Goal: Task Accomplishment & Management: Complete application form

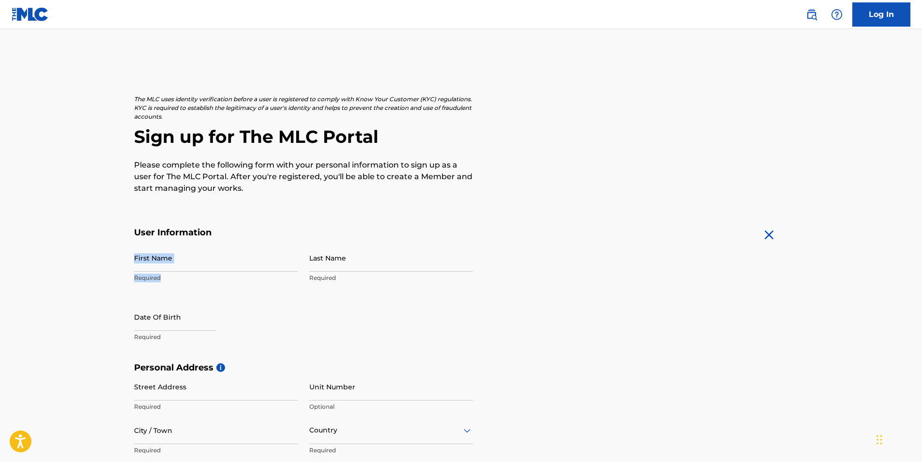
drag, startPoint x: 229, startPoint y: 274, endPoint x: 229, endPoint y: 264, distance: 10.2
click at [229, 264] on div "First Name Required" at bounding box center [216, 266] width 164 height 44
click at [229, 259] on input "First Name" at bounding box center [216, 258] width 164 height 28
type input "Gabriel"
type input "Jachowski"
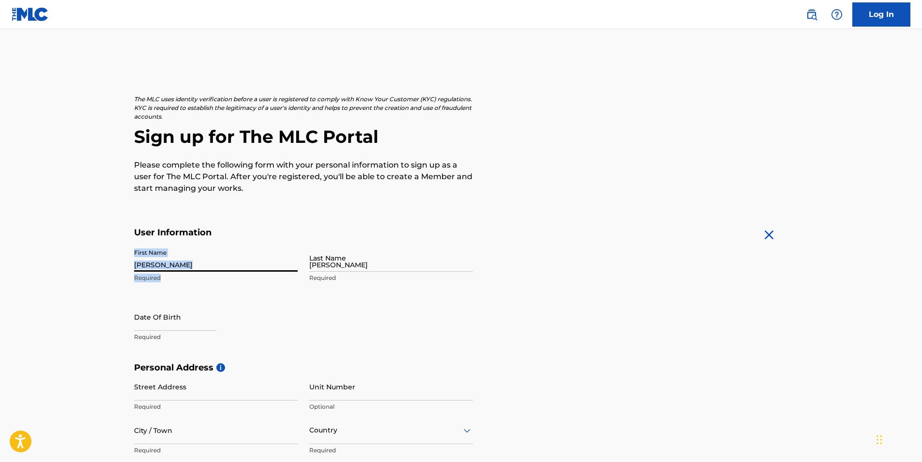
type input "[STREET_ADDRESS]"
type input "philidelphia"
type input "19464"
type input "[STREET_ADDRESS]"
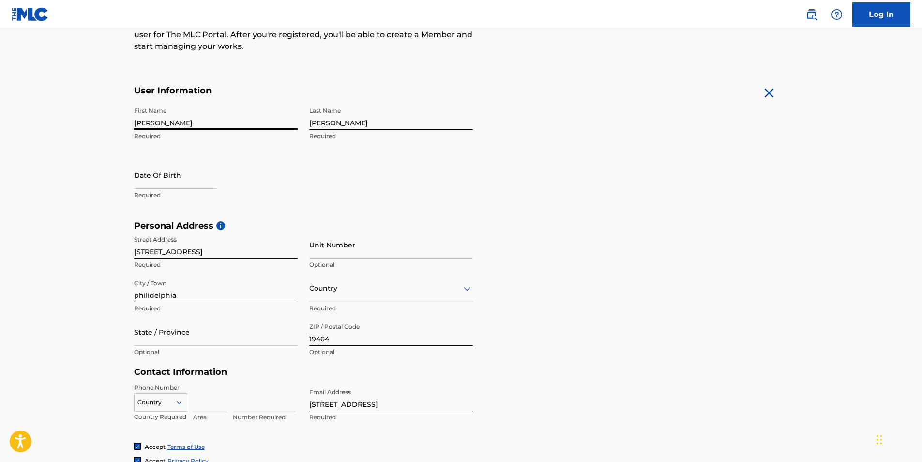
scroll to position [145, 0]
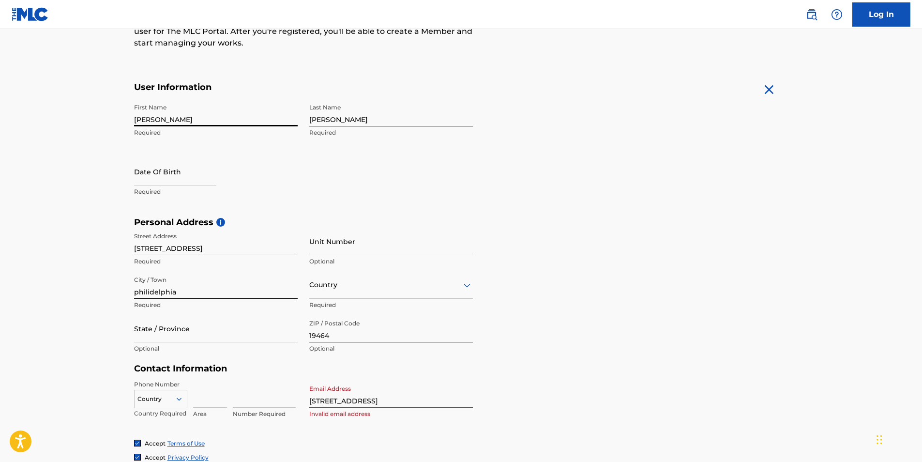
select select "8"
select select "2025"
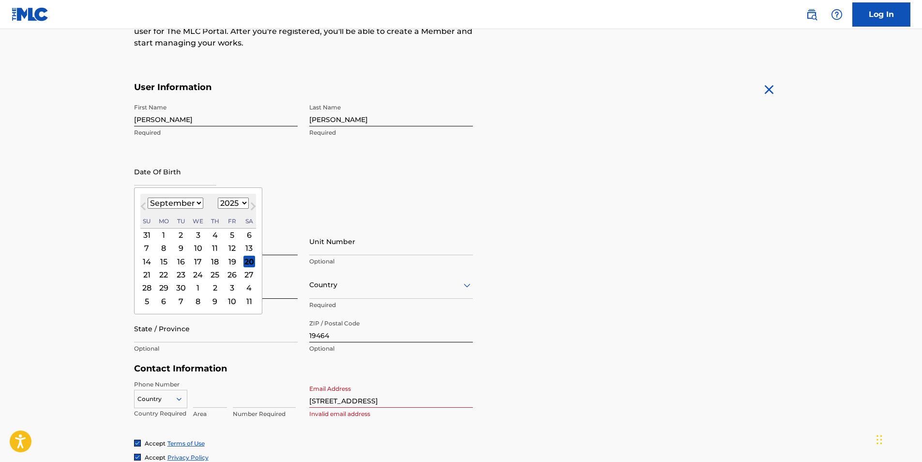
click at [208, 183] on input "text" at bounding box center [175, 172] width 82 height 28
type input "12131998"
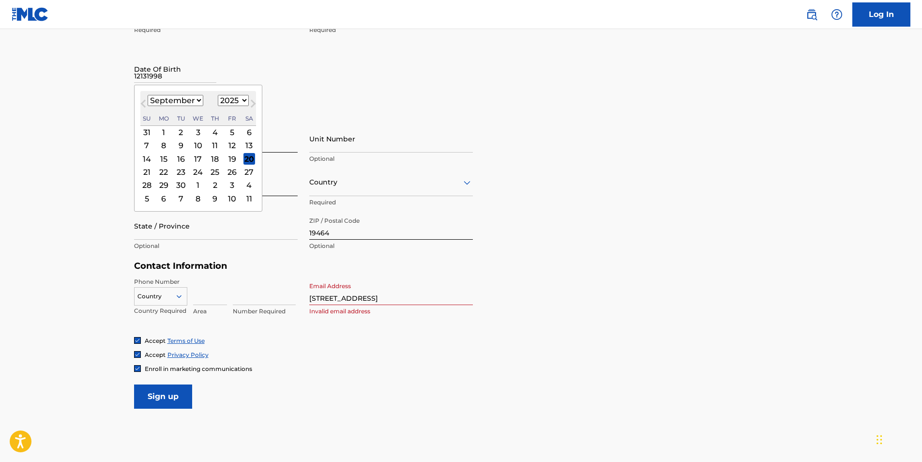
scroll to position [247, 0]
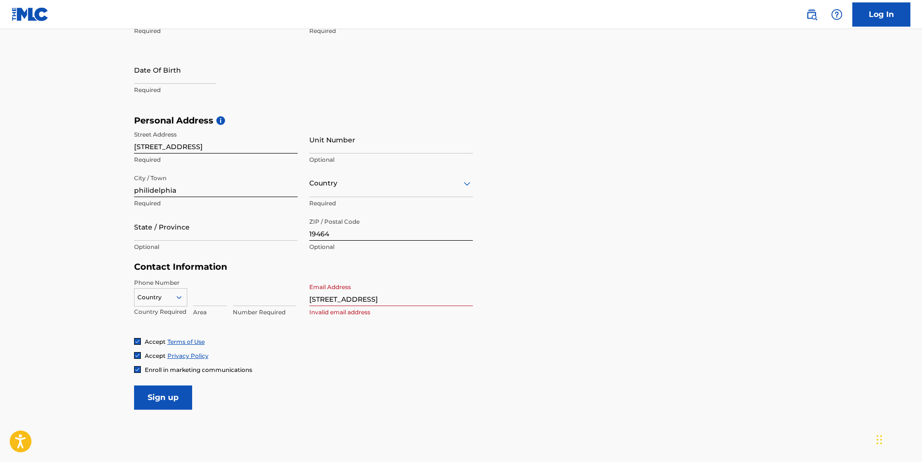
click at [199, 301] on input at bounding box center [210, 292] width 34 height 28
click at [231, 226] on input "State / Province" at bounding box center [216, 227] width 164 height 28
type input "[US_STATE]"
type input "[GEOGRAPHIC_DATA]"
click at [255, 306] on div "Number Required" at bounding box center [264, 300] width 63 height 44
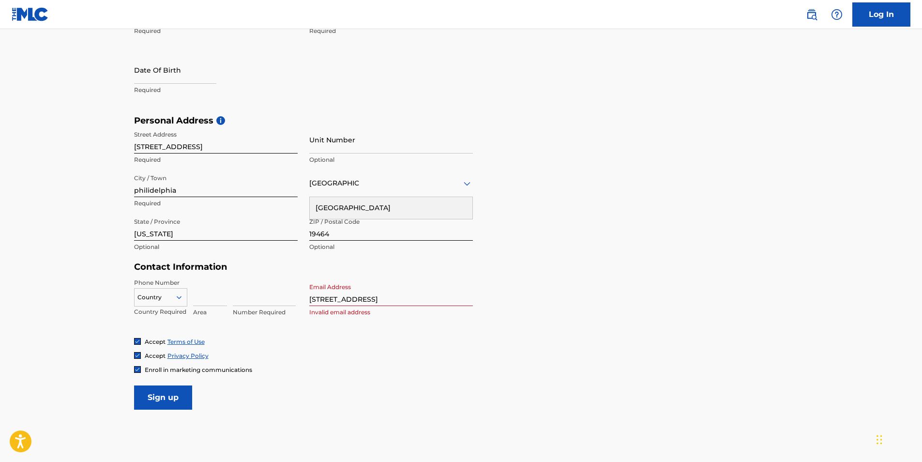
click at [207, 298] on input at bounding box center [210, 292] width 34 height 28
drag, startPoint x: 196, startPoint y: 302, endPoint x: 196, endPoint y: 293, distance: 8.7
click at [196, 297] on input at bounding box center [210, 292] width 34 height 28
type input "4849441641"
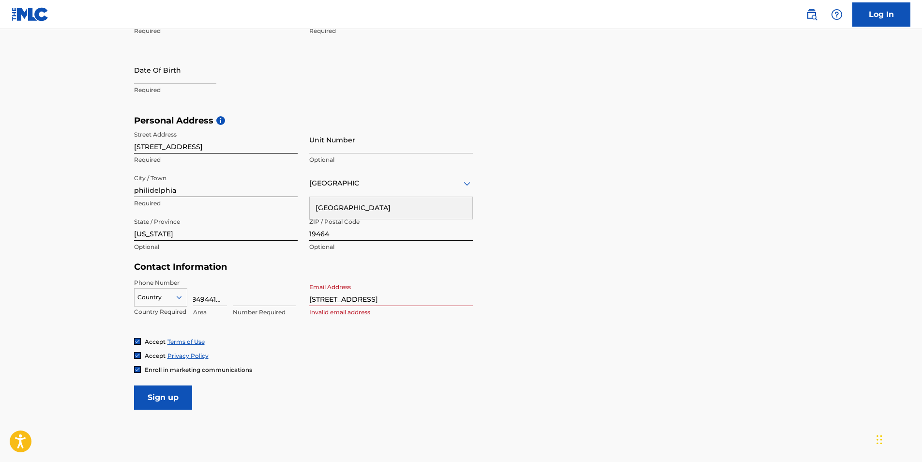
scroll to position [0, 0]
drag, startPoint x: 232, startPoint y: 302, endPoint x: 165, endPoint y: 310, distance: 67.7
click at [165, 310] on div "Country Country Required 4849441641 Area Number Required" at bounding box center [216, 300] width 164 height 44
type input "1"
click at [210, 297] on input "4849441641" at bounding box center [210, 292] width 34 height 28
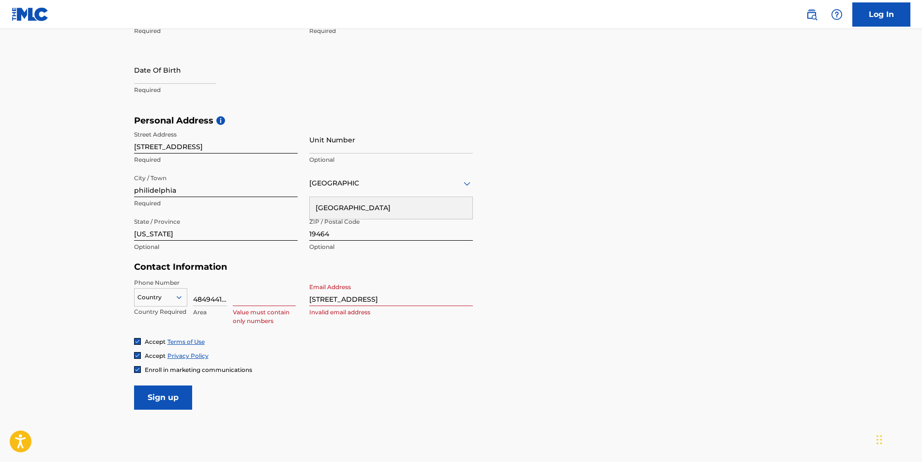
click at [210, 297] on input "4849441641" at bounding box center [210, 292] width 34 height 28
type input "19464"
click at [358, 297] on input "[STREET_ADDRESS]" at bounding box center [391, 292] width 164 height 28
click at [358, 298] on input "[STREET_ADDRESS]" at bounding box center [391, 292] width 164 height 28
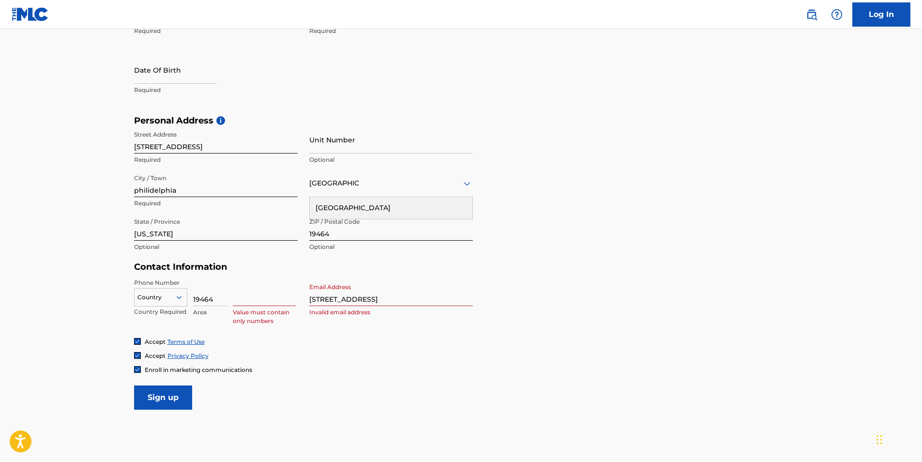
click at [400, 266] on h5 "Contact Information" at bounding box center [303, 266] width 339 height 11
drag, startPoint x: 364, startPoint y: 300, endPoint x: 616, endPoint y: 289, distance: 252.3
click at [599, 297] on form "User Information First Name Gabriel Required Last Name Jachowski Required Date …" at bounding box center [461, 194] width 654 height 429
type input "[STREET_ADDRESS]"
click at [147, 300] on div at bounding box center [161, 297] width 52 height 11
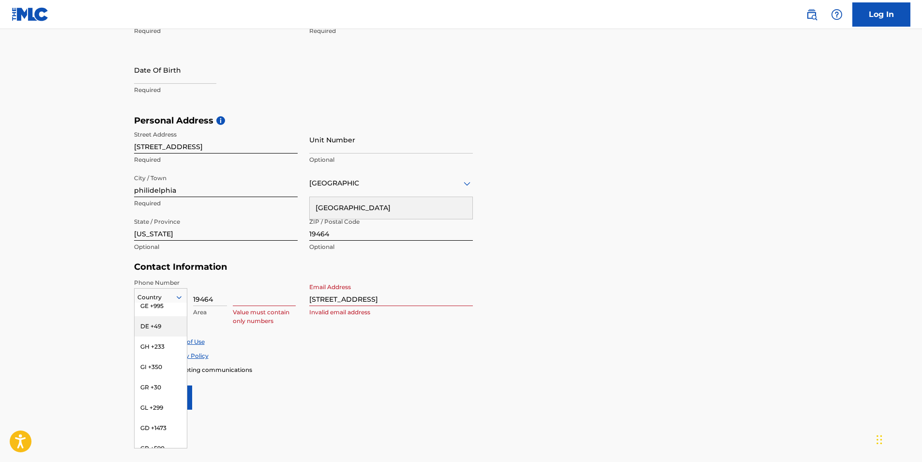
scroll to position [1432, 0]
type input "u"
click at [162, 315] on div "US, [GEOGRAPHIC_DATA] +1" at bounding box center [161, 321] width 52 height 38
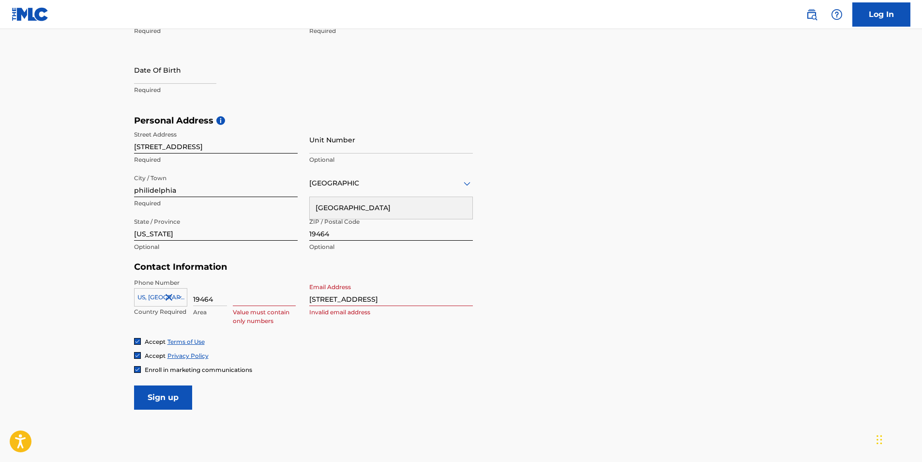
click at [271, 298] on input at bounding box center [264, 292] width 63 height 28
type input "4849441641"
drag, startPoint x: 381, startPoint y: 292, endPoint x: 378, endPoint y: 297, distance: 5.5
click at [380, 295] on input "[STREET_ADDRESS]" at bounding box center [391, 292] width 164 height 28
type input "[STREET_ADDRESS]"
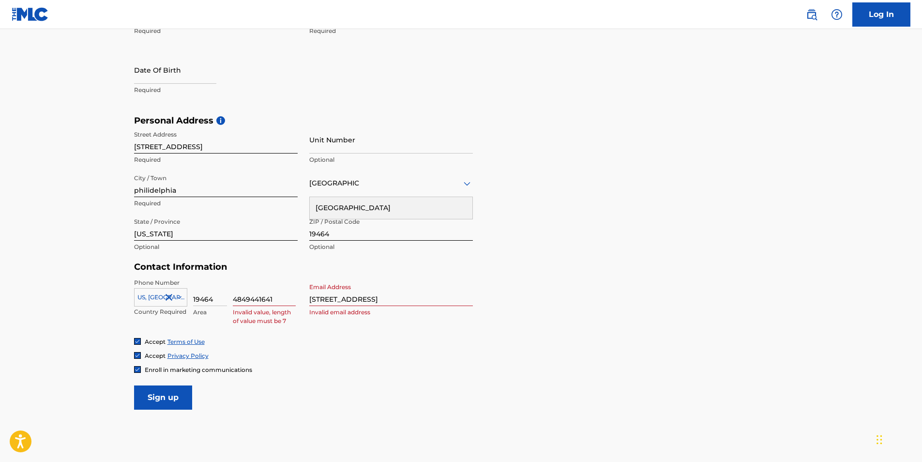
drag, startPoint x: 222, startPoint y: 301, endPoint x: 135, endPoint y: 313, distance: 88.3
click at [135, 313] on div "US, CA +1 Country Required 19464 Area 4849441641 Invalid value, length of value…" at bounding box center [216, 300] width 164 height 44
type input "1"
click at [178, 403] on input "Sign up" at bounding box center [163, 397] width 58 height 24
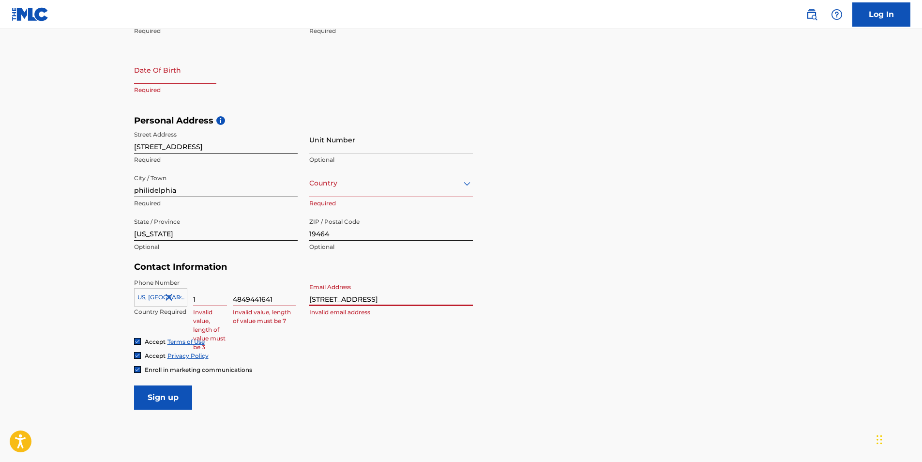
drag, startPoint x: 453, startPoint y: 295, endPoint x: 422, endPoint y: 295, distance: 31.0
click at [414, 299] on input "125 King Street, Pottstown, PA, US, 19464" at bounding box center [391, 292] width 164 height 28
click at [134, 385] on input "Sign up" at bounding box center [163, 397] width 58 height 24
drag, startPoint x: 413, startPoint y: 304, endPoint x: 483, endPoint y: 293, distance: 70.6
click at [483, 293] on form "User Information First Name Gabriel Required Last Name Jachowski Required Date …" at bounding box center [461, 194] width 654 height 429
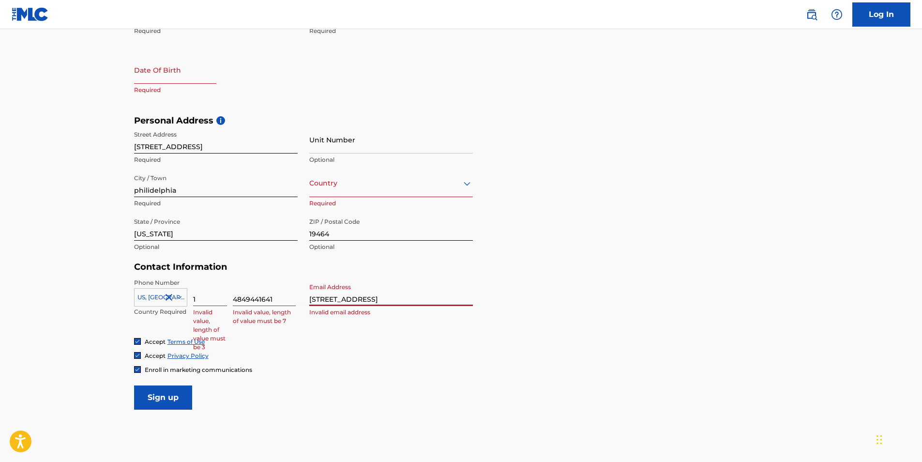
drag, startPoint x: 587, startPoint y: 296, endPoint x: 582, endPoint y: 293, distance: 5.8
click at [590, 295] on form "User Information First Name Gabriel Required Last Name Jachowski Required Date …" at bounding box center [461, 194] width 654 height 429
drag, startPoint x: 453, startPoint y: 286, endPoint x: 270, endPoint y: 283, distance: 182.5
click at [271, 283] on div "Phone Number US, CA +1 Country Required 1 Invalid value, length of value must b…" at bounding box center [303, 307] width 339 height 59
type input "gabesrepressed1@gmail.com"
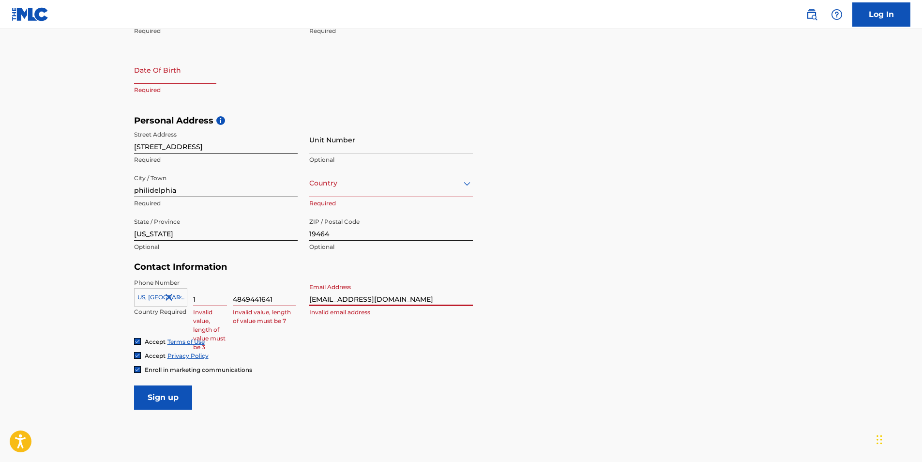
type input "United States"
click at [372, 208] on div "United States" at bounding box center [391, 208] width 163 height 22
click at [209, 294] on input "1" at bounding box center [210, 292] width 34 height 28
type input "19464"
drag, startPoint x: 214, startPoint y: 304, endPoint x: 96, endPoint y: 312, distance: 118.8
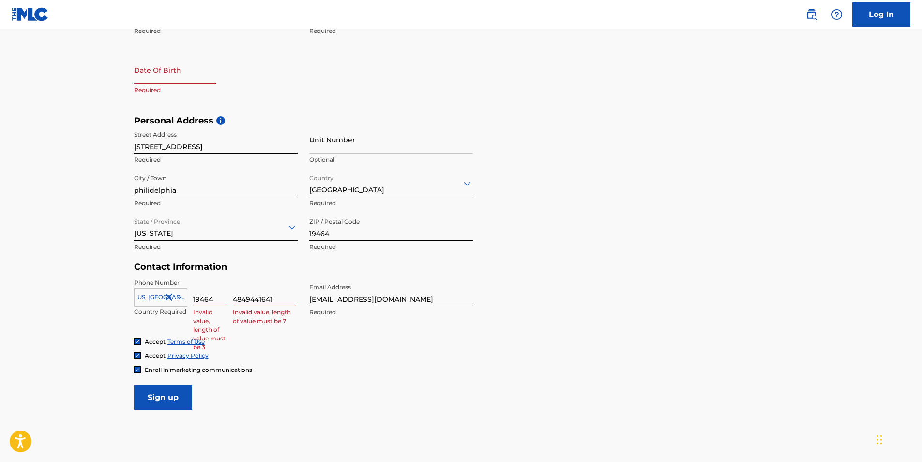
click at [96, 312] on main "The MLC uses identity verification before a user is registered to comply with K…" at bounding box center [461, 122] width 922 height 681
drag, startPoint x: 285, startPoint y: 303, endPoint x: 204, endPoint y: 294, distance: 81.3
click at [204, 294] on div "US, CA +1 Country Required Required 4849441641 Invalid value, length of value m…" at bounding box center [216, 300] width 164 height 44
click at [208, 298] on input at bounding box center [210, 292] width 34 height 28
type input "484"
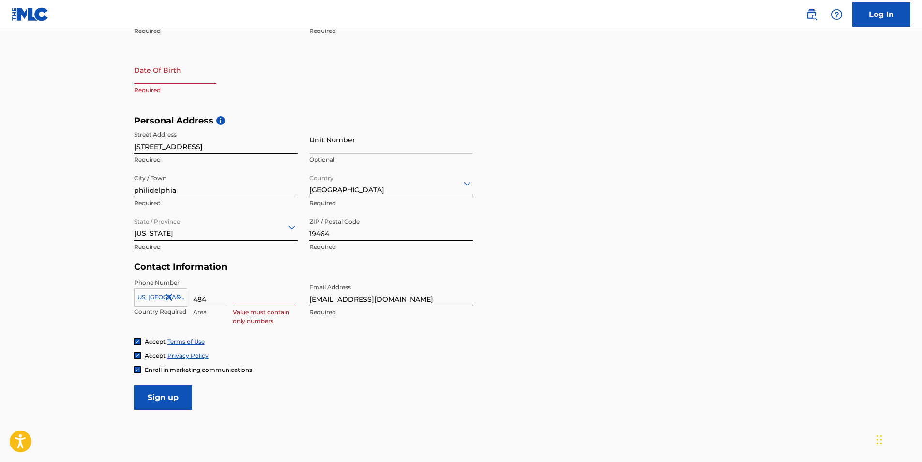
drag, startPoint x: 90, startPoint y: 397, endPoint x: 178, endPoint y: 371, distance: 91.3
click at [94, 396] on main "The MLC uses identity verification before a user is registered to comply with K…" at bounding box center [461, 122] width 922 height 681
click at [239, 308] on p "Value must contain only numbers" at bounding box center [264, 316] width 63 height 17
click at [240, 300] on input at bounding box center [264, 292] width 63 height 28
type input "9441641"
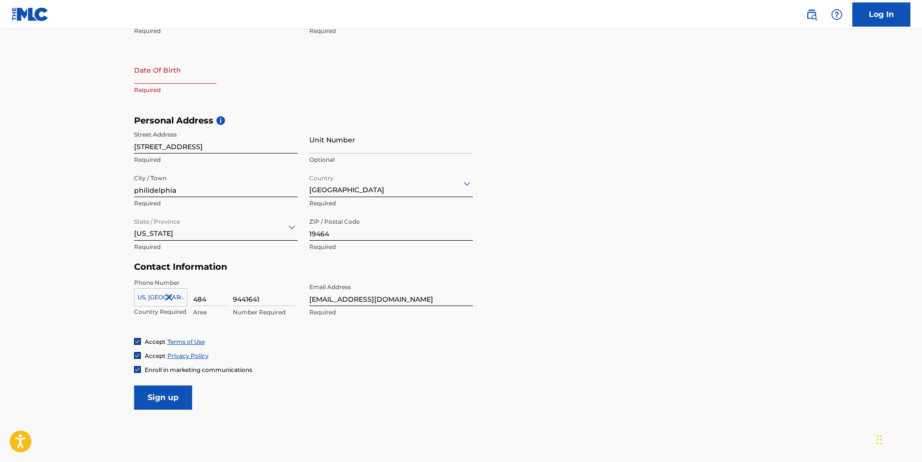
click at [491, 333] on form "User Information First Name Gabriel Required Last Name Jachowski Required Date …" at bounding box center [461, 194] width 654 height 429
click at [182, 391] on input "Sign up" at bounding box center [163, 397] width 58 height 24
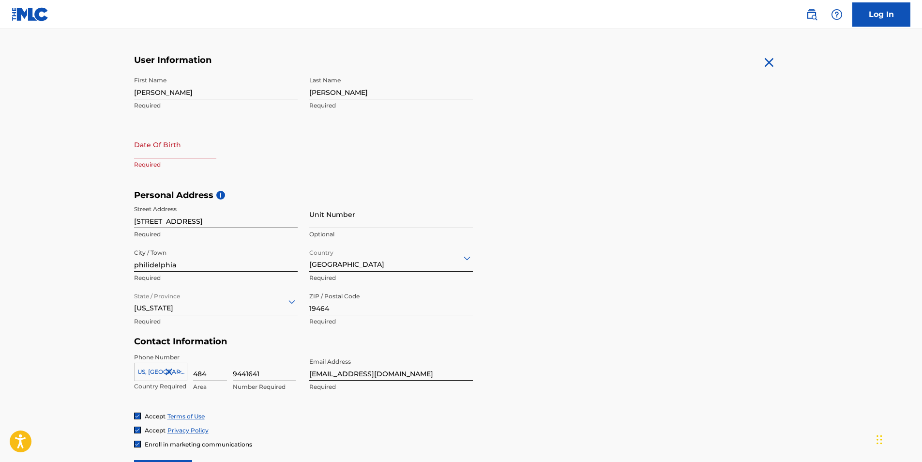
scroll to position [102, 0]
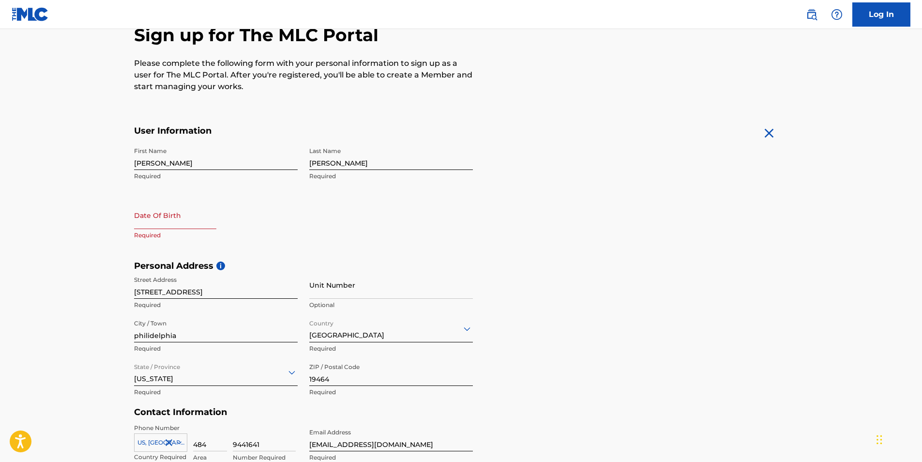
select select "8"
select select "2025"
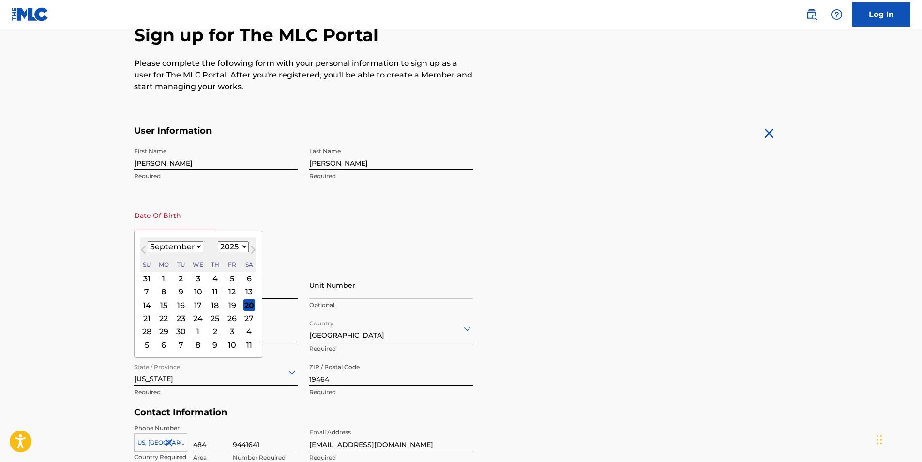
click at [160, 231] on div "Date Of Birth Previous Month Next Month September 2025 January February March A…" at bounding box center [216, 223] width 164 height 44
type input "12131998"
click at [21, 256] on main "The MLC uses identity verification before a user is registered to comply with K…" at bounding box center [461, 267] width 922 height 681
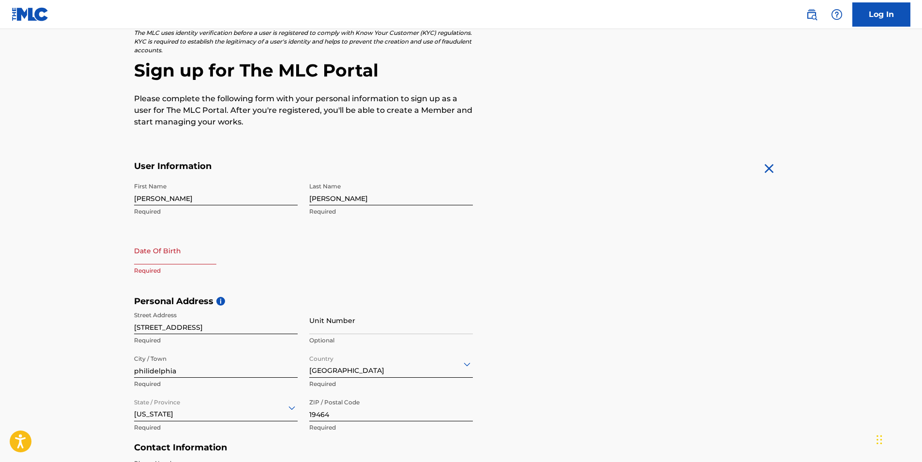
scroll to position [0, 0]
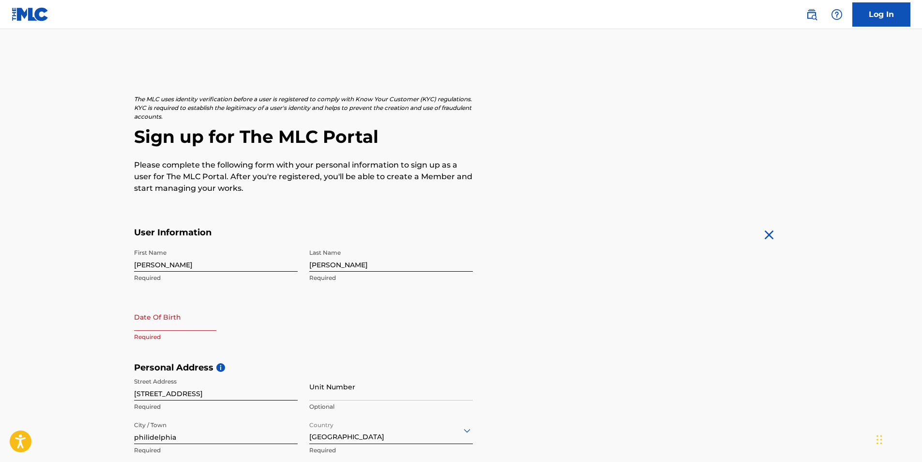
select select "8"
select select "2025"
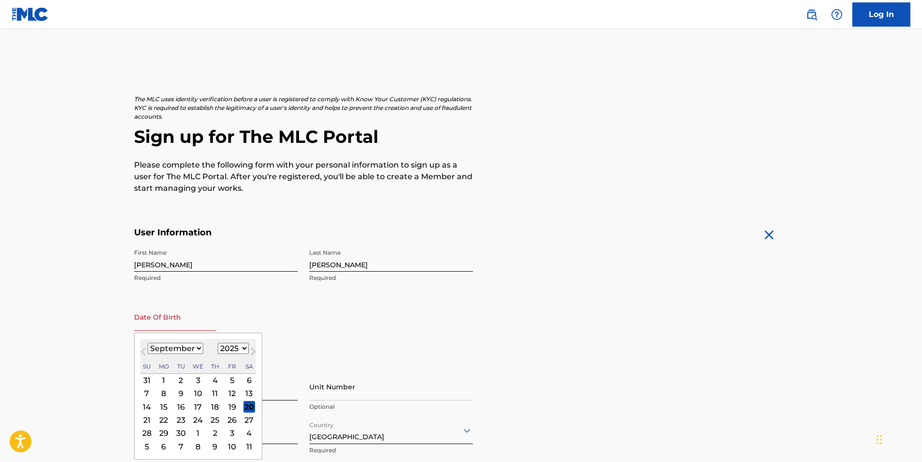
click at [194, 322] on input "text" at bounding box center [175, 317] width 82 height 28
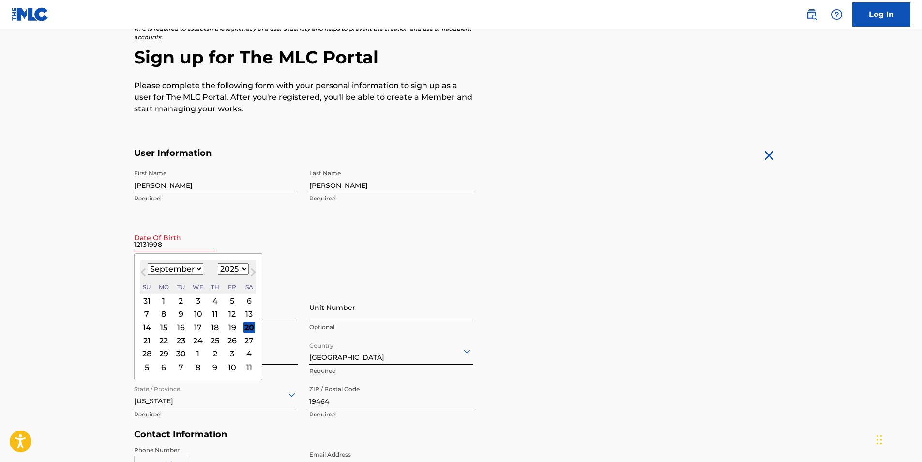
scroll to position [97, 0]
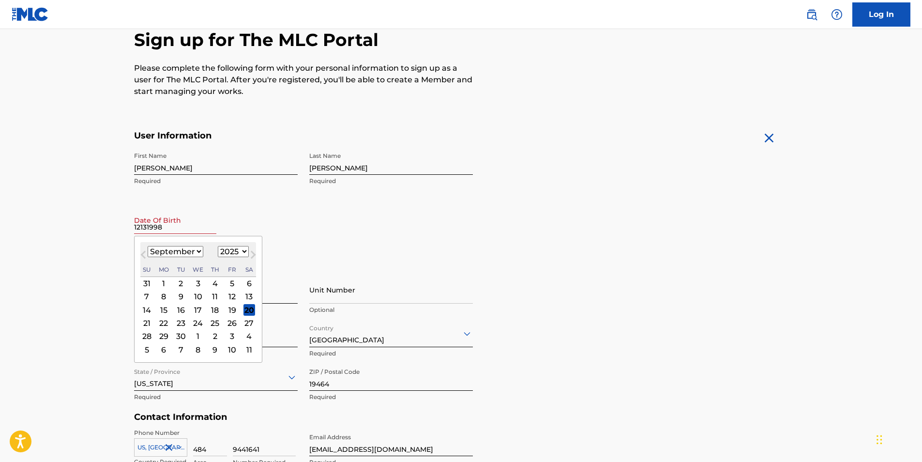
type input "12131998"
click at [255, 256] on button "Next Month" at bounding box center [252, 256] width 15 height 15
click at [254, 256] on button "Next Month" at bounding box center [252, 256] width 15 height 15
click at [252, 256] on span "Next Month" at bounding box center [252, 256] width 0 height 15
select select "11"
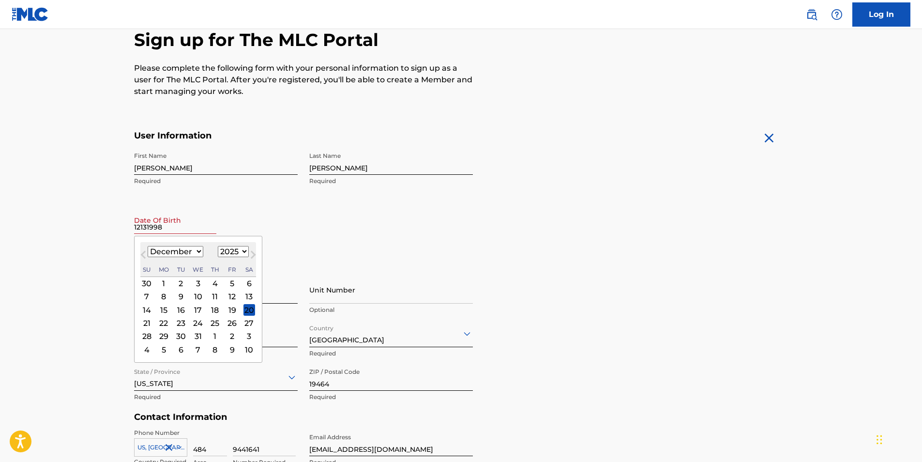
click at [239, 255] on select "1899 1900 1901 1902 1903 1904 1905 1906 1907 1908 1909 1910 1911 1912 1913 1914…" at bounding box center [233, 251] width 31 height 11
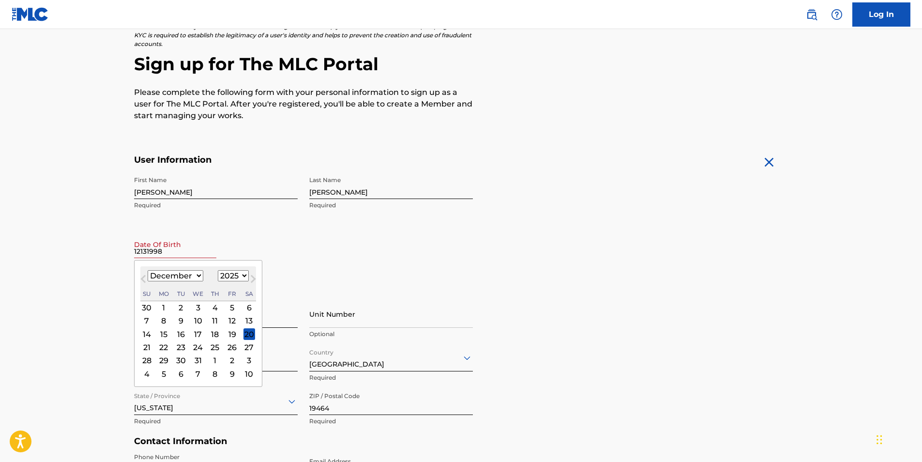
scroll to position [48, 0]
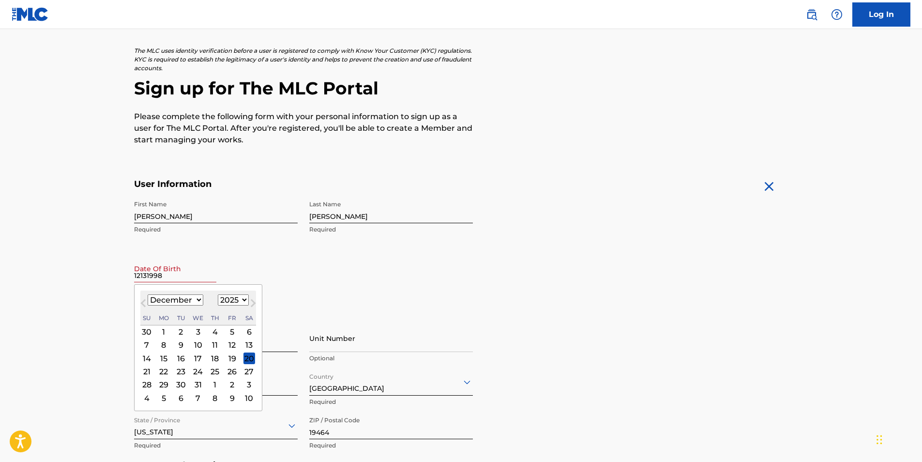
click at [228, 300] on select "1899 1900 1901 1902 1903 1904 1905 1906 1907 1908 1909 1910 1911 1912 1913 1914…" at bounding box center [233, 299] width 31 height 11
select select "1998"
click at [218, 294] on select "1899 1900 1901 1902 1903 1904 1905 1906 1907 1908 1909 1910 1911 1912 1913 1914…" at bounding box center [233, 299] width 31 height 11
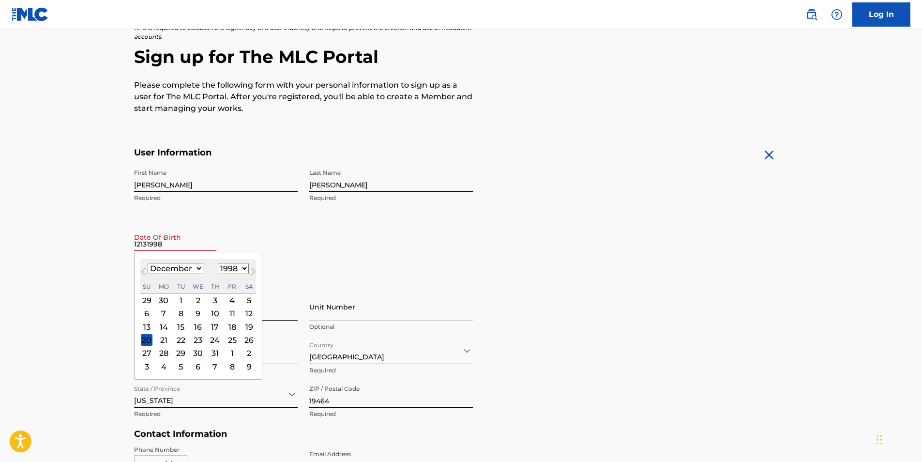
scroll to position [97, 0]
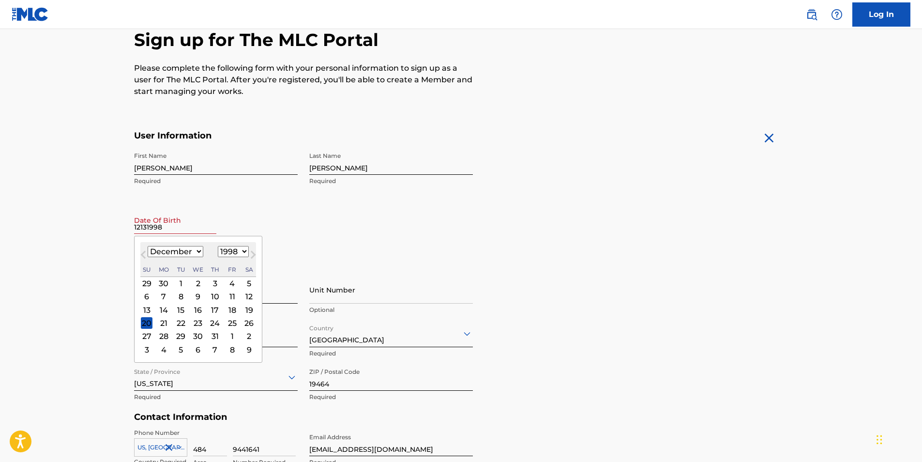
click at [153, 313] on div "13 14 15 16 17 18 19" at bounding box center [198, 309] width 116 height 13
click at [149, 306] on div "13" at bounding box center [147, 310] width 12 height 12
type input "December 13 1998"
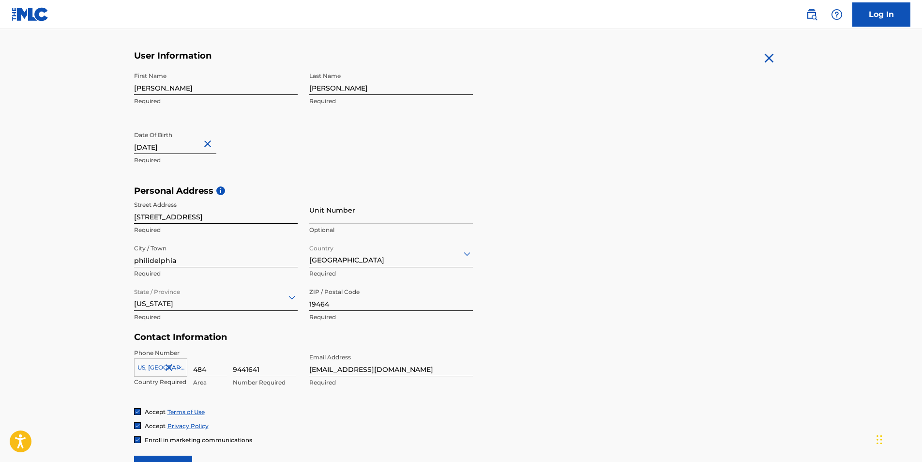
scroll to position [295, 0]
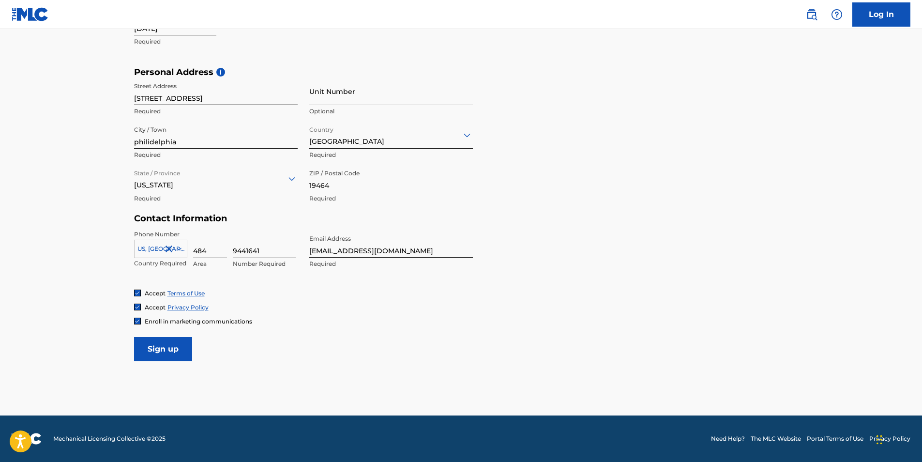
click at [167, 348] on input "Sign up" at bounding box center [163, 349] width 58 height 24
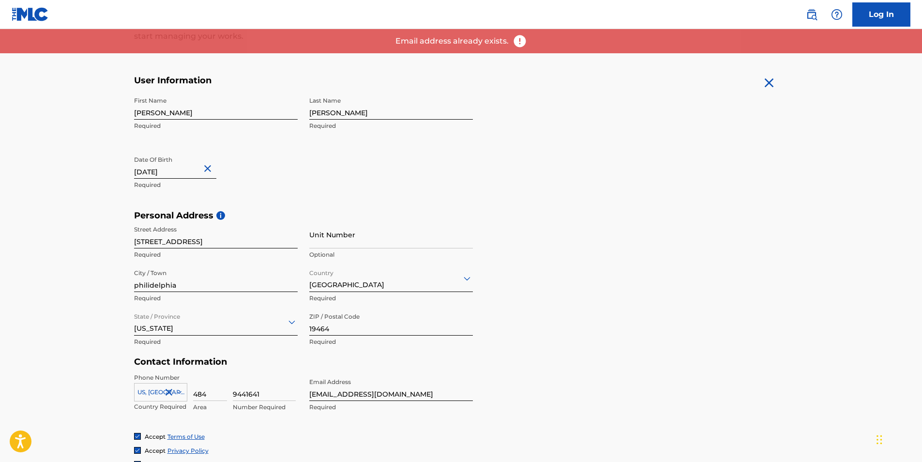
scroll to position [5, 0]
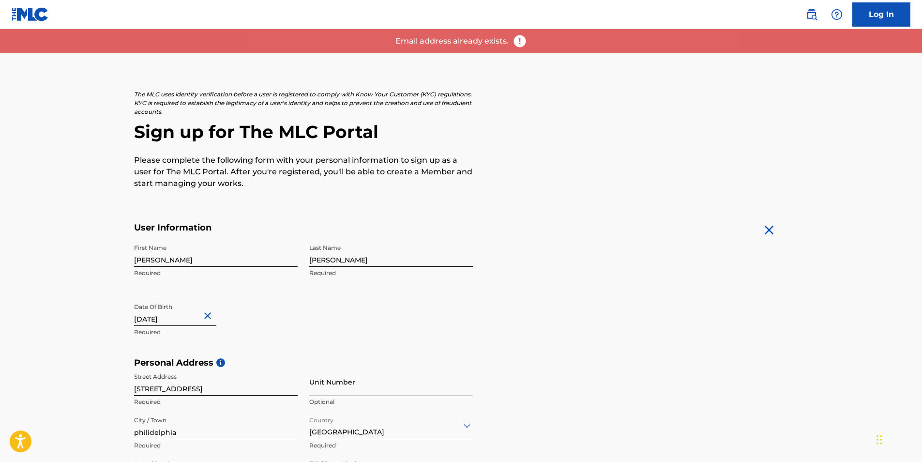
click at [864, 20] on link "Log In" at bounding box center [881, 14] width 58 height 24
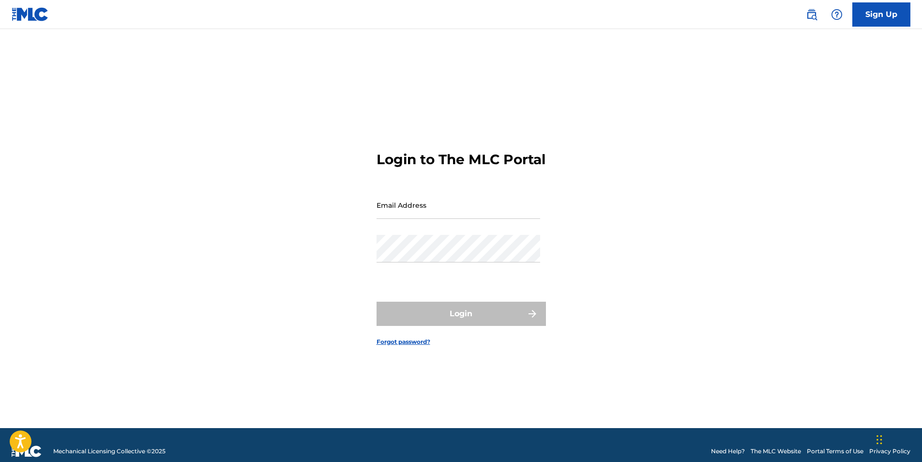
click at [397, 213] on input "Email Address" at bounding box center [458, 205] width 164 height 28
type input "gabesrepressed1@gmail.com"
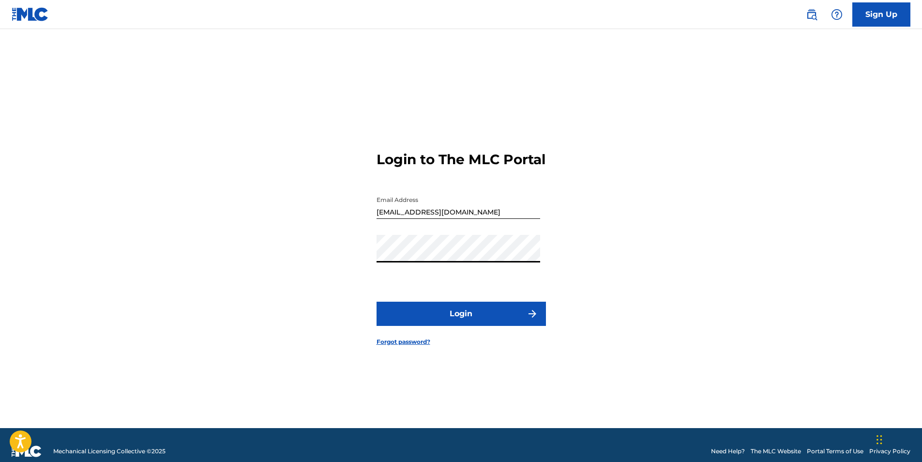
click at [376, 301] on button "Login" at bounding box center [460, 313] width 169 height 24
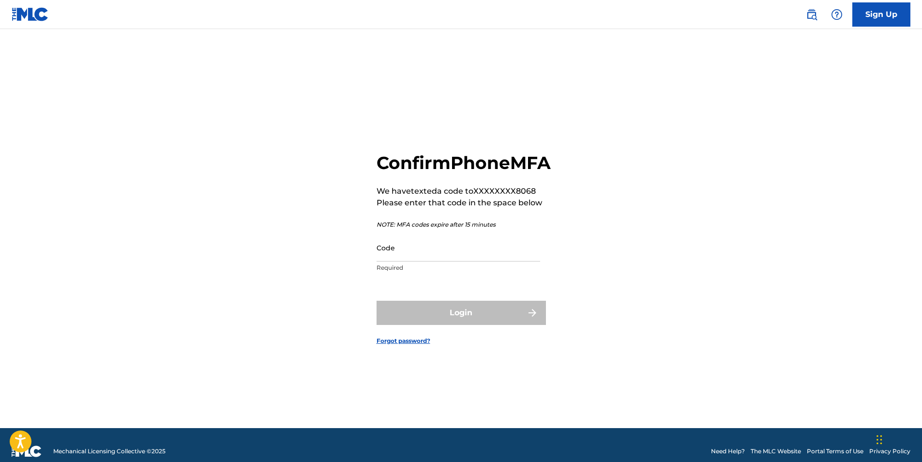
click at [396, 261] on input "Code" at bounding box center [458, 248] width 164 height 28
click at [811, 20] on link at bounding box center [811, 14] width 19 height 19
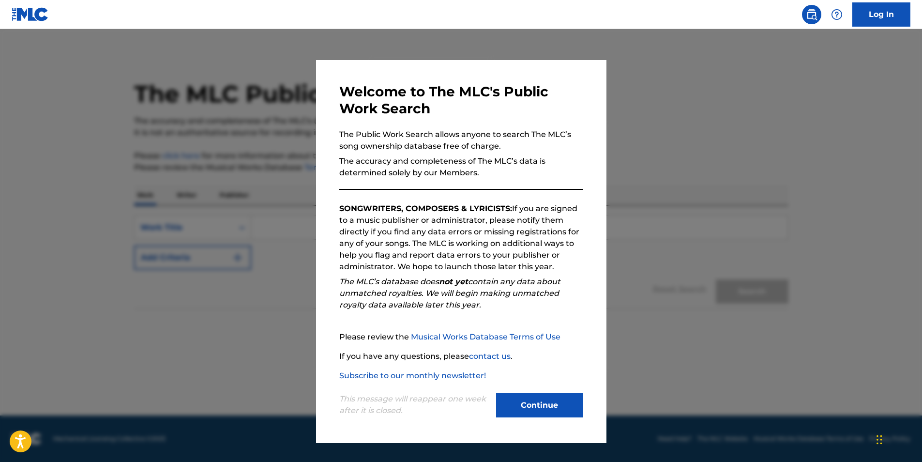
click at [540, 408] on button "Continue" at bounding box center [539, 405] width 87 height 24
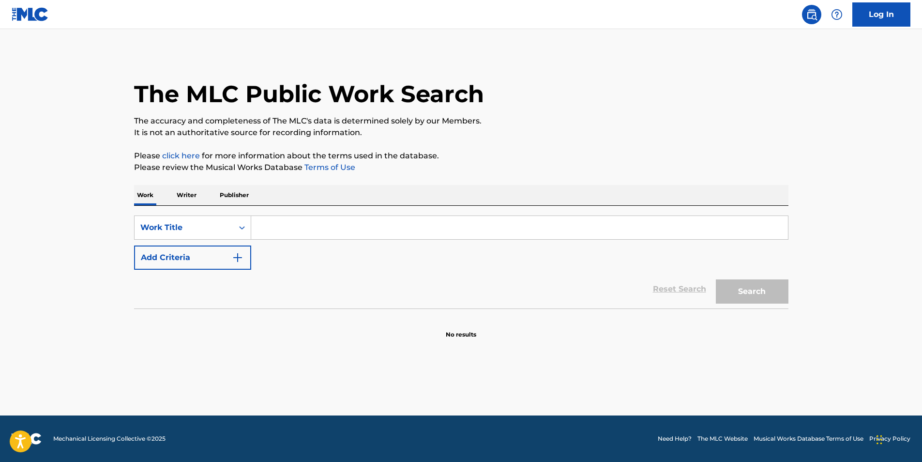
drag, startPoint x: 864, startPoint y: 72, endPoint x: 859, endPoint y: 67, distance: 6.9
click at [863, 69] on main "The MLC Public Work Search The accuracy and completeness of The MLC's data is d…" at bounding box center [461, 222] width 922 height 386
drag, startPoint x: 565, startPoint y: 108, endPoint x: 583, endPoint y: 108, distance: 17.9
click at [562, 108] on div "The MLC Public Work Search" at bounding box center [461, 88] width 654 height 71
click at [891, 24] on link "Log In" at bounding box center [881, 14] width 58 height 24
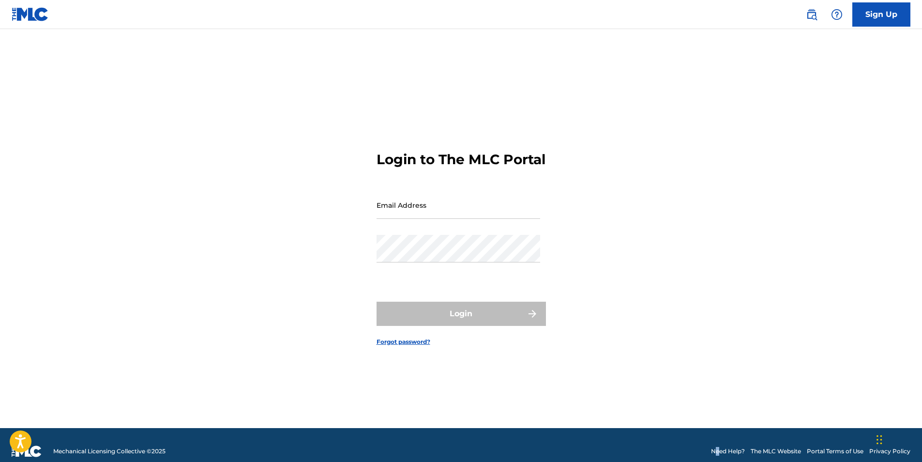
click at [719, 444] on footer "Mechanical Licensing Collective © 2025 Need Help? The MLC Website Portal Terms …" at bounding box center [461, 451] width 922 height 46
click at [616, 86] on div "Login to The MLC Portal Email Address Password Login Forgot password?" at bounding box center [460, 240] width 677 height 375
click at [25, 11] on img at bounding box center [30, 14] width 37 height 14
click at [24, 17] on img at bounding box center [30, 14] width 37 height 14
click at [21, 17] on img at bounding box center [30, 14] width 37 height 14
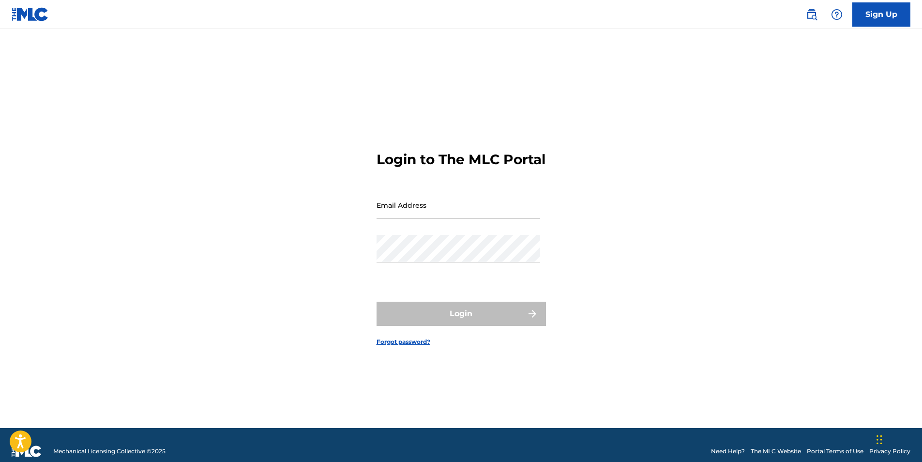
click at [41, 19] on img at bounding box center [30, 14] width 37 height 14
click at [29, 23] on link at bounding box center [30, 14] width 37 height 29
click at [30, 22] on link at bounding box center [30, 14] width 37 height 29
click at [27, 22] on link at bounding box center [30, 14] width 37 height 29
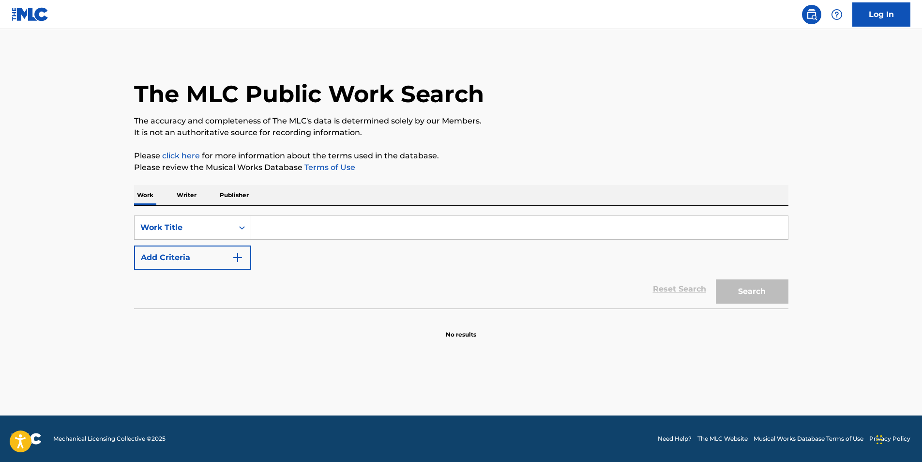
click at [327, 231] on input "Search Form" at bounding box center [519, 227] width 537 height 23
click at [225, 231] on div "Work Title" at bounding box center [183, 228] width 87 height 12
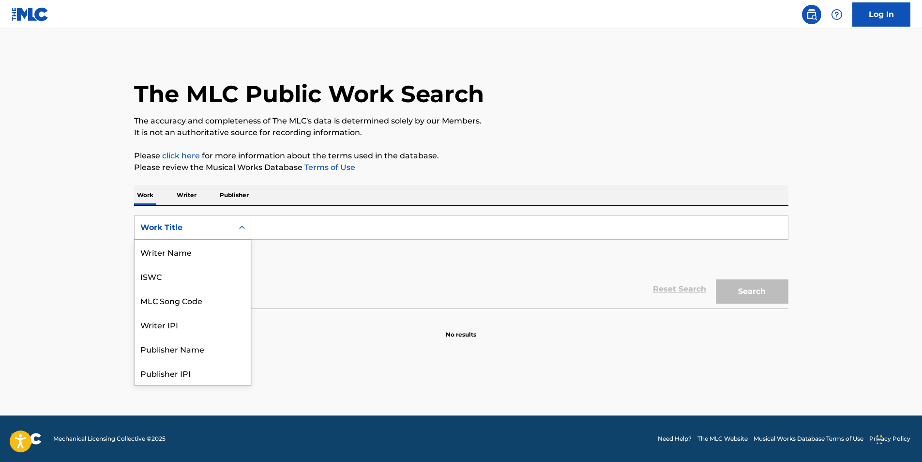
scroll to position [48, 0]
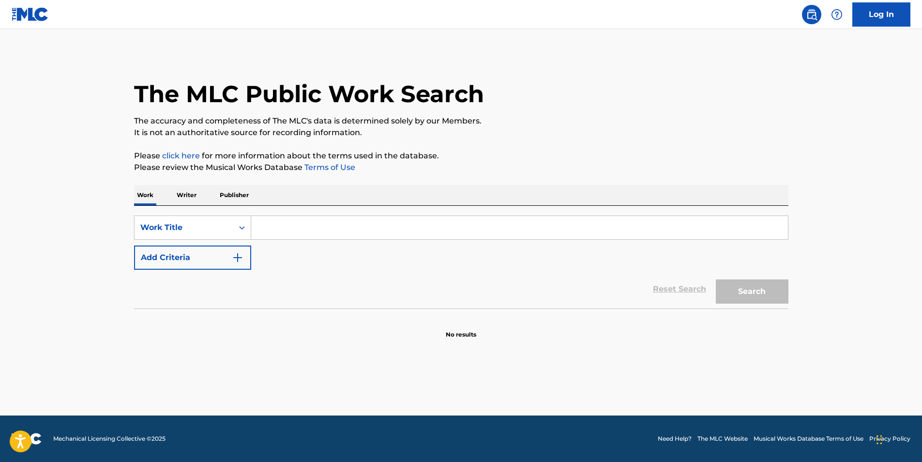
click at [315, 232] on input "Search Form" at bounding box center [519, 227] width 537 height 23
click at [185, 198] on p "Writer" at bounding box center [187, 195] width 26 height 20
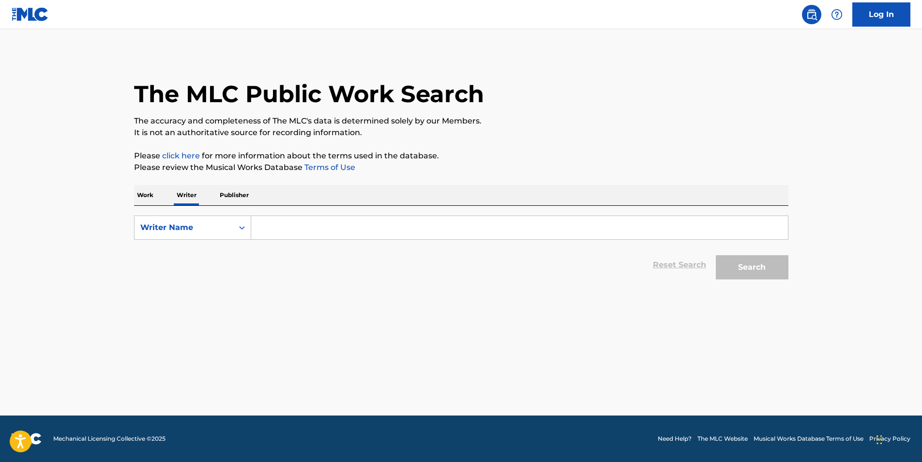
click at [277, 221] on input "Search Form" at bounding box center [519, 227] width 537 height 23
type input "Gabesre"
click at [241, 196] on div "Work Writer Publisher SearchWithCriteria0d2b607a-010e-43e2-97e1-9e3a102dd60a Wr…" at bounding box center [461, 234] width 654 height 99
click at [242, 196] on p "Publisher" at bounding box center [234, 195] width 35 height 20
click at [300, 232] on input "Search Form" at bounding box center [519, 227] width 537 height 23
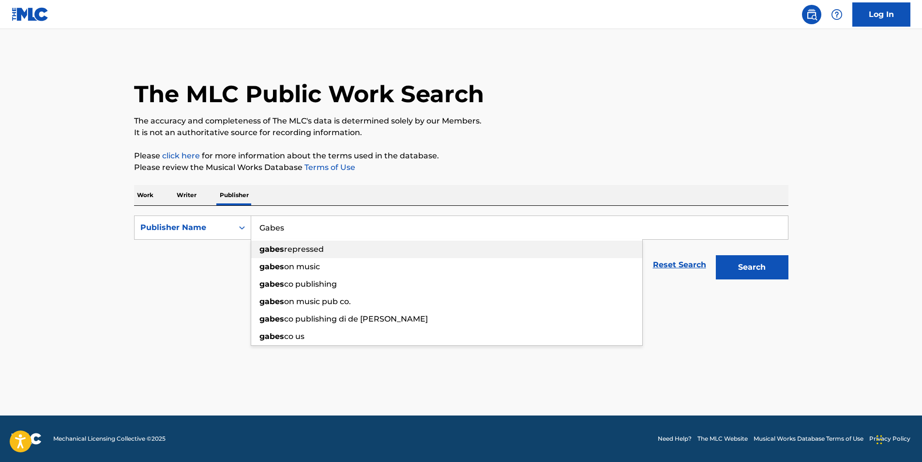
click at [303, 253] on span "repressed" at bounding box center [304, 248] width 40 height 9
type input "gabesrepressed"
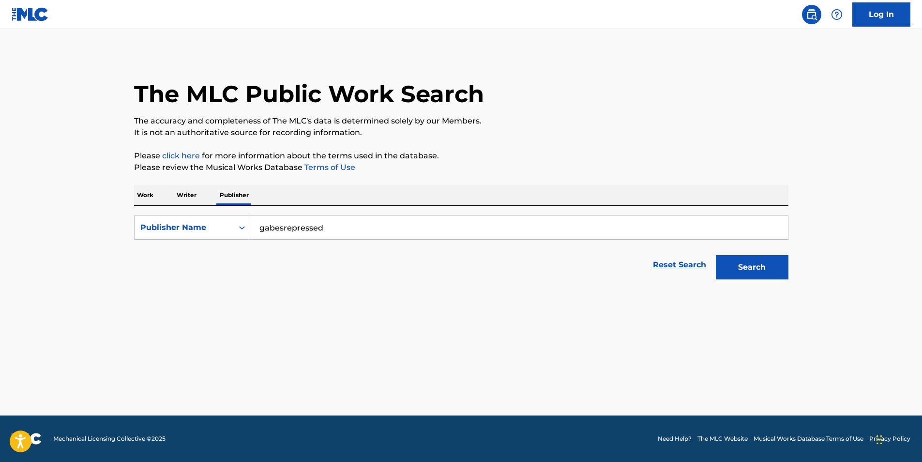
click at [749, 264] on button "Search" at bounding box center [752, 267] width 73 height 24
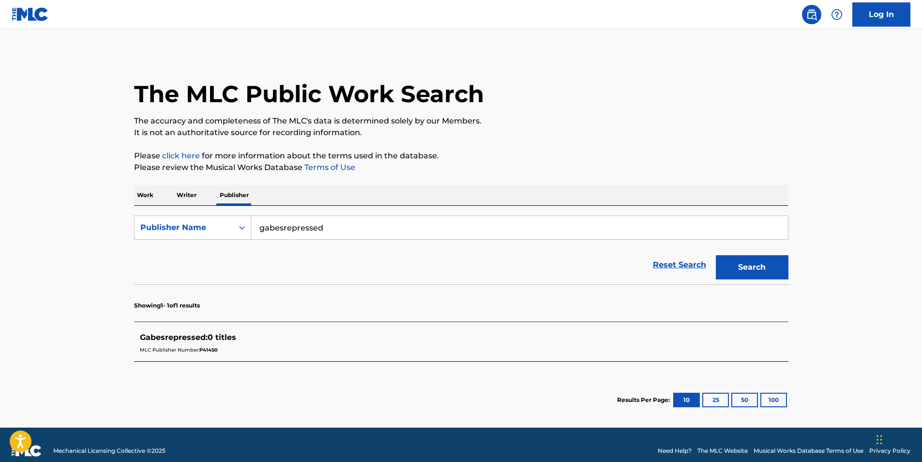
click at [200, 329] on div "Gabesrepressed : 0 titles MLC Publisher Number: P414S0" at bounding box center [461, 344] width 654 height 34
drag, startPoint x: 213, startPoint y: 208, endPoint x: 224, endPoint y: 229, distance: 23.8
click at [224, 229] on div "SearchWithCriteria722bffbe-3a31-4cb0-995f-553fbcce5566 Publisher Name gabesrepr…" at bounding box center [461, 245] width 654 height 78
click at [224, 229] on div "Publisher Name" at bounding box center [183, 228] width 87 height 12
click at [186, 281] on div "MLC Publisher Number" at bounding box center [193, 276] width 116 height 24
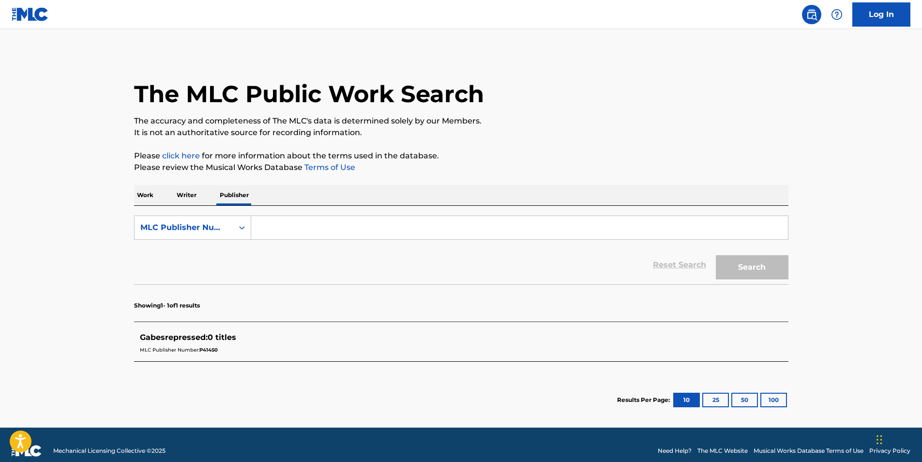
click at [303, 218] on input "Search Form" at bounding box center [519, 227] width 537 height 23
click at [145, 195] on p "Work" at bounding box center [145, 195] width 22 height 20
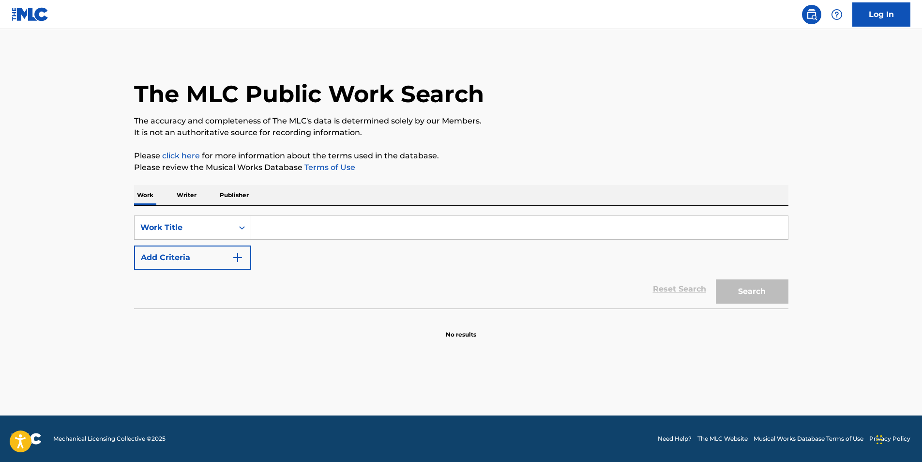
click at [286, 228] on input "Search Form" at bounding box center [519, 227] width 537 height 23
type input "Gabesre"
click at [243, 199] on p "Publisher" at bounding box center [234, 195] width 35 height 20
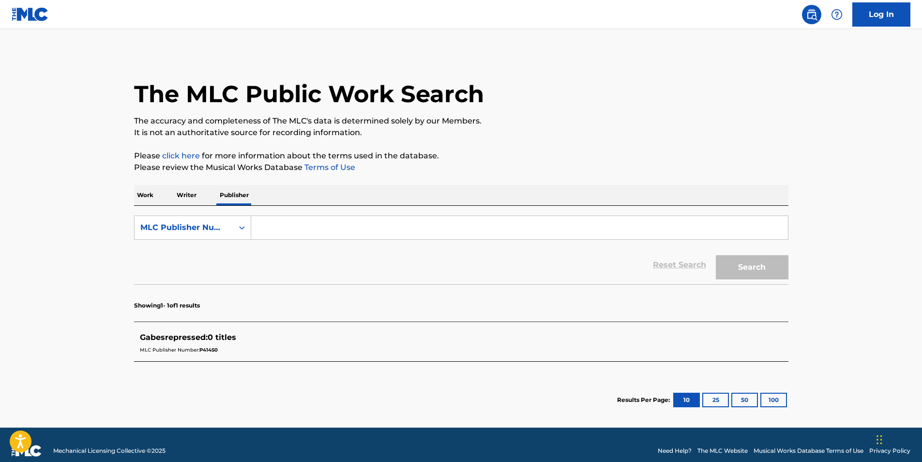
click at [128, 338] on div "The MLC Public Work Search The accuracy and completeness of The MLC's data is d…" at bounding box center [460, 237] width 677 height 369
click at [132, 342] on div "The MLC Public Work Search The accuracy and completeness of The MLC's data is d…" at bounding box center [460, 237] width 677 height 369
click at [818, 18] on link at bounding box center [811, 14] width 19 height 19
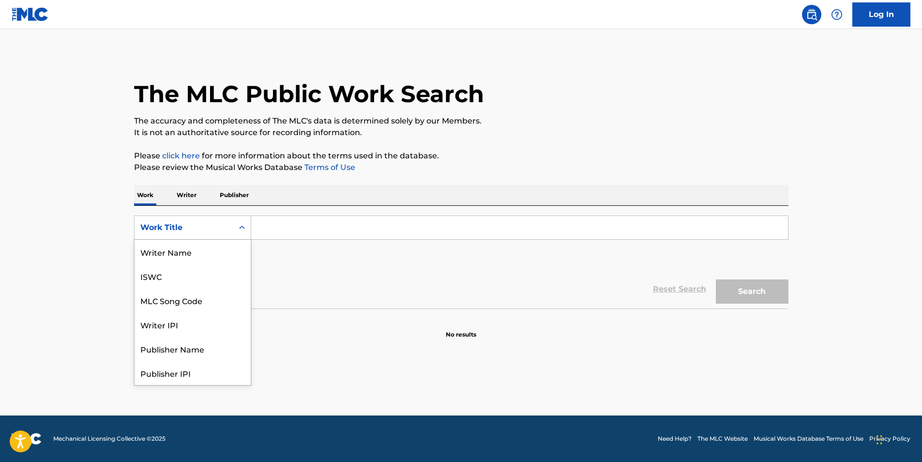
click at [188, 226] on div "Work Title" at bounding box center [183, 228] width 87 height 12
click at [169, 306] on div "Publisher Name" at bounding box center [193, 300] width 116 height 24
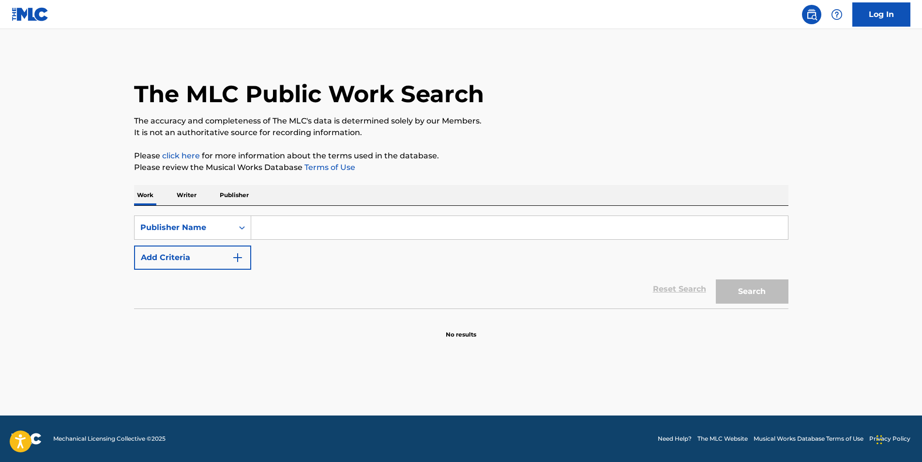
click at [382, 217] on input "Search Form" at bounding box center [519, 227] width 537 height 23
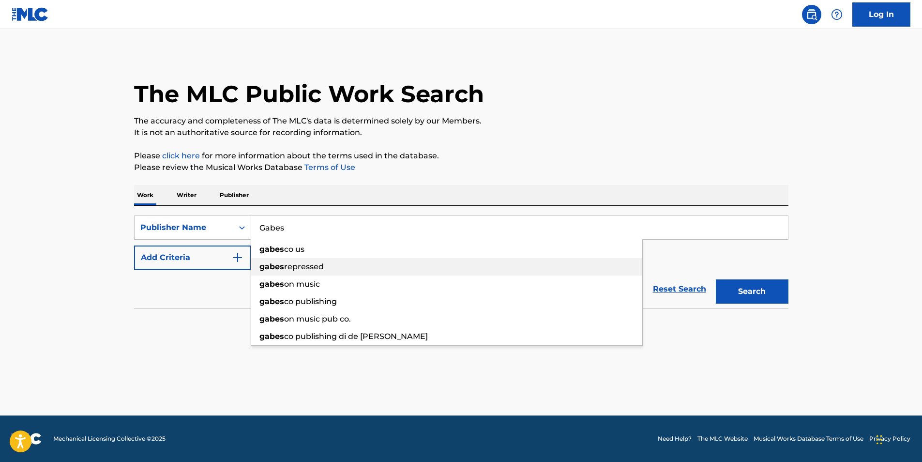
click at [299, 260] on div "gabes repressed" at bounding box center [446, 266] width 391 height 17
type input "gabesrepressed"
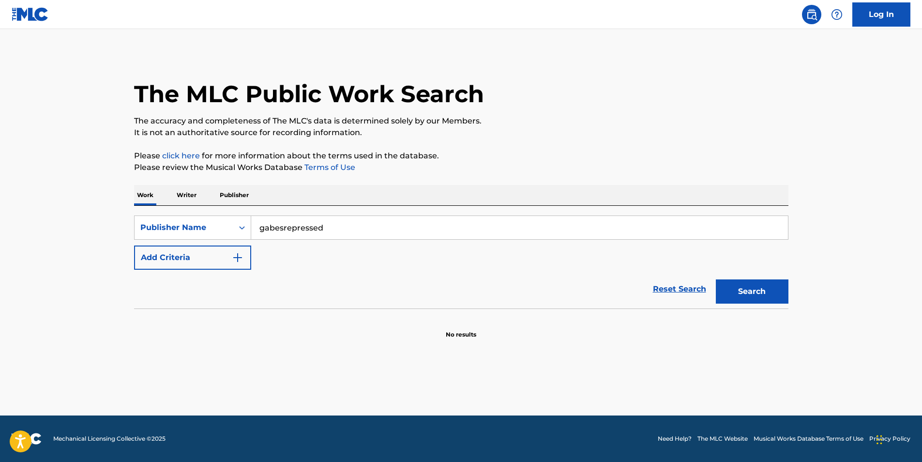
click at [786, 288] on button "Search" at bounding box center [752, 291] width 73 height 24
click at [781, 290] on button "Search" at bounding box center [752, 291] width 73 height 24
click at [225, 247] on button "Add Criteria" at bounding box center [192, 257] width 117 height 24
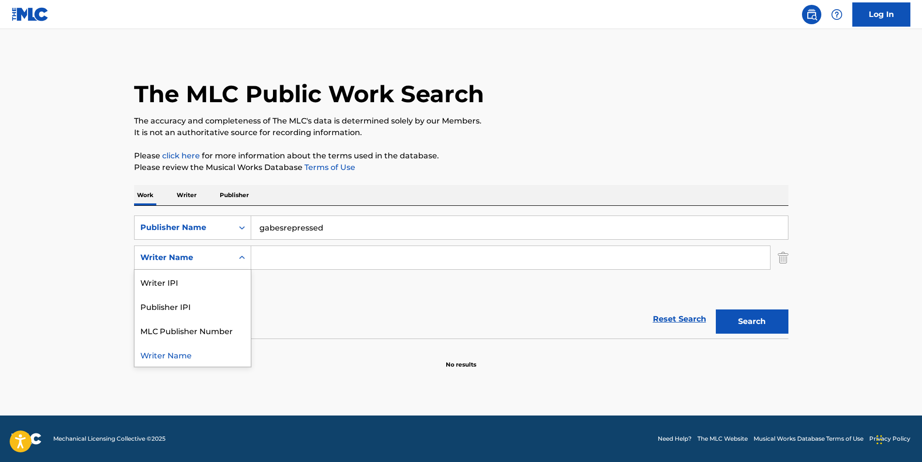
drag, startPoint x: 249, startPoint y: 261, endPoint x: 243, endPoint y: 261, distance: 5.3
click at [244, 261] on div "Search Form" at bounding box center [241, 257] width 17 height 17
click at [169, 305] on div "Publisher IPI" at bounding box center [193, 306] width 116 height 24
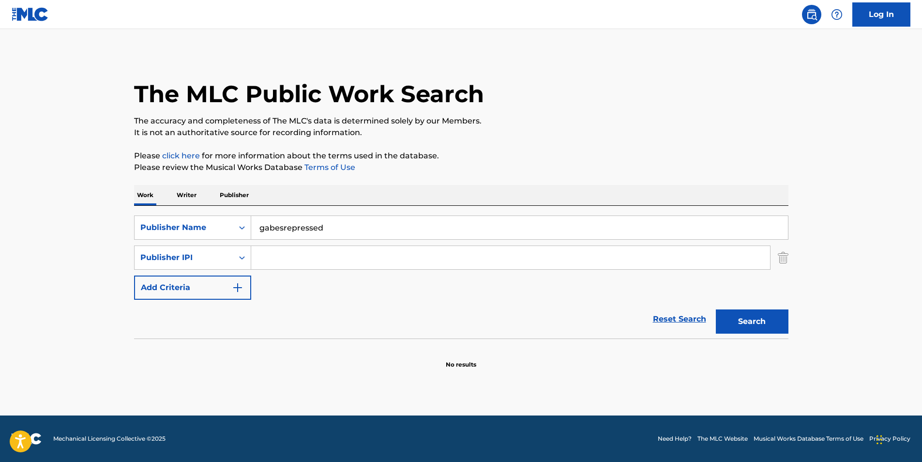
click at [276, 255] on input "Search Form" at bounding box center [510, 257] width 519 height 23
type input "Gabriel A Jachowski"
click at [716, 309] on button "Search" at bounding box center [752, 321] width 73 height 24
click at [761, 312] on button "Search" at bounding box center [752, 321] width 73 height 24
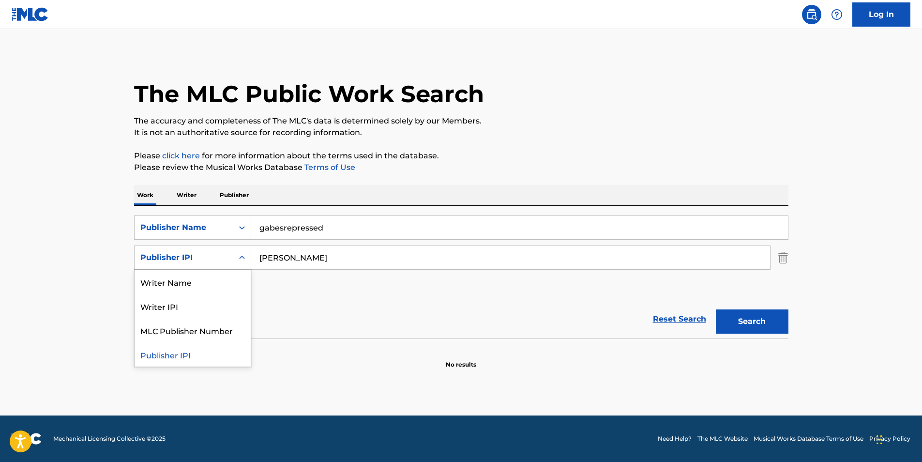
click at [243, 264] on div "Search Form" at bounding box center [241, 257] width 17 height 17
click at [175, 287] on div "Writer Name" at bounding box center [193, 282] width 116 height 24
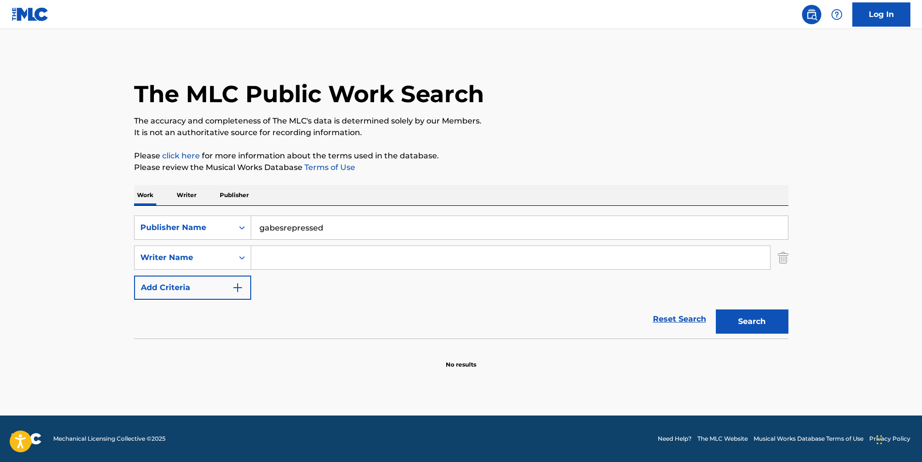
click at [352, 261] on input "Search Form" at bounding box center [510, 257] width 519 height 23
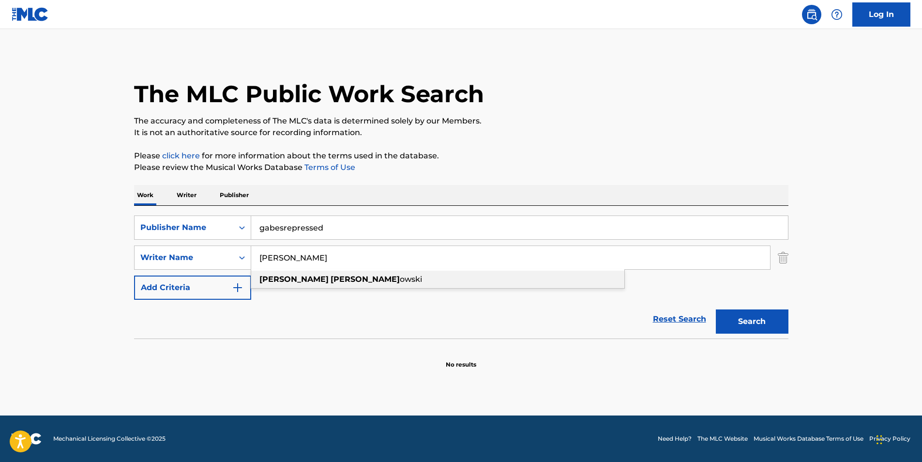
click at [323, 285] on div "gabriel jach owski" at bounding box center [437, 278] width 373 height 17
type input "[PERSON_NAME]"
click at [744, 330] on button "Search" at bounding box center [752, 321] width 73 height 24
click at [230, 191] on p "Publisher" at bounding box center [234, 195] width 35 height 20
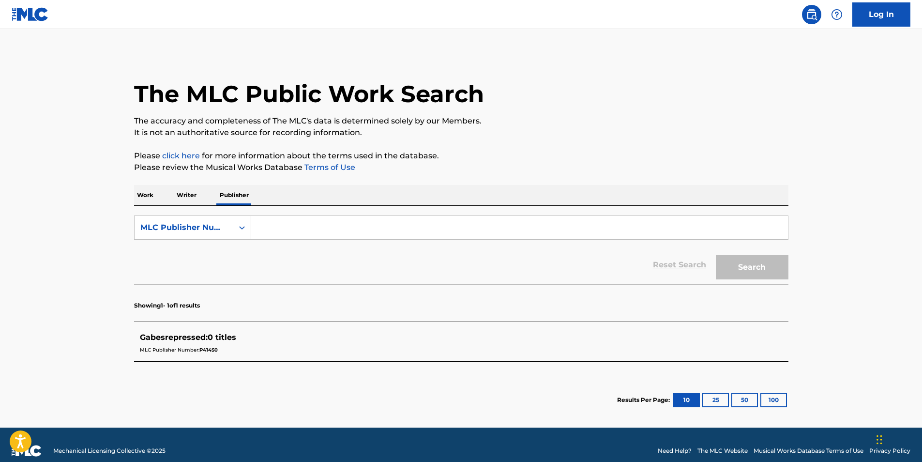
click at [426, 233] on input "Search Form" at bounding box center [519, 227] width 537 height 23
click at [213, 231] on div "MLC Publisher Number" at bounding box center [183, 228] width 87 height 12
click at [210, 244] on div "Publisher Name" at bounding box center [193, 252] width 116 height 24
click at [266, 232] on input "Search Form" at bounding box center [519, 227] width 537 height 23
click at [299, 228] on input "Gabriel AJachowski" at bounding box center [519, 227] width 537 height 23
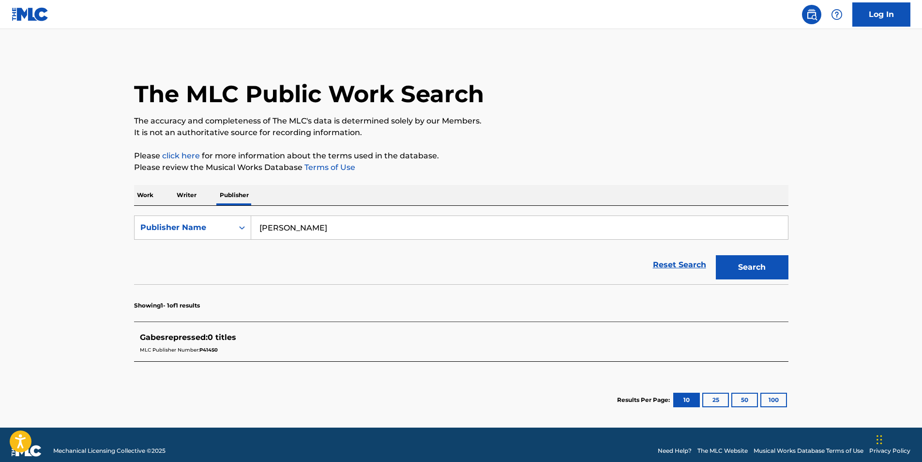
click at [295, 229] on input "Gabriel AJachowski" at bounding box center [519, 227] width 537 height 23
type input "Gabriel A Jachowski"
click at [766, 272] on button "Search" at bounding box center [752, 267] width 73 height 24
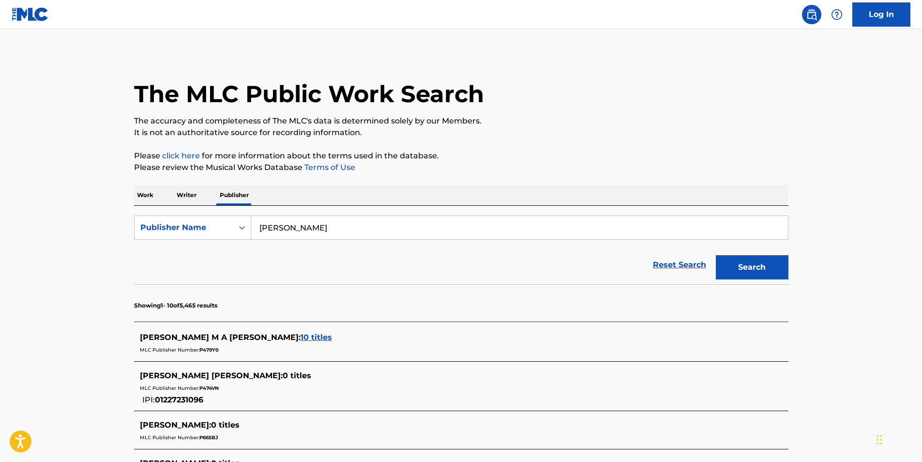
click at [187, 192] on p "Writer" at bounding box center [187, 195] width 26 height 20
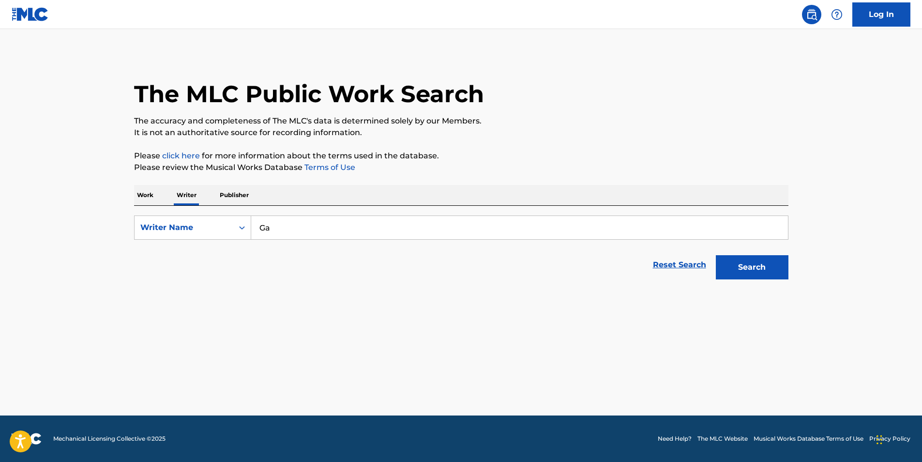
type input "G"
click at [285, 247] on div "gabriel jach owski" at bounding box center [446, 248] width 391 height 17
type input "gabriel jachowski"
drag, startPoint x: 735, startPoint y: 284, endPoint x: 736, endPoint y: 278, distance: 5.5
click at [736, 278] on div "Search" at bounding box center [749, 264] width 77 height 39
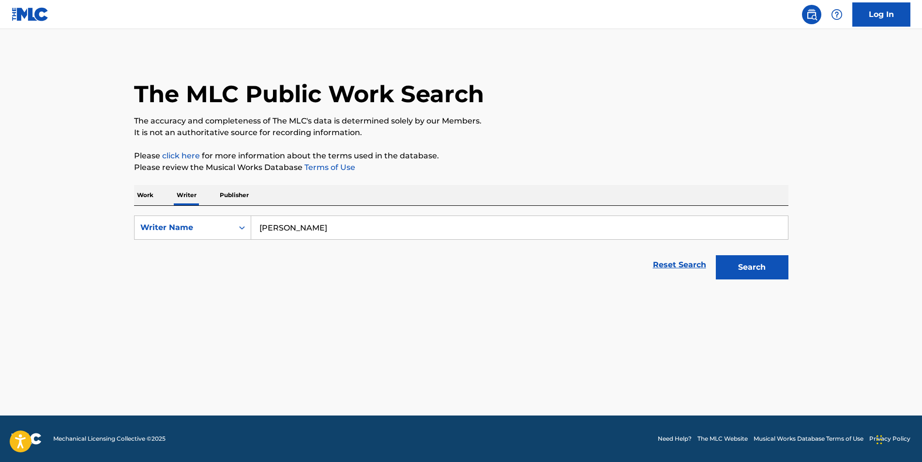
click at [739, 274] on button "Search" at bounding box center [752, 267] width 73 height 24
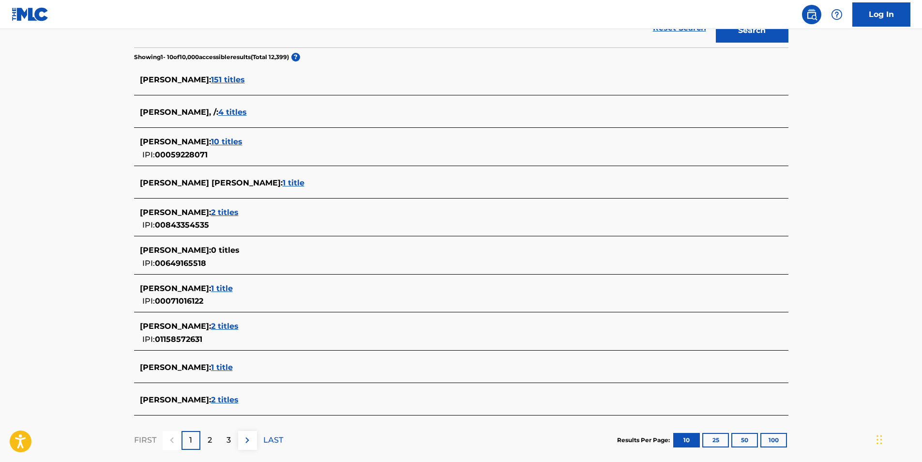
scroll to position [242, 0]
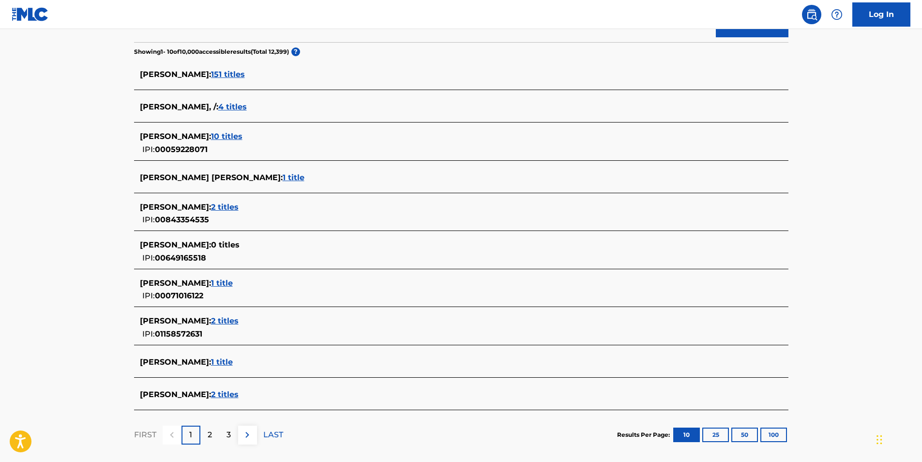
click at [215, 77] on div "GABRIEL : 151 titles" at bounding box center [448, 75] width 617 height 12
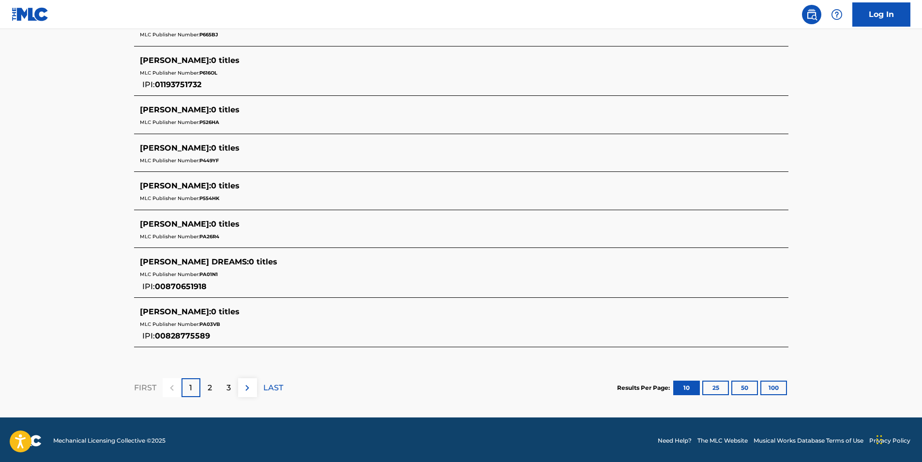
scroll to position [405, 0]
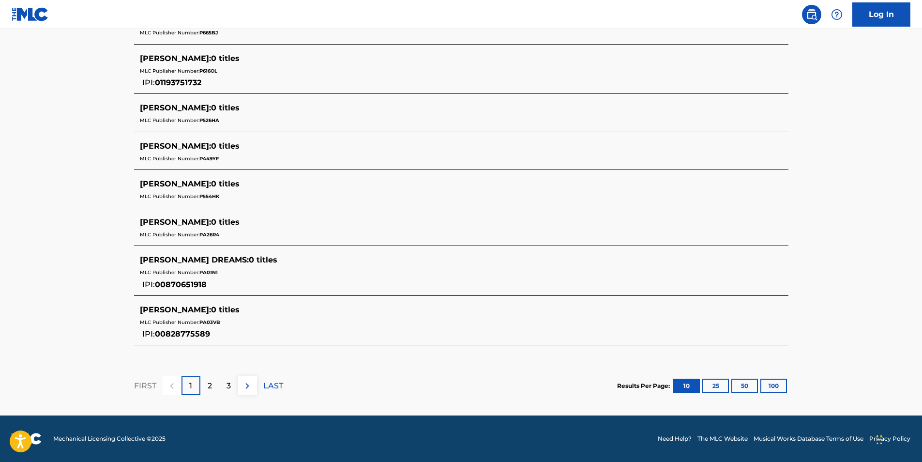
click at [216, 381] on div "2" at bounding box center [209, 385] width 19 height 19
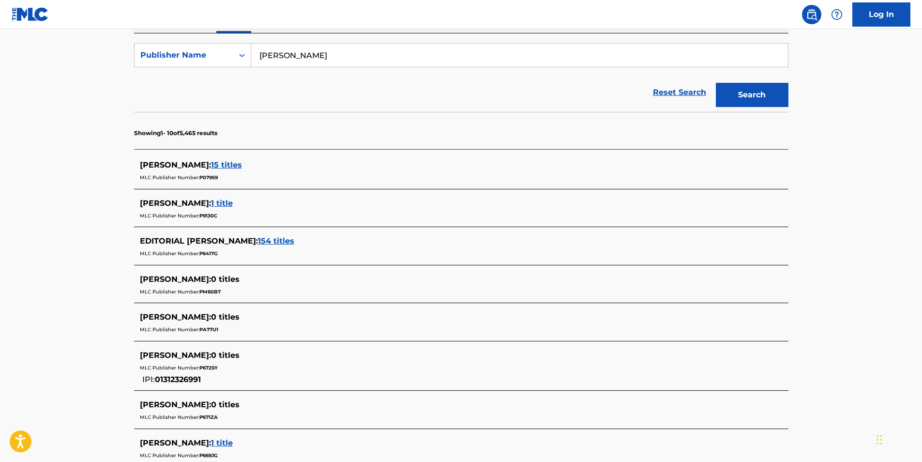
scroll to position [381, 0]
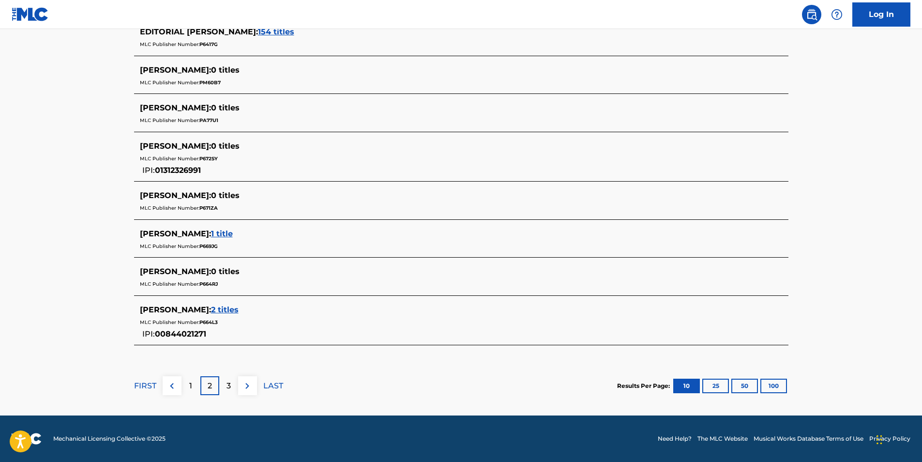
click at [209, 384] on p "2" at bounding box center [210, 386] width 4 height 12
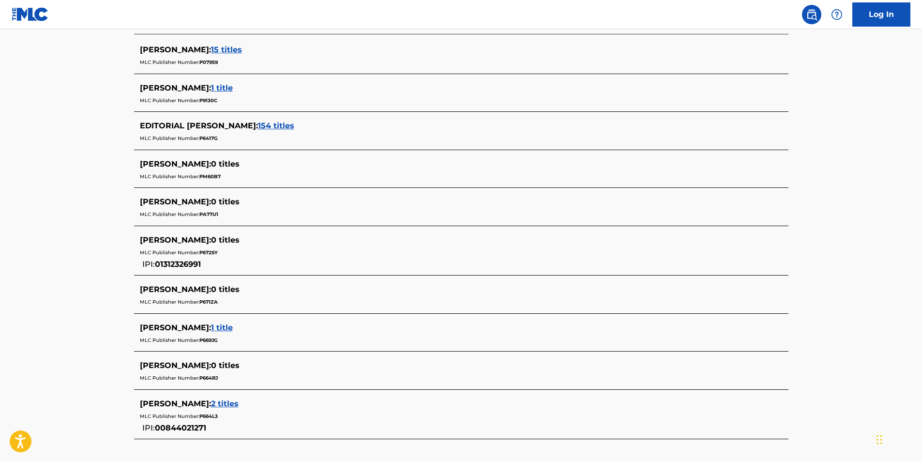
scroll to position [339, 0]
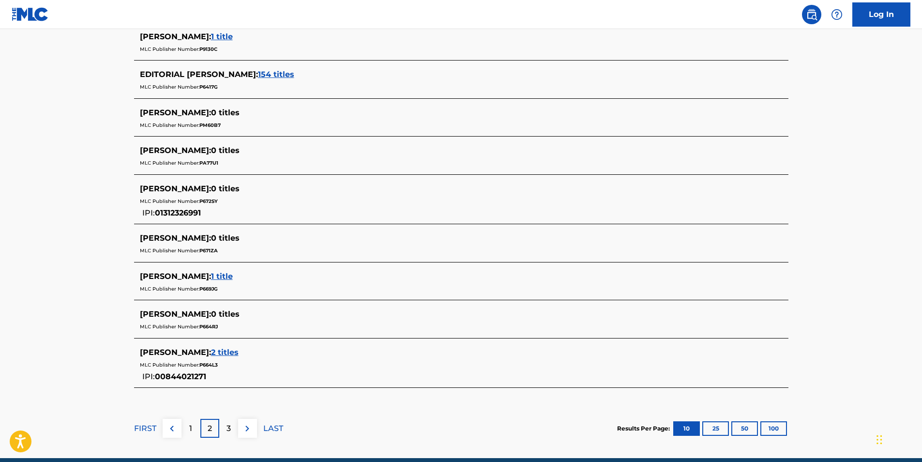
click at [230, 432] on p "3" at bounding box center [228, 428] width 4 height 12
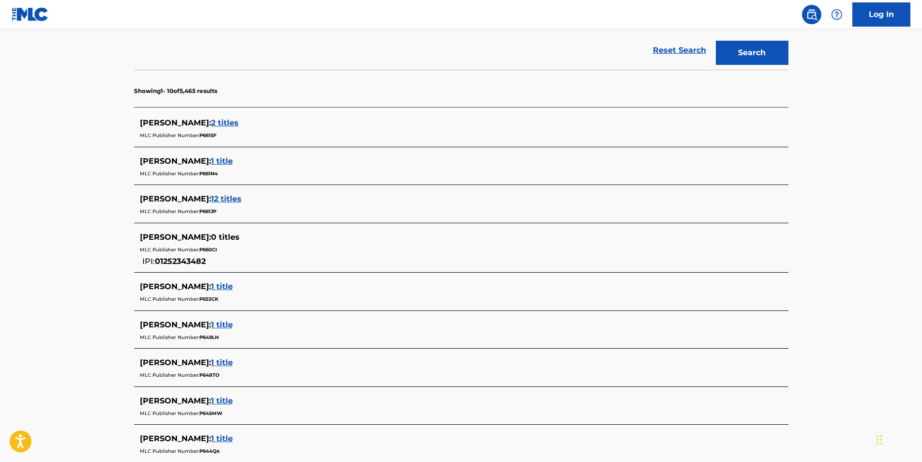
scroll to position [370, 0]
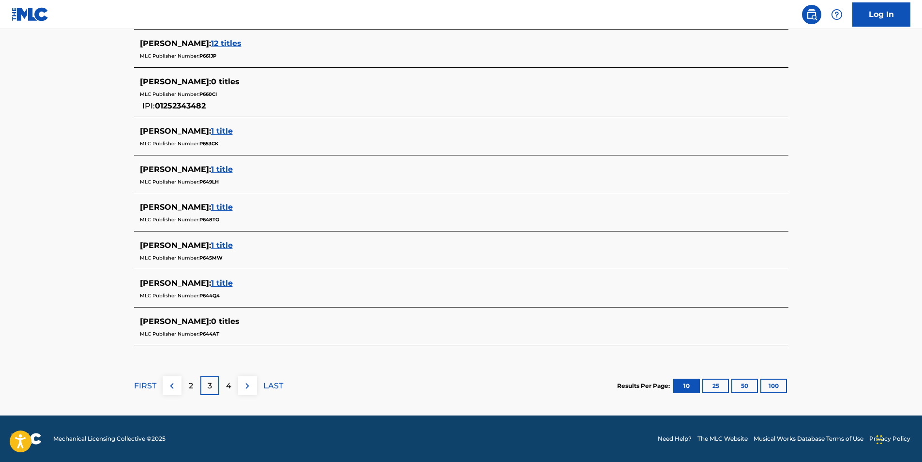
click at [169, 380] on img at bounding box center [172, 386] width 12 height 12
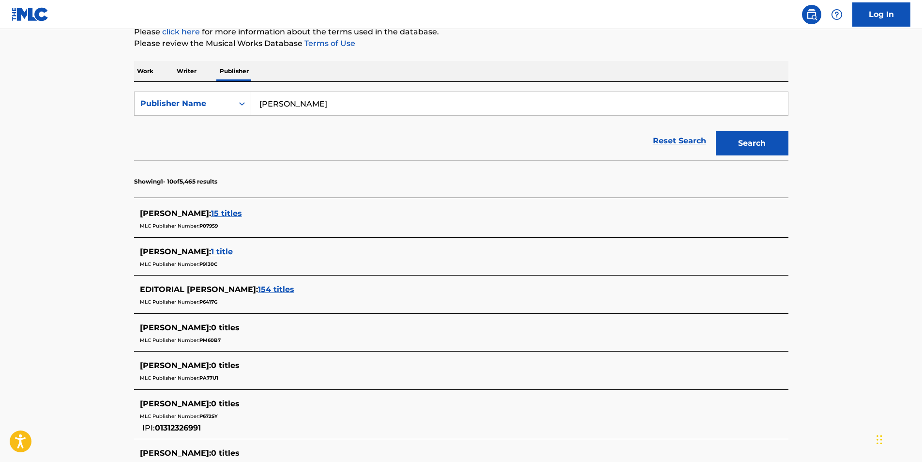
scroll to position [381, 0]
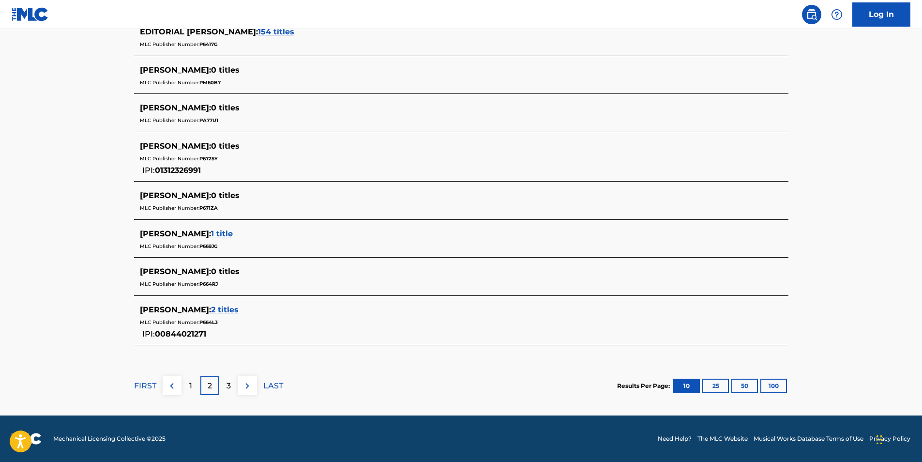
click at [200, 379] on div "FIRST 1 2 3 LAST" at bounding box center [208, 385] width 149 height 19
click at [195, 383] on div "1" at bounding box center [190, 385] width 19 height 19
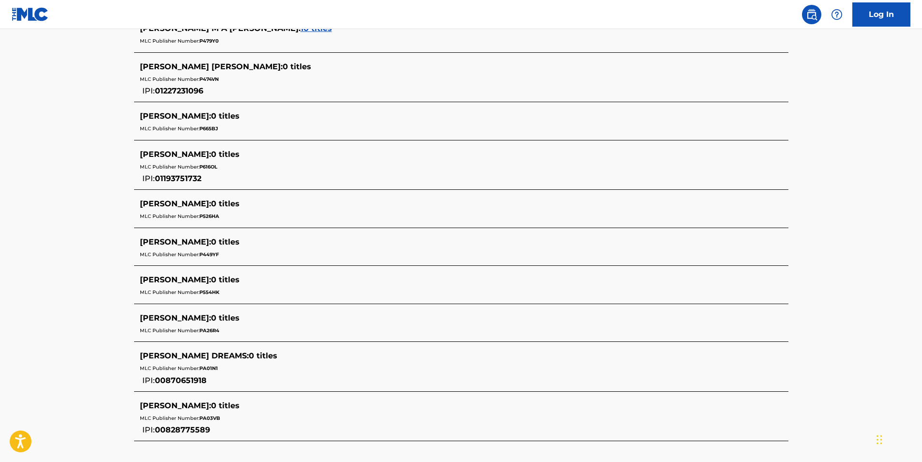
scroll to position [405, 0]
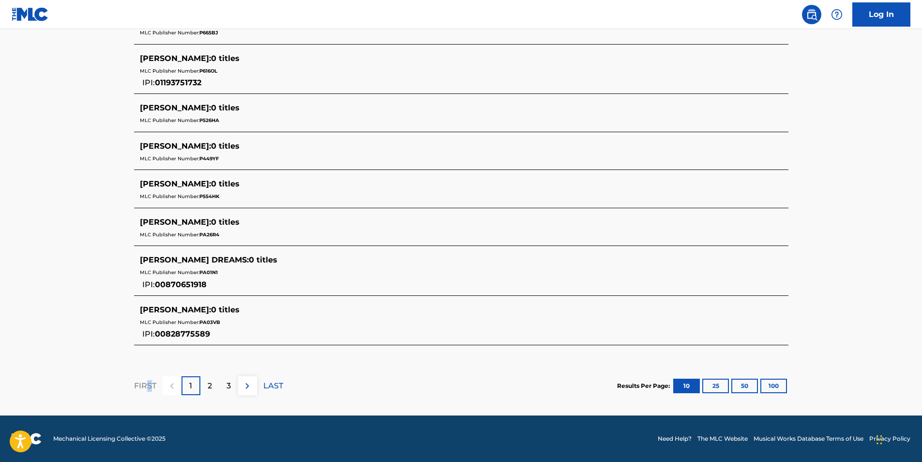
click at [149, 377] on div "FIRST" at bounding box center [145, 385] width 22 height 19
drag, startPoint x: 149, startPoint y: 377, endPoint x: 186, endPoint y: 385, distance: 38.1
click at [186, 385] on div "1" at bounding box center [190, 385] width 19 height 19
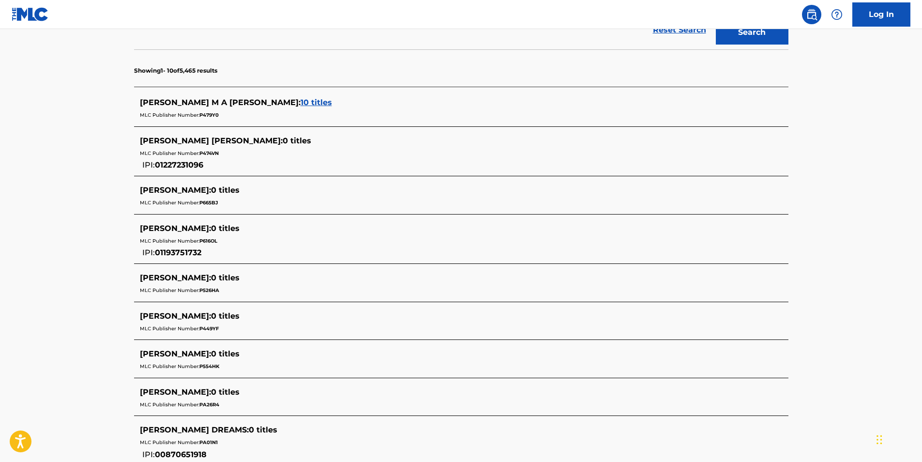
scroll to position [387, 0]
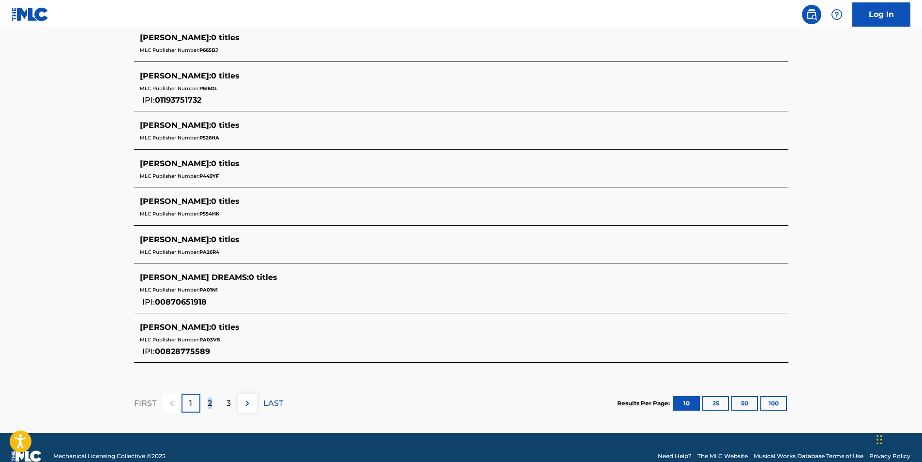
click at [208, 404] on p "2" at bounding box center [210, 403] width 4 height 12
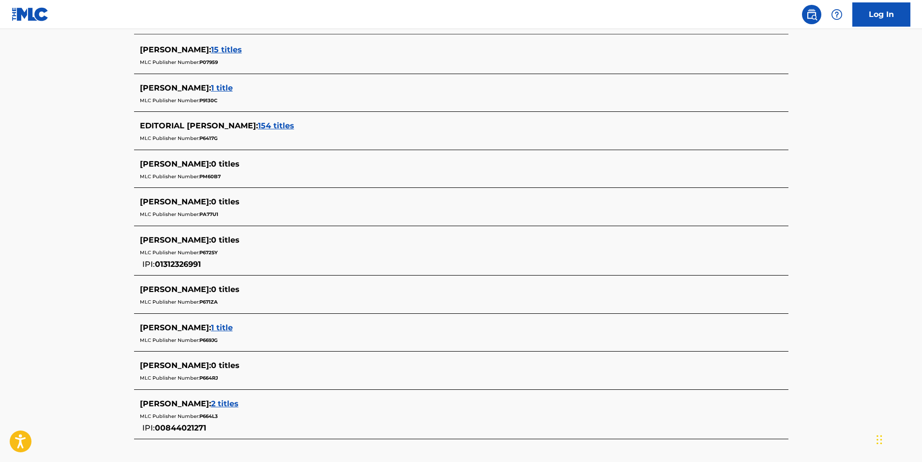
scroll to position [381, 0]
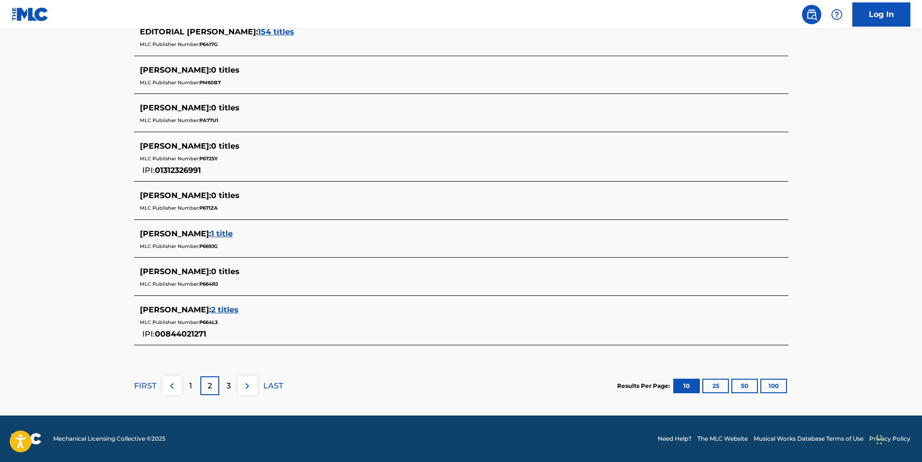
click at [186, 388] on div "1" at bounding box center [190, 385] width 19 height 19
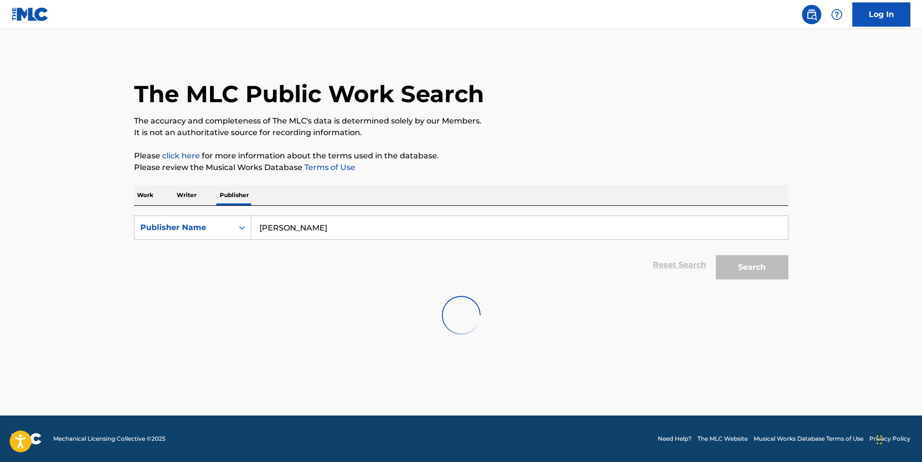
scroll to position [0, 0]
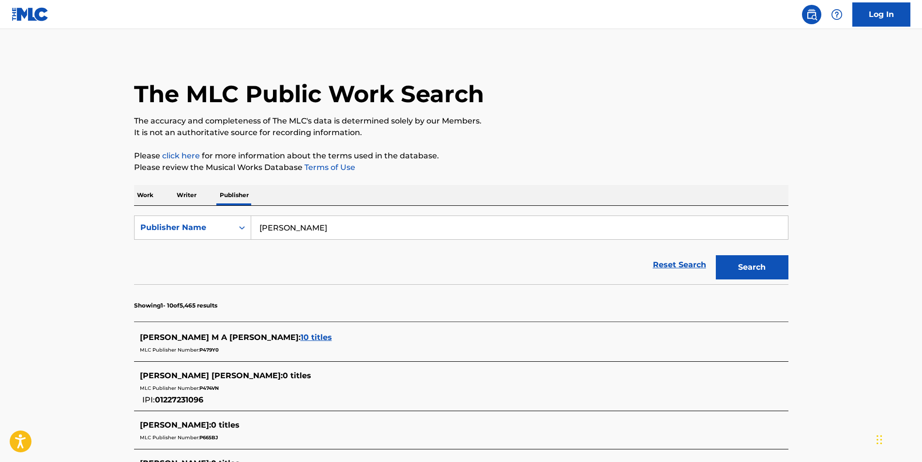
drag, startPoint x: 186, startPoint y: 388, endPoint x: 135, endPoint y: 374, distance: 53.5
click at [135, 374] on div "Gabriel A Torres Cruz : 0 titles MLC Publisher Number: P474VN IPI: 01227231096" at bounding box center [461, 388] width 654 height 46
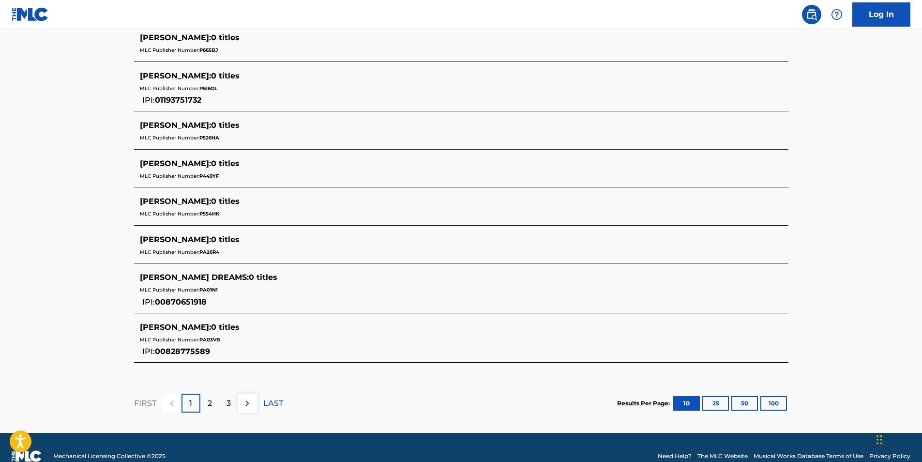
scroll to position [194, 0]
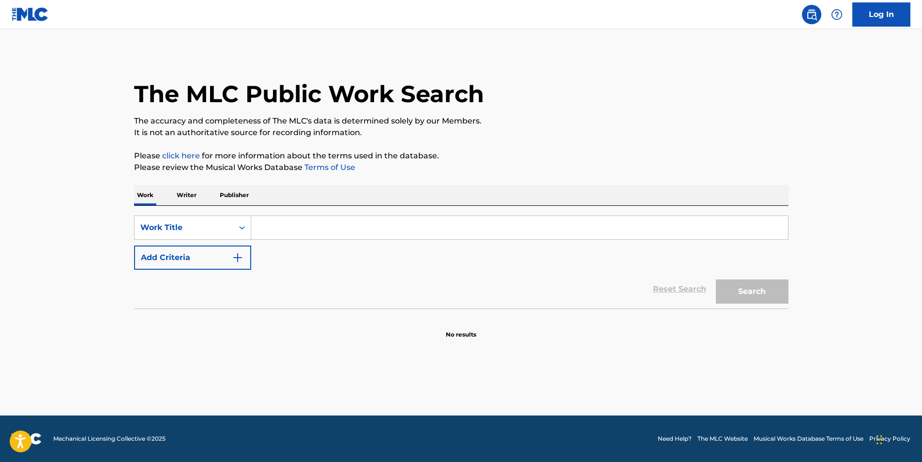
drag, startPoint x: 207, startPoint y: 198, endPoint x: 188, endPoint y: 199, distance: 18.9
click at [200, 195] on div "Work Writer Publisher" at bounding box center [461, 195] width 654 height 20
click at [174, 206] on div "SearchWithCriteriaa315a6eb-5cb4-4a3d-9491-7a30715b2d0b Work Title Add Criteria …" at bounding box center [461, 257] width 654 height 103
click at [180, 197] on p "Writer" at bounding box center [187, 195] width 26 height 20
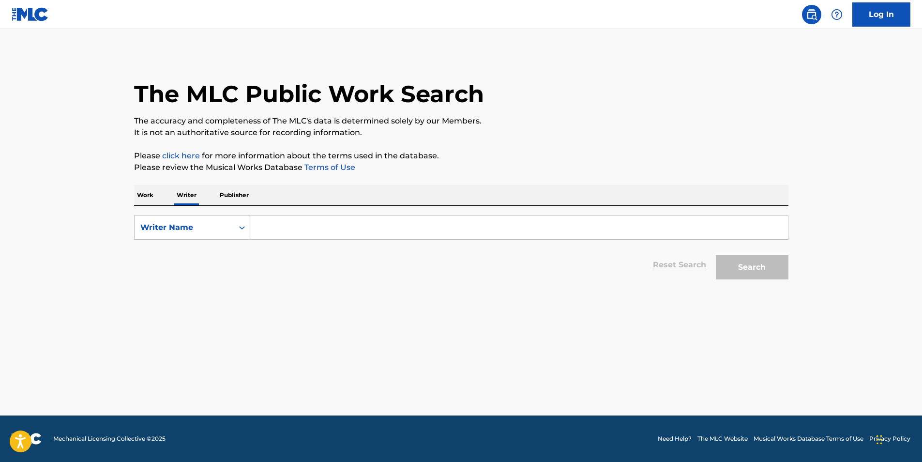
click at [297, 235] on input "Search Form" at bounding box center [519, 227] width 537 height 23
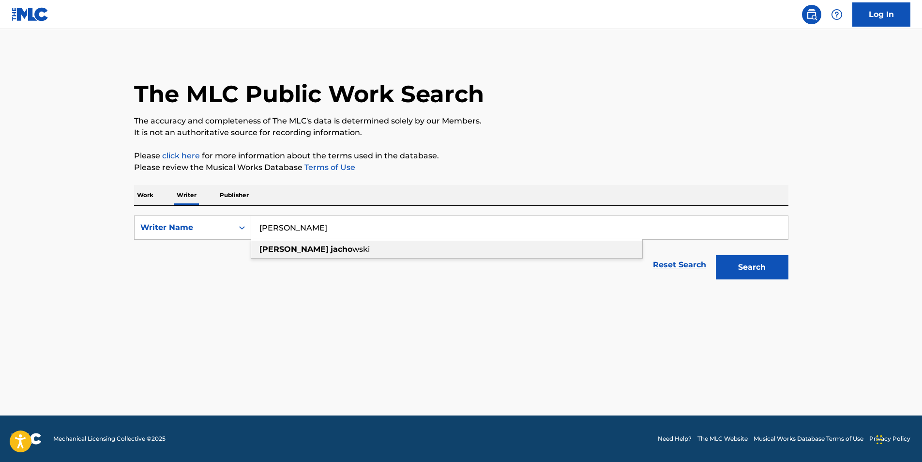
click at [337, 239] on div "gabriel jacho wski" at bounding box center [447, 248] width 392 height 19
click at [506, 251] on div "gabriel jacho wski" at bounding box center [446, 248] width 391 height 17
type input "gabriel jachowski"
click at [763, 270] on button "Search" at bounding box center [752, 267] width 73 height 24
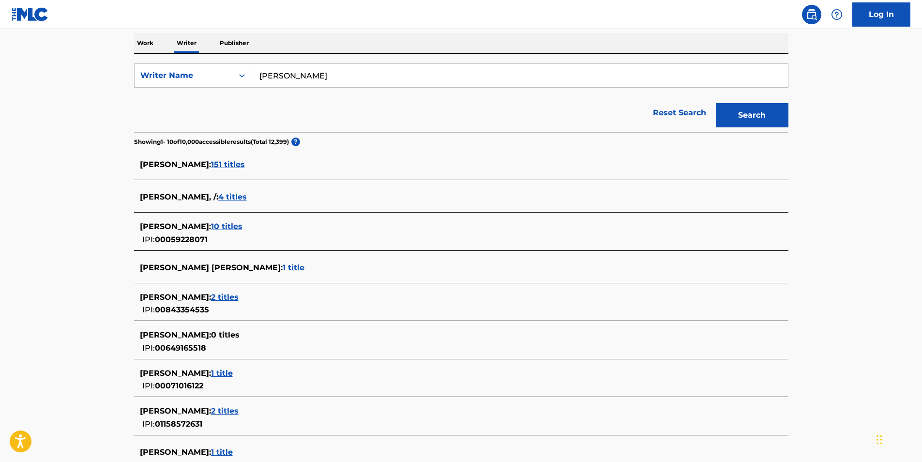
scroll to position [194, 0]
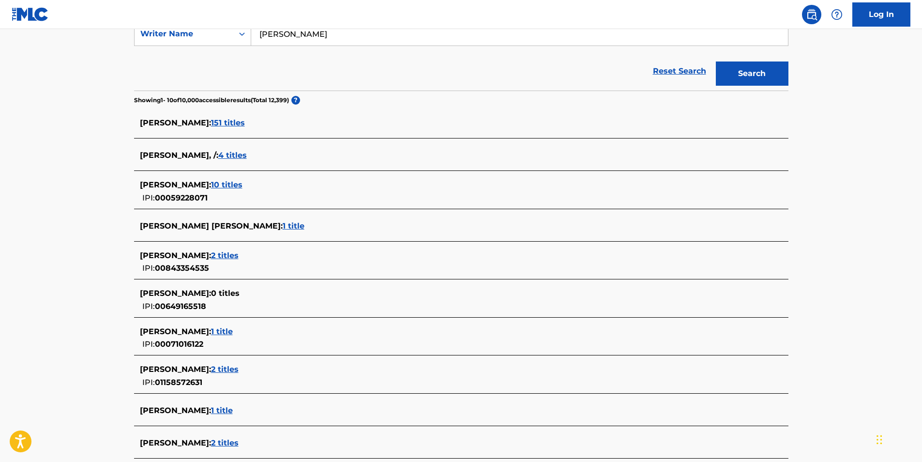
drag, startPoint x: 245, startPoint y: 359, endPoint x: 246, endPoint y: 367, distance: 8.3
click at [246, 364] on div "GABRIEL JACHOWSKI : 2 titles IPI: 01158572631" at bounding box center [461, 376] width 654 height 34
click at [239, 370] on span "2 titles" at bounding box center [225, 368] width 28 height 9
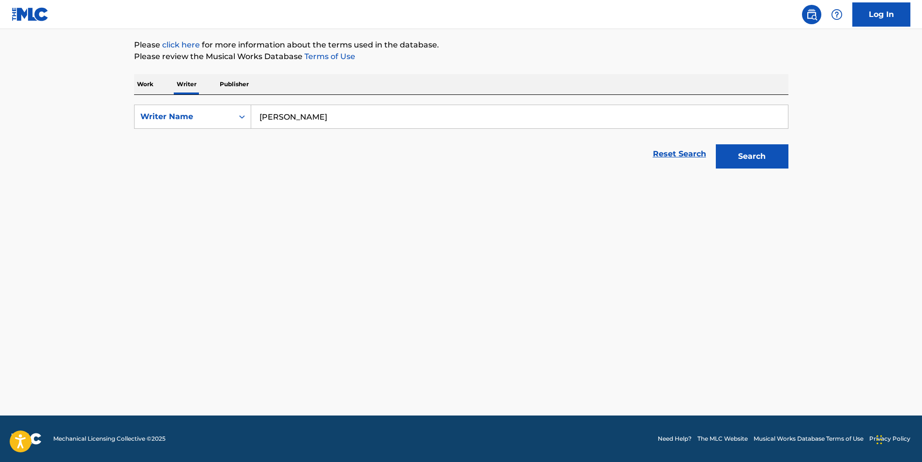
scroll to position [111, 0]
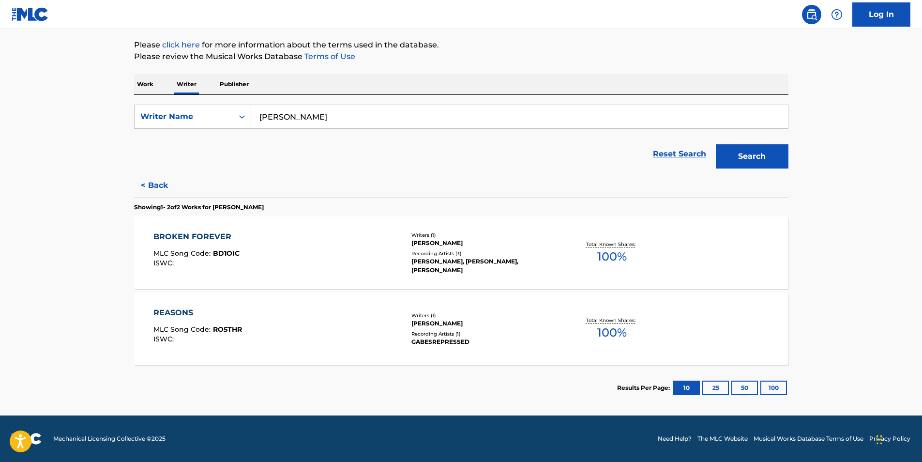
click at [191, 242] on div "BROKEN FOREVER" at bounding box center [196, 237] width 86 height 12
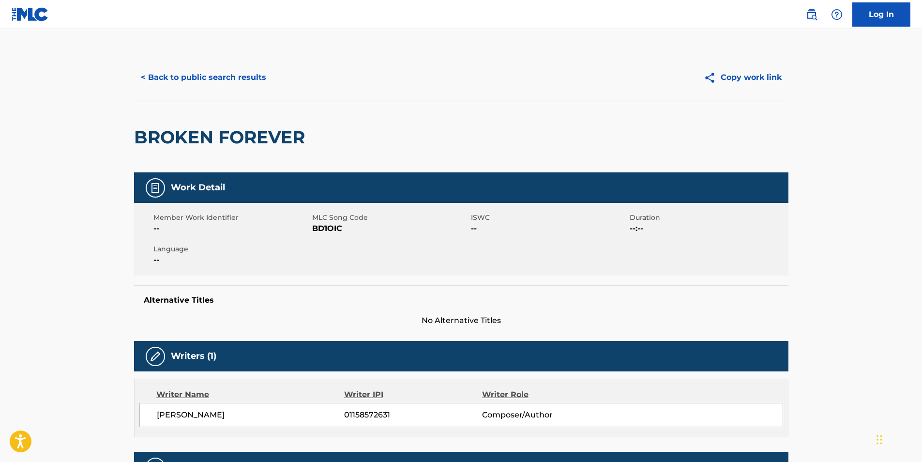
click at [181, 85] on button "< Back to public search results" at bounding box center [203, 77] width 139 height 24
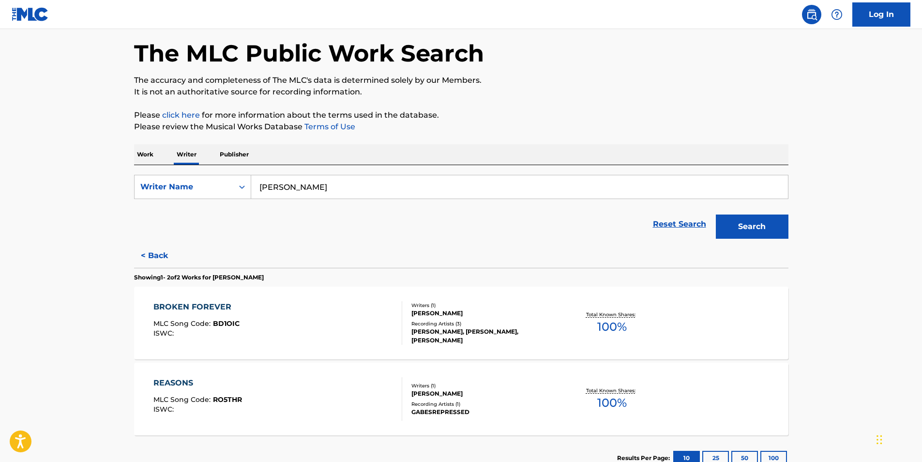
scroll to position [97, 0]
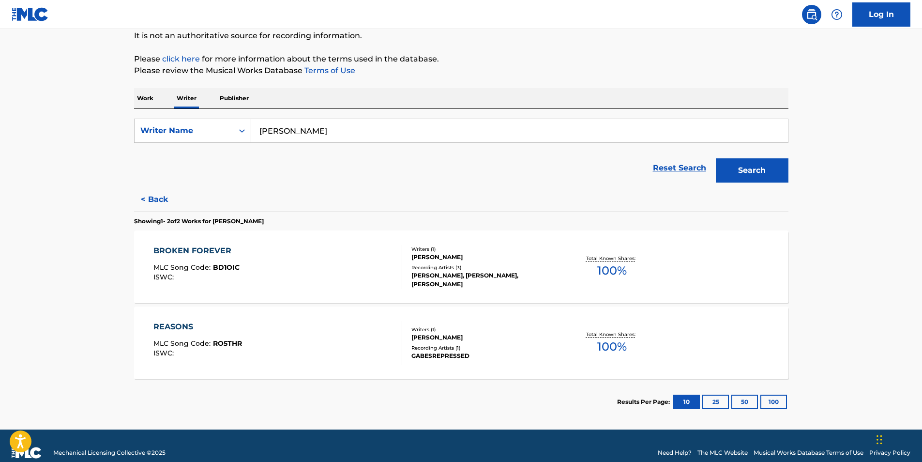
click at [193, 324] on div "REASONS" at bounding box center [197, 327] width 89 height 12
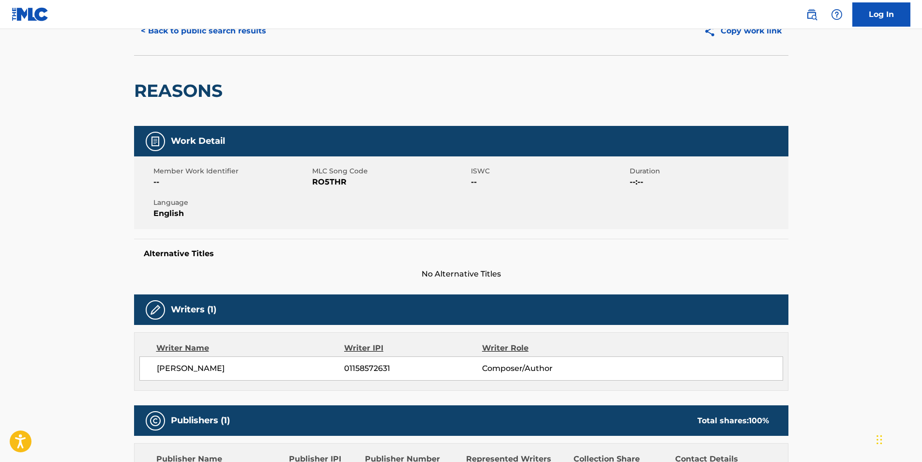
scroll to position [97, 0]
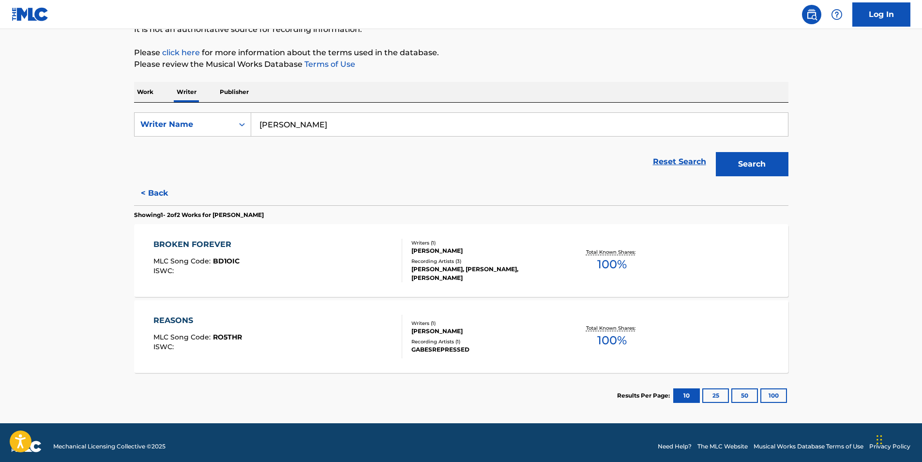
scroll to position [111, 0]
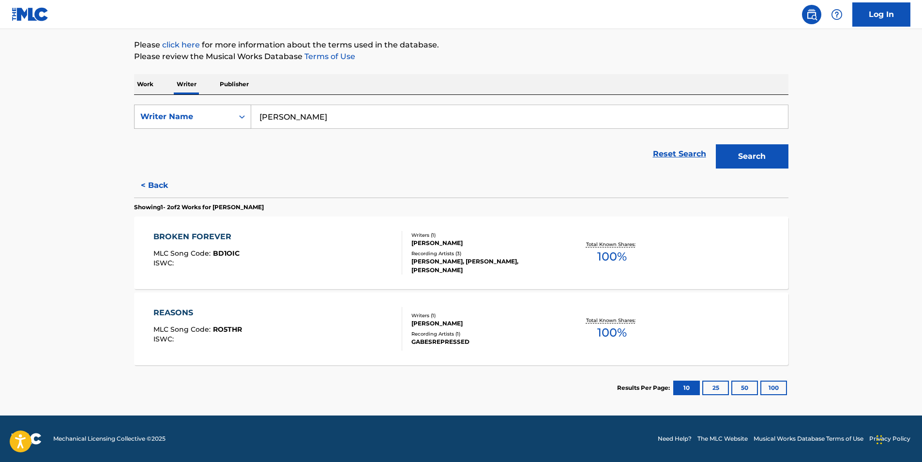
click at [192, 109] on div "Writer Name" at bounding box center [184, 116] width 99 height 18
click at [300, 150] on div "Reset Search Search" at bounding box center [461, 154] width 654 height 39
click at [161, 189] on button "< Back" at bounding box center [163, 185] width 58 height 24
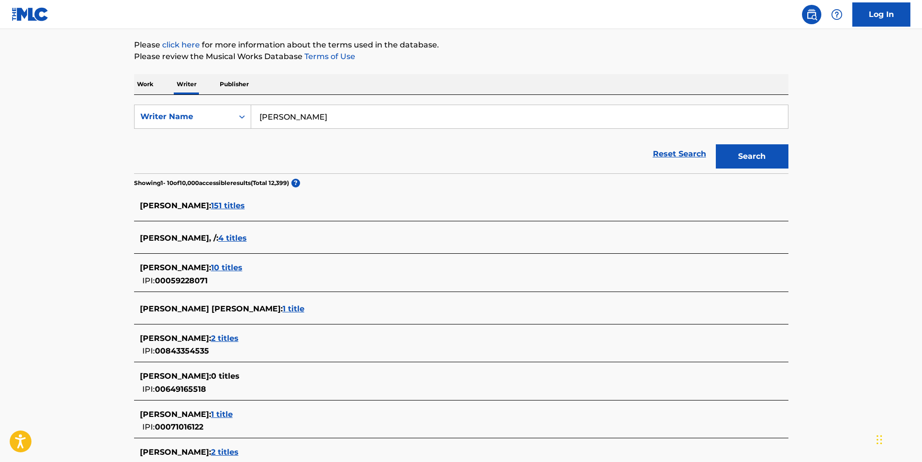
click at [239, 450] on span "2 titles" at bounding box center [225, 451] width 28 height 9
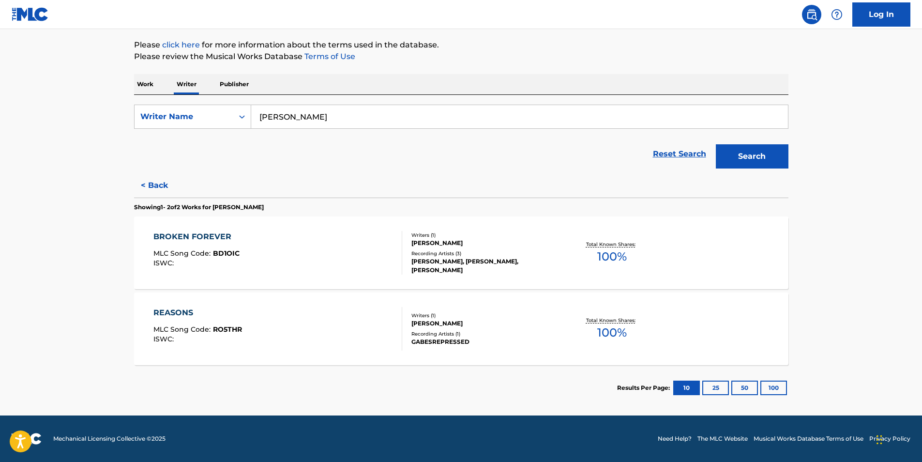
click at [158, 190] on button "< Back" at bounding box center [163, 185] width 58 height 24
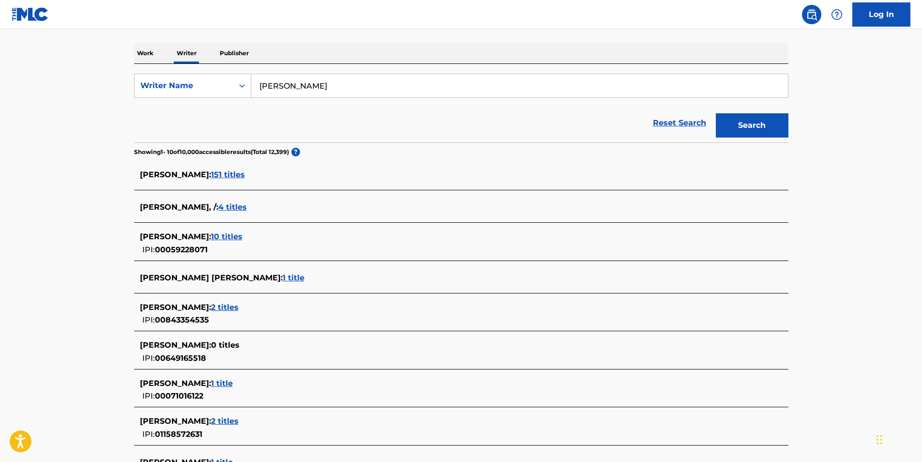
scroll to position [159, 0]
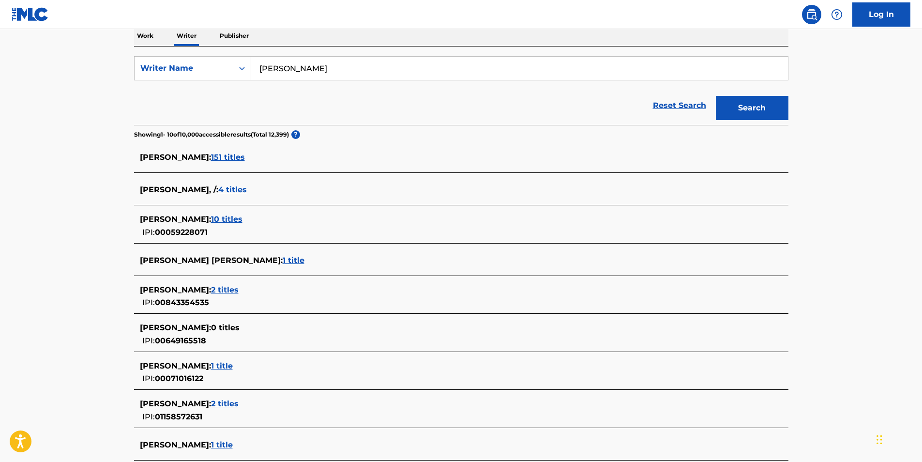
click at [237, 285] on span "2 titles" at bounding box center [225, 289] width 28 height 9
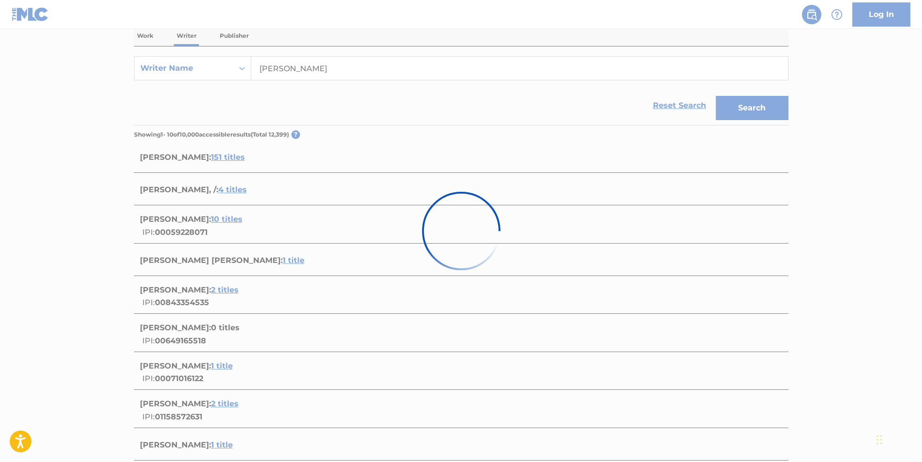
scroll to position [111, 0]
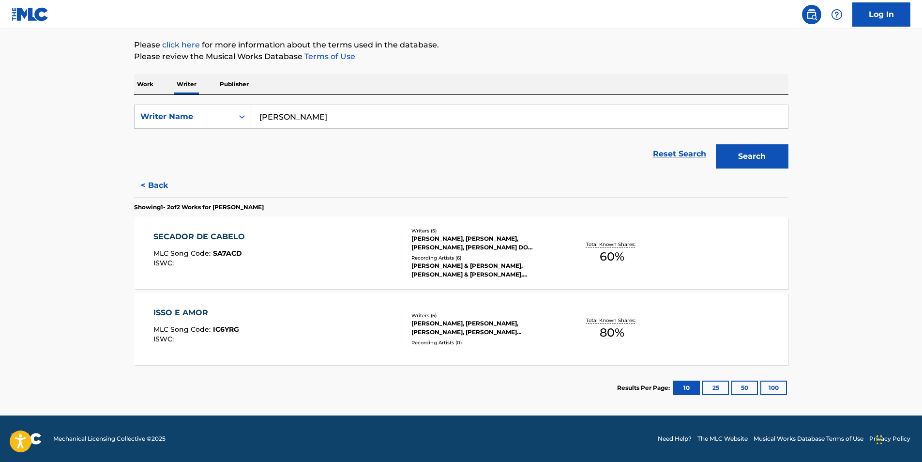
click at [170, 192] on button "< Back" at bounding box center [163, 185] width 58 height 24
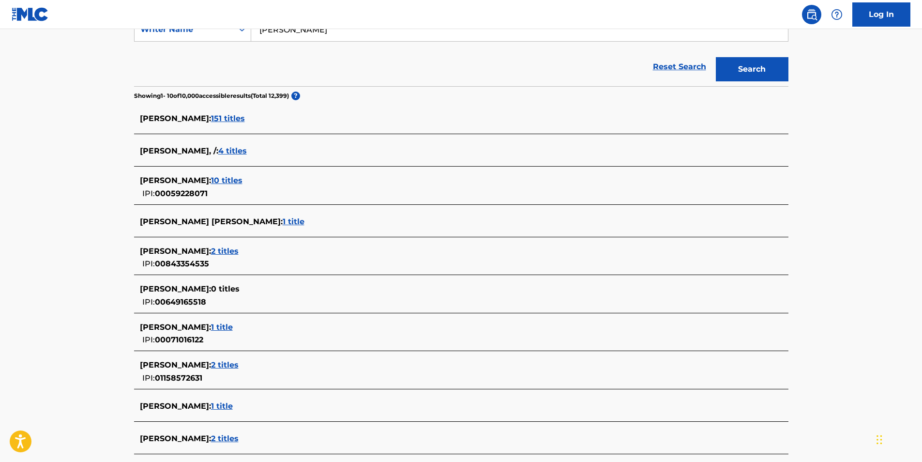
scroll to position [208, 0]
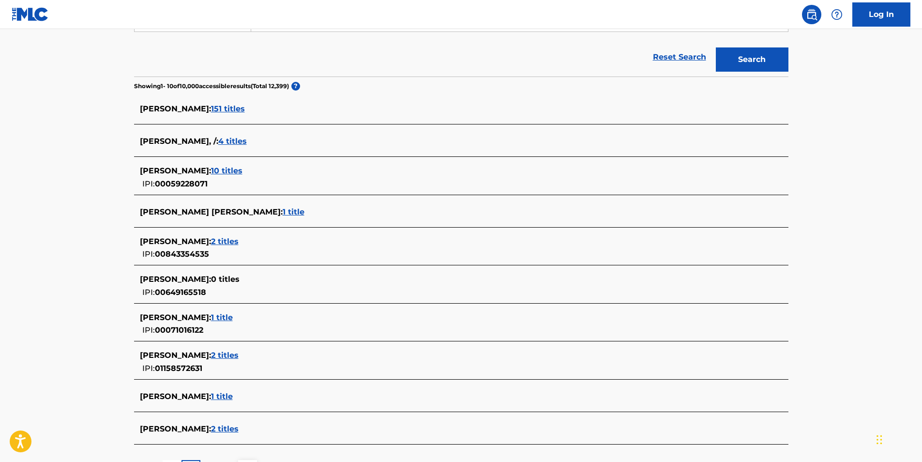
click at [233, 393] on span "1 title" at bounding box center [222, 395] width 22 height 9
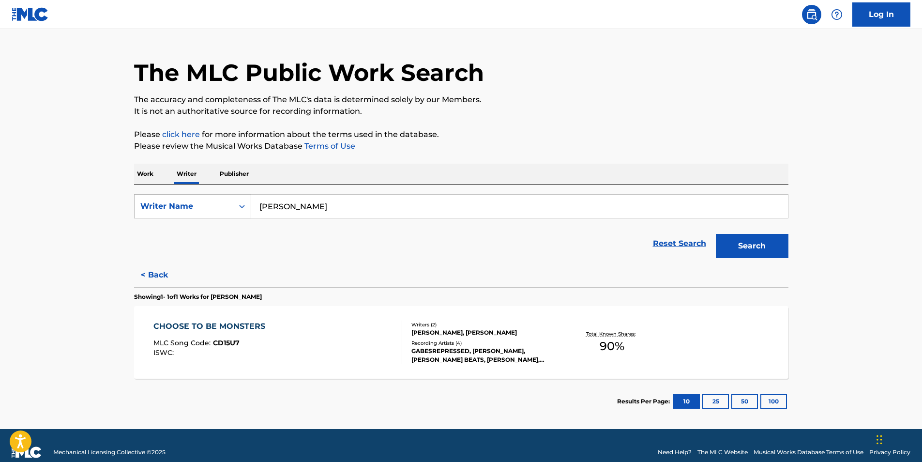
scroll to position [0, 0]
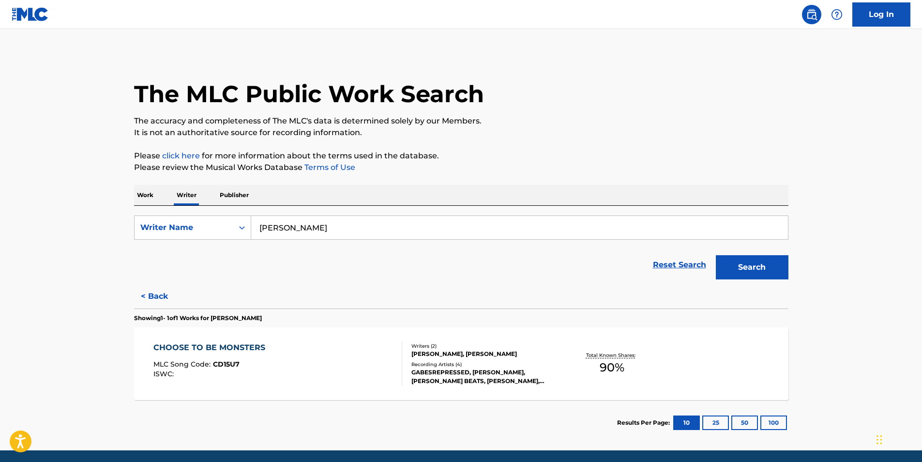
click at [276, 345] on div "CHOOSE TO BE MONSTERS MLC Song Code : CD15U7 ISWC :" at bounding box center [277, 364] width 249 height 44
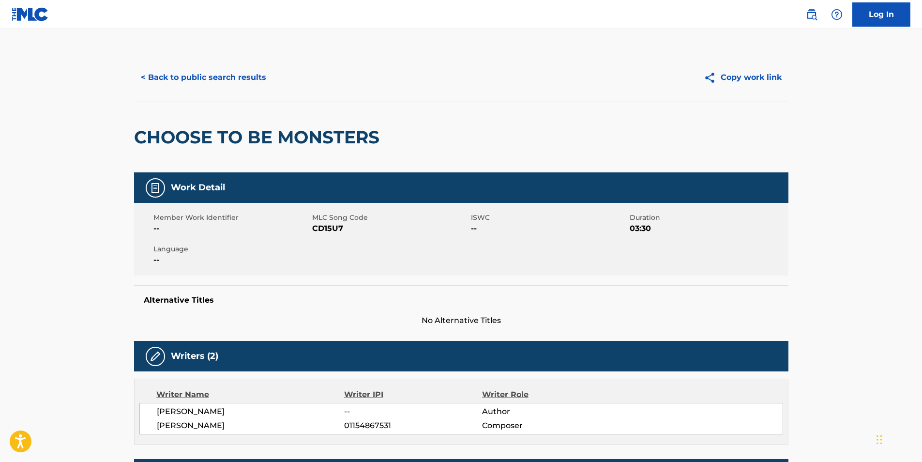
click at [142, 63] on div "< Back to public search results Copy work link" at bounding box center [461, 77] width 654 height 48
click at [147, 72] on button "< Back to public search results" at bounding box center [203, 77] width 139 height 24
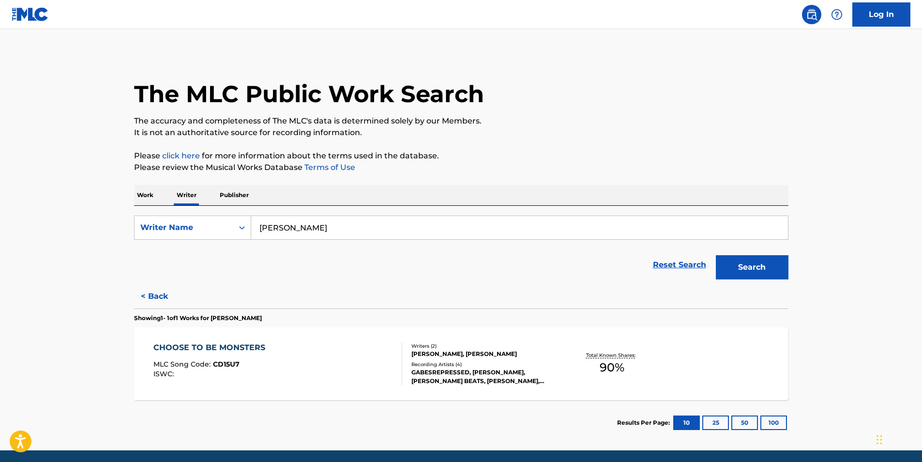
click at [753, 273] on button "Search" at bounding box center [752, 267] width 73 height 24
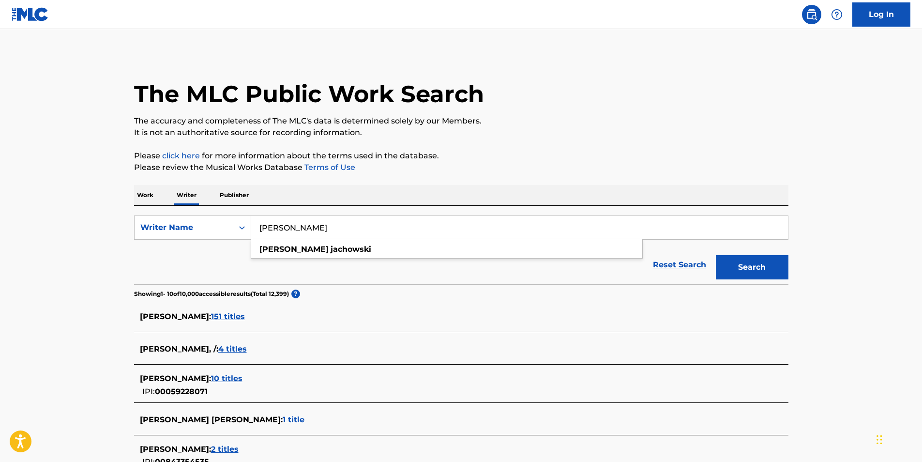
drag, startPoint x: 342, startPoint y: 221, endPoint x: 270, endPoint y: 220, distance: 72.1
click at [270, 220] on input "[PERSON_NAME]" at bounding box center [519, 227] width 537 height 23
type input "gabesrepressed"
click at [716, 255] on button "Search" at bounding box center [752, 267] width 73 height 24
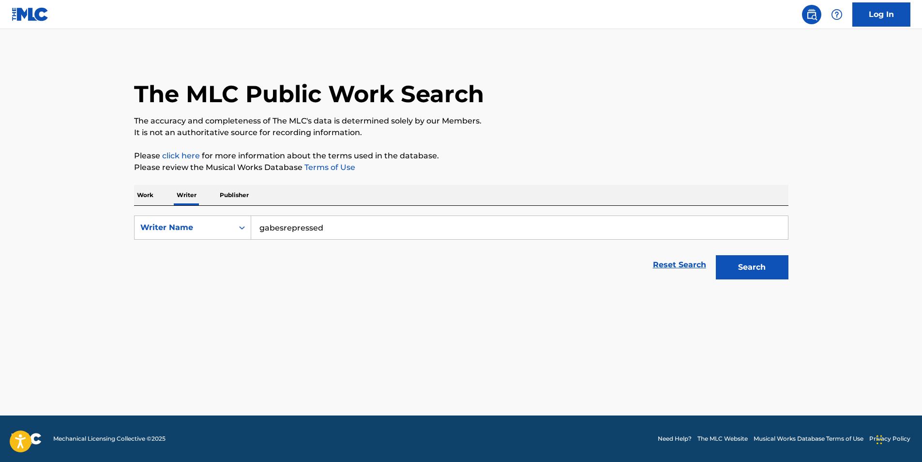
click at [727, 259] on button "Search" at bounding box center [752, 267] width 73 height 24
drag, startPoint x: 360, startPoint y: 229, endPoint x: 217, endPoint y: 241, distance: 143.2
click at [206, 240] on form "SearchWithCriteriac2f93aed-1b45-4a9e-ab9b-ccb5ae0680f0 Writer Name gabesrepress…" at bounding box center [461, 249] width 654 height 69
click at [145, 200] on p "Work" at bounding box center [145, 195] width 22 height 20
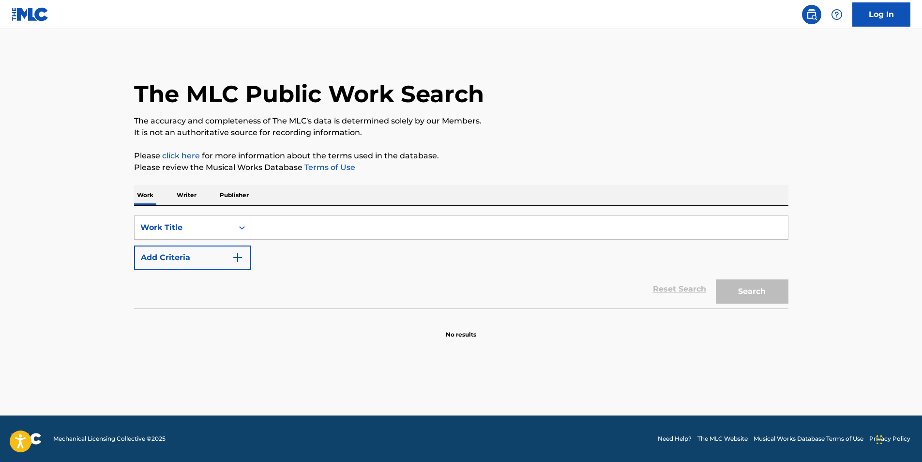
click at [225, 196] on p "Publisher" at bounding box center [234, 195] width 35 height 20
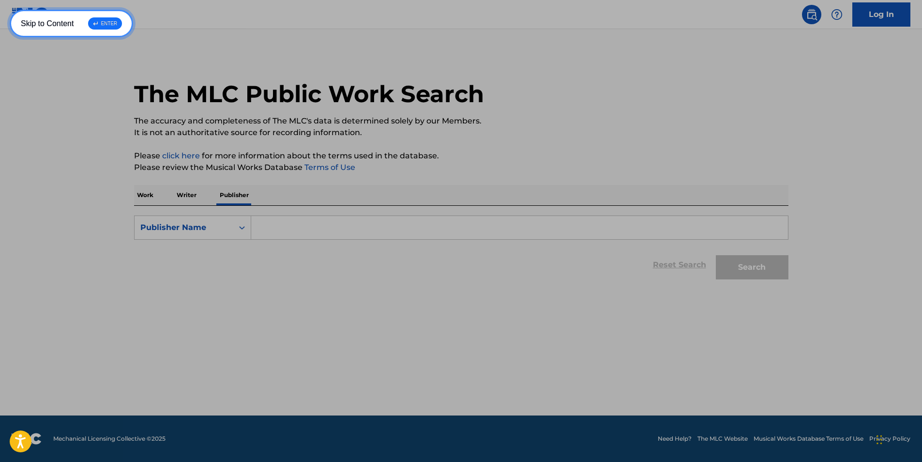
click at [10, 10] on link "Skip to Content ↵ ENTER" at bounding box center [71, 24] width 123 height 28
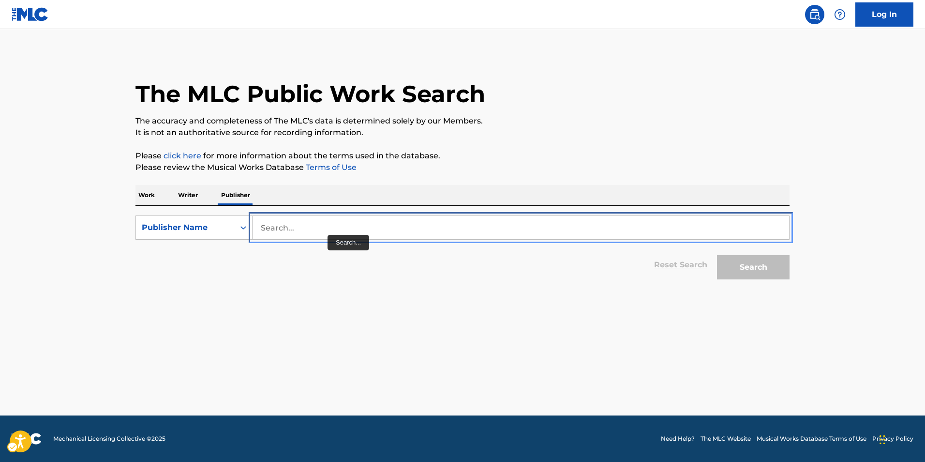
click at [329, 229] on input "Search..." at bounding box center [521, 227] width 537 height 23
paste input "gabesrepressed"
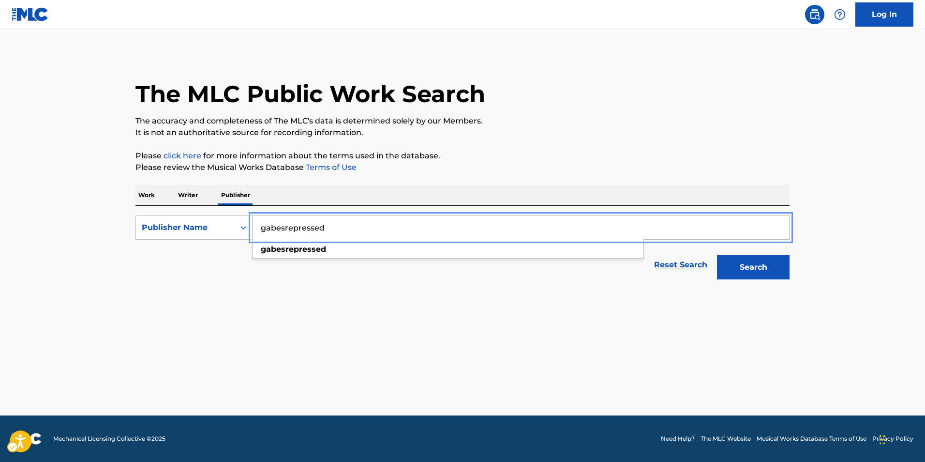
type input "gabesrepressed"
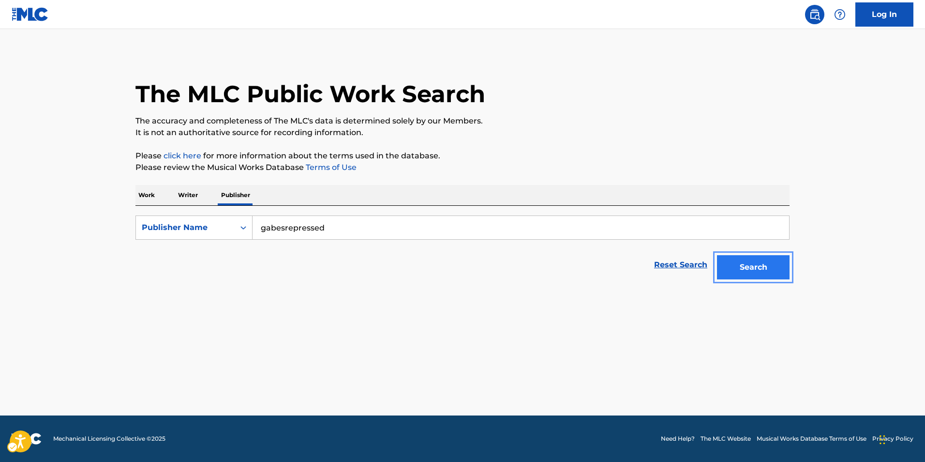
click at [751, 269] on button "Search" at bounding box center [753, 267] width 73 height 24
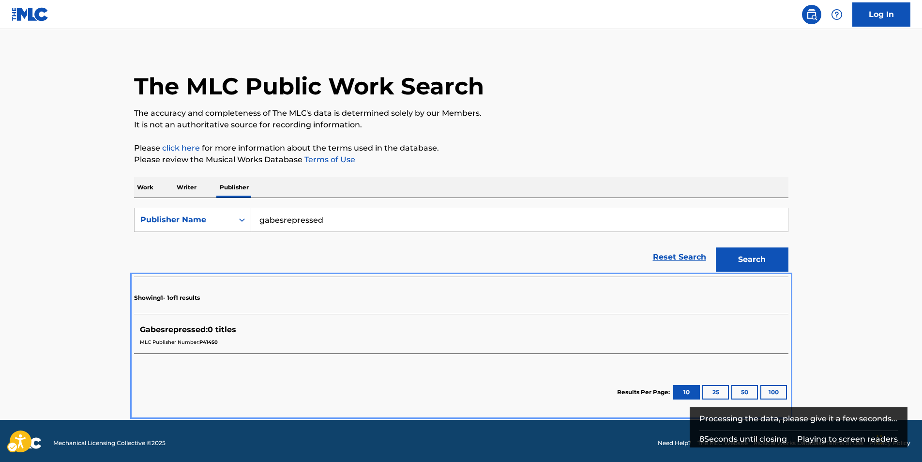
scroll to position [12, 0]
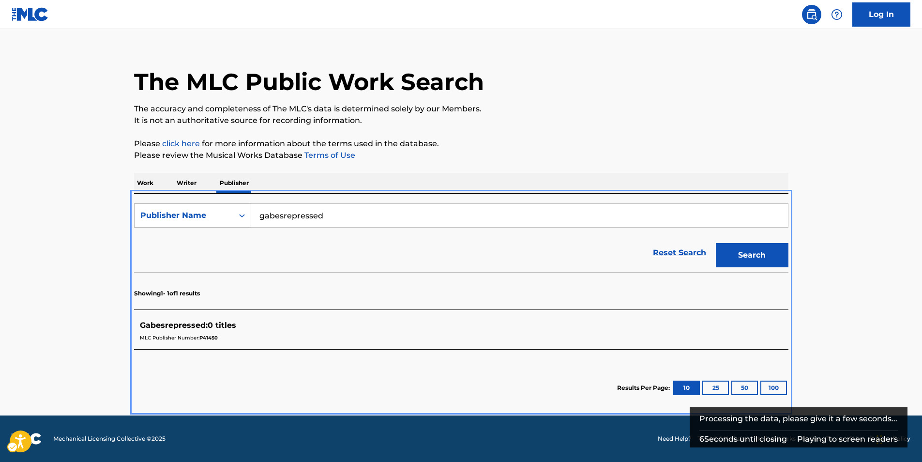
click at [183, 222] on div "Publisher Name" at bounding box center [184, 215] width 99 height 18
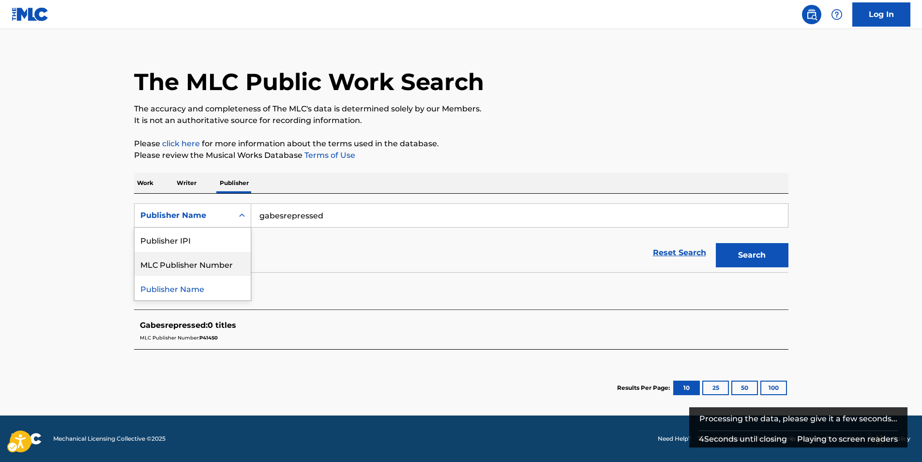
drag, startPoint x: 182, startPoint y: 258, endPoint x: 203, endPoint y: 259, distance: 20.8
click at [182, 258] on div "MLC Publisher Number" at bounding box center [193, 264] width 116 height 24
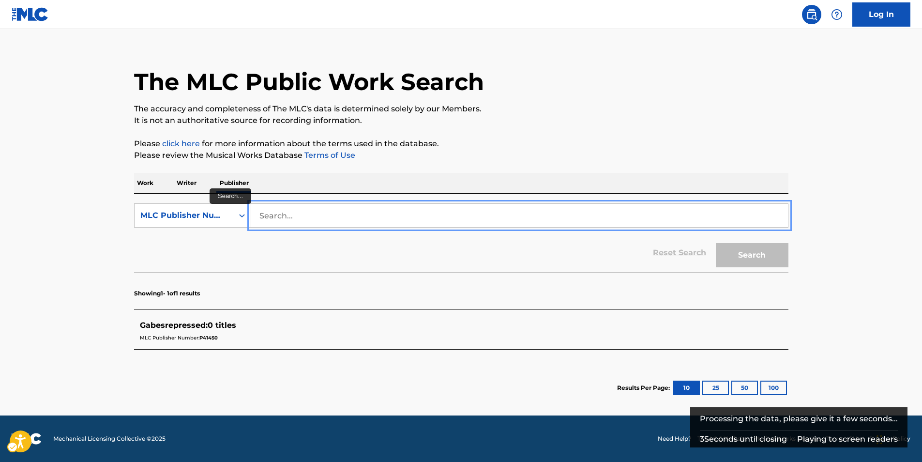
paste input "gabesrepressed"
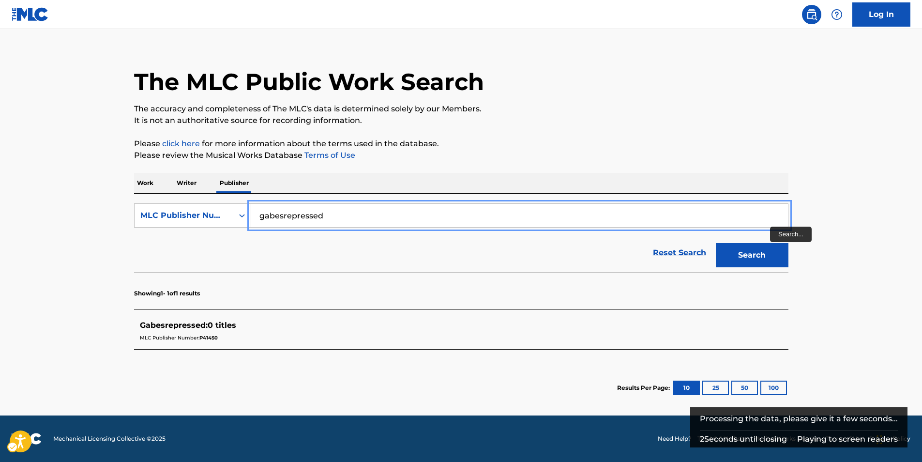
type input "gabesrepressed"
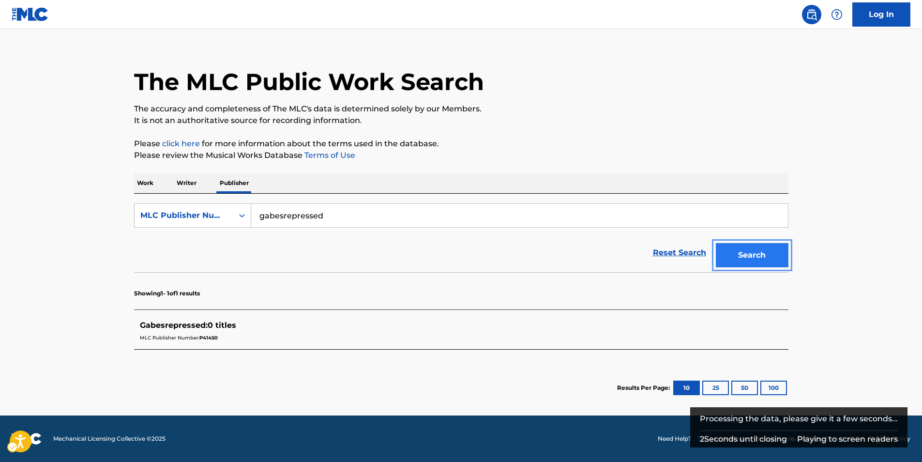
click at [757, 246] on button "Search" at bounding box center [752, 255] width 73 height 24
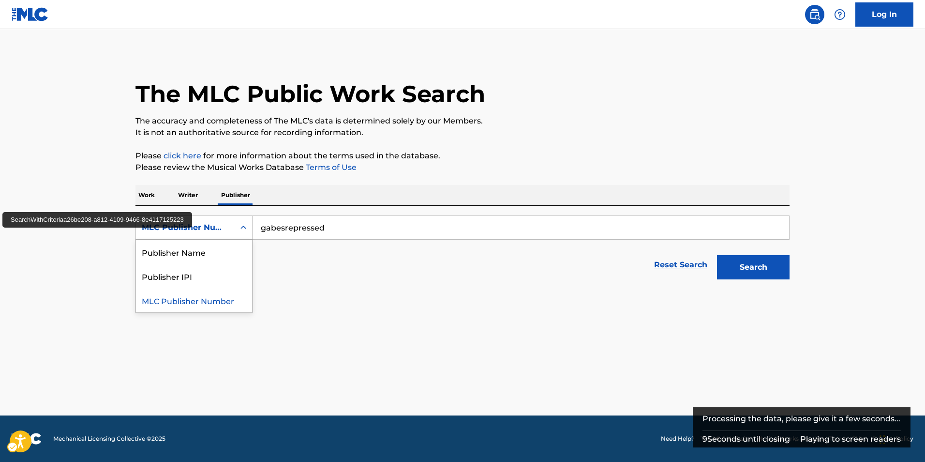
click at [228, 225] on div "MLC Publisher Number" at bounding box center [185, 228] width 87 height 12
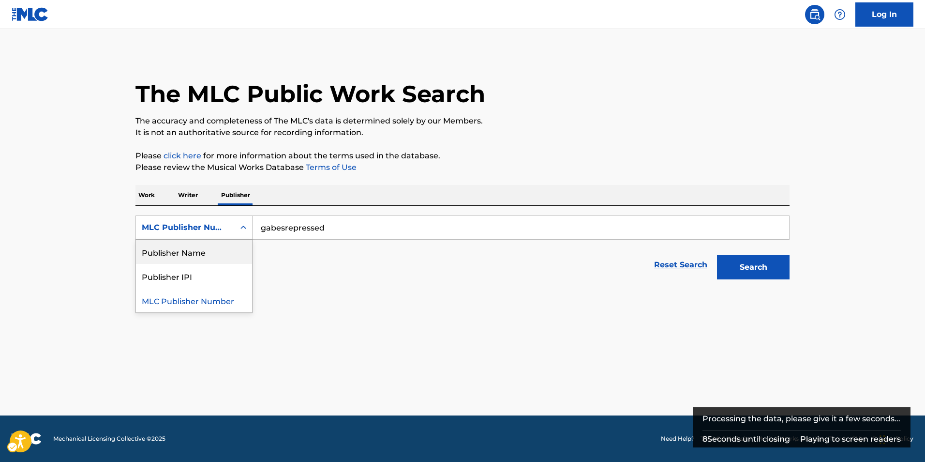
drag, startPoint x: 183, startPoint y: 259, endPoint x: 212, endPoint y: 251, distance: 30.2
click at [183, 256] on div "Publisher Name" at bounding box center [194, 252] width 116 height 24
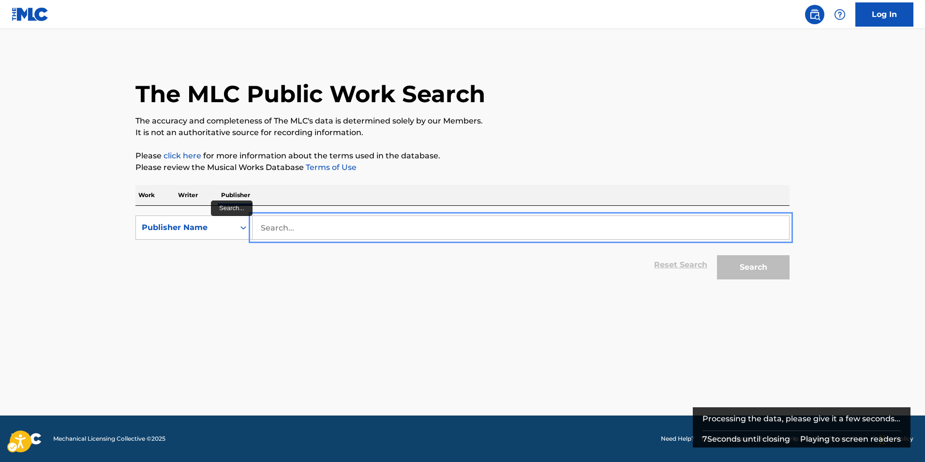
paste input "gabesrepressed"
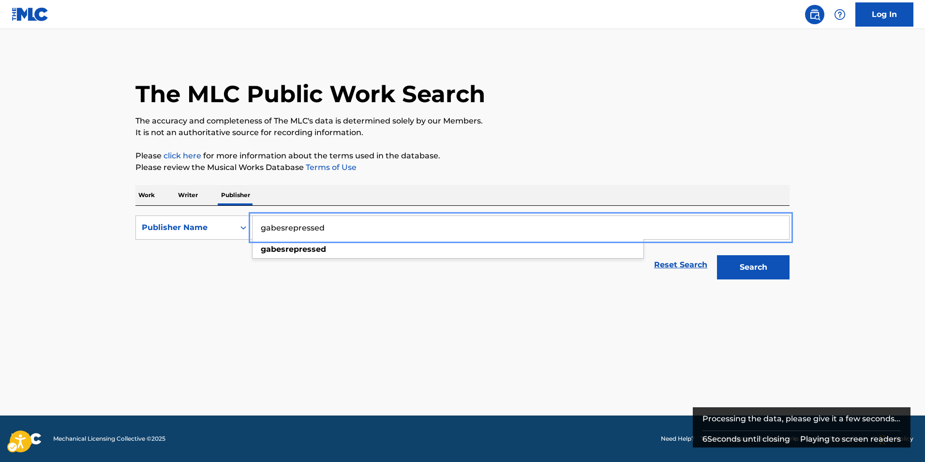
type input "gabesrepressed"
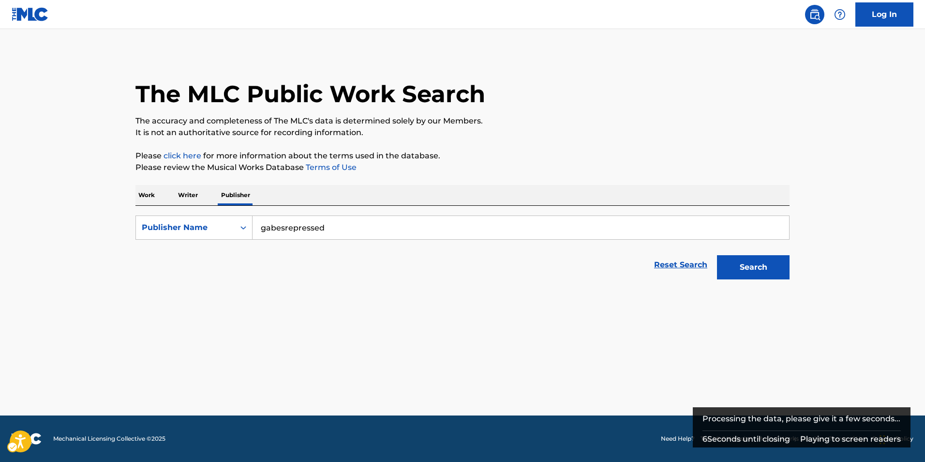
click at [736, 282] on div "Search" at bounding box center [750, 264] width 77 height 39
click at [736, 276] on button "Search" at bounding box center [753, 267] width 73 height 24
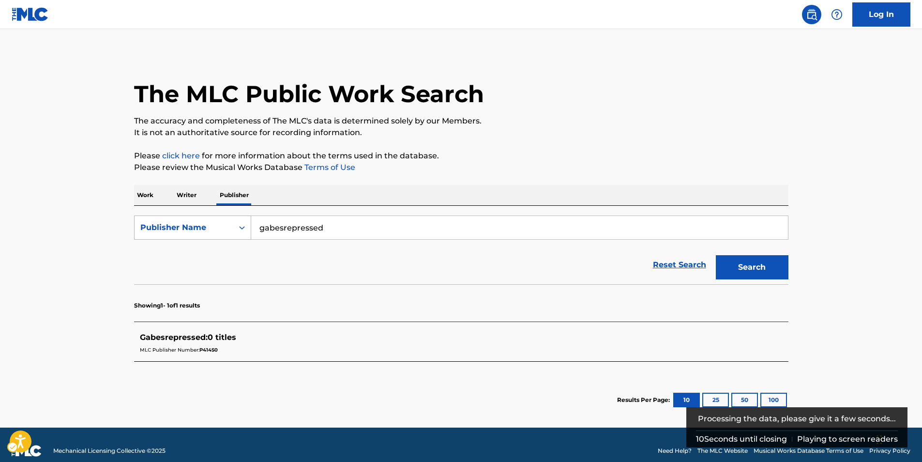
click at [178, 224] on div "Publisher Name" at bounding box center [183, 228] width 87 height 12
drag, startPoint x: 193, startPoint y: 256, endPoint x: 348, endPoint y: 261, distance: 154.9
click at [194, 256] on div "Publisher IPI" at bounding box center [193, 252] width 116 height 24
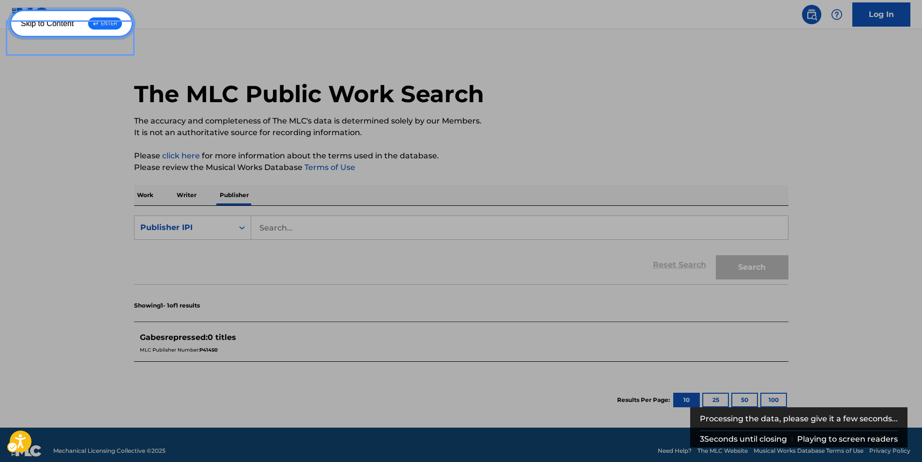
click at [10, 10] on link "Skip to Content ↵ ENTER" at bounding box center [71, 24] width 123 height 28
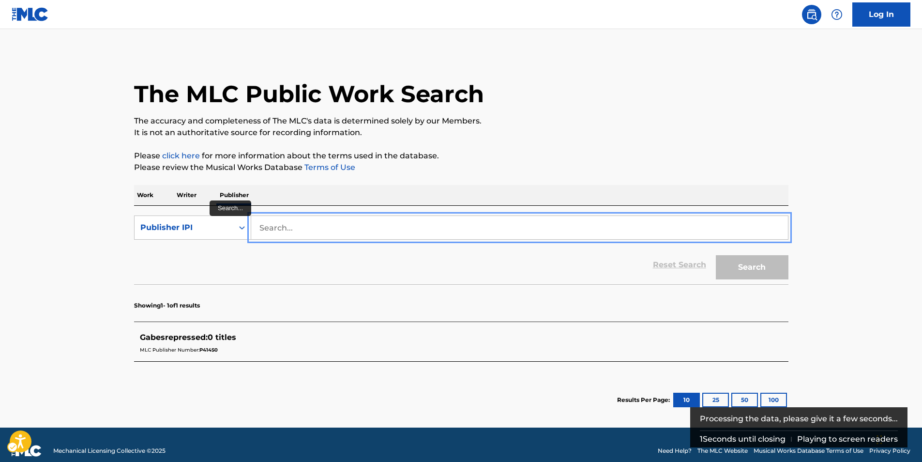
paste input "gabesrepressed"
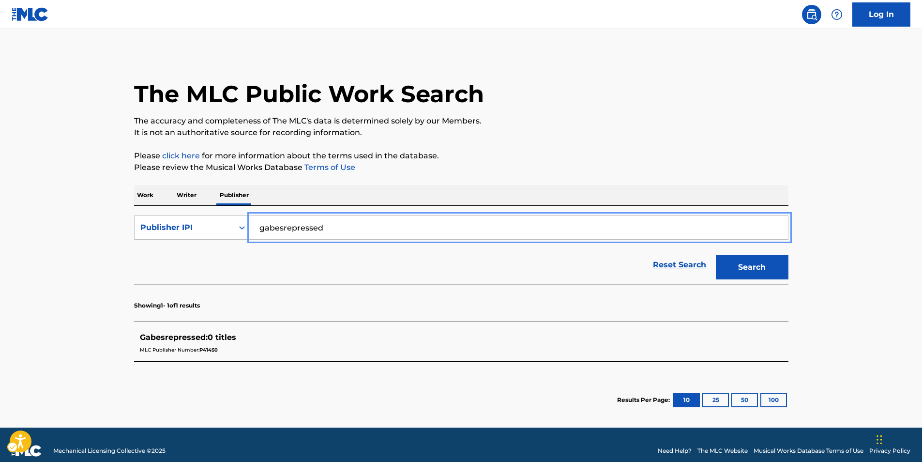
type input "gabesrepressed"
click at [741, 268] on button "Search" at bounding box center [752, 267] width 73 height 24
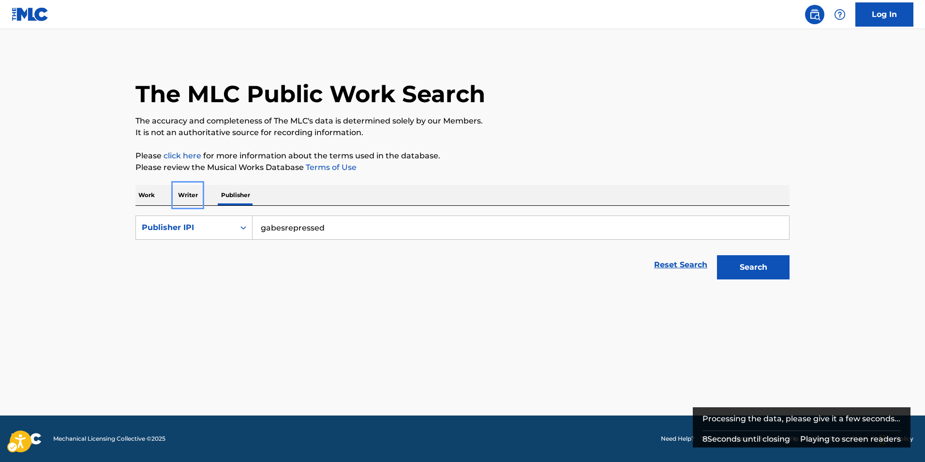
click at [186, 186] on p "Writer" at bounding box center [188, 195] width 26 height 20
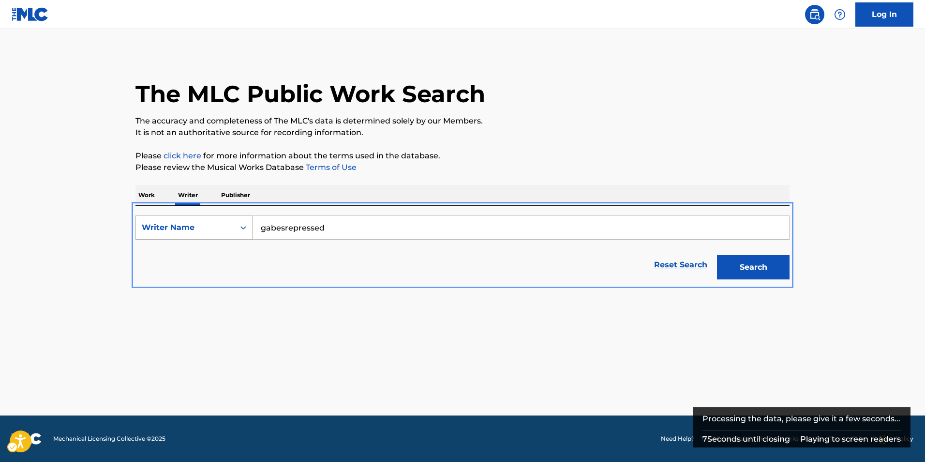
click at [189, 229] on div "Writer Name" at bounding box center [185, 228] width 87 height 12
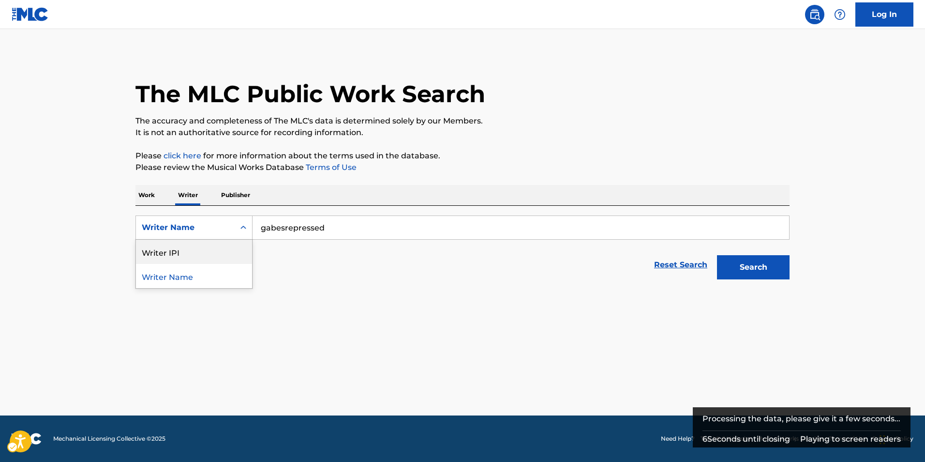
click at [194, 247] on div "Writer IPI" at bounding box center [194, 252] width 116 height 24
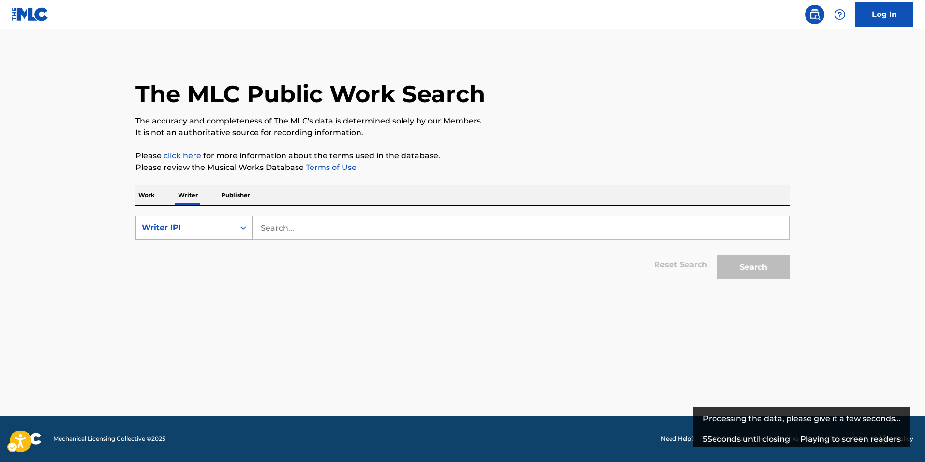
click at [227, 229] on div "Writer IPI" at bounding box center [185, 228] width 87 height 12
click at [179, 278] on div "Writer IPI" at bounding box center [194, 276] width 116 height 24
click at [230, 188] on p "Publisher" at bounding box center [235, 195] width 35 height 20
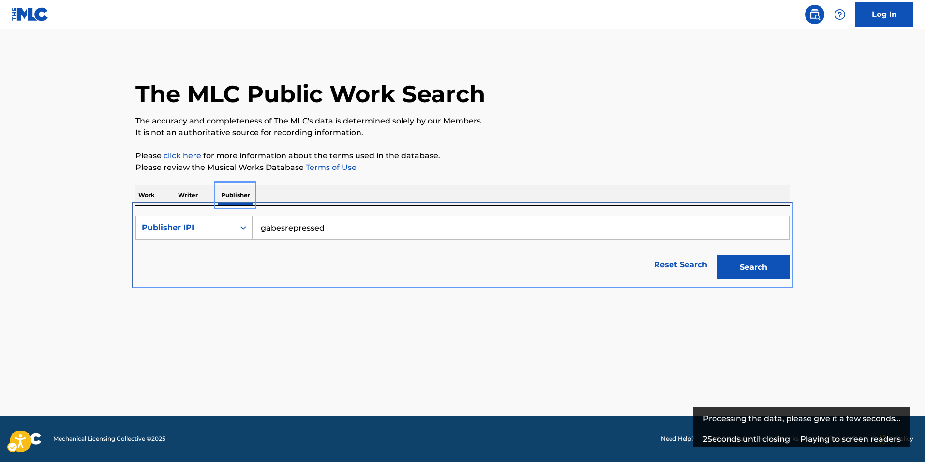
click at [147, 186] on p "Work" at bounding box center [146, 195] width 22 height 20
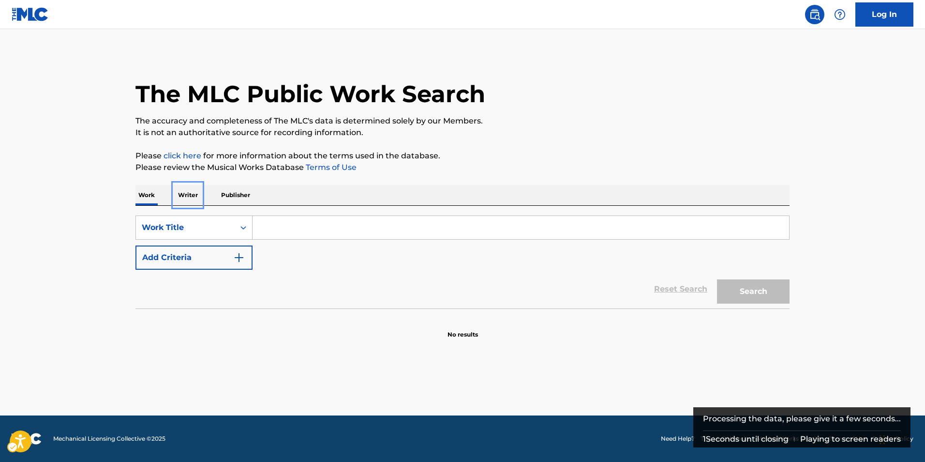
click at [197, 186] on p "Writer" at bounding box center [188, 195] width 26 height 20
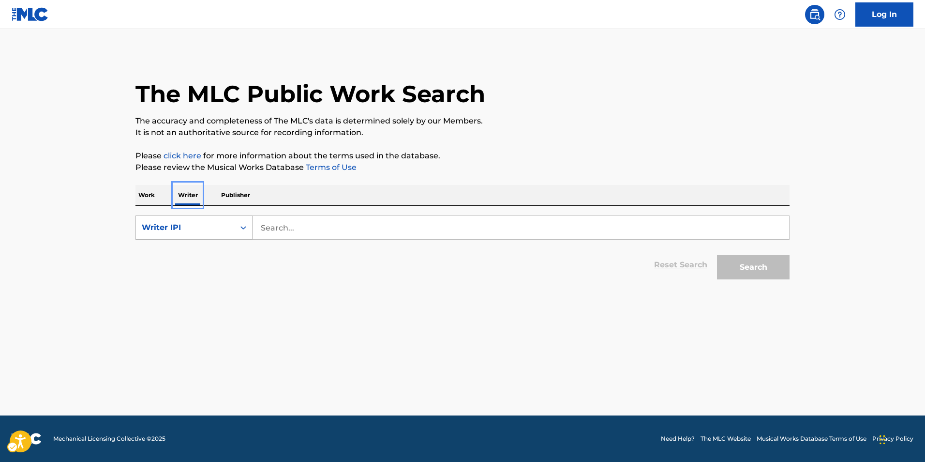
click at [235, 221] on div "Search Form" at bounding box center [243, 227] width 17 height 17
click at [204, 249] on div "Writer Name" at bounding box center [194, 252] width 116 height 24
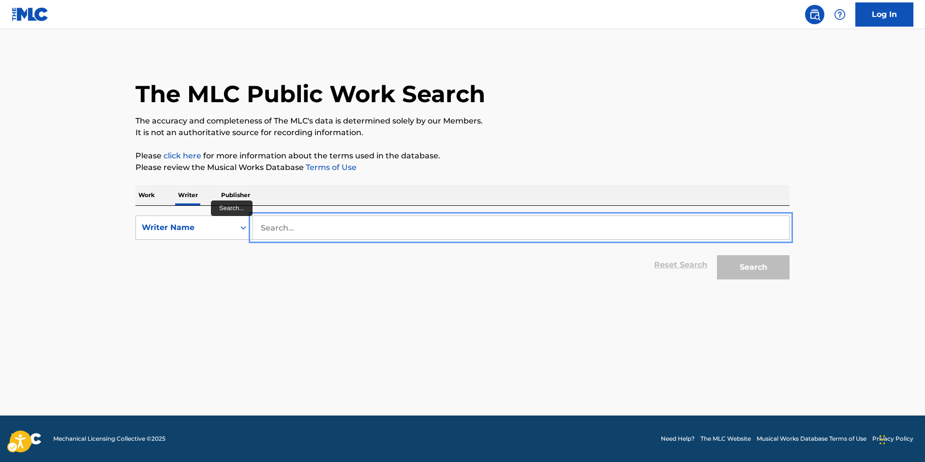
paste input "gabesrepressed"
type input "gabesrepressed"
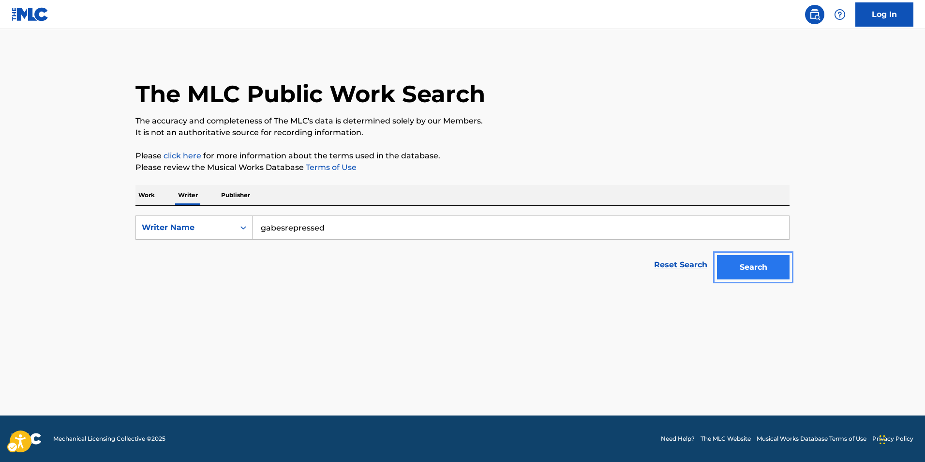
click at [759, 268] on button "Search" at bounding box center [753, 267] width 73 height 24
click at [755, 264] on button "Search" at bounding box center [753, 267] width 73 height 24
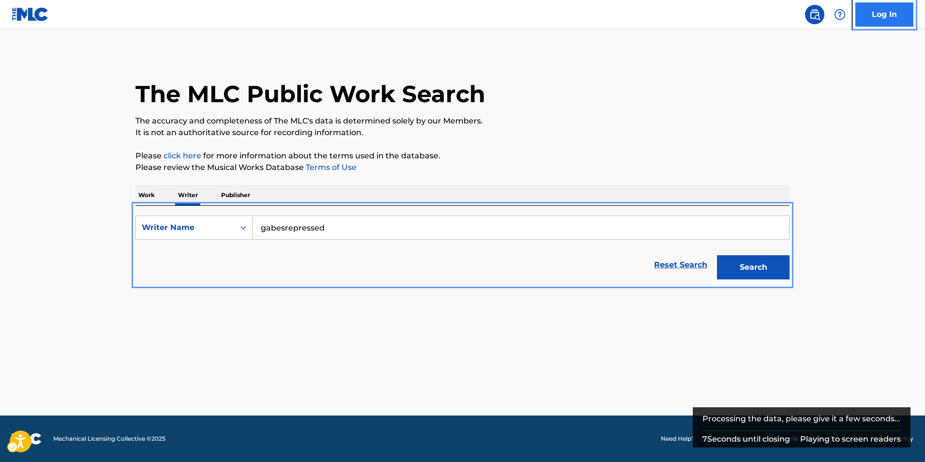
click at [906, 18] on link "Log In" at bounding box center [885, 14] width 58 height 24
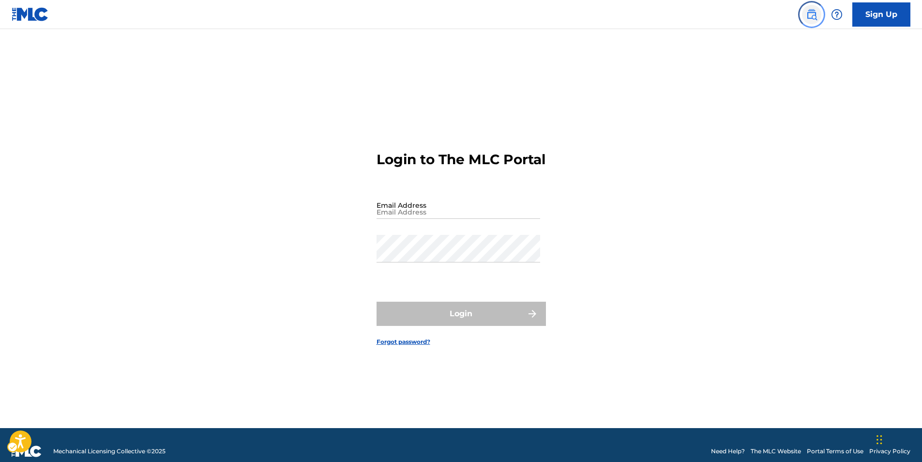
click at [814, 14] on img "Page Menu" at bounding box center [812, 15] width 12 height 12
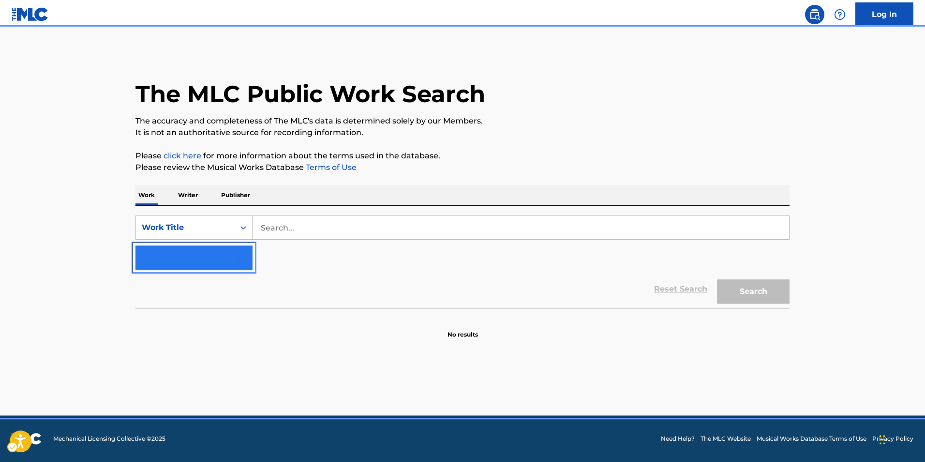
click at [168, 258] on button "Add Criteria" at bounding box center [193, 257] width 117 height 24
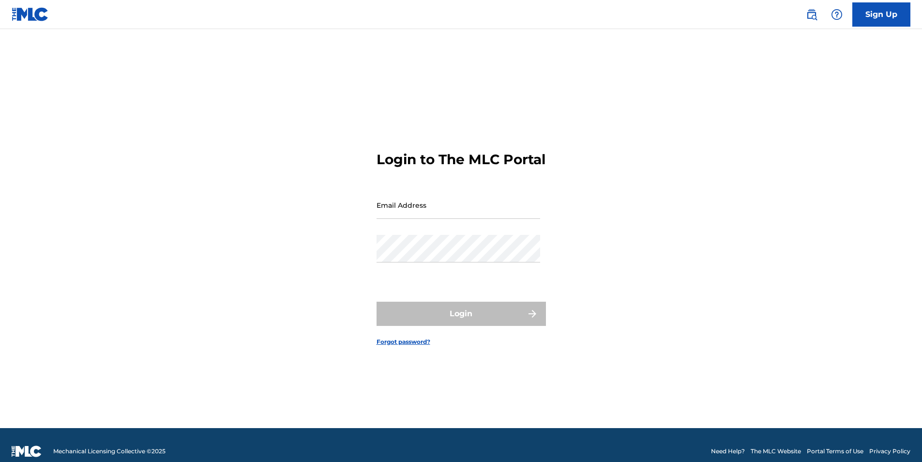
click at [23, 9] on img at bounding box center [30, 14] width 37 height 14
click at [880, 12] on link "Sign Up" at bounding box center [881, 14] width 58 height 24
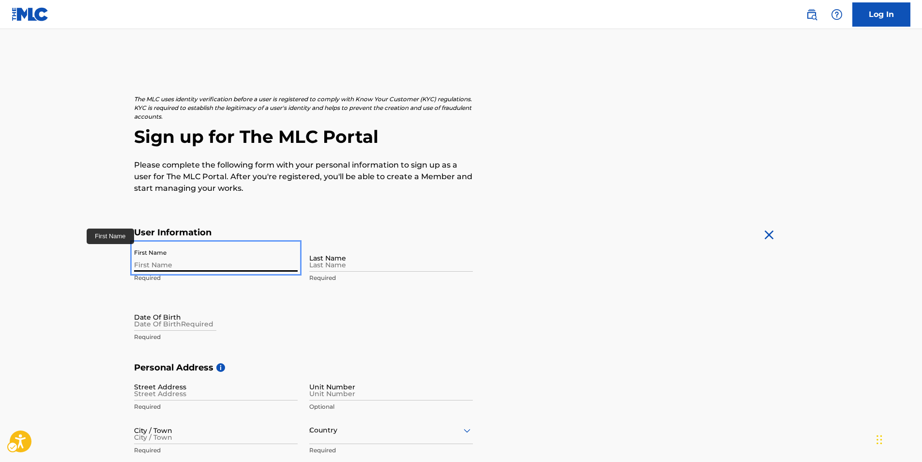
drag, startPoint x: 216, startPoint y: 269, endPoint x: 213, endPoint y: 264, distance: 5.6
click at [213, 264] on input "First Name" at bounding box center [216, 258] width 164 height 28
type input "[PERSON_NAME]"
type input "[GEOGRAPHIC_DATA]"
type input "[US_STATE]"
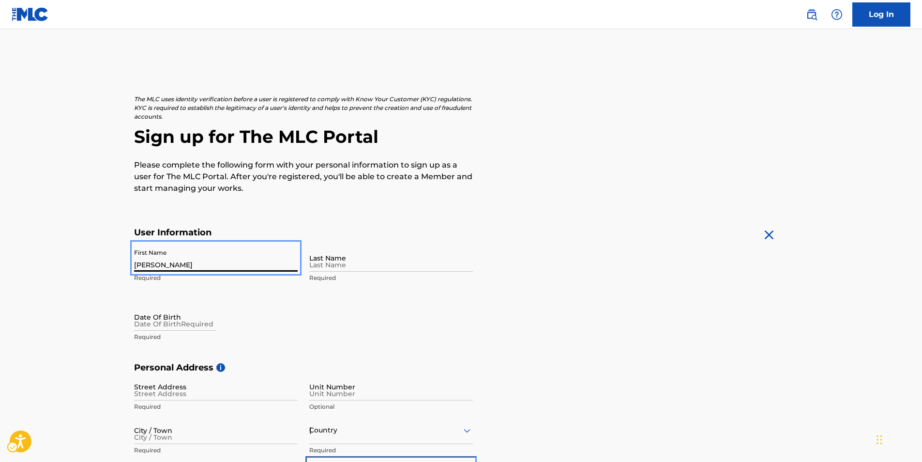
type input "19464"
type input "[EMAIL_ADDRESS][DOMAIN_NAME]"
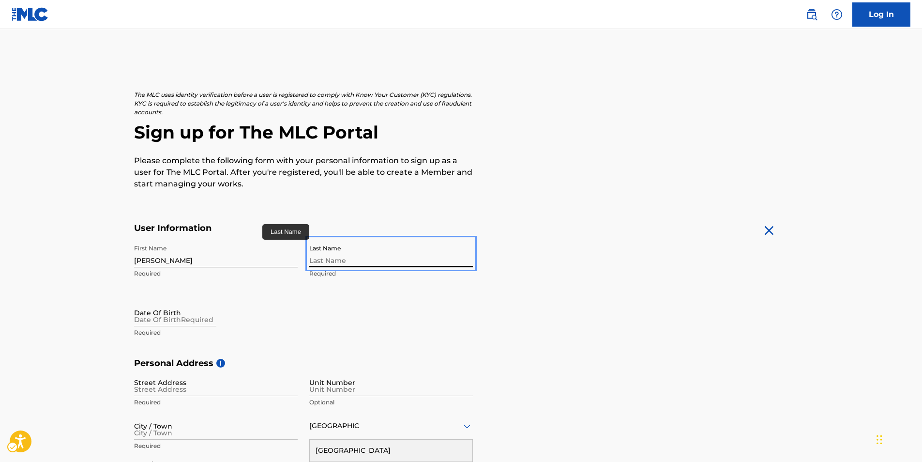
click at [340, 259] on input "Last Name" at bounding box center [391, 254] width 164 height 28
type input "[PERSON_NAME]"
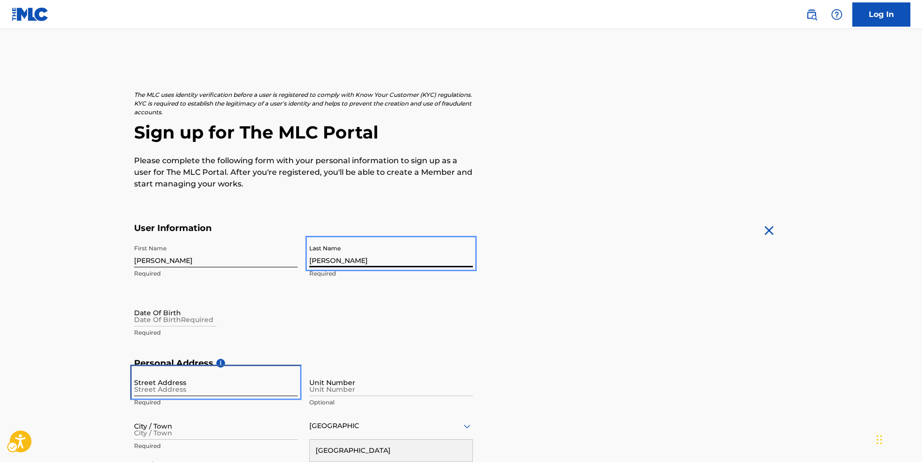
type input "125 King Street, Pottstown, PA, US, 19464"
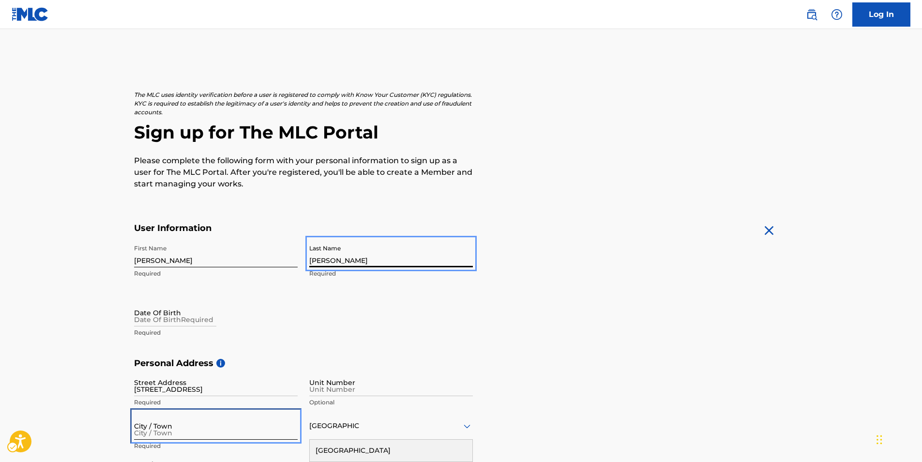
type input "philidelphia"
type input "+1 4849441641"
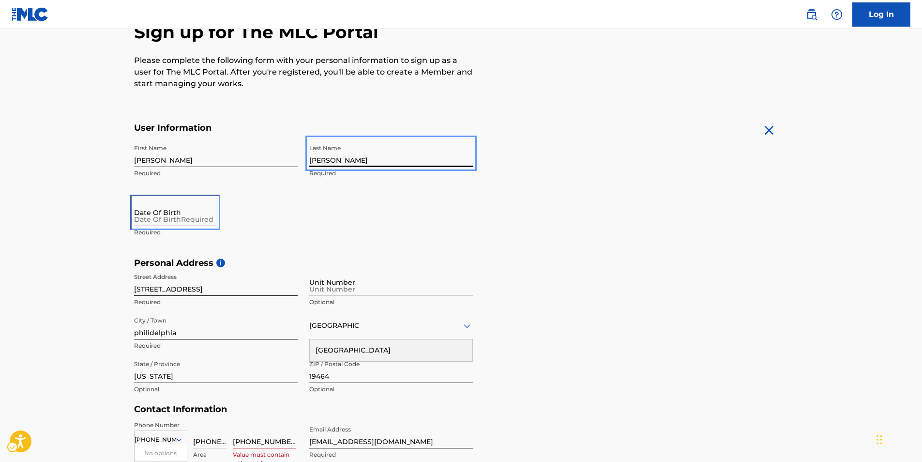
select select "8"
select select "2025"
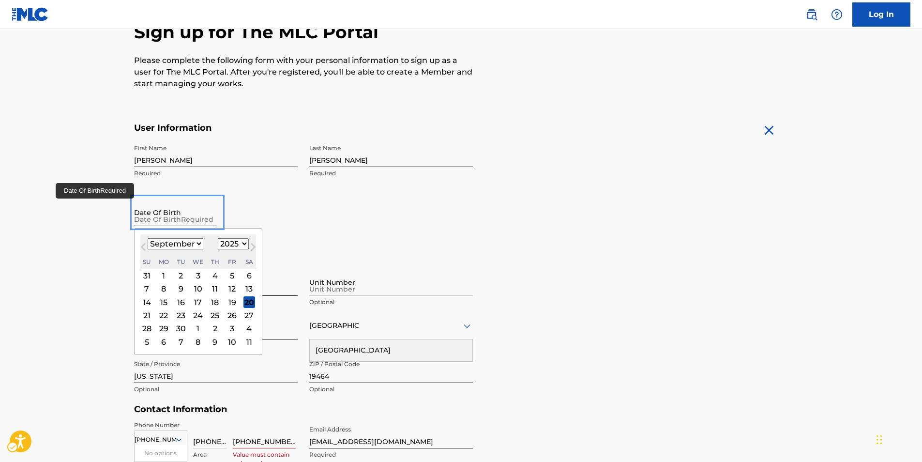
click at [161, 214] on input "Date Of BirthRequired" at bounding box center [175, 212] width 82 height 28
type input "12/13"
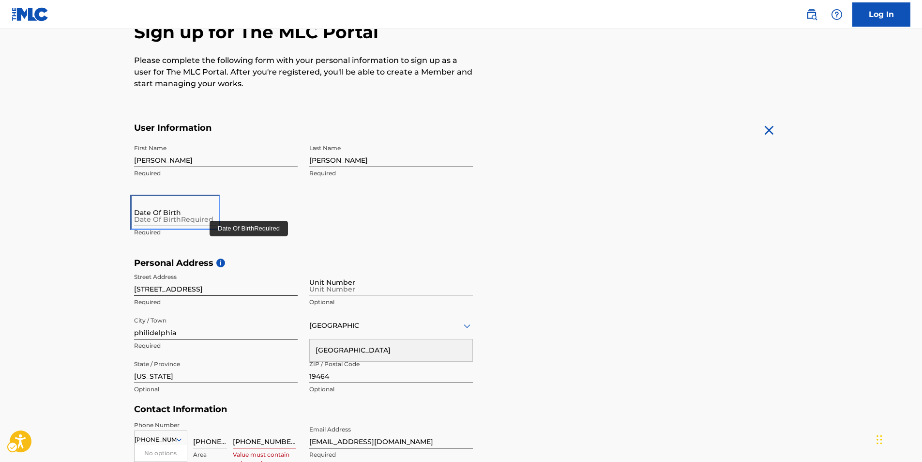
select select "8"
select select "2025"
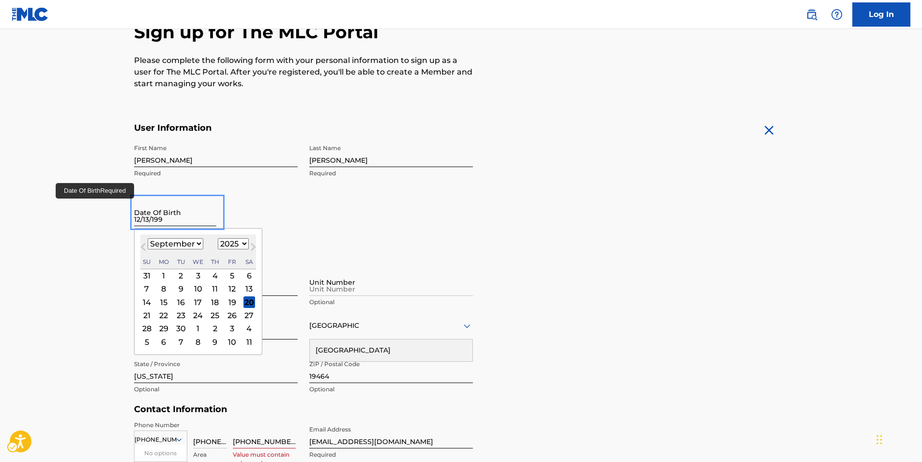
type input "12/13/1998"
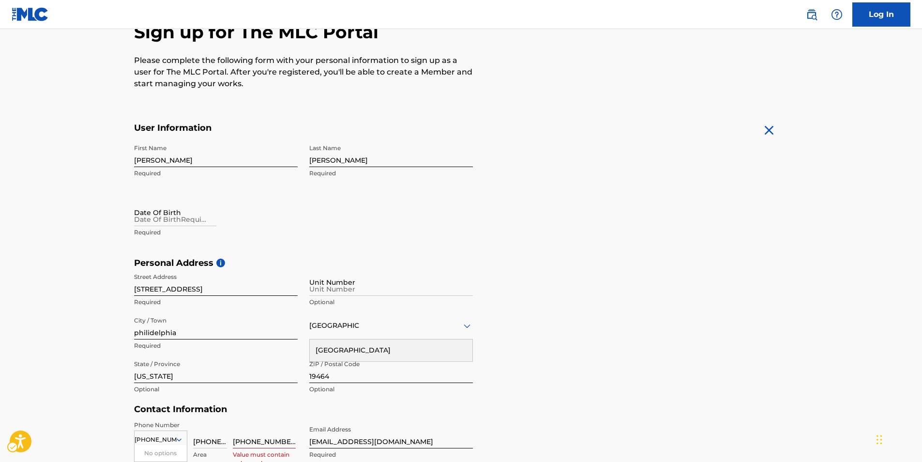
click at [501, 241] on form "User Information First Name Gabriel Required Last Name Jachowski Required Date …" at bounding box center [461, 336] width 654 height 429
select select "8"
select select "2025"
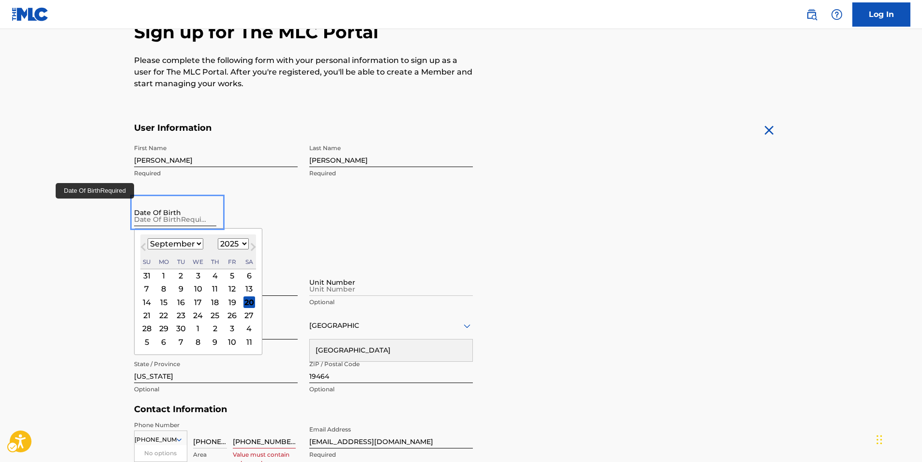
click at [154, 207] on input "Date Of BirthRequired" at bounding box center [175, 212] width 82 height 28
click at [144, 247] on span "Previous Month" at bounding box center [144, 248] width 0 height 15
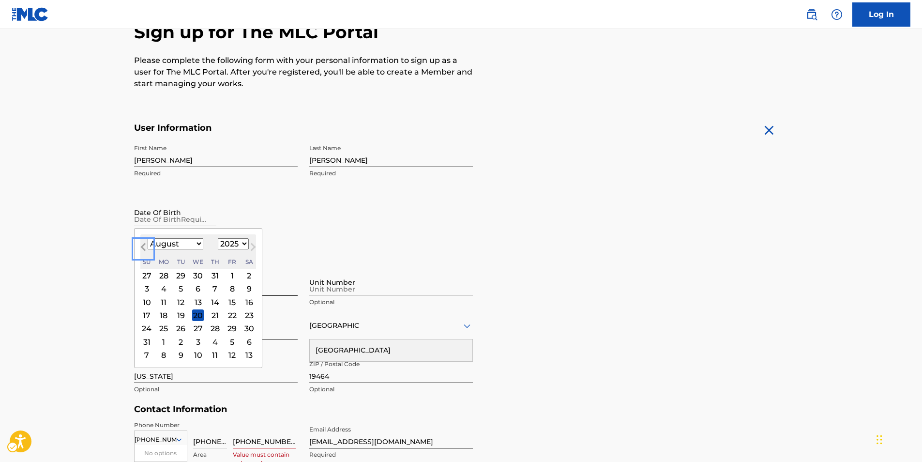
click at [144, 247] on span "Previous Month" at bounding box center [144, 248] width 0 height 15
drag, startPoint x: 145, startPoint y: 243, endPoint x: 159, endPoint y: 243, distance: 14.0
click at [152, 242] on div "July 2025 Previous Month Next Month July 2025 January February March April May …" at bounding box center [198, 291] width 128 height 127
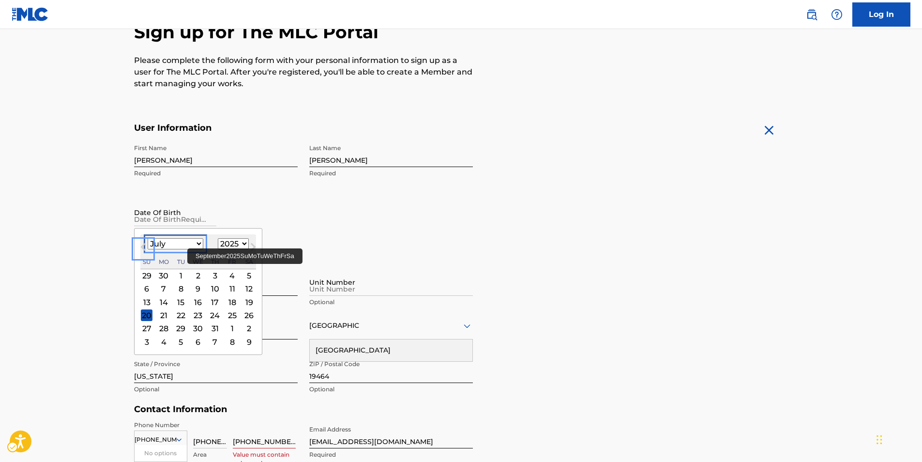
click at [188, 245] on select "January February March April May June July August September October November De…" at bounding box center [176, 243] width 56 height 11
click at [188, 244] on select "January February March April May June July August September October November De…" at bounding box center [176, 243] width 56 height 11
click at [195, 252] on div "July 2025 January February March April May June July August September October N…" at bounding box center [198, 251] width 116 height 35
click at [199, 247] on select "January February March April May June July August September October November De…" at bounding box center [176, 243] width 56 height 11
click at [148, 238] on select "January February March April May June July August September October November De…" at bounding box center [176, 243] width 56 height 11
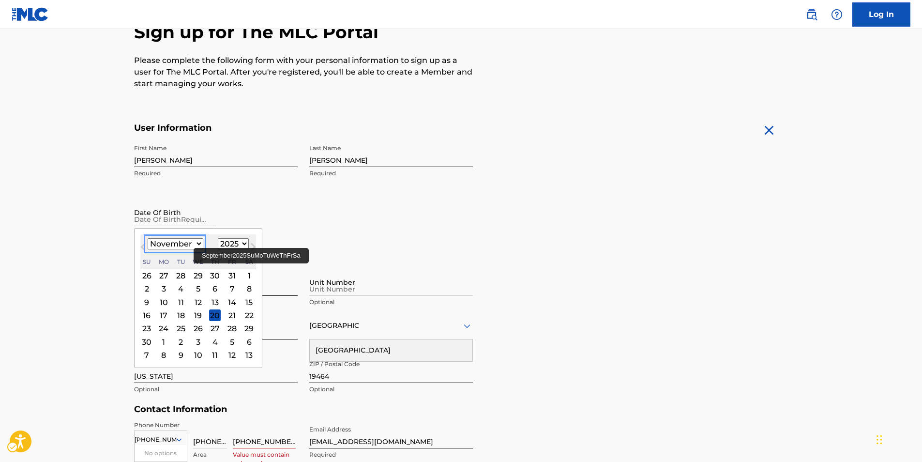
click at [192, 243] on select "January February March April May June July August September October November De…" at bounding box center [176, 243] width 56 height 11
select select "11"
click at [148, 238] on select "January February March April May June July August September October November De…" at bounding box center [176, 243] width 56 height 11
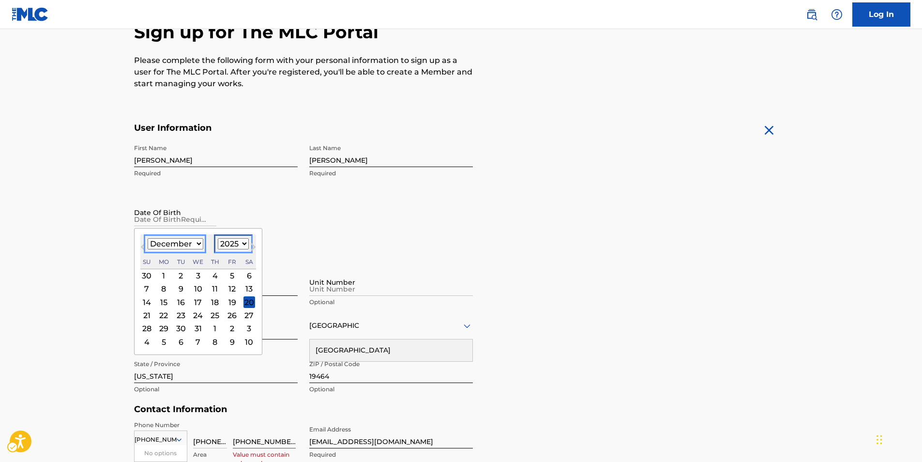
click at [241, 249] on select "1899 1900 1901 1902 1903 1904 1905 1906 1907 1908 1909 1910 1911 1912 1913 1914…" at bounding box center [233, 243] width 31 height 11
click at [238, 244] on select "1899 1900 1901 1902 1903 1904 1905 1906 1907 1908 1909 1910 1911 1912 1913 1914…" at bounding box center [233, 243] width 31 height 11
click at [238, 241] on select "1899 1900 1901 1902 1903 1904 1905 1906 1907 1908 1909 1910 1911 1912 1913 1914…" at bounding box center [233, 243] width 31 height 11
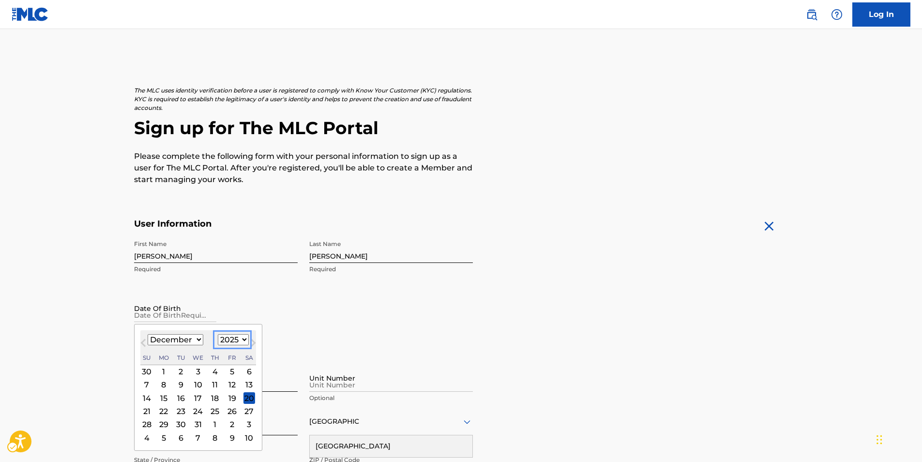
scroll to position [0, 0]
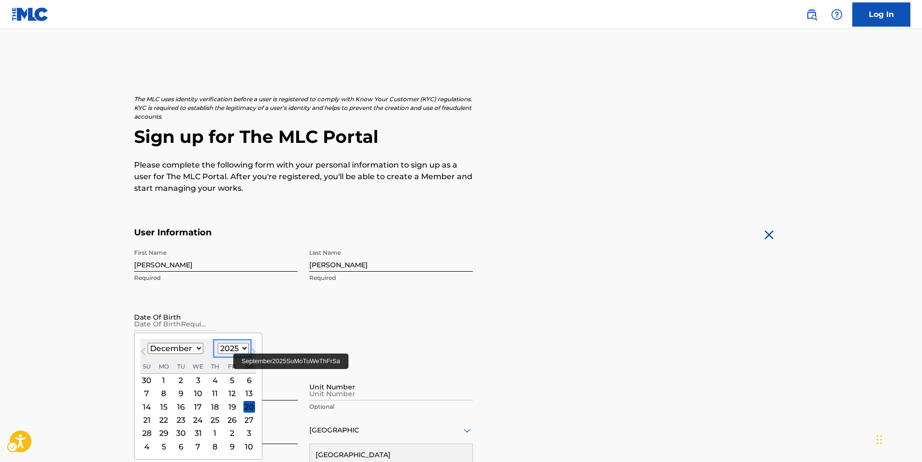
click at [234, 352] on select "1899 1900 1901 1902 1903 1904 1905 1906 1907 1908 1909 1910 1911 1912 1913 1914…" at bounding box center [233, 348] width 31 height 11
select select "1998"
click at [218, 343] on select "1899 1900 1901 1902 1903 1904 1905 1906 1907 1908 1909 1910 1911 1912 1913 1914…" at bounding box center [233, 348] width 31 height 11
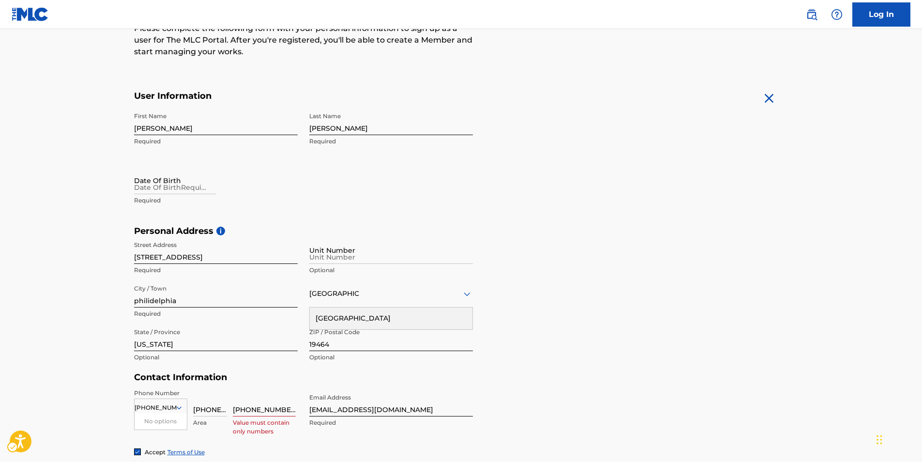
scroll to position [145, 0]
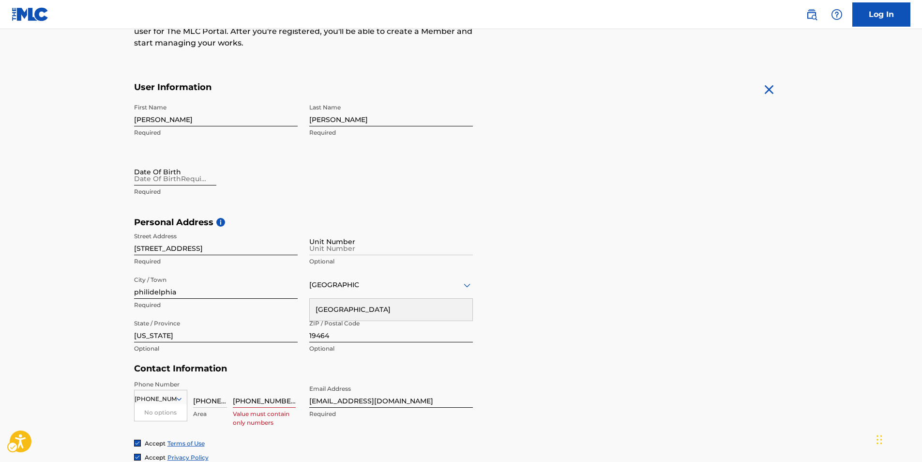
select select "8"
select select "2025"
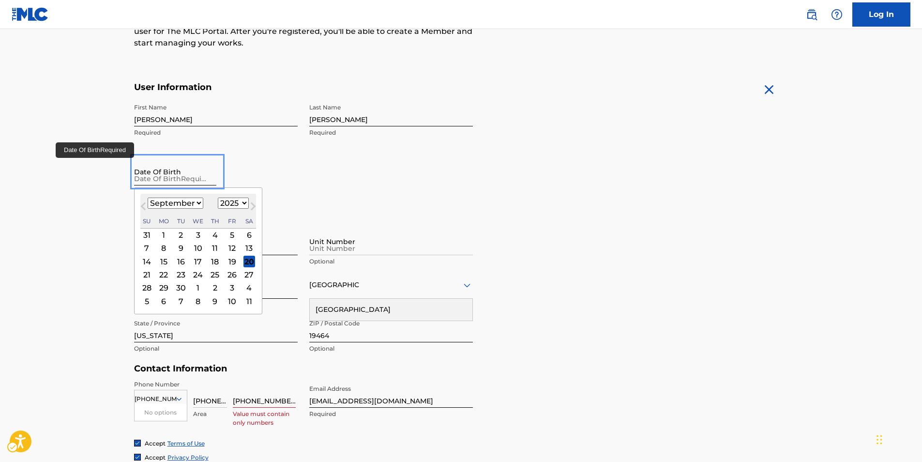
click at [172, 174] on input "Date Of BirthRequired" at bounding box center [175, 172] width 82 height 28
type input "12/13"
click at [202, 203] on div "January February March April May June July August September October November De…" at bounding box center [198, 203] width 116 height 12
click at [200, 204] on select "January February March April May June July August September October November De…" at bounding box center [176, 202] width 56 height 11
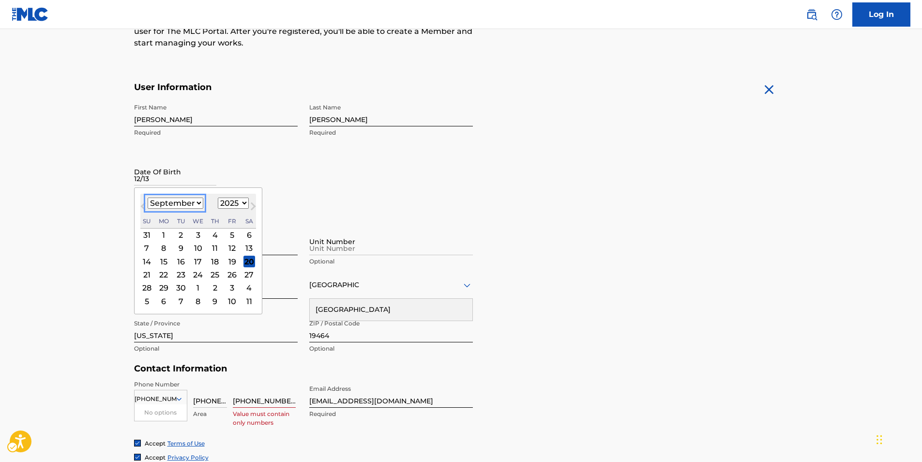
select select "11"
click at [148, 197] on select "January February March April May June July August September October November De…" at bounding box center [176, 202] width 56 height 11
click at [243, 199] on select "1899 1900 1901 1902 1903 1904 1905 1906 1907 1908 1909 1910 1911 1912 1913 1914…" at bounding box center [233, 202] width 31 height 11
select select "1998"
click at [218, 197] on select "1899 1900 1901 1902 1903 1904 1905 1906 1907 1908 1909 1910 1911 1912 1913 1914…" at bounding box center [233, 202] width 31 height 11
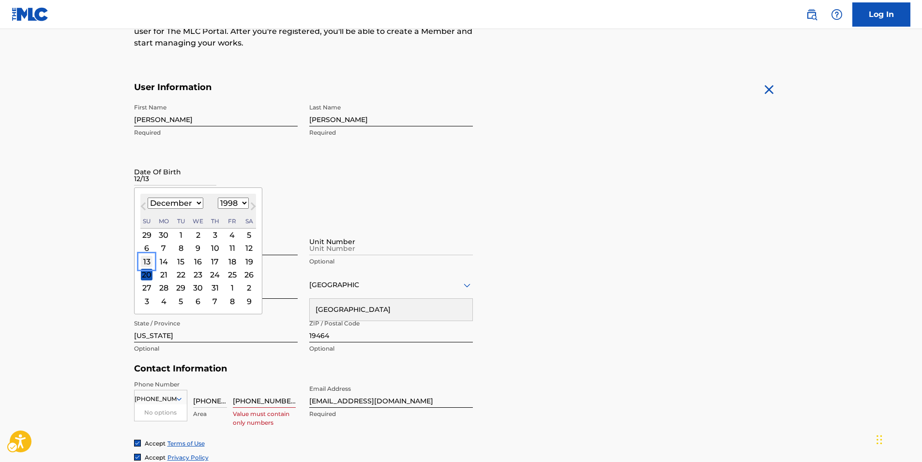
click at [145, 260] on div "13" at bounding box center [147, 261] width 12 height 12
type input "December 13 1998"
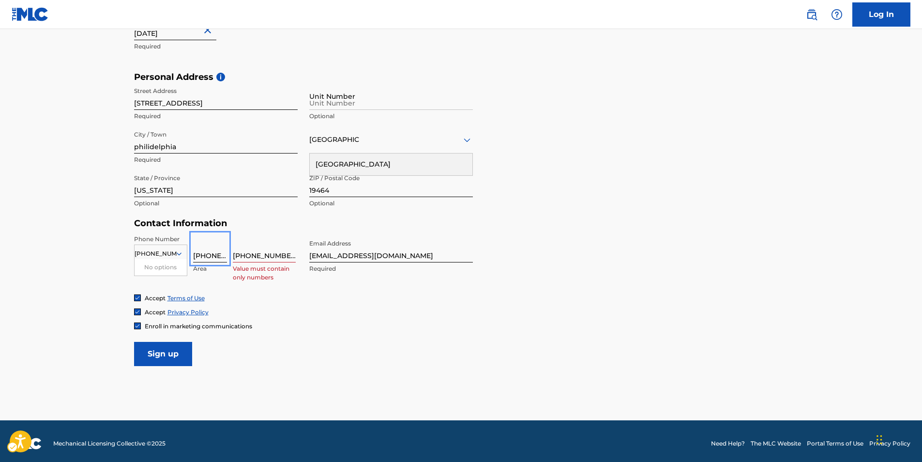
scroll to position [0, 15]
drag, startPoint x: 216, startPoint y: 256, endPoint x: 556, endPoint y: 272, distance: 340.1
click at [553, 272] on form "User Information First Name Gabriel Required Last Name Jachowski Required Date …" at bounding box center [461, 151] width 654 height 429
type input "484"
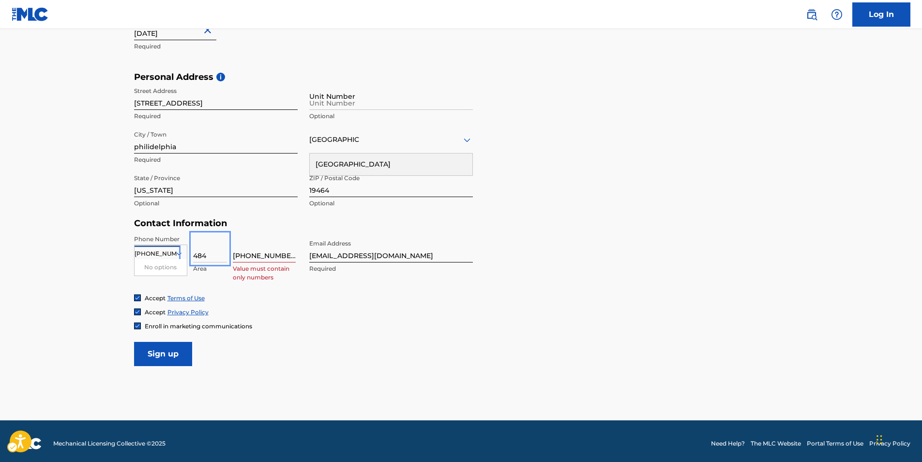
click at [156, 259] on div "No options" at bounding box center [161, 267] width 52 height 16
click at [162, 257] on input "+1 4849441641" at bounding box center [156, 253] width 42 height 9
drag, startPoint x: 81, startPoint y: 248, endPoint x: 93, endPoint y: 248, distance: 12.1
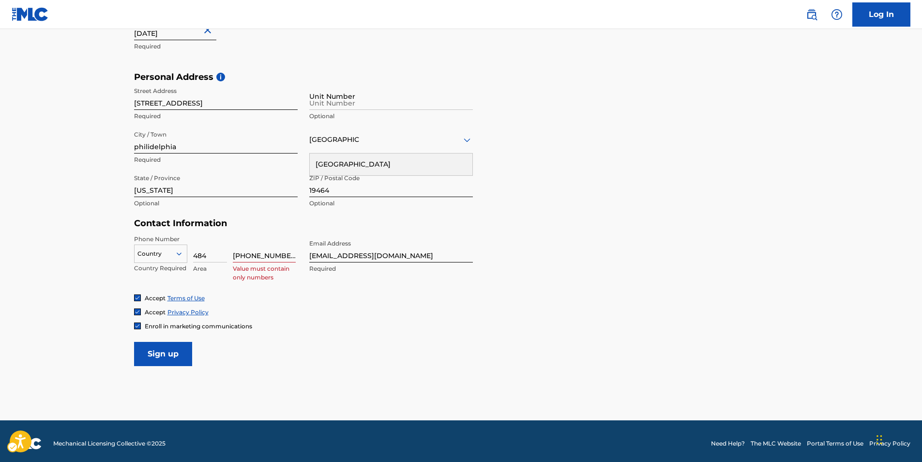
click at [78, 246] on main "The MLC uses identity verification before a user is registered to comply with K…" at bounding box center [461, 79] width 922 height 681
click at [178, 252] on icon "Carousel Slide Picker" at bounding box center [179, 253] width 9 height 9
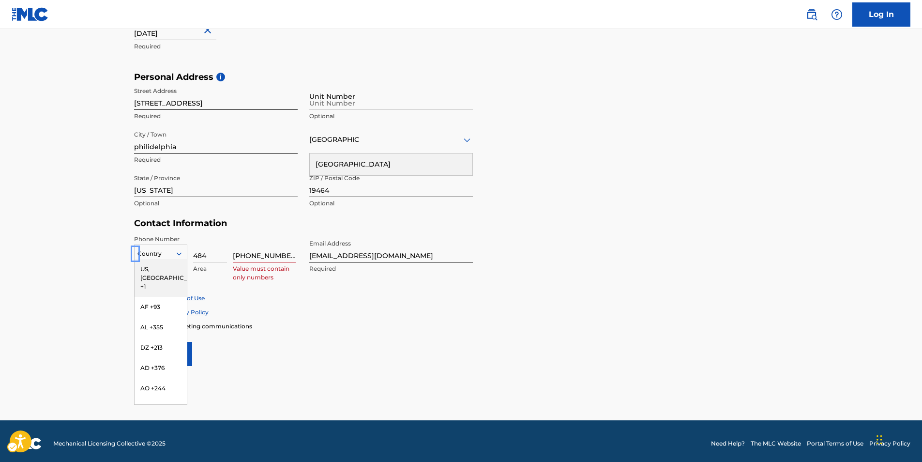
click at [156, 270] on div "US, CA +1" at bounding box center [161, 278] width 52 height 38
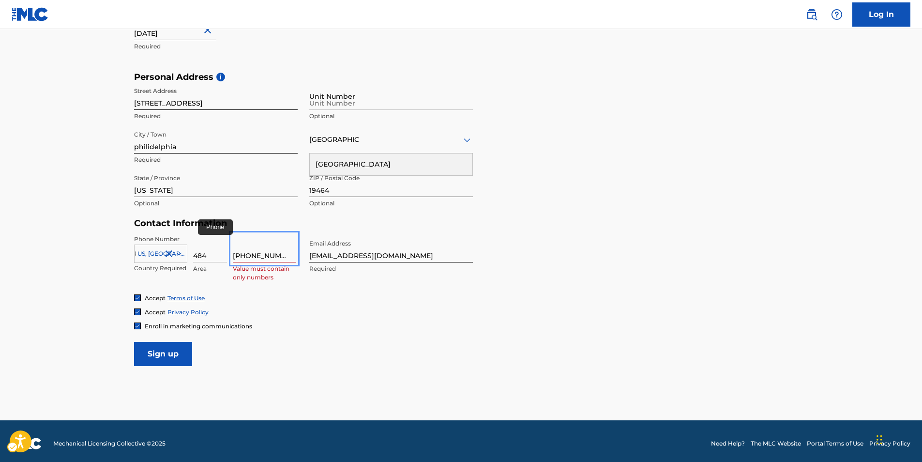
drag, startPoint x: 233, startPoint y: 259, endPoint x: 239, endPoint y: 256, distance: 6.3
click at [383, 346] on form "User Information First Name Gabriel Required Last Name Jachowski Required Date …" at bounding box center [461, 151] width 654 height 429
click at [245, 253] on input "4849441641" at bounding box center [264, 249] width 63 height 28
click at [244, 253] on input "4849441641" at bounding box center [264, 249] width 63 height 28
click at [250, 254] on input "4849441641" at bounding box center [264, 249] width 63 height 28
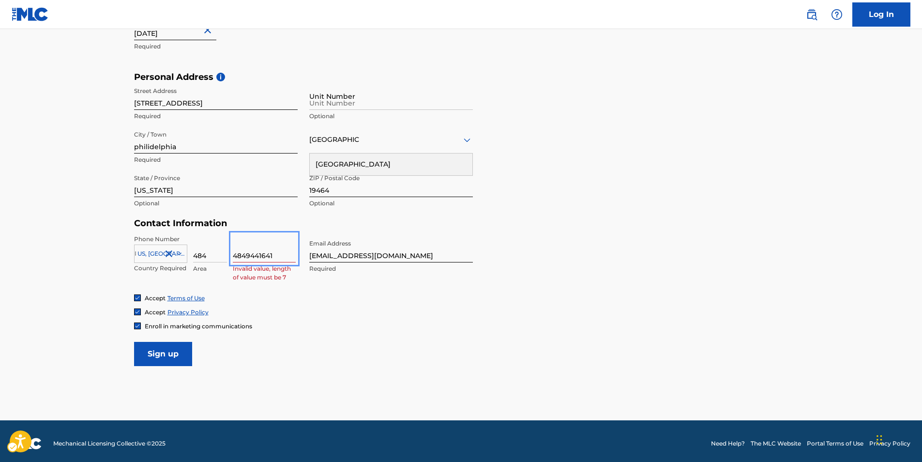
drag, startPoint x: 248, startPoint y: 254, endPoint x: 221, endPoint y: 250, distance: 27.4
click at [227, 252] on div "US, CA +1 Country Required 484 Area 4849441641 Invalid value, length of value m…" at bounding box center [216, 257] width 164 height 44
type input "9441641"
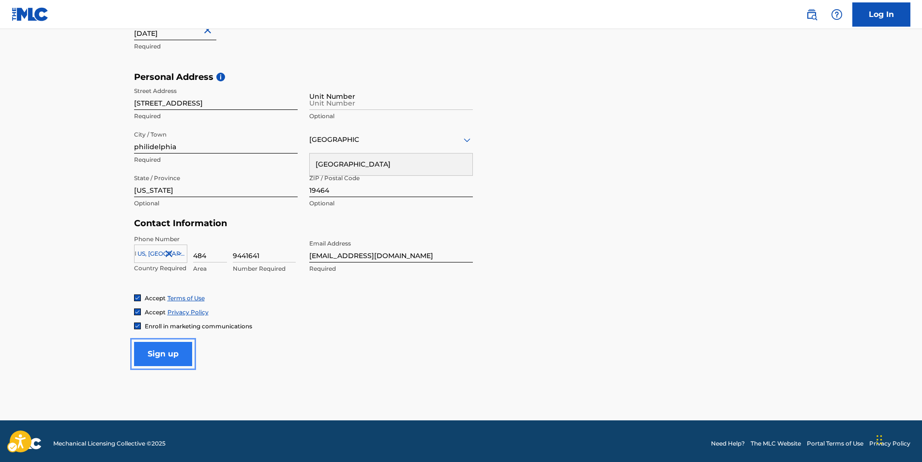
click at [164, 358] on input "Sign up" at bounding box center [163, 354] width 58 height 24
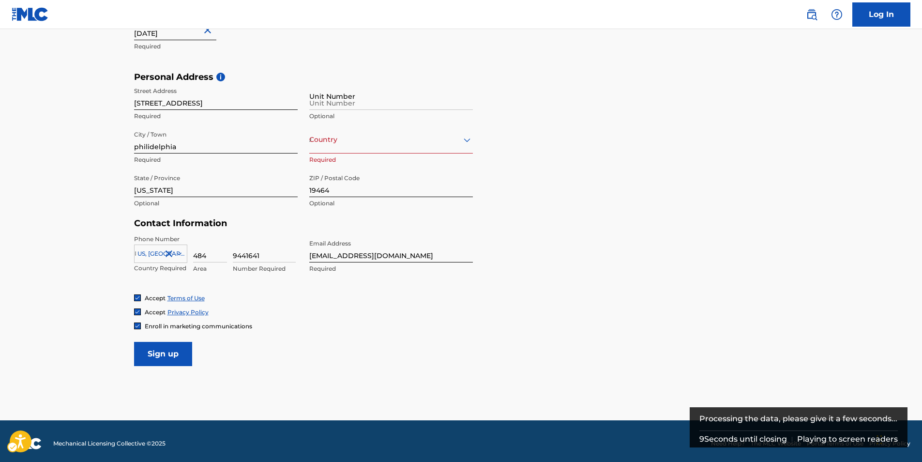
drag, startPoint x: 356, startPoint y: 80, endPoint x: 355, endPoint y: 120, distance: 40.2
click at [355, 82] on div "Personal Address i | Submit Street Address 125 King Street, Pottstown, PA, US, …" at bounding box center [461, 145] width 654 height 147
click at [350, 146] on div "Country" at bounding box center [391, 140] width 164 height 28
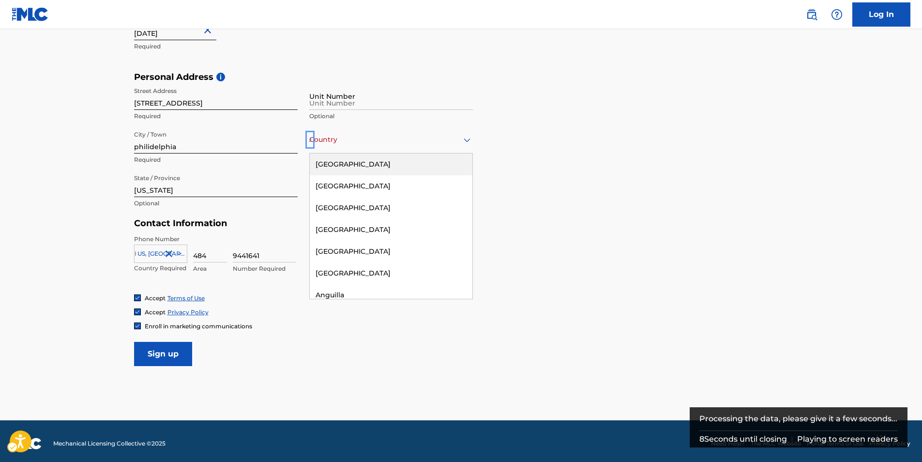
click at [345, 167] on div "United States" at bounding box center [391, 164] width 163 height 22
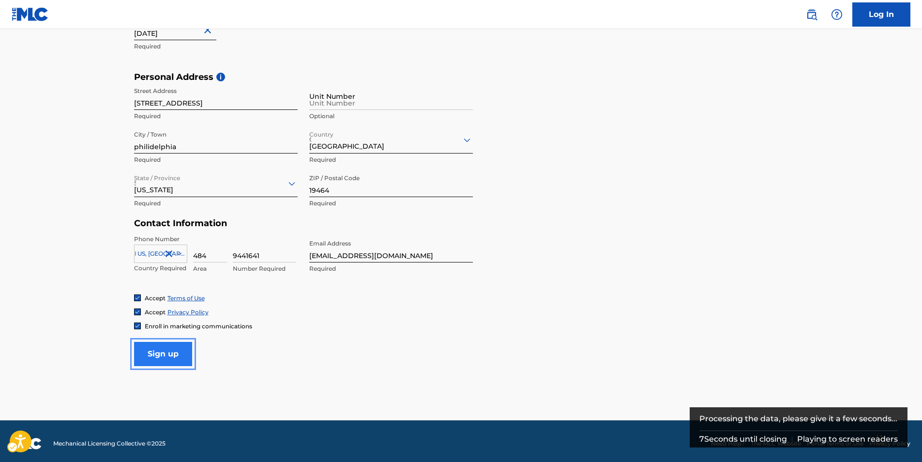
click at [162, 348] on input "Sign up" at bounding box center [163, 354] width 58 height 24
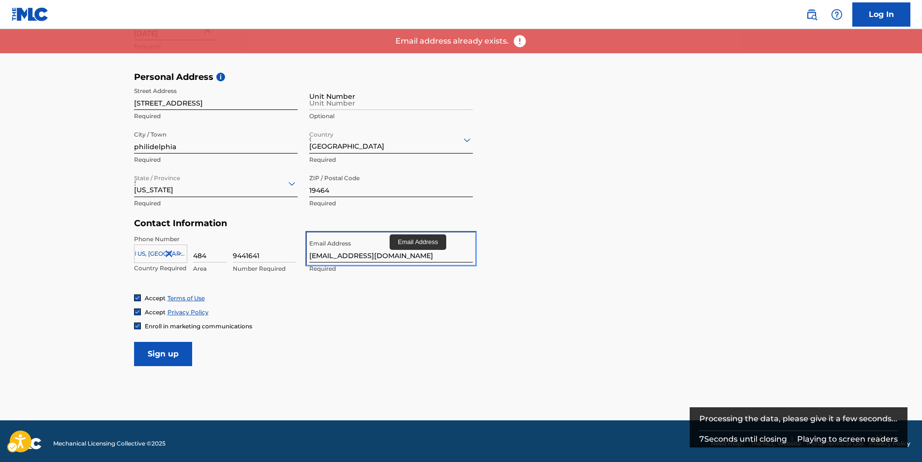
click at [367, 253] on input "gabesrepressed1@gmail.com" at bounding box center [391, 249] width 164 height 28
type input "[EMAIL_ADDRESS][DOMAIN_NAME]"
click at [134, 342] on input "Sign up" at bounding box center [163, 354] width 58 height 24
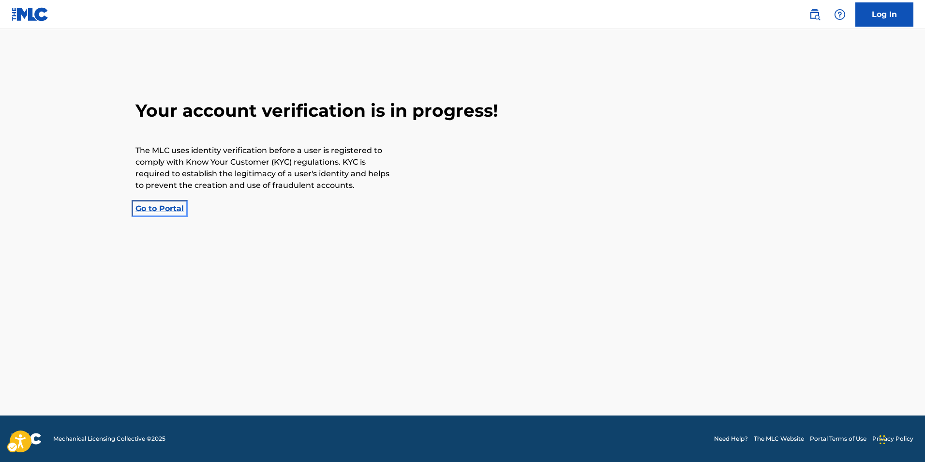
click at [165, 203] on div "Your account verification is in progress! The MLC uses identity verification be…" at bounding box center [462, 157] width 677 height 115
click at [165, 210] on link "Go to Portal | Redirects to homepage | Redirects to homepage" at bounding box center [159, 208] width 48 height 9
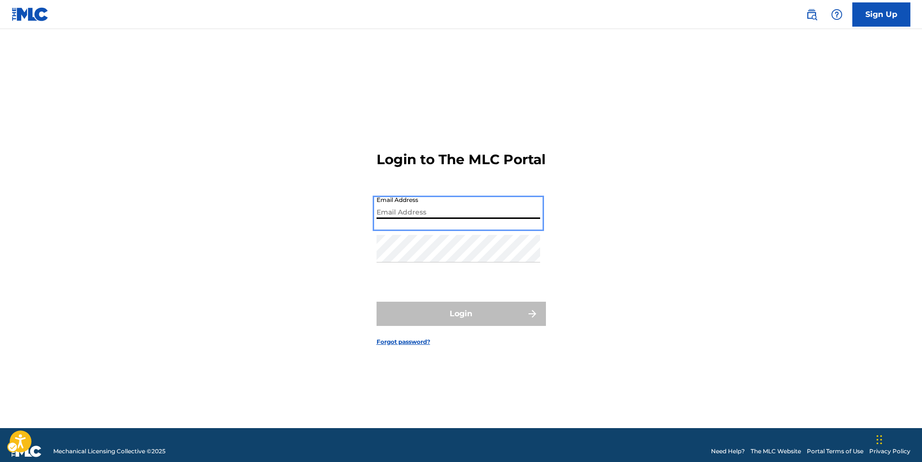
type input "[EMAIL_ADDRESS][DOMAIN_NAME]"
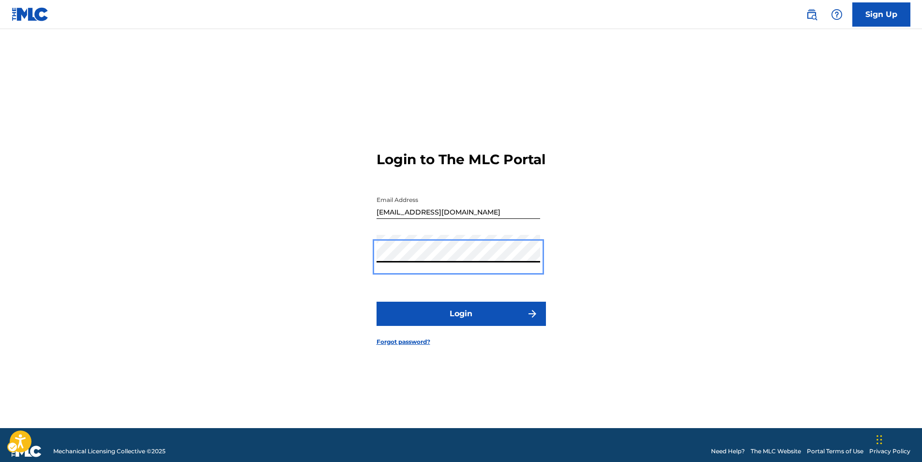
click at [376, 301] on button "Login" at bounding box center [460, 313] width 169 height 24
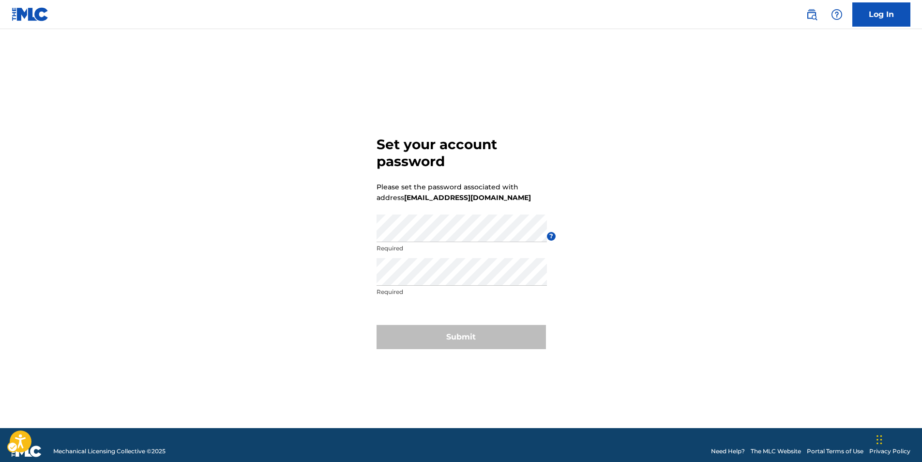
click at [439, 203] on form "Set your account password Please set the password associated with address [EMAI…" at bounding box center [460, 240] width 169 height 375
drag, startPoint x: 455, startPoint y: 254, endPoint x: 454, endPoint y: 248, distance: 6.5
click at [454, 251] on div "Password Required" at bounding box center [461, 236] width 170 height 44
click at [452, 242] on div "Password Required" at bounding box center [461, 236] width 170 height 44
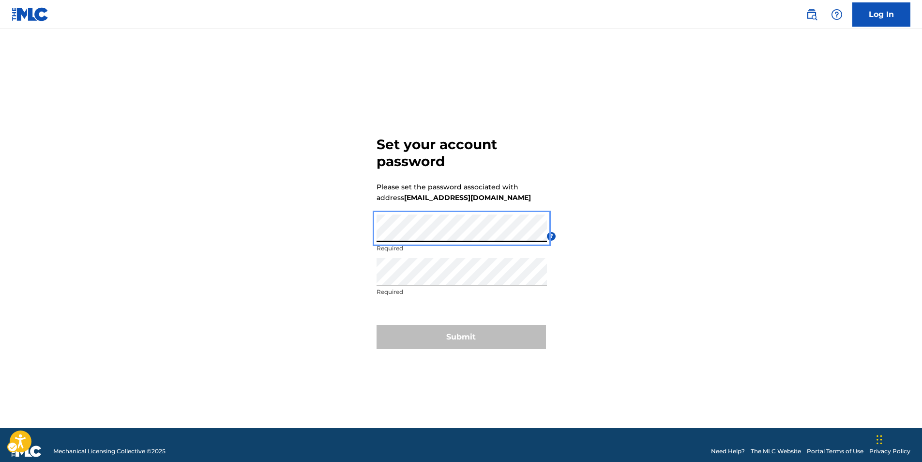
click at [457, 296] on div "Re enter password Required" at bounding box center [461, 280] width 170 height 44
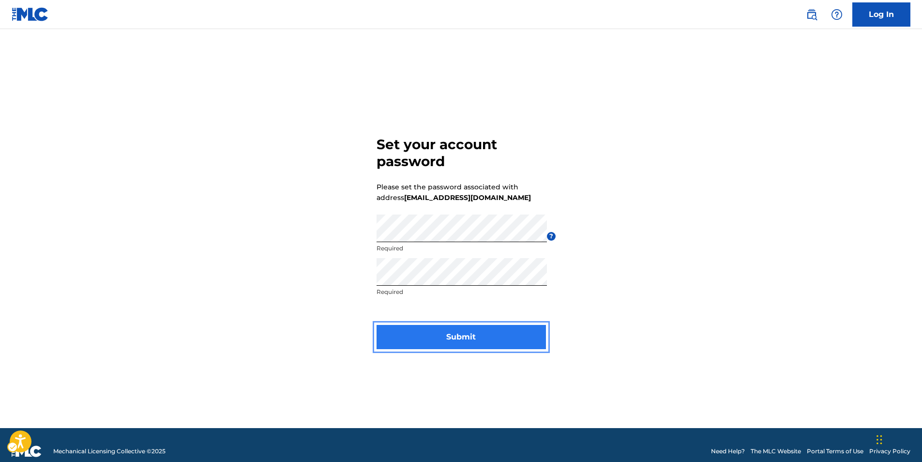
click at [498, 334] on button "Submit" at bounding box center [460, 337] width 169 height 24
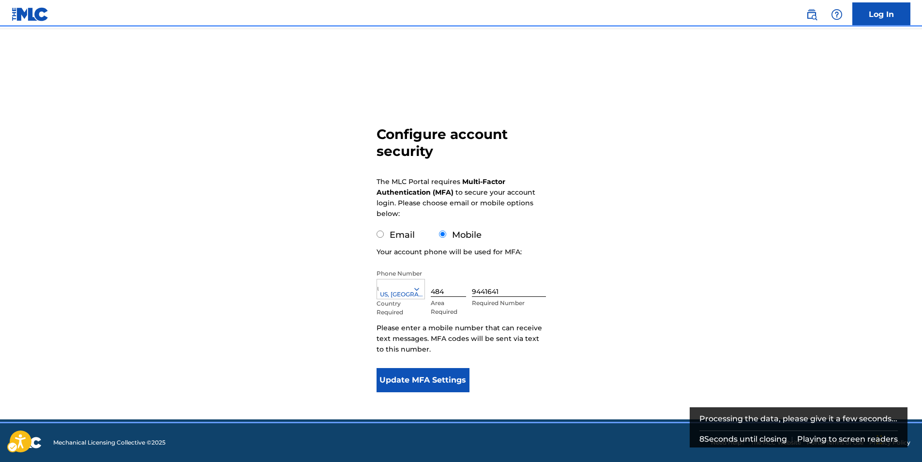
click at [390, 236] on label "Email" at bounding box center [402, 234] width 25 height 11
click at [384, 236] on input "Email" at bounding box center [379, 233] width 7 height 7
radio input "true"
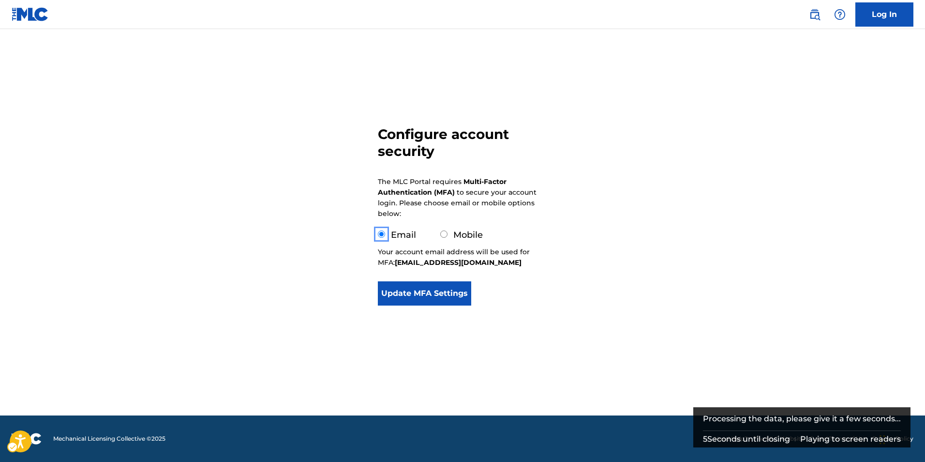
click at [467, 237] on label "Mobile" at bounding box center [468, 234] width 30 height 11
click at [448, 237] on input "Mobile" at bounding box center [443, 233] width 7 height 7
radio input "true"
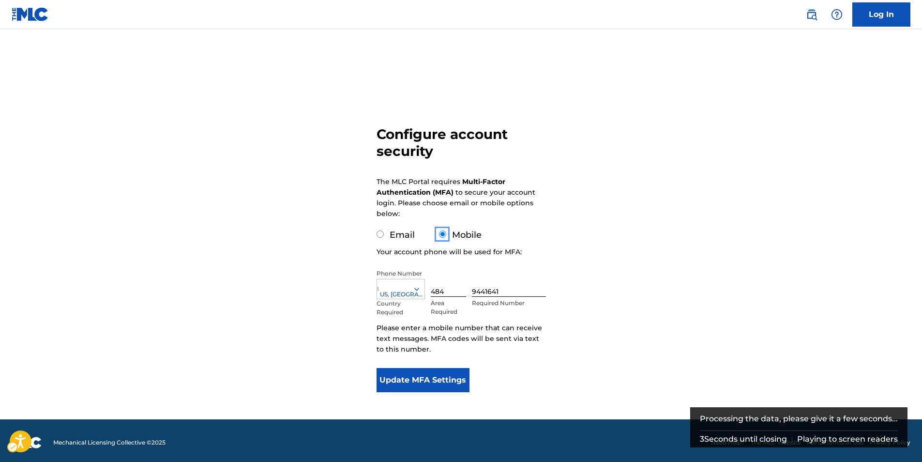
drag, startPoint x: 395, startPoint y: 230, endPoint x: 397, endPoint y: 236, distance: 6.1
click at [394, 231] on label "Email" at bounding box center [402, 234] width 25 height 11
click at [384, 231] on input "Email" at bounding box center [379, 233] width 7 height 7
radio input "true"
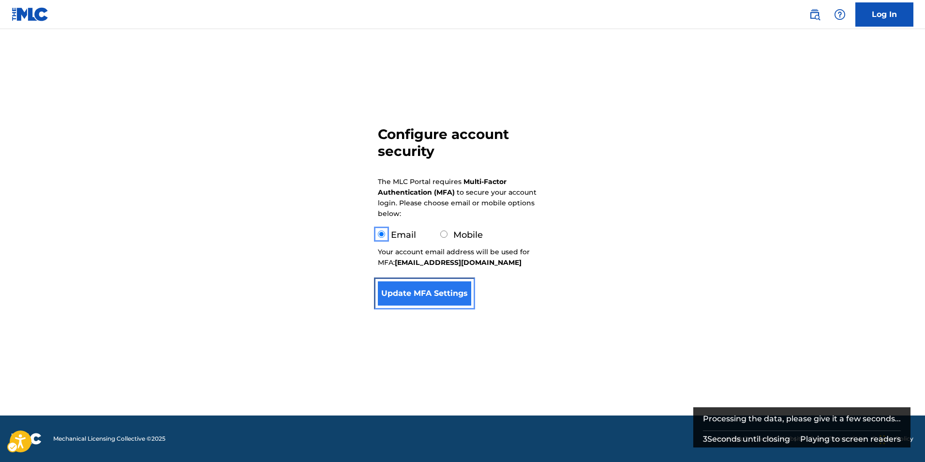
click at [442, 302] on button "Update MFA Settings" at bounding box center [424, 293] width 93 height 24
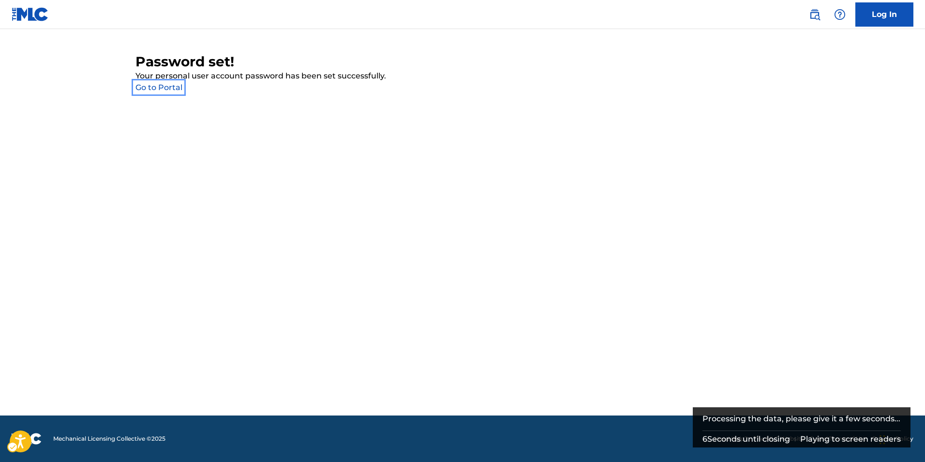
click at [158, 84] on link "account - Go to Portal" at bounding box center [158, 87] width 47 height 9
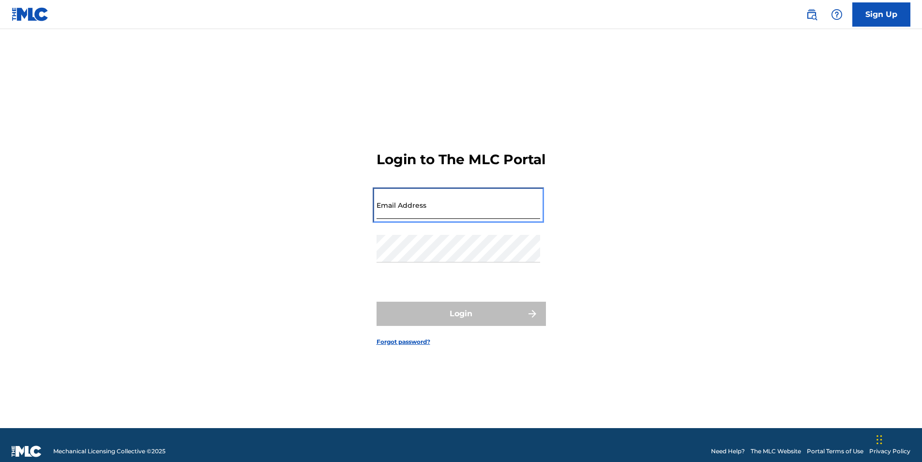
click at [392, 211] on input "Email Address" at bounding box center [458, 205] width 164 height 28
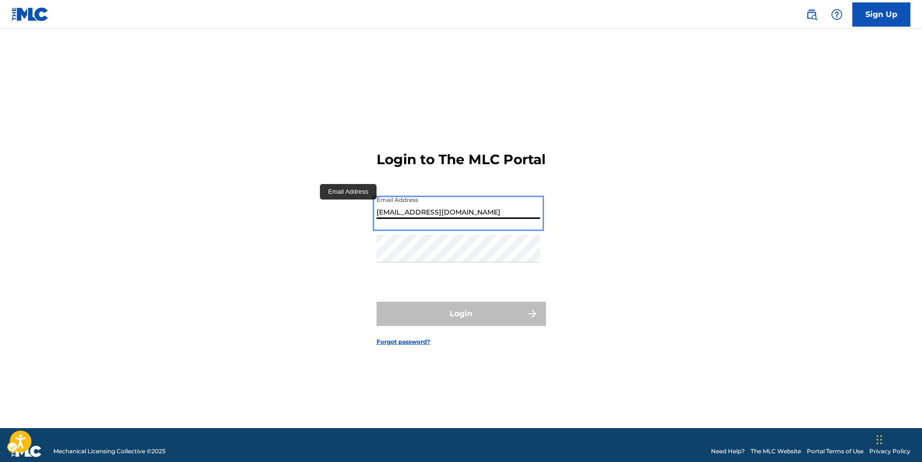
type input "[EMAIL_ADDRESS][DOMAIN_NAME]"
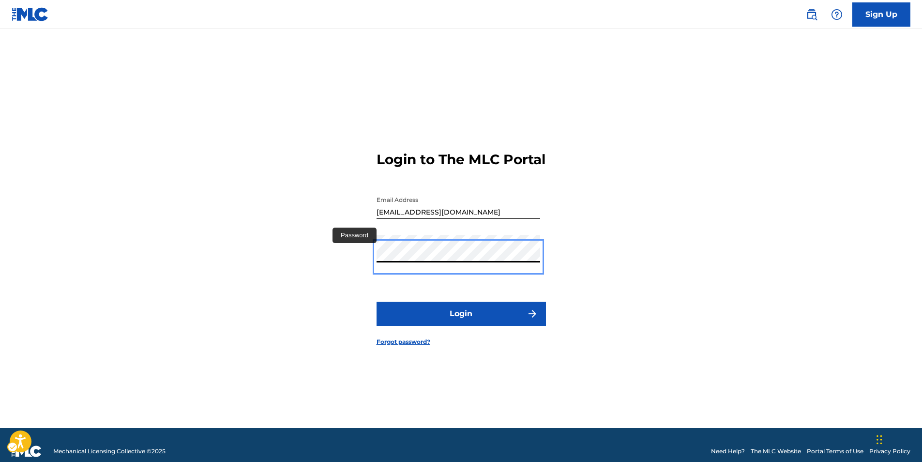
click at [376, 301] on button "Login" at bounding box center [460, 313] width 169 height 24
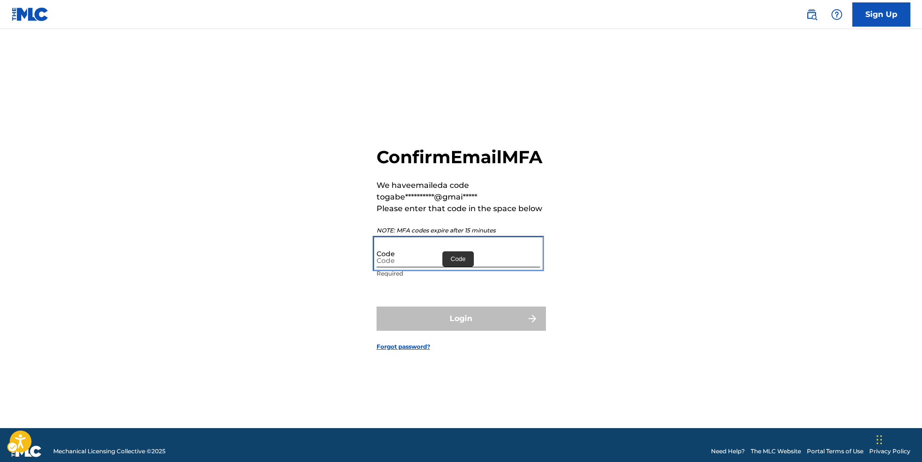
click at [436, 257] on input "Code" at bounding box center [458, 254] width 164 height 28
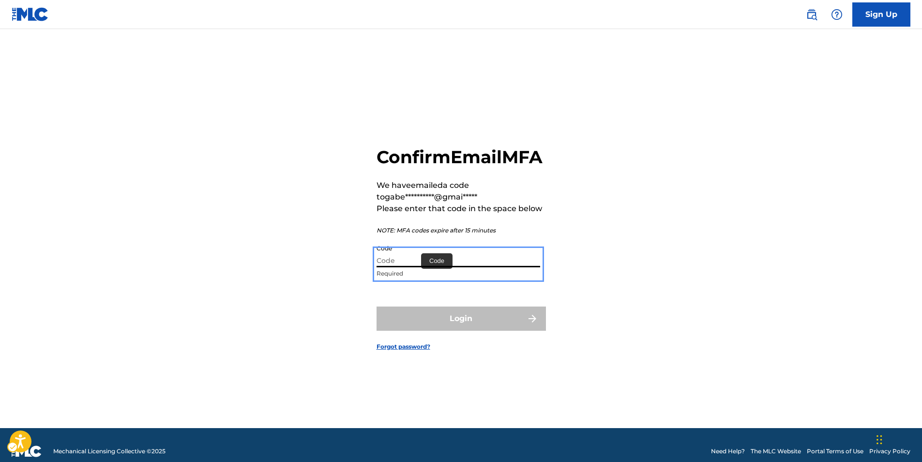
paste input "668581"
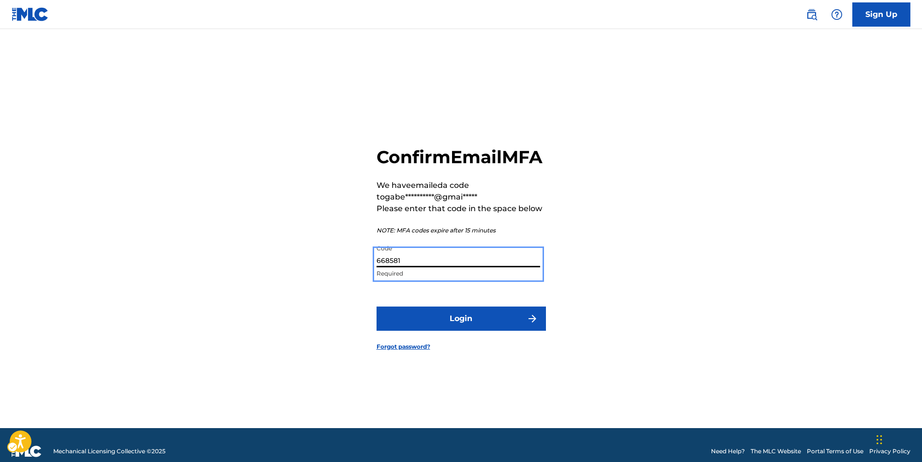
type input "668581"
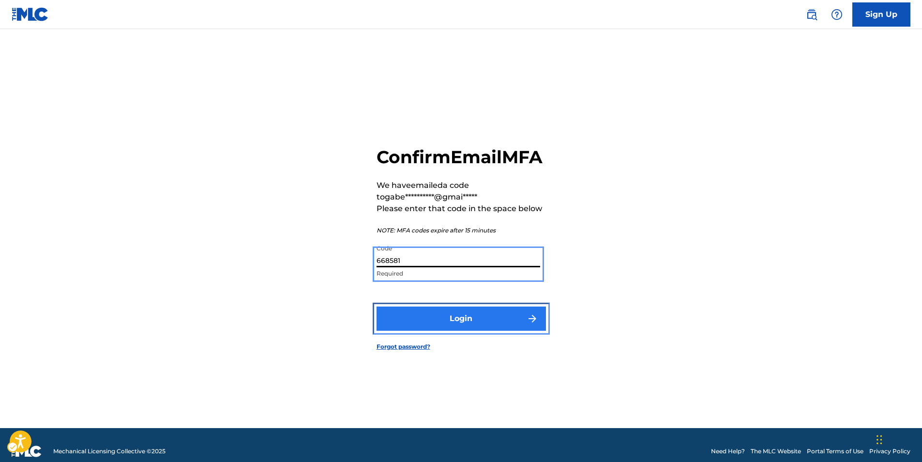
click at [434, 330] on button "Login" at bounding box center [460, 318] width 169 height 24
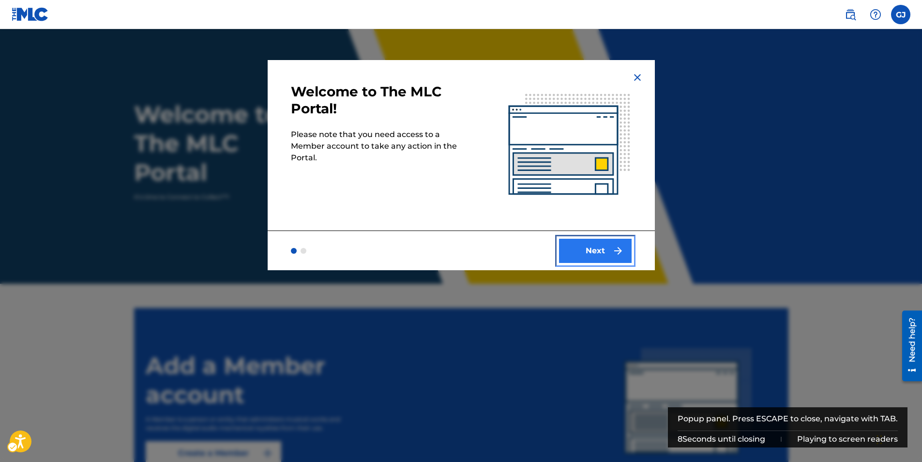
click at [588, 255] on button "Next" at bounding box center [595, 251] width 73 height 24
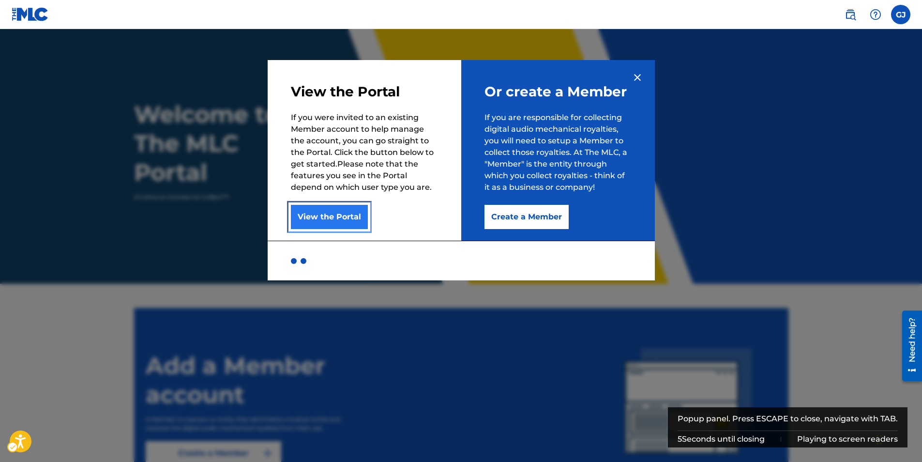
click at [329, 219] on button "View the Portal" at bounding box center [329, 217] width 77 height 24
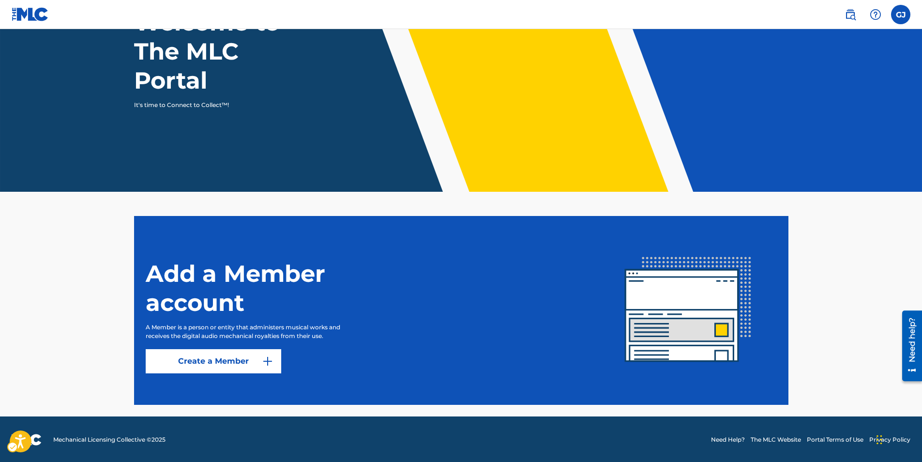
scroll to position [93, 0]
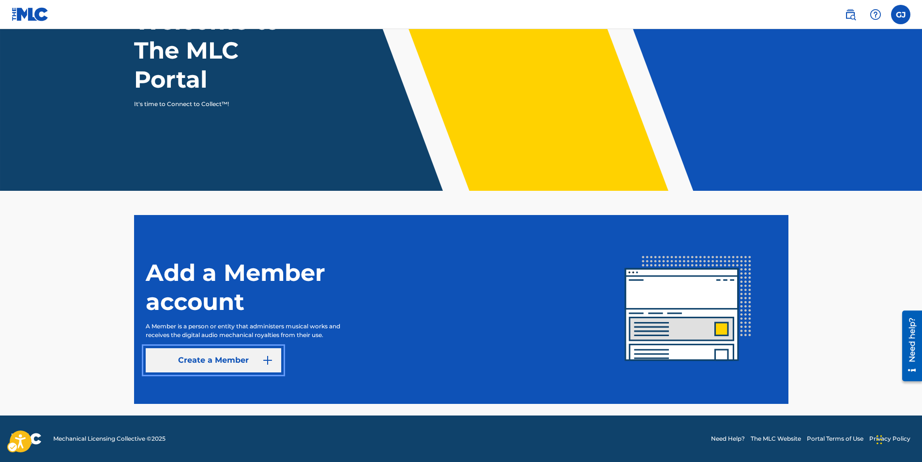
click at [259, 356] on link "Create a Member" at bounding box center [213, 360] width 135 height 24
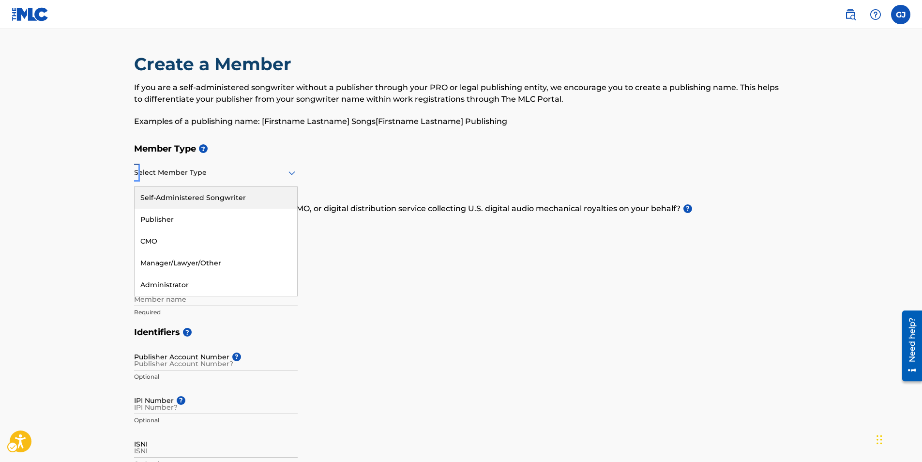
click at [249, 170] on div at bounding box center [216, 172] width 164 height 12
click at [252, 197] on div "Self-Administered Songwriter" at bounding box center [216, 198] width 163 height 22
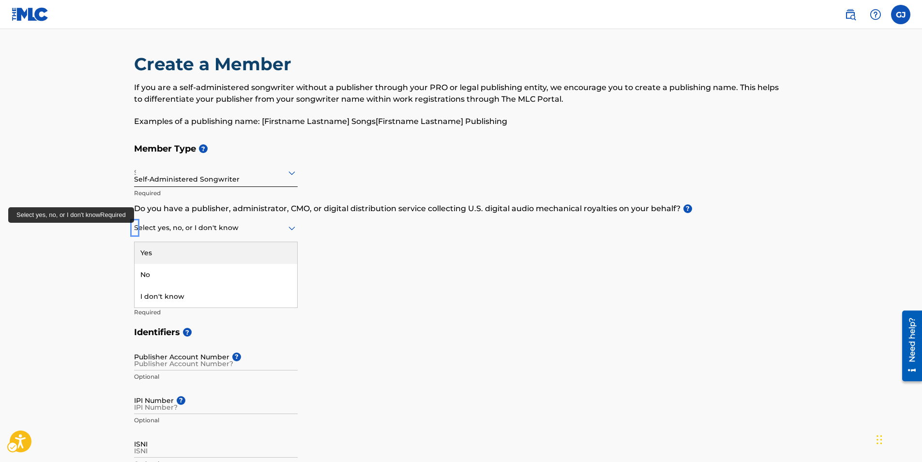
click at [233, 219] on div "Select yes, no, or I don't know" at bounding box center [216, 228] width 164 height 28
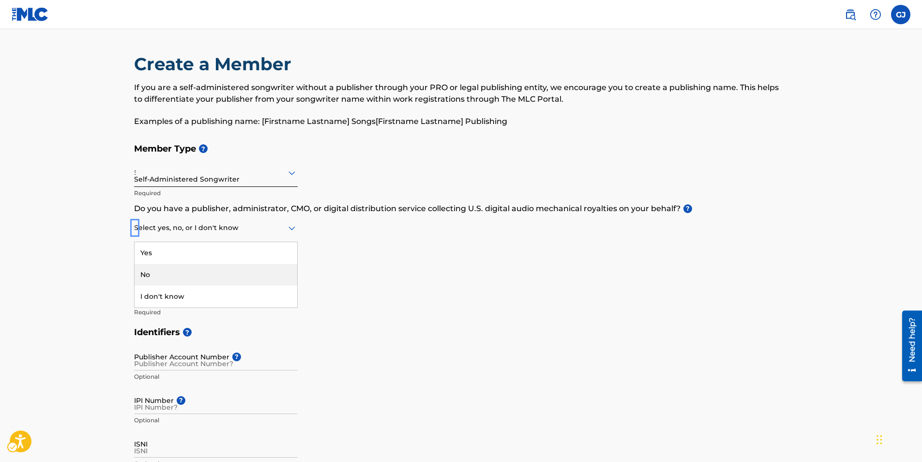
click at [191, 277] on div "No" at bounding box center [216, 275] width 163 height 22
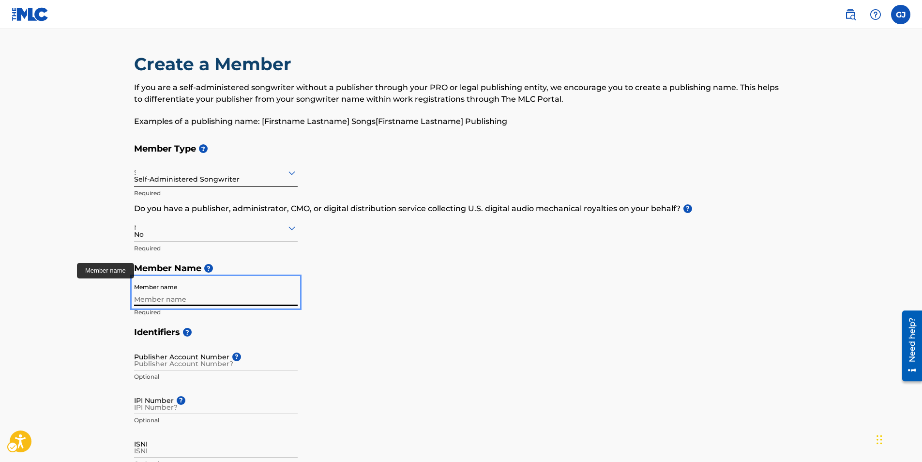
click at [193, 300] on input "Member name" at bounding box center [216, 292] width 164 height 28
type input "[PERSON_NAME]"
type input "[STREET_ADDRESS]"
type input "2"
type input "philidelphia"
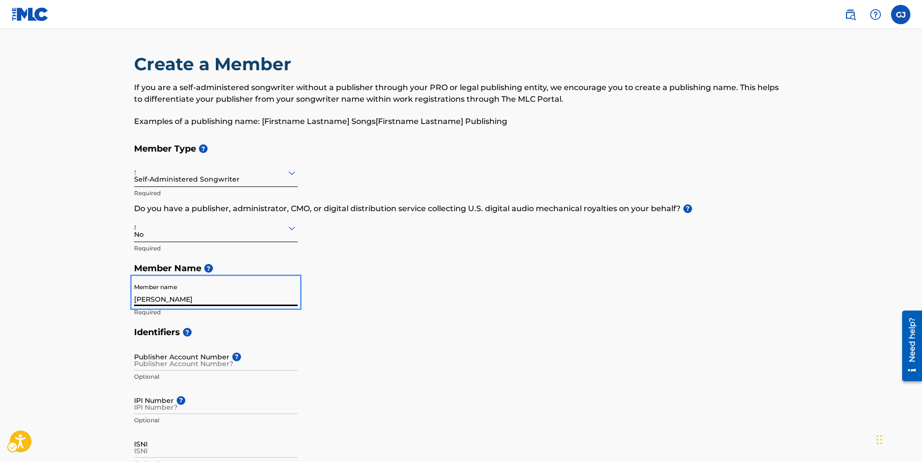
type input "[GEOGRAPHIC_DATA]"
type input "19464"
type input "1"
type input "494"
type input "9441641"
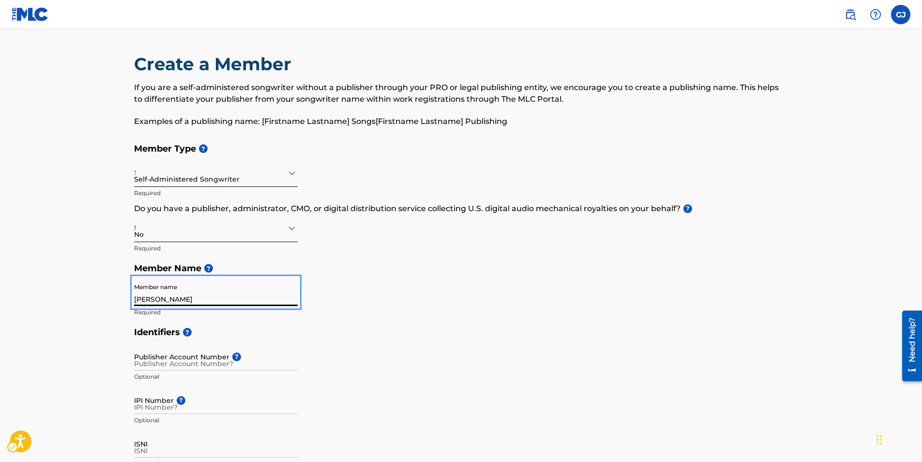
type input "[EMAIL_ADDRESS][DOMAIN_NAME]"
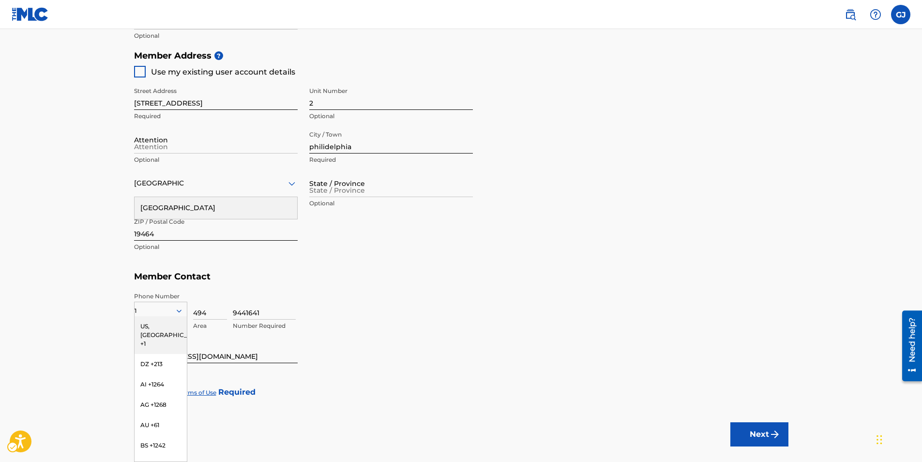
scroll to position [476, 0]
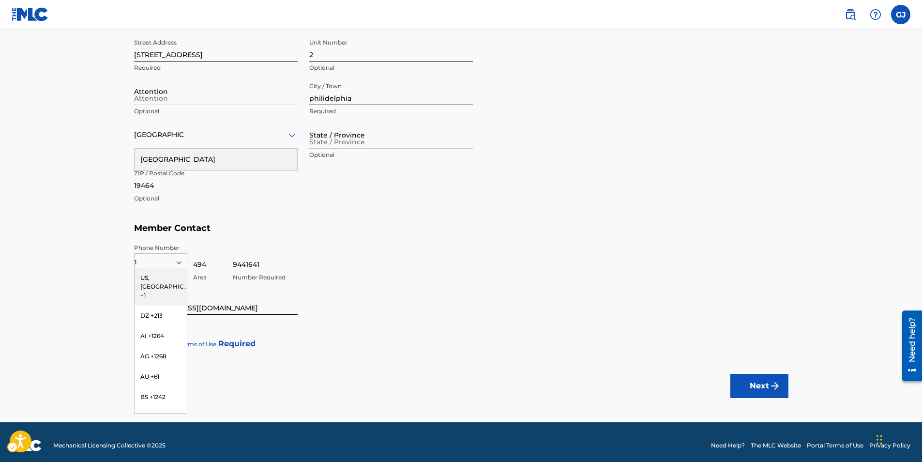
click at [457, 254] on div "Member Type ? Self-Administered Songwriter Required Do you have a publisher, ad…" at bounding box center [461, 5] width 654 height 687
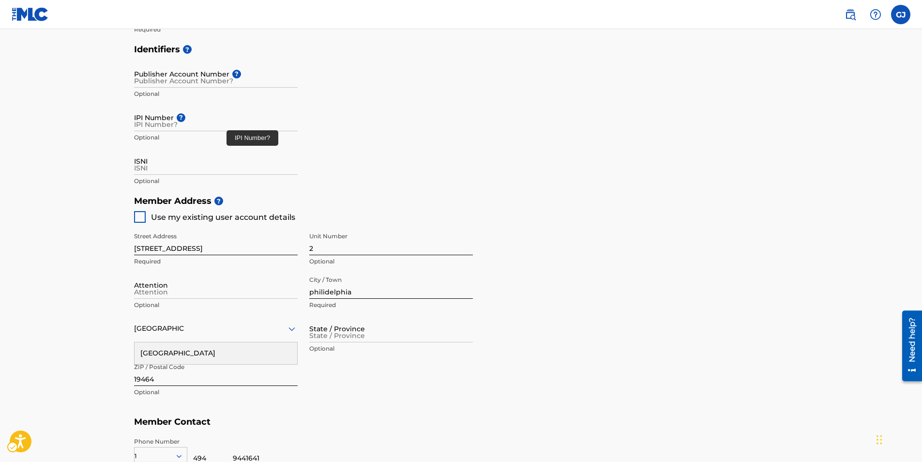
scroll to position [186, 0]
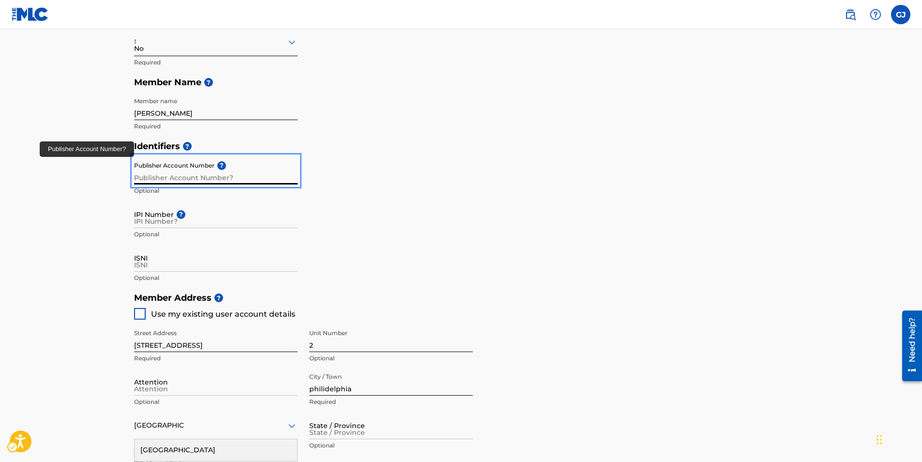
click at [159, 174] on input "Publisher Account Number ?" at bounding box center [216, 171] width 164 height 28
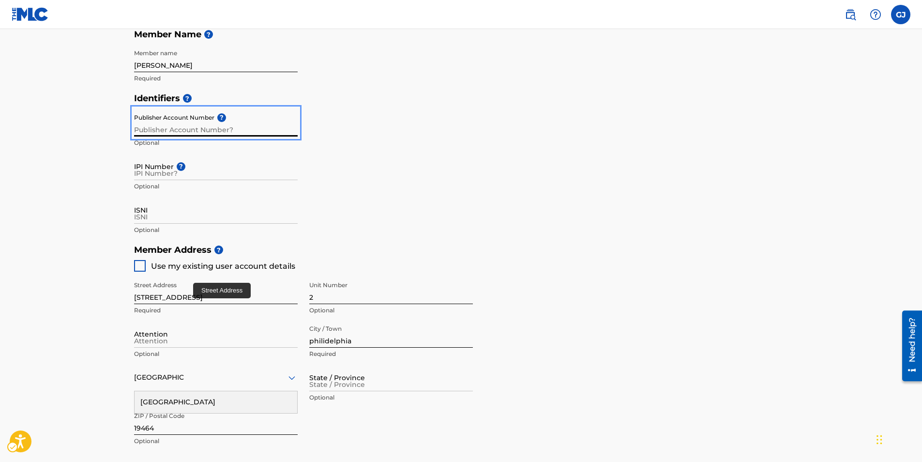
scroll to position [234, 0]
click at [139, 263] on div "Unlabelled" at bounding box center [140, 265] width 12 height 12
type input "484"
type input "[EMAIL_ADDRESS][DOMAIN_NAME]"
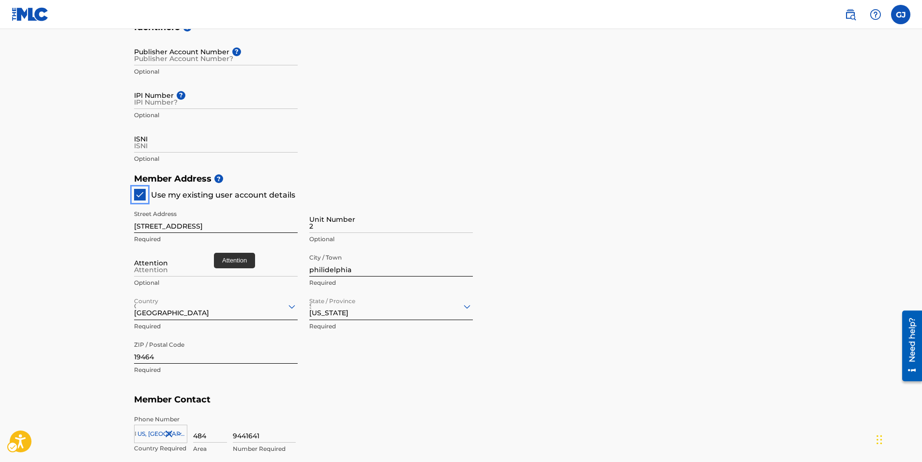
scroll to position [331, 0]
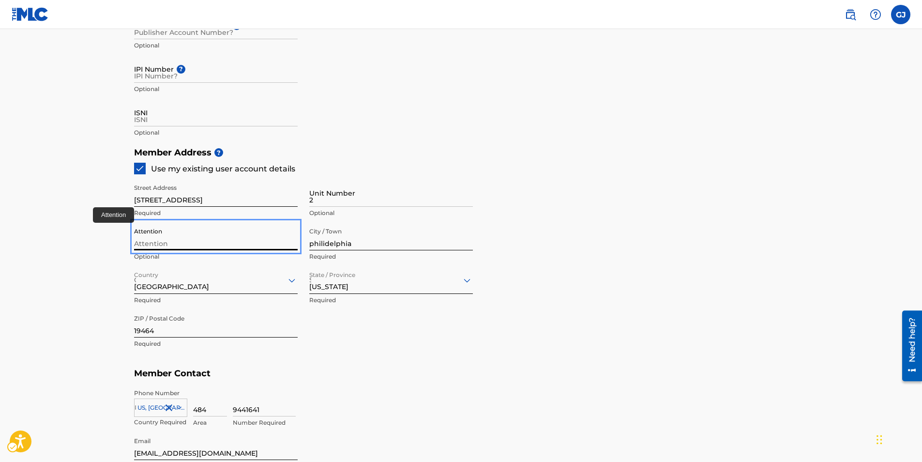
click at [258, 243] on input "Attention" at bounding box center [216, 237] width 164 height 28
click at [255, 286] on div "[GEOGRAPHIC_DATA]" at bounding box center [216, 280] width 164 height 28
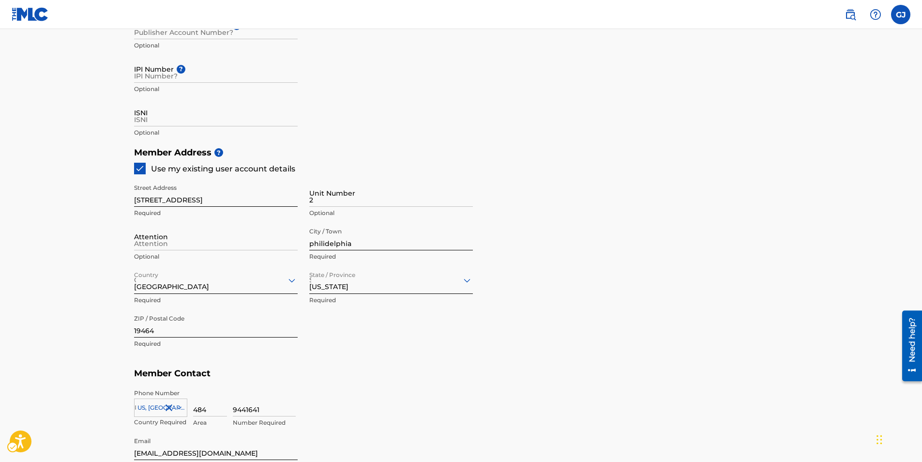
drag, startPoint x: 641, startPoint y: 348, endPoint x: 601, endPoint y: 337, distance: 40.7
click at [636, 345] on div "Member Address ? Use my existing user account details Street Address [STREET_AD…" at bounding box center [461, 252] width 654 height 221
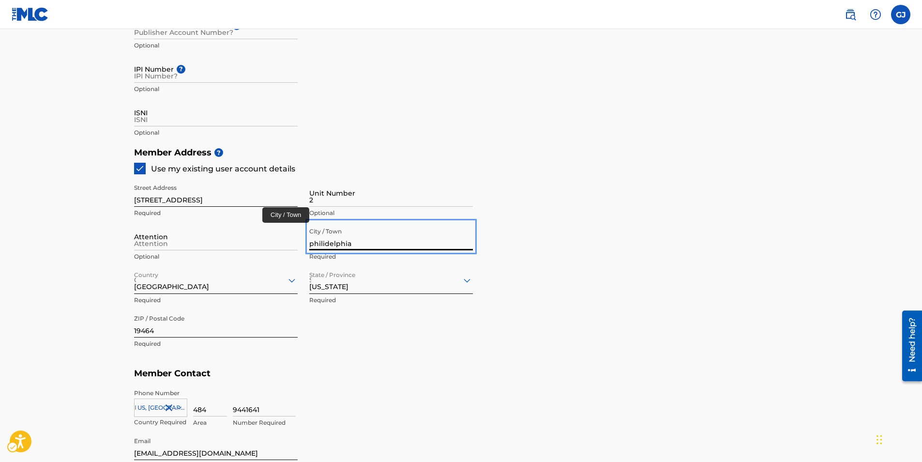
drag, startPoint x: 386, startPoint y: 236, endPoint x: 280, endPoint y: 241, distance: 106.6
click at [280, 241] on div "Street Address [STREET_ADDRESS] Required Unit Number 2 Optional Attention Optio…" at bounding box center [303, 266] width 339 height 184
type input "pottstown"
click at [79, 318] on main "Create a Member If you are a self-administered songwriter without a publisher t…" at bounding box center [461, 132] width 922 height 869
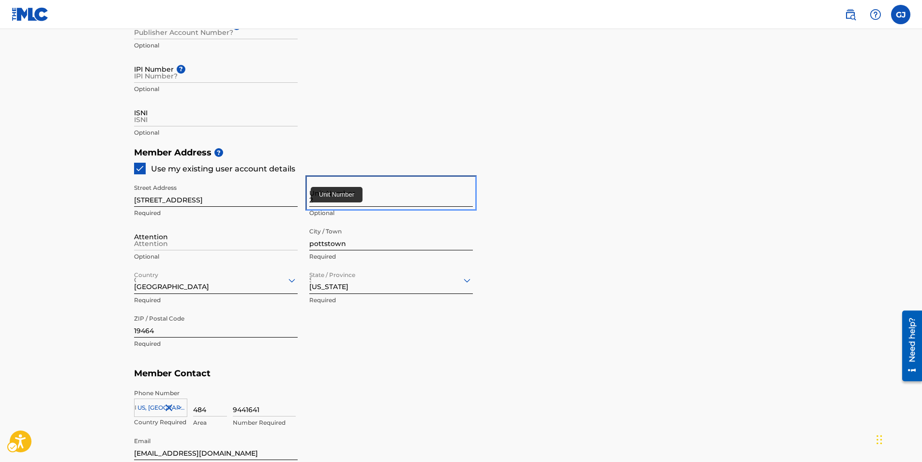
click at [330, 195] on input "2" at bounding box center [391, 193] width 164 height 28
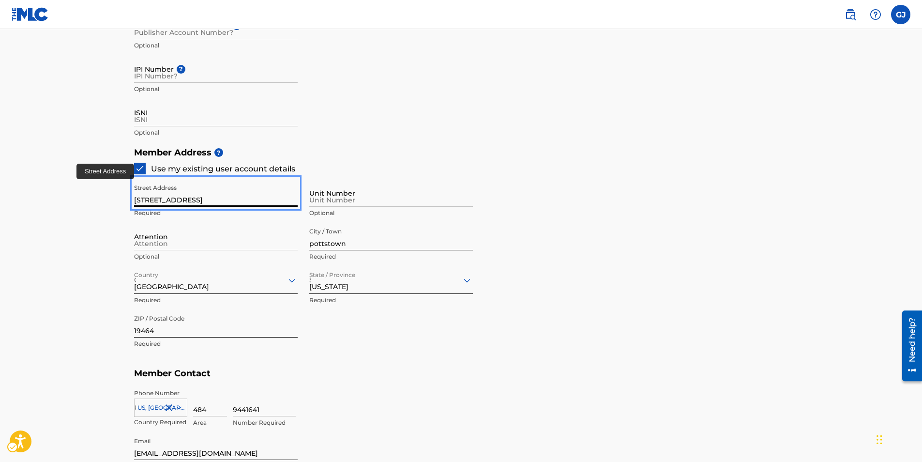
drag, startPoint x: 186, startPoint y: 196, endPoint x: 324, endPoint y: 192, distance: 138.4
click at [323, 194] on div "Street Address [STREET_ADDRESS] Required Unit Number Optional Attention Optiona…" at bounding box center [303, 266] width 339 height 184
type input "[STREET_ADDRESS]"
click at [480, 379] on h5 "Member Contact" at bounding box center [461, 373] width 654 height 21
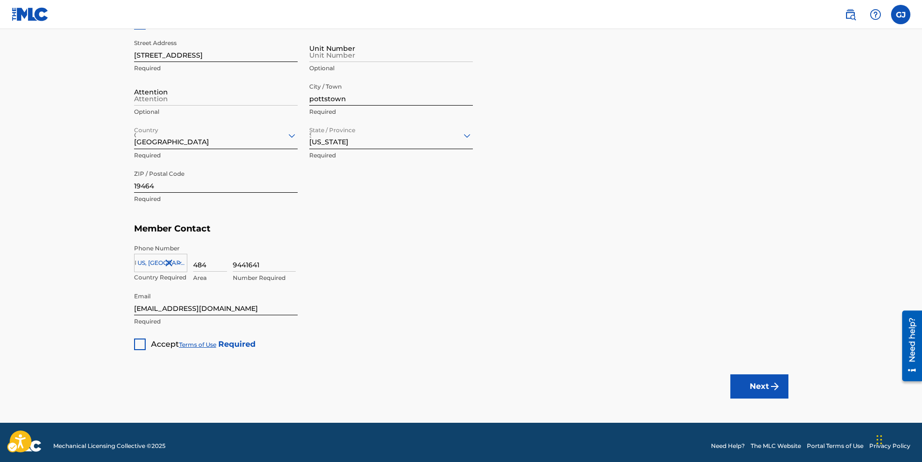
scroll to position [476, 0]
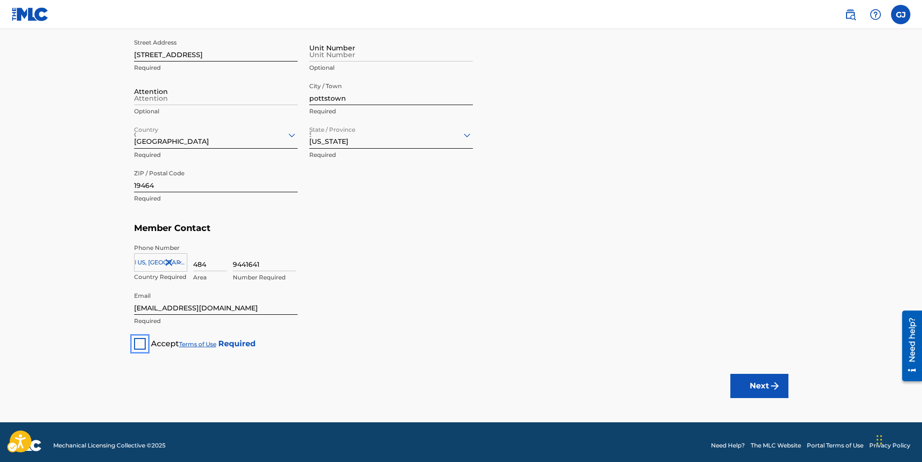
drag, startPoint x: 142, startPoint y: 342, endPoint x: 189, endPoint y: 336, distance: 47.2
click at [143, 342] on div "Unlabelled" at bounding box center [140, 344] width 12 height 12
click at [769, 387] on img "submit" at bounding box center [775, 386] width 12 height 12
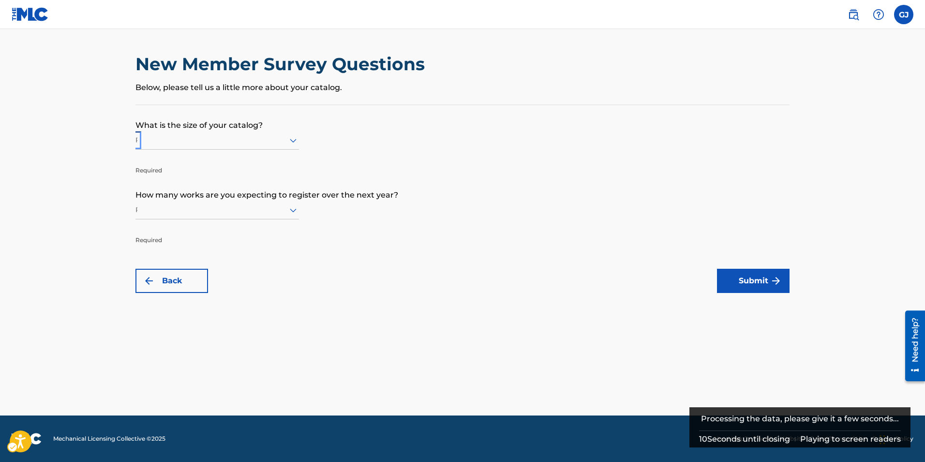
click at [253, 137] on div at bounding box center [217, 140] width 164 height 12
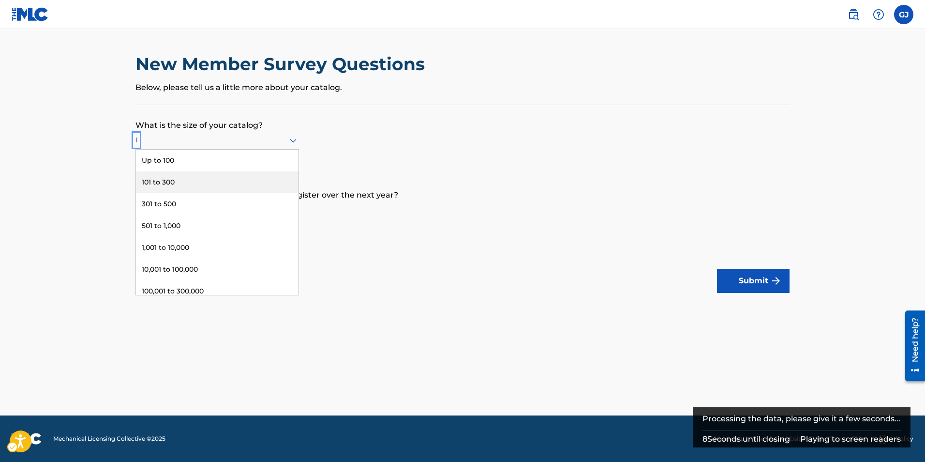
click at [235, 179] on div "101 to 300" at bounding box center [217, 182] width 163 height 22
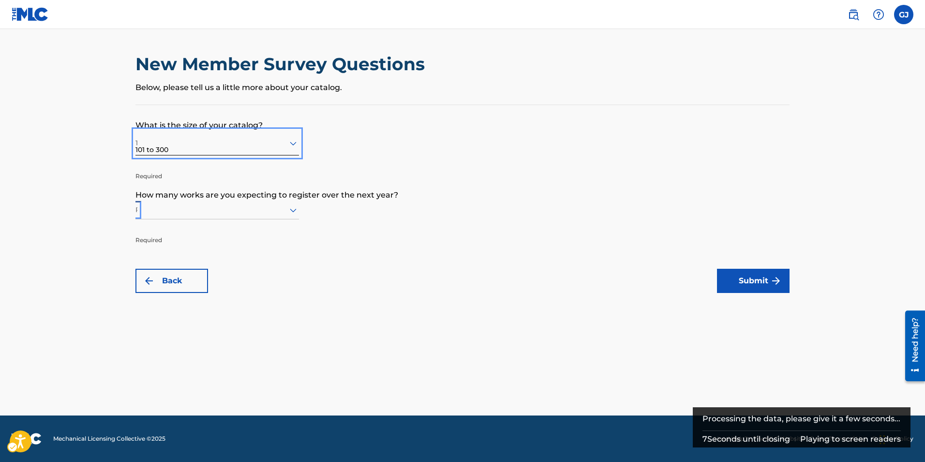
click at [226, 205] on div at bounding box center [217, 210] width 164 height 12
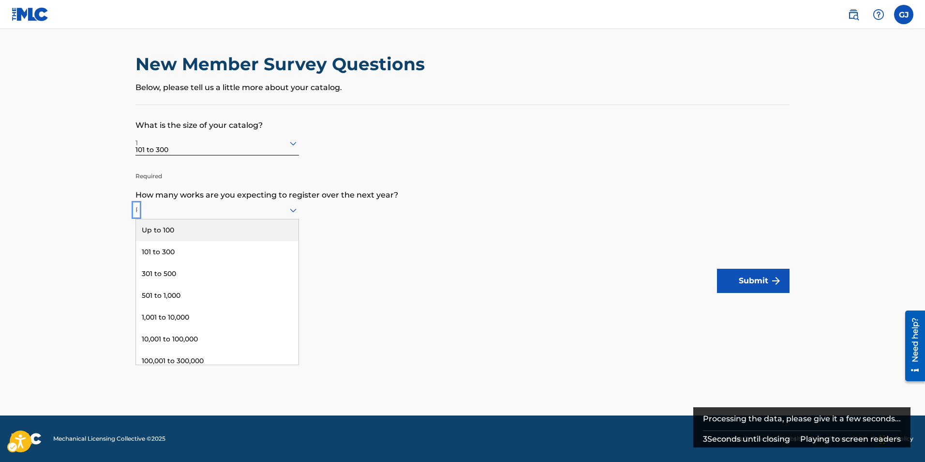
click at [197, 233] on div "Up to 100" at bounding box center [217, 230] width 163 height 22
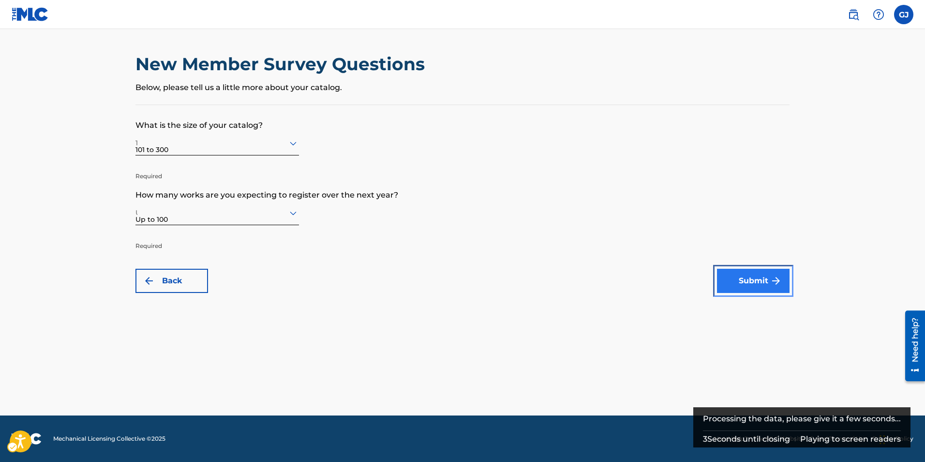
click at [754, 288] on button "Submit" at bounding box center [753, 281] width 73 height 24
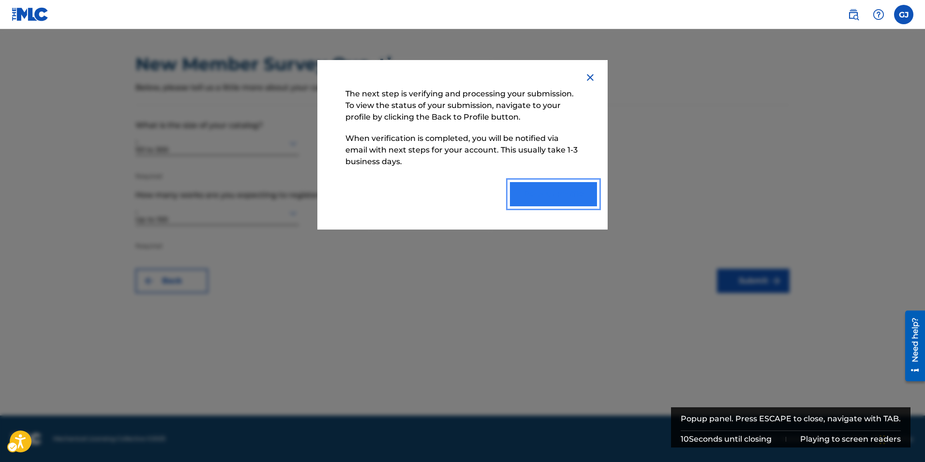
click at [538, 195] on button "Back to Profile" at bounding box center [553, 194] width 87 height 24
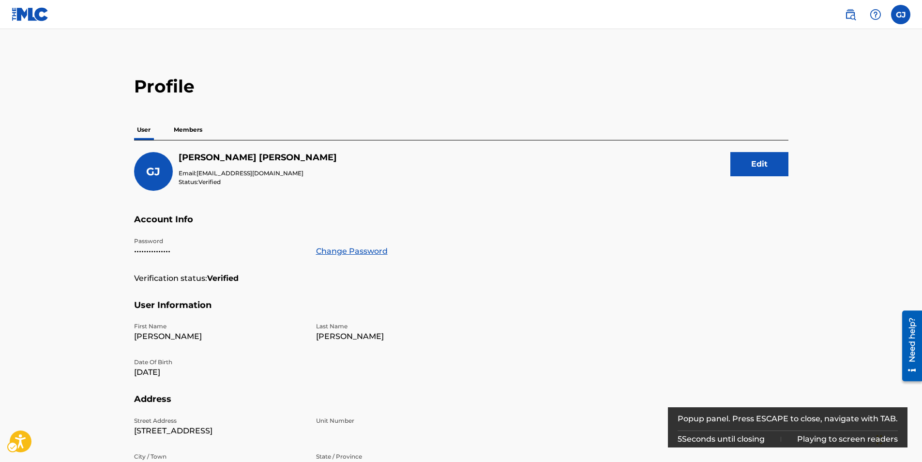
drag, startPoint x: 861, startPoint y: 5, endPoint x: 855, endPoint y: 7, distance: 6.6
click at [857, 7] on span at bounding box center [863, 14] width 45 height 19
click at [849, 13] on img at bounding box center [850, 15] width 12 height 12
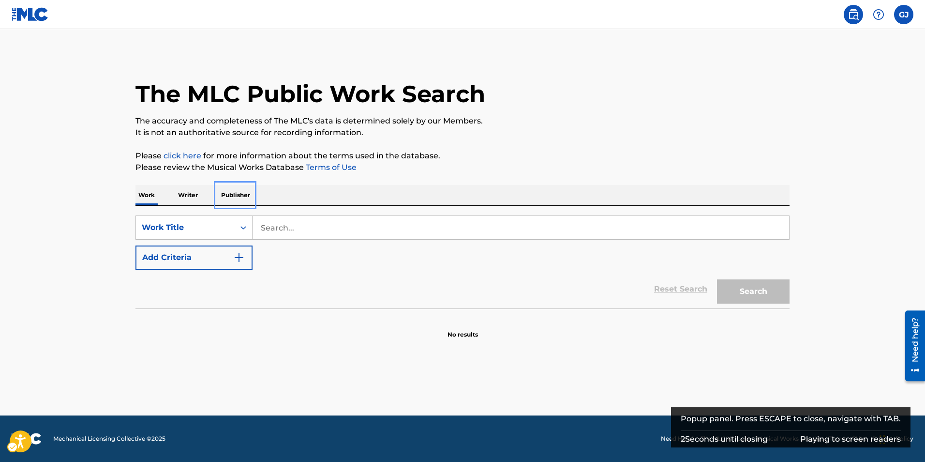
click at [240, 197] on p "Publisher" at bounding box center [235, 195] width 35 height 20
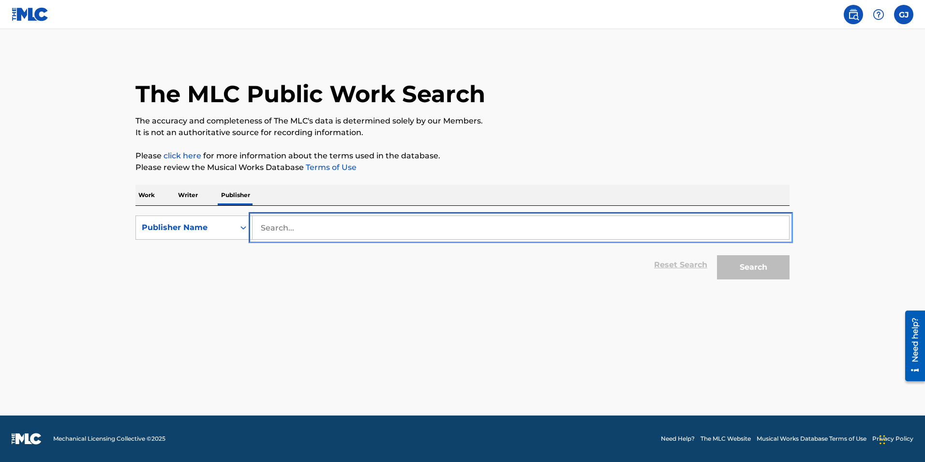
click at [269, 221] on input "Search..." at bounding box center [521, 227] width 537 height 23
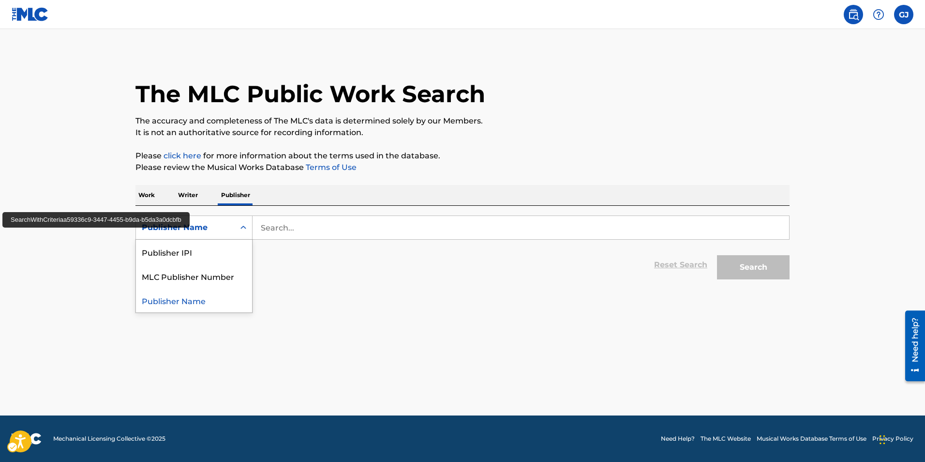
click at [228, 225] on div "Publisher Name" at bounding box center [185, 227] width 99 height 18
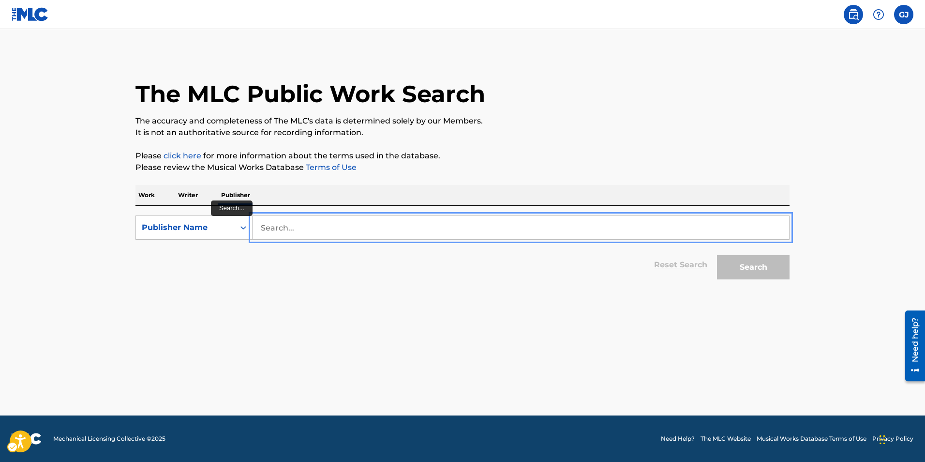
paste input "spotify:artist:0aO2YLnhDyN2jueB1Nrr7Y"
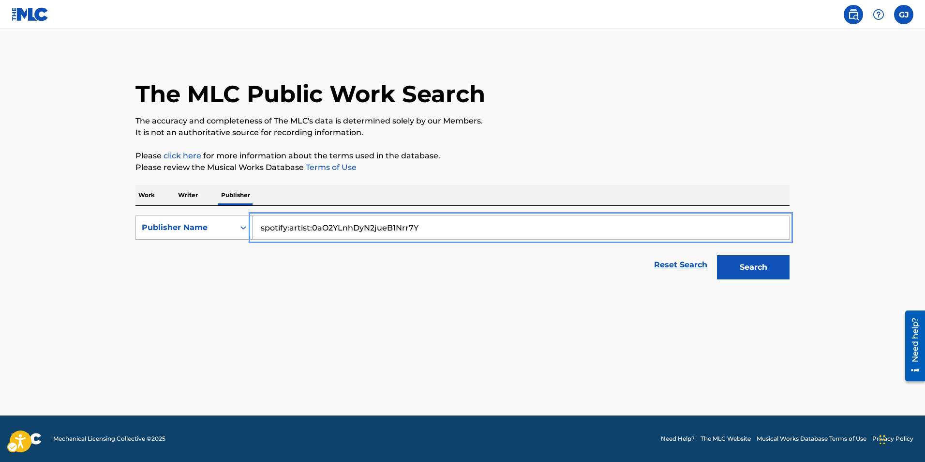
type input "spotify:artist:0aO2YLnhDyN2jueB1Nrr7Y"
click at [225, 225] on div "Publisher Name" at bounding box center [185, 228] width 87 height 12
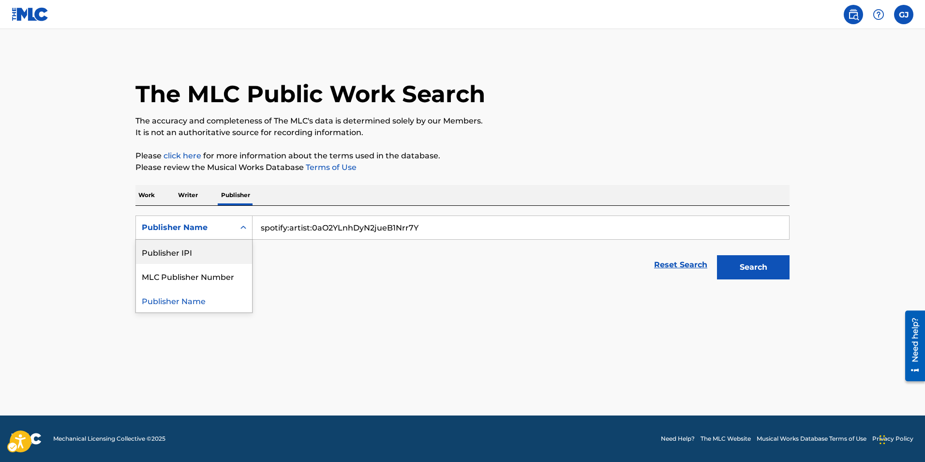
click at [205, 250] on div "Publisher IPI" at bounding box center [194, 252] width 116 height 24
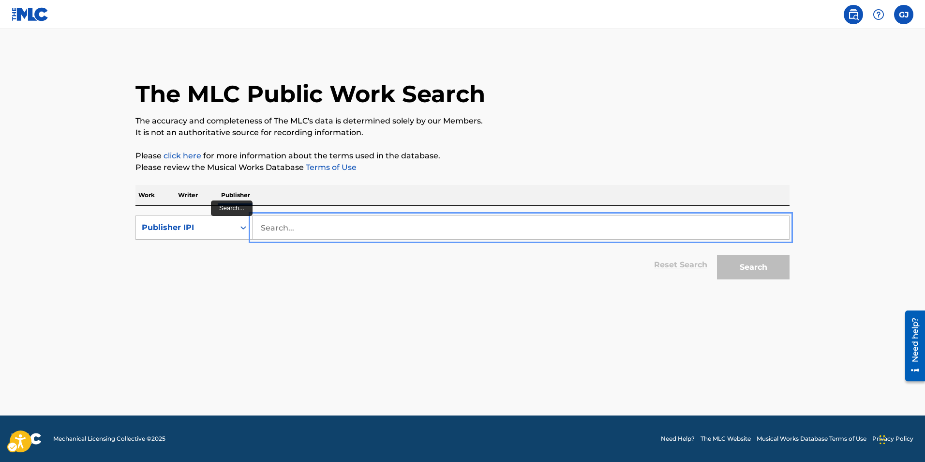
paste input "spotify:artist:0aO2YLnhDyN2jueB1Nrr7Y"
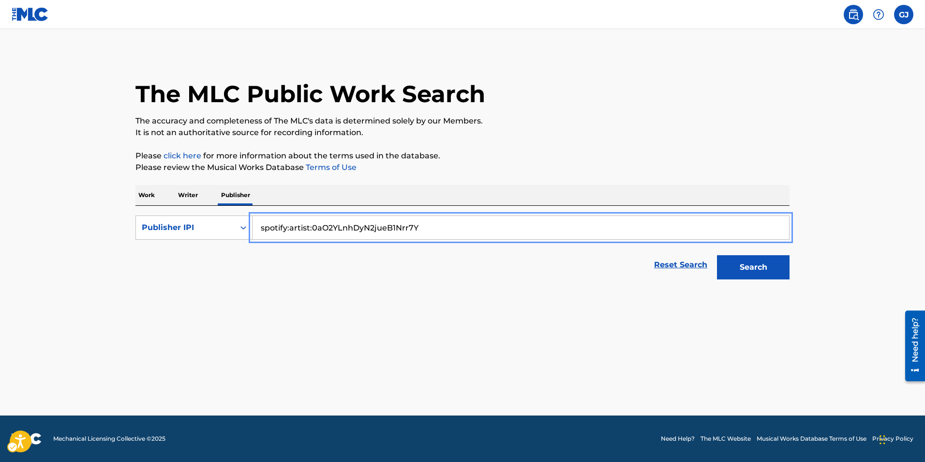
type input "spotify:artist:0aO2YLnhDyN2jueB1Nrr7Y"
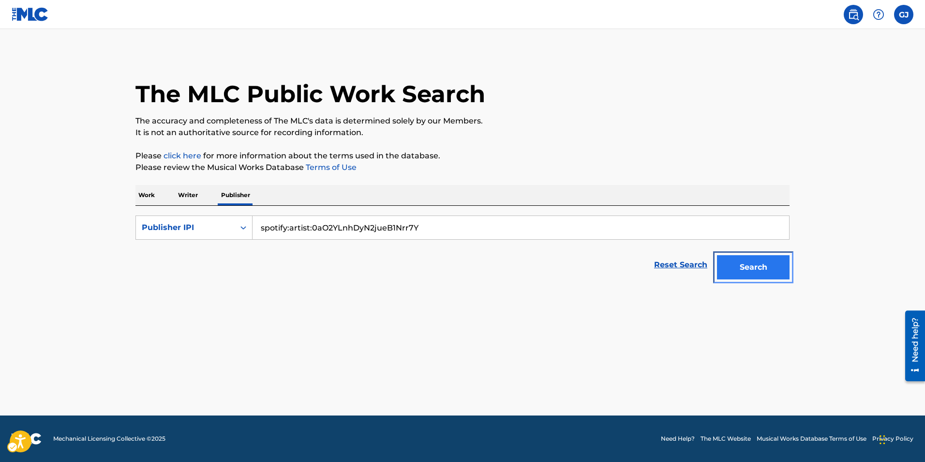
click at [765, 268] on button "Search" at bounding box center [753, 267] width 73 height 24
click at [763, 273] on button "Search" at bounding box center [753, 267] width 73 height 24
click at [181, 199] on p "Writer" at bounding box center [188, 195] width 26 height 20
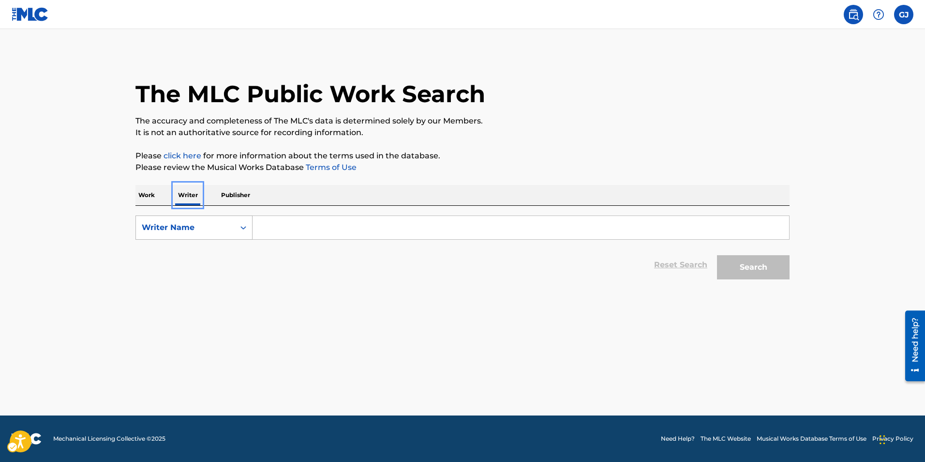
click at [180, 229] on div "Writer Name" at bounding box center [185, 228] width 87 height 12
click at [189, 256] on div "Writer IPI" at bounding box center [194, 252] width 116 height 24
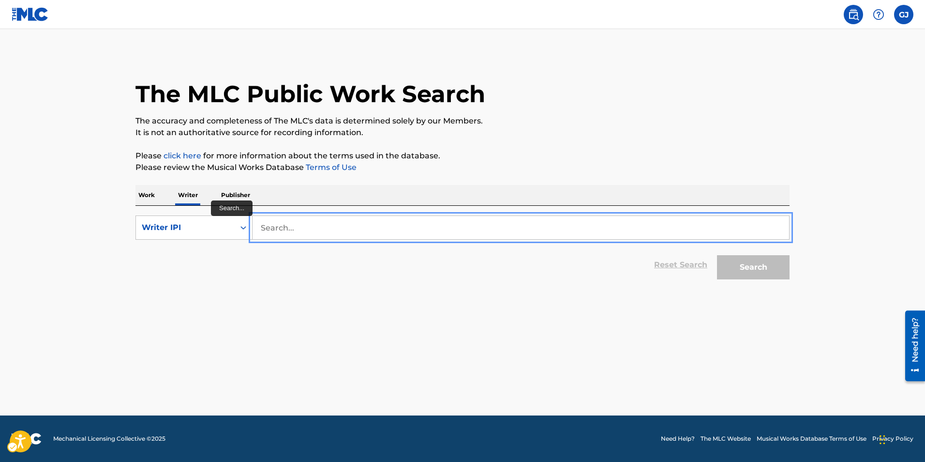
paste input "spotify:artist:0aO2YLnhDyN2jueB1Nrr7Y"
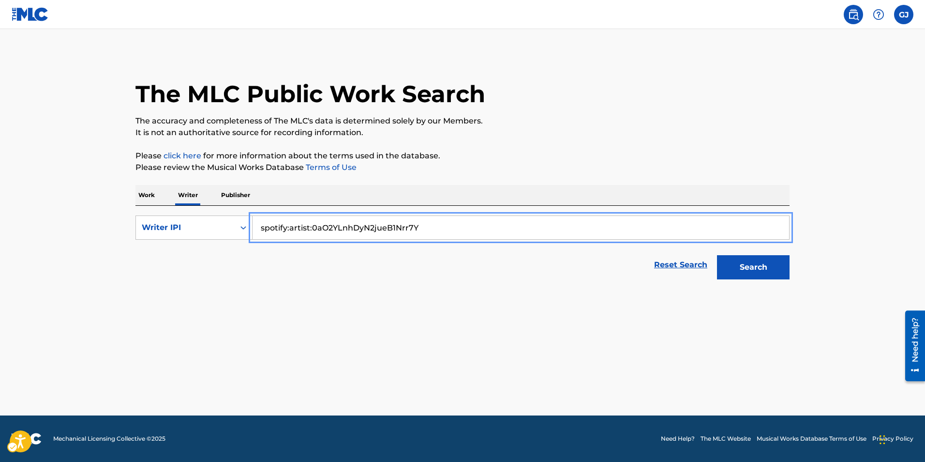
type input "spotify:artist:0aO2YLnhDyN2jueB1Nrr7Y"
click at [738, 272] on button "Search" at bounding box center [753, 267] width 73 height 24
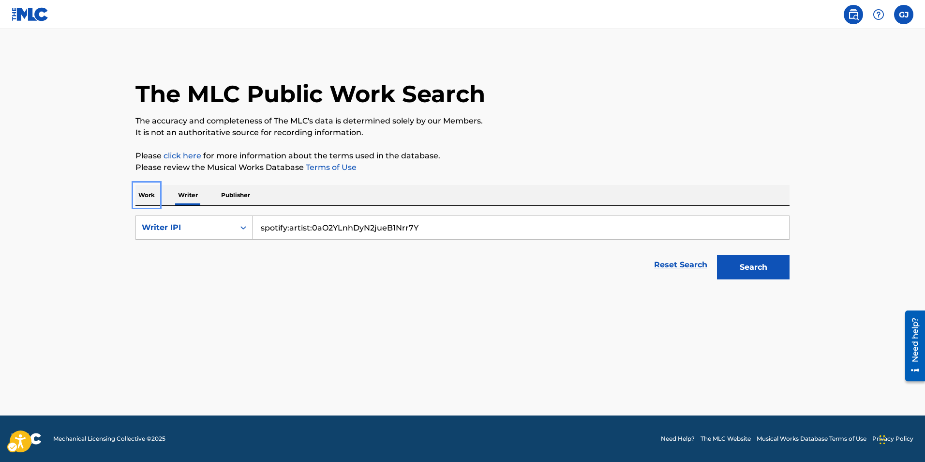
click at [136, 196] on p "Work" at bounding box center [146, 195] width 22 height 20
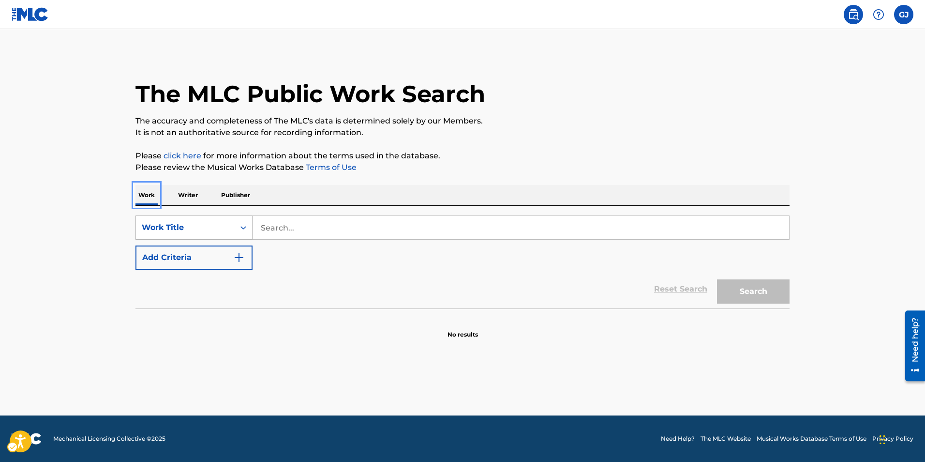
click at [241, 227] on icon "Search Form" at bounding box center [244, 228] width 10 height 10
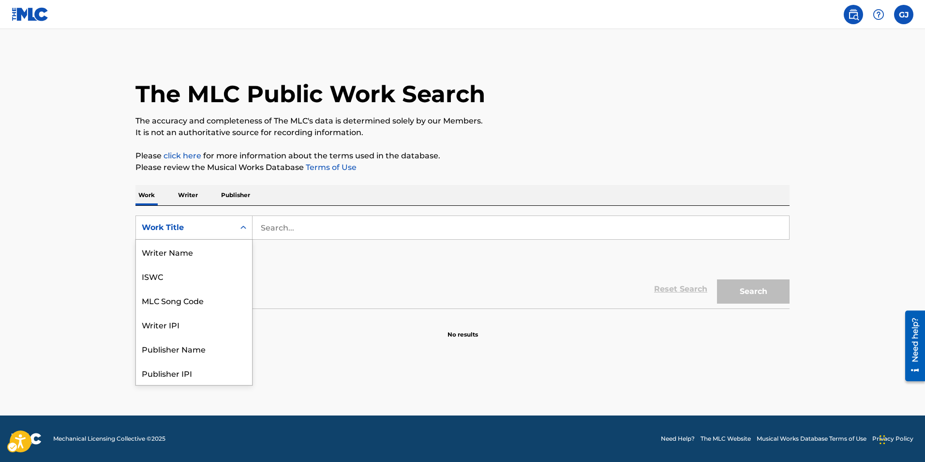
scroll to position [48, 0]
drag, startPoint x: 184, startPoint y: 323, endPoint x: 209, endPoint y: 310, distance: 28.1
click at [183, 323] on div "Publisher IPI" at bounding box center [194, 324] width 116 height 24
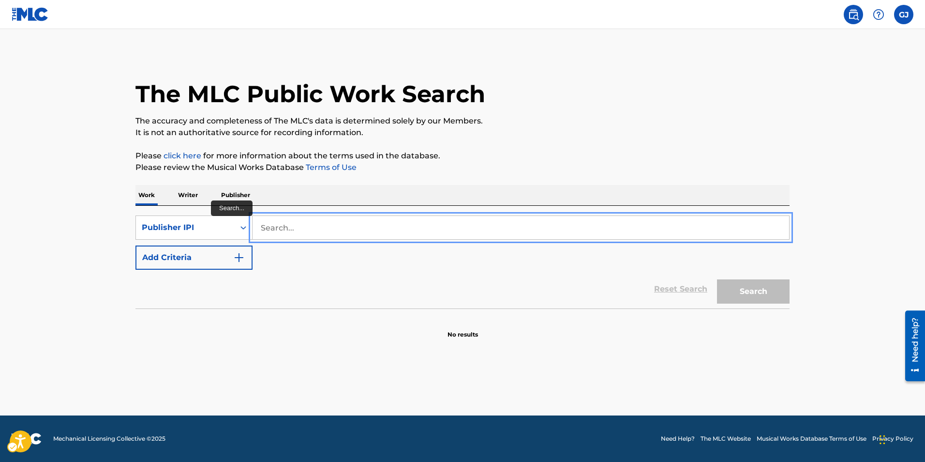
paste input "spotify:artist:0aO2YLnhDyN2jueB1Nrr7Y"
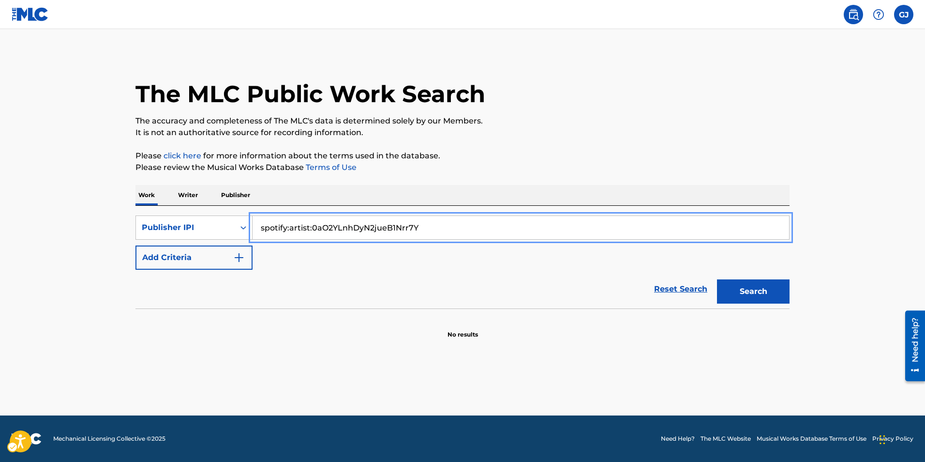
type input "spotify:artist:0aO2YLnhDyN2jueB1Nrr7Y"
click at [746, 289] on button "Search" at bounding box center [753, 291] width 73 height 24
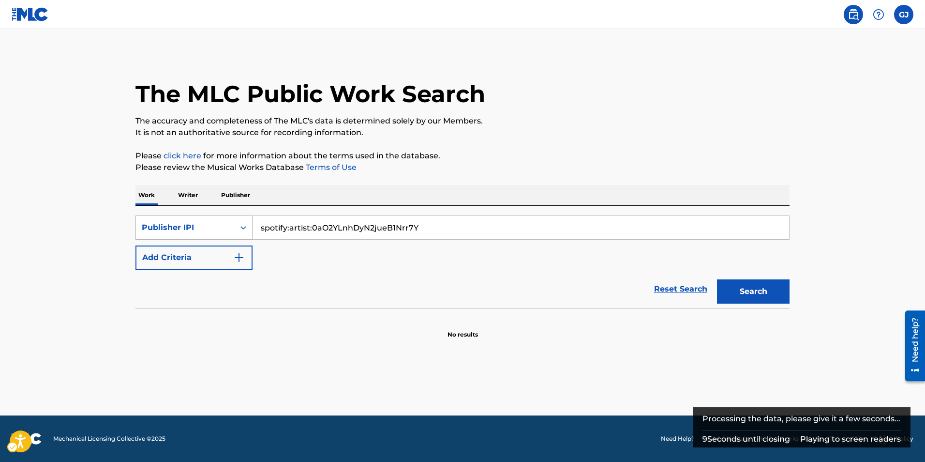
click at [162, 233] on div "Publisher IPI" at bounding box center [185, 227] width 99 height 18
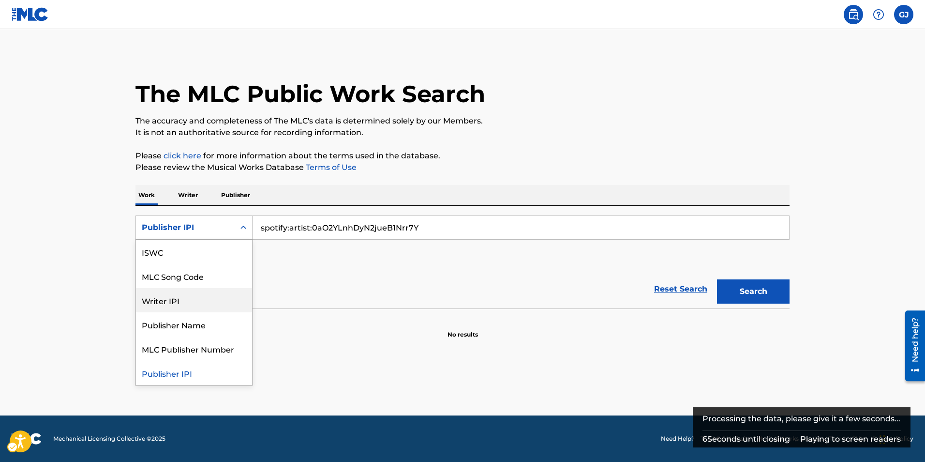
click at [187, 300] on div "Writer IPI" at bounding box center [194, 300] width 116 height 24
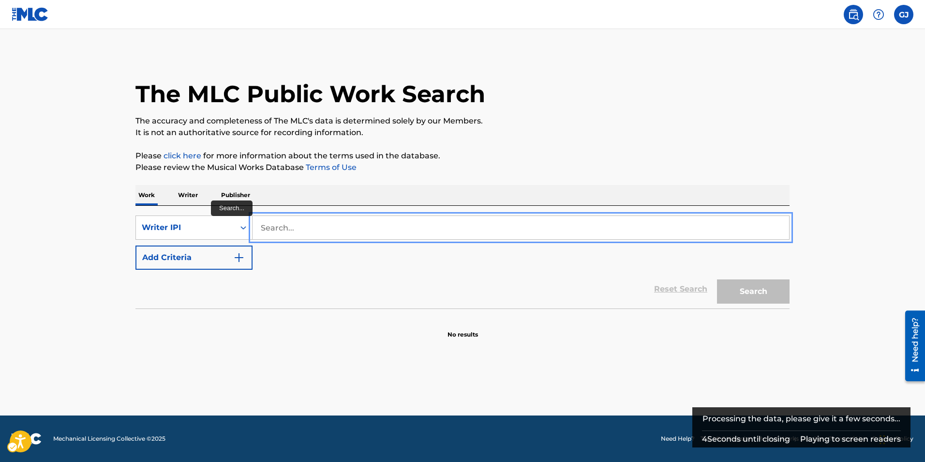
paste input "spotify:artist:0aO2YLnhDyN2jueB1Nrr7Y"
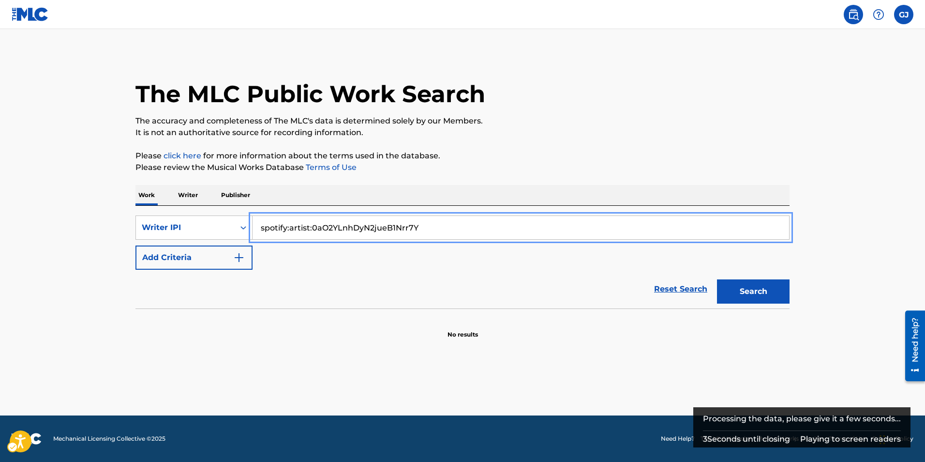
type input "spotify:artist:0aO2YLnhDyN2jueB1Nrr7Y"
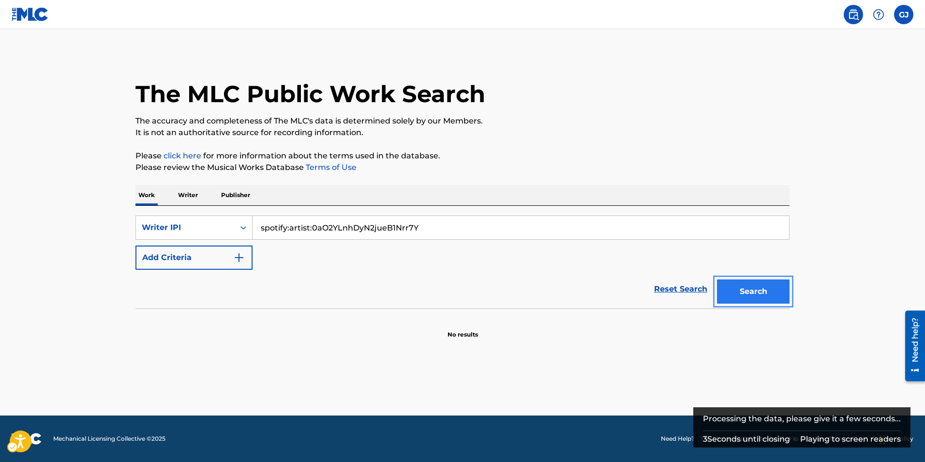
click at [730, 283] on button "Search" at bounding box center [753, 291] width 73 height 24
click at [230, 192] on p "Publisher" at bounding box center [235, 195] width 35 height 20
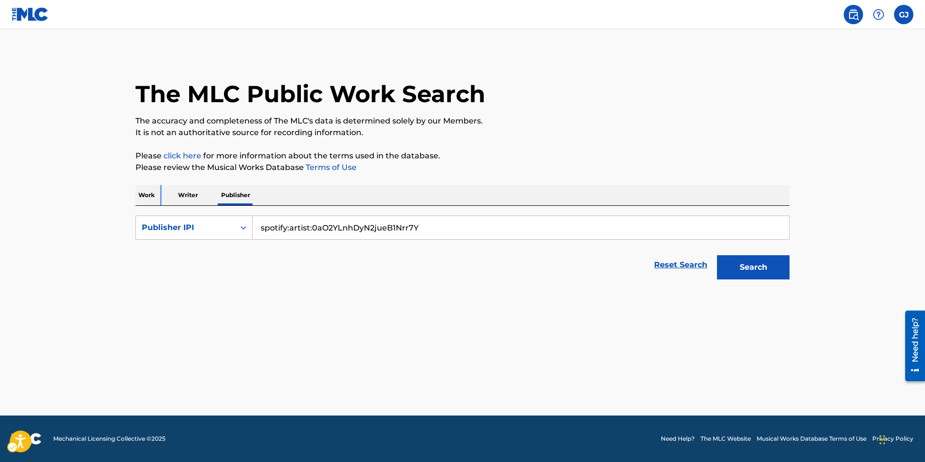
click at [152, 188] on p "Work" at bounding box center [146, 195] width 22 height 20
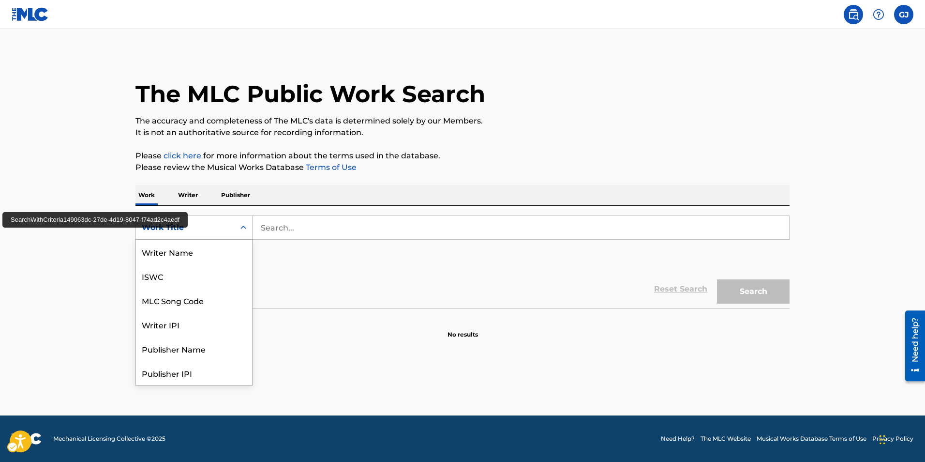
click at [247, 225] on div "Search Form" at bounding box center [243, 227] width 17 height 17
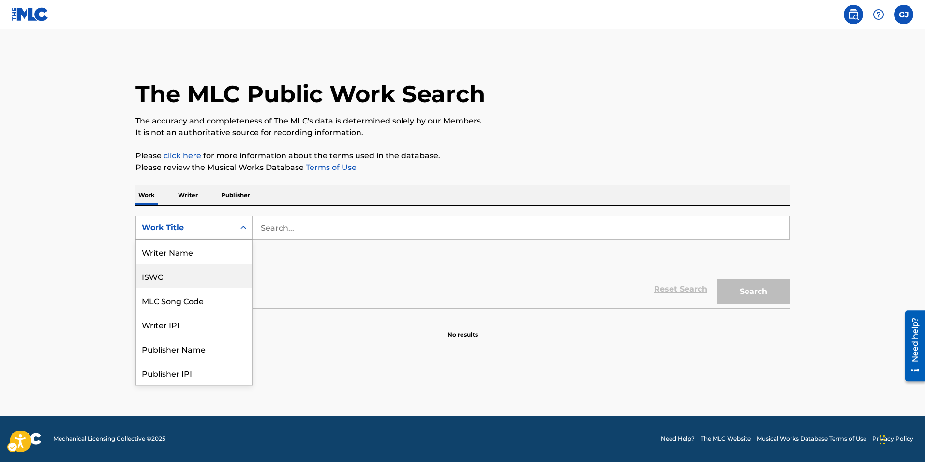
click at [172, 270] on div "ISWC" at bounding box center [194, 276] width 116 height 24
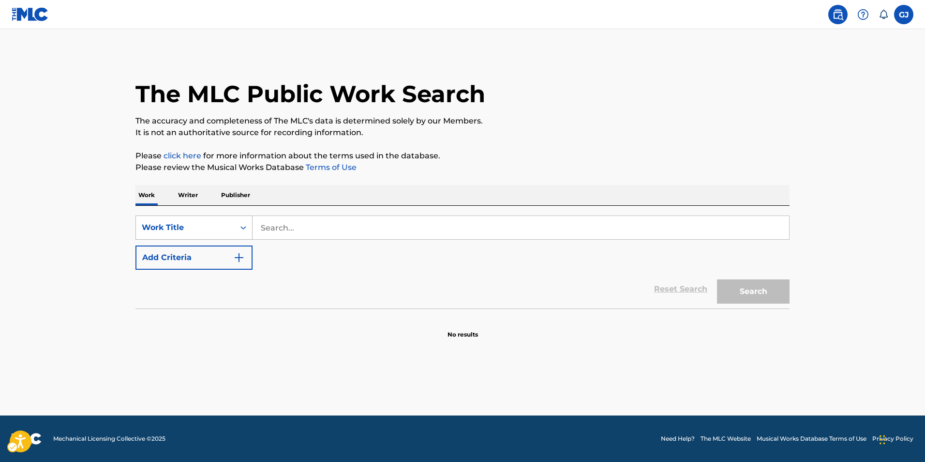
drag, startPoint x: 0, startPoint y: 0, endPoint x: 242, endPoint y: 228, distance: 332.7
click at [242, 228] on icon "Search Form" at bounding box center [244, 228] width 10 height 10
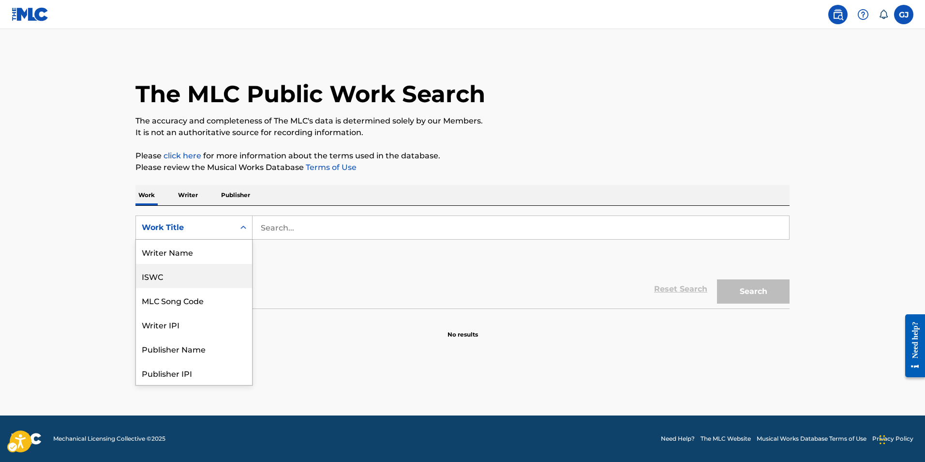
click at [171, 276] on div "ISWC" at bounding box center [194, 276] width 116 height 24
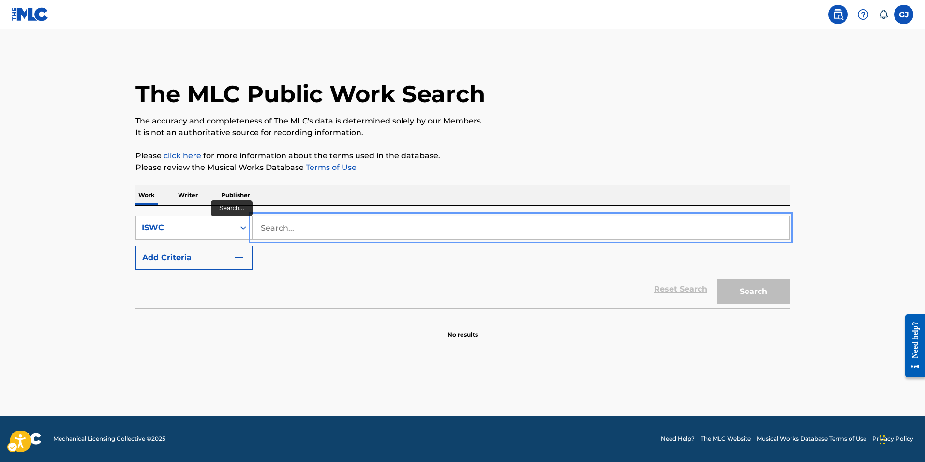
paste input "QZWFK2557100"
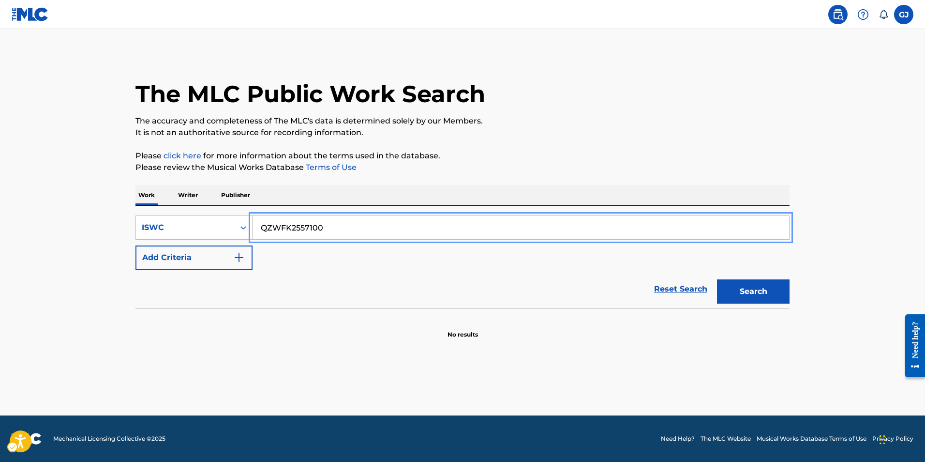
type input "QZWFK2557100"
click at [767, 295] on button "Search" at bounding box center [753, 291] width 73 height 24
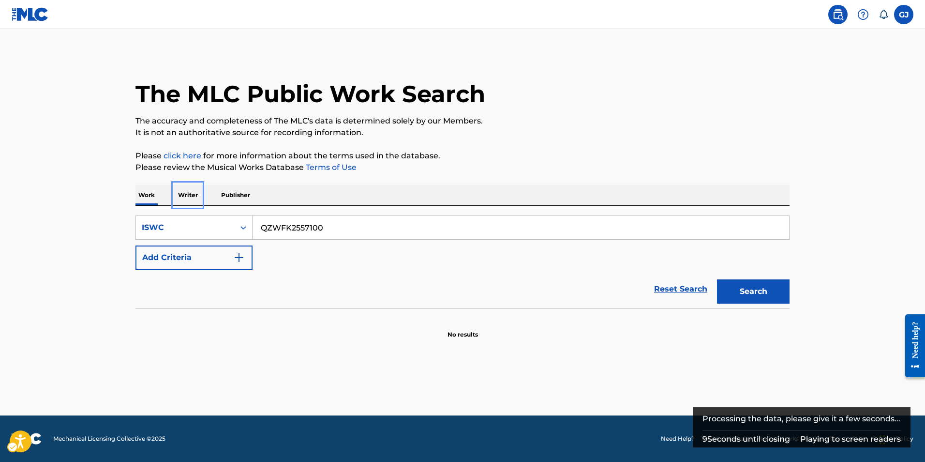
click at [195, 195] on p "Writer" at bounding box center [188, 195] width 26 height 20
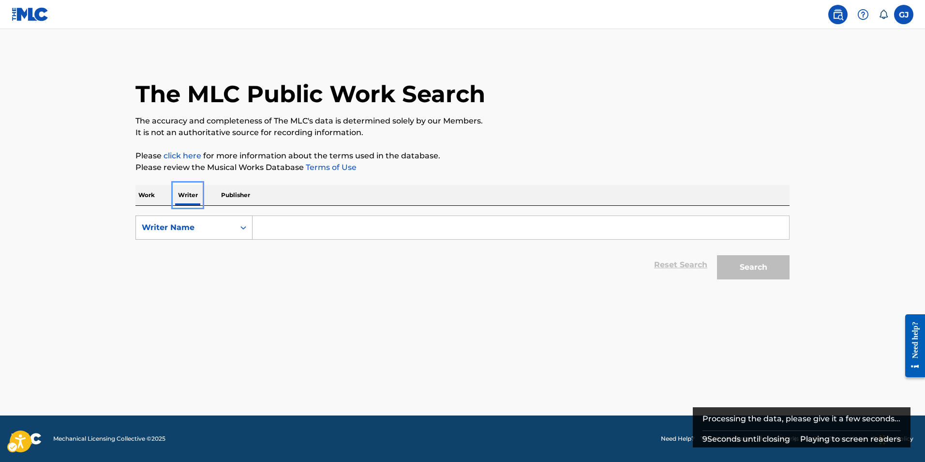
click at [221, 228] on div "Writer Name" at bounding box center [185, 228] width 87 height 12
click at [180, 278] on div "Writer Name" at bounding box center [194, 276] width 116 height 24
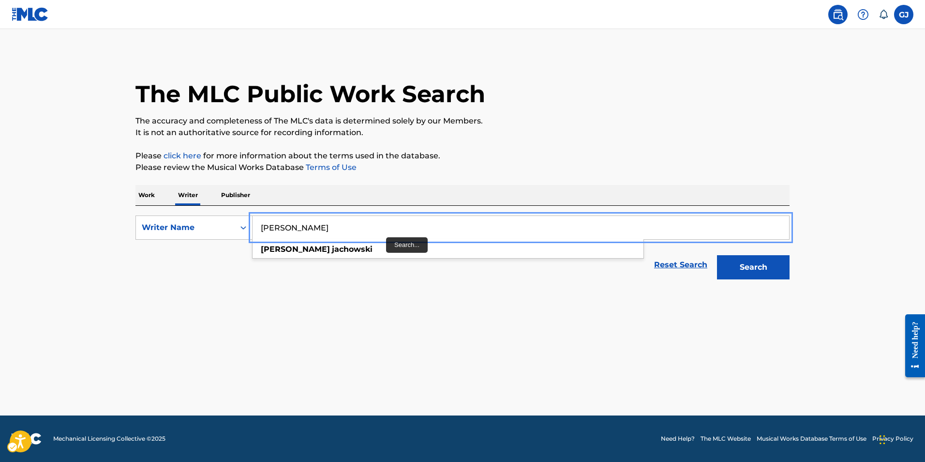
type input "[PERSON_NAME]"
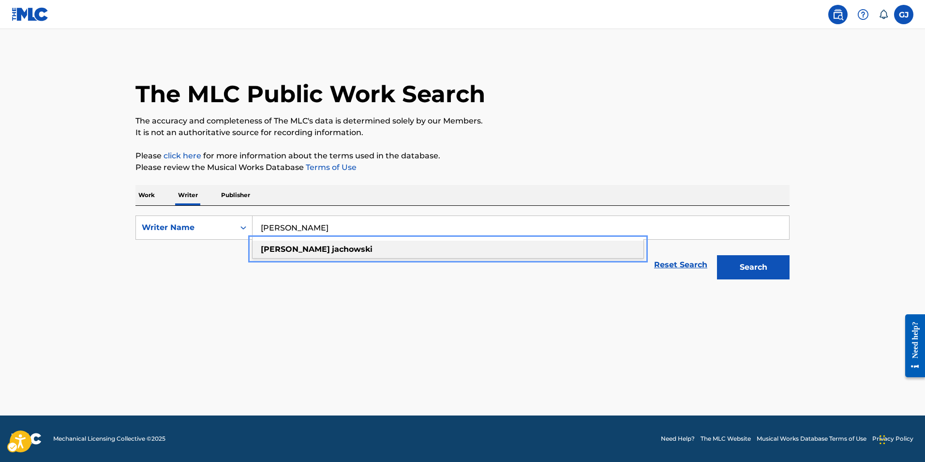
click at [348, 250] on div "[PERSON_NAME]" at bounding box center [448, 248] width 391 height 17
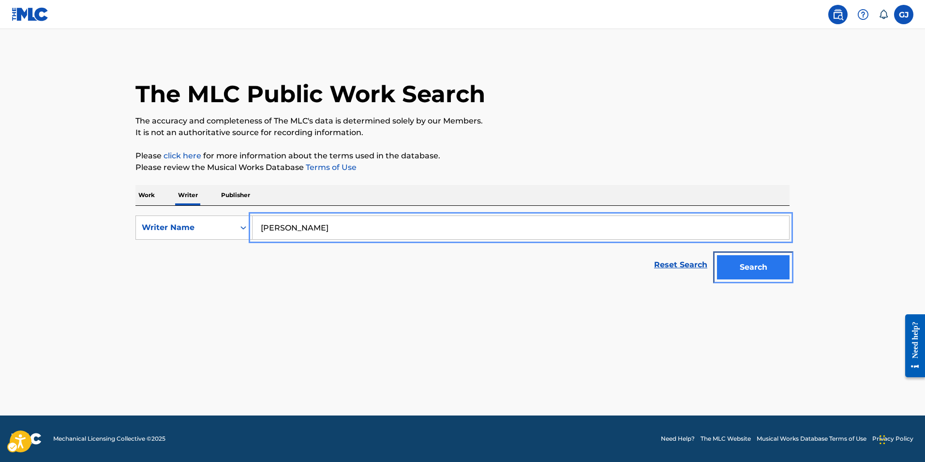
click at [781, 264] on button "Search" at bounding box center [753, 267] width 73 height 24
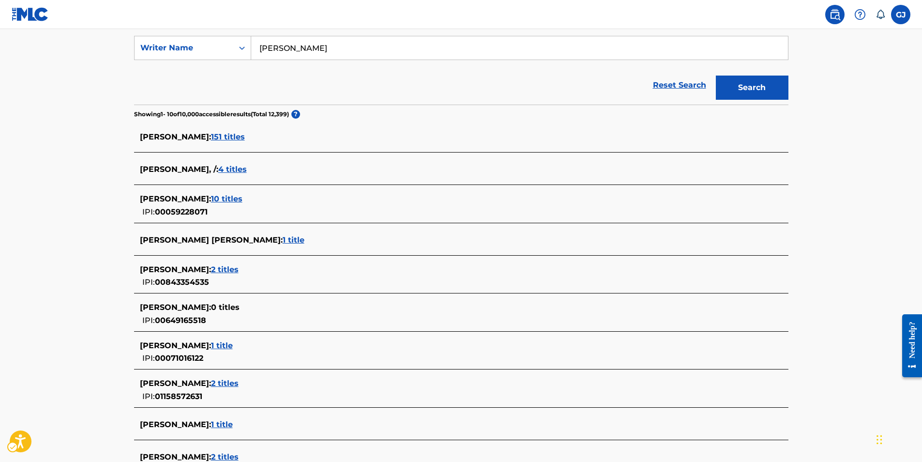
scroll to position [291, 0]
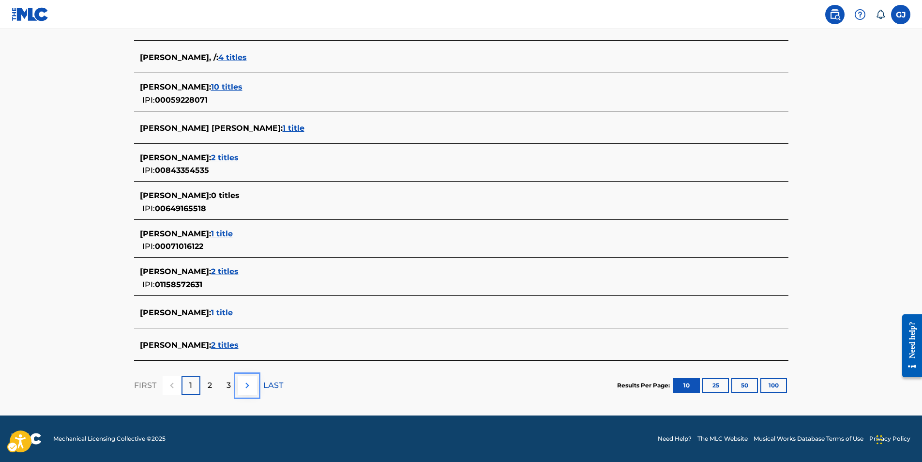
click at [240, 384] on button at bounding box center [247, 385] width 19 height 19
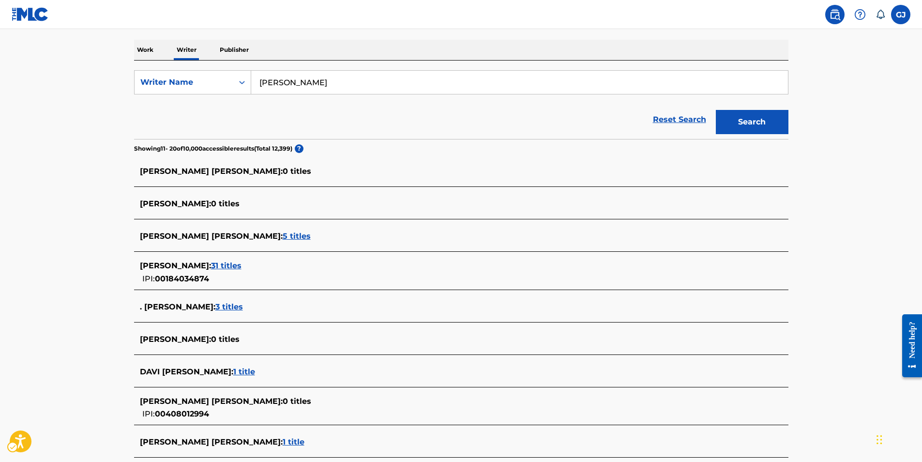
scroll to position [280, 0]
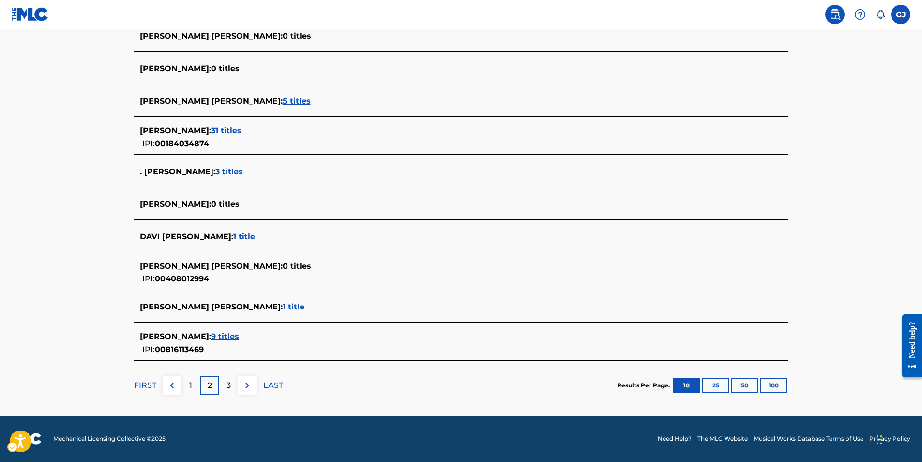
click at [227, 390] on p "3" at bounding box center [228, 385] width 4 height 12
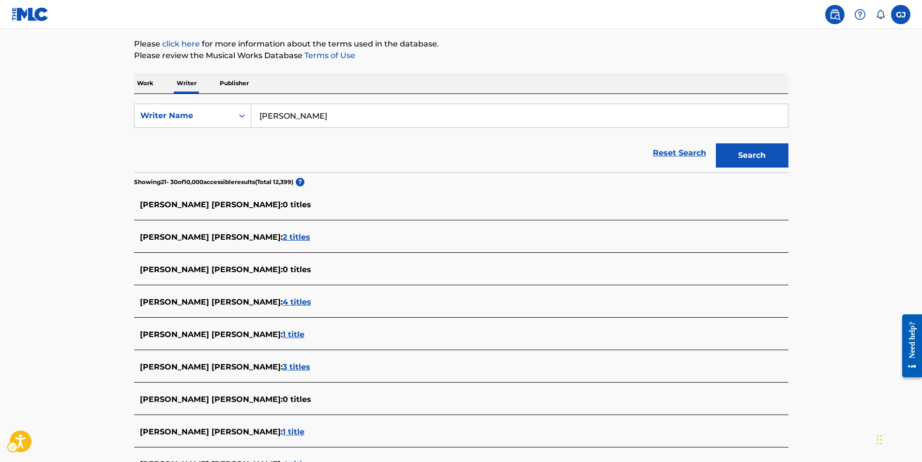
scroll to position [263, 0]
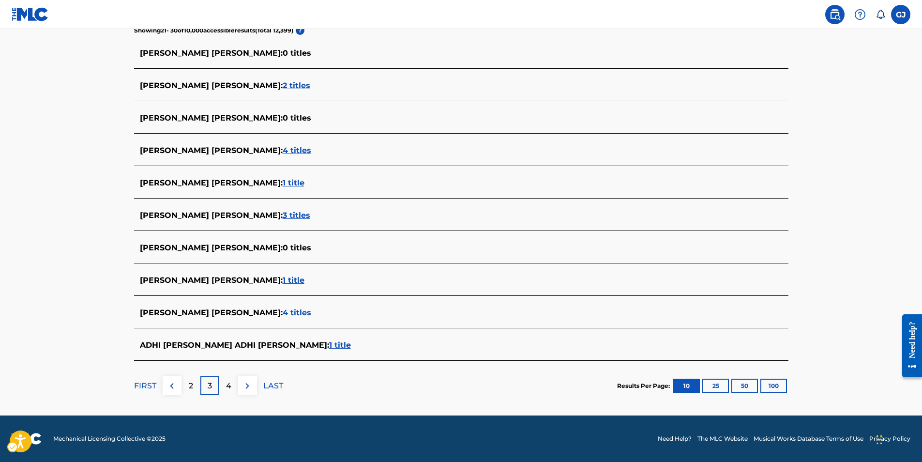
click at [255, 382] on div "FIRST 2 3 4 LAST" at bounding box center [208, 385] width 149 height 19
click at [251, 383] on img at bounding box center [247, 386] width 12 height 12
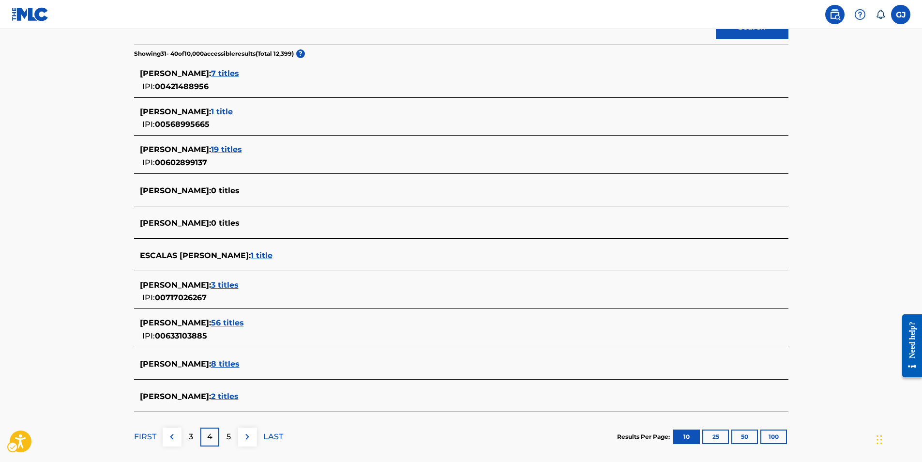
scroll to position [291, 0]
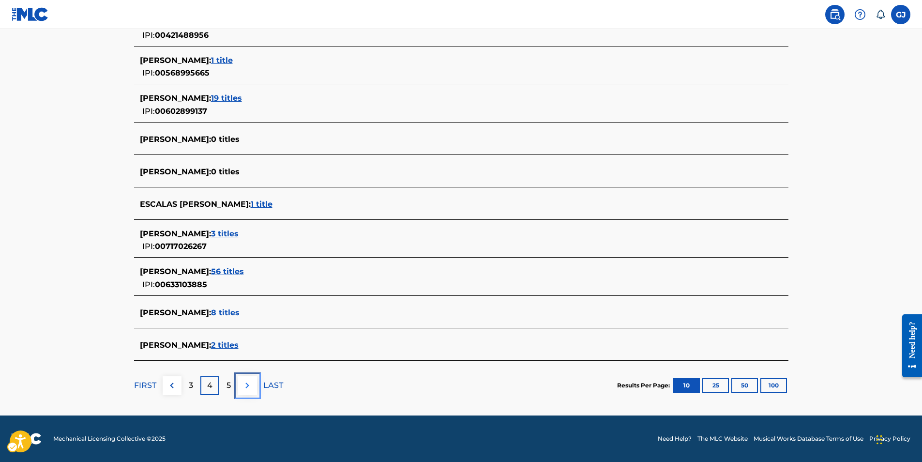
click at [246, 383] on img at bounding box center [247, 385] width 12 height 12
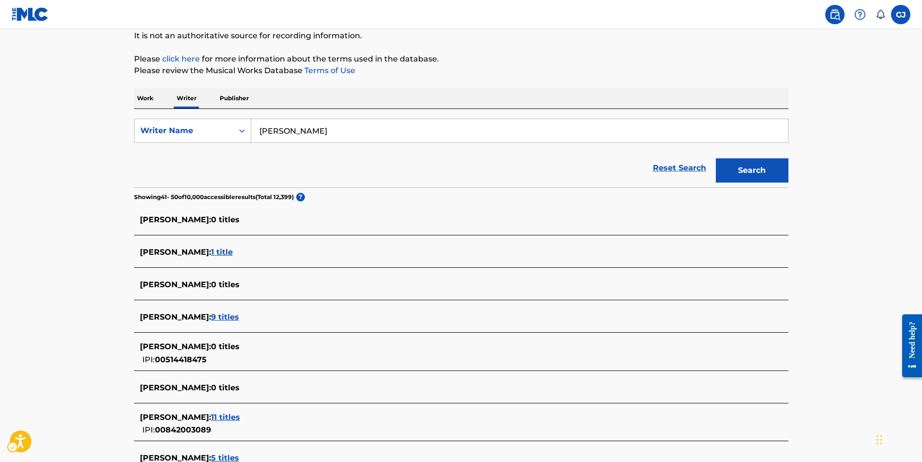
scroll to position [274, 0]
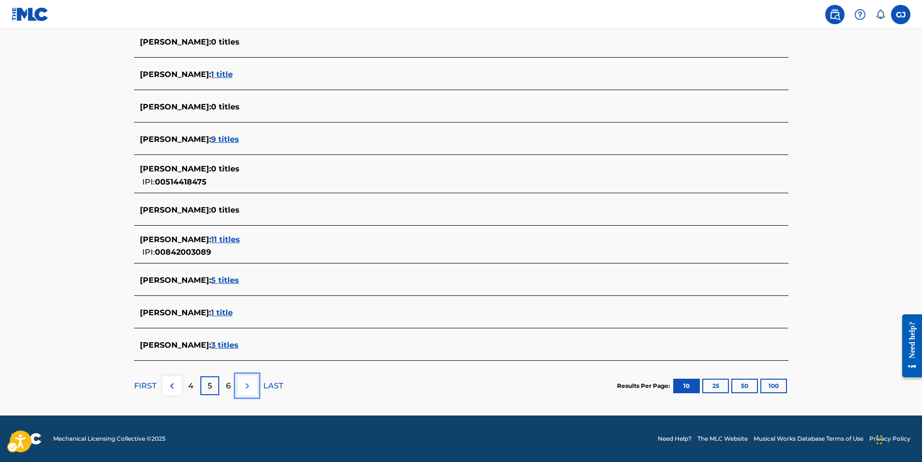
click at [249, 387] on img at bounding box center [247, 386] width 12 height 12
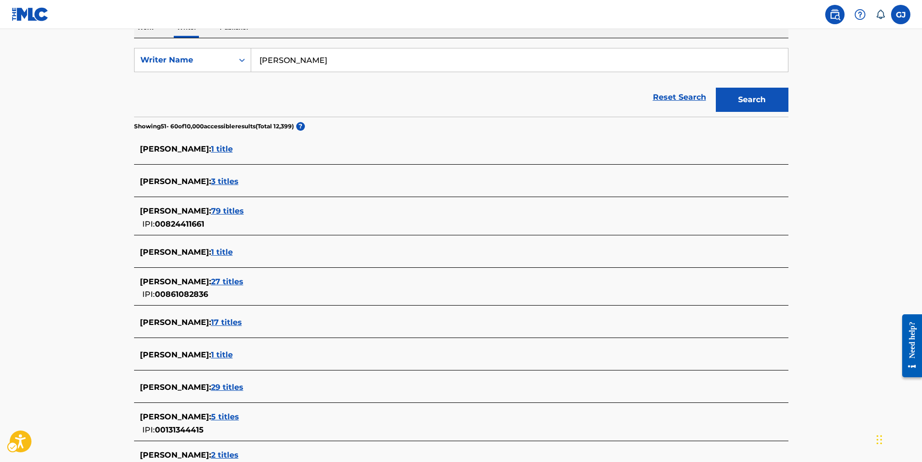
scroll to position [285, 0]
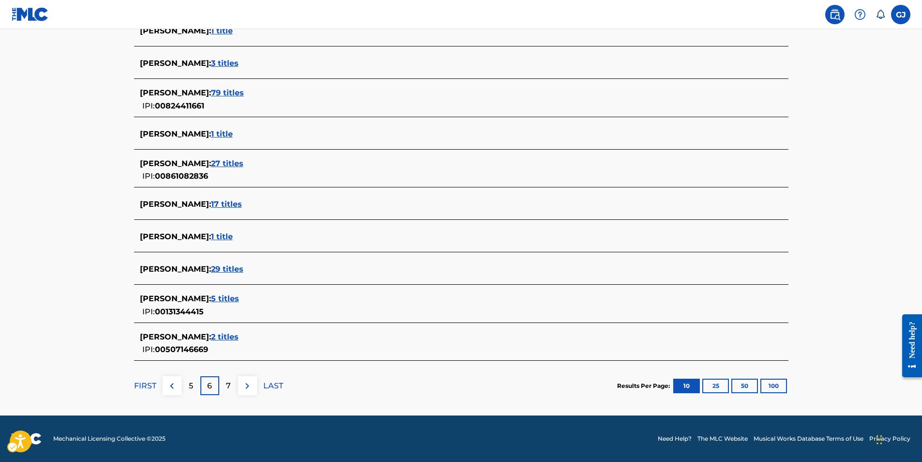
click at [151, 390] on div "FIRST" at bounding box center [145, 385] width 22 height 19
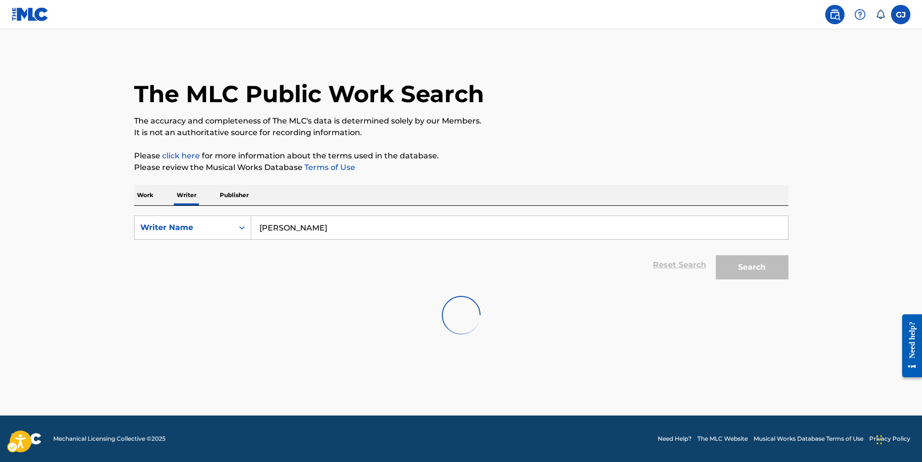
scroll to position [0, 0]
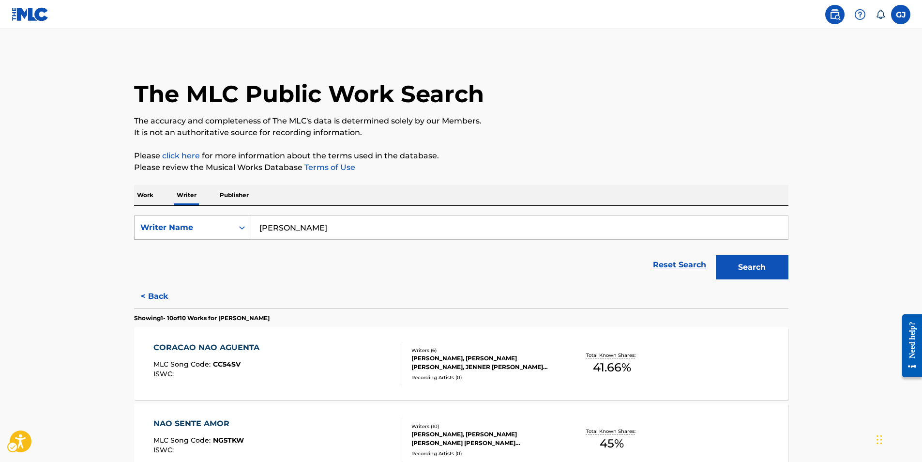
click at [215, 223] on div "Writer Name" at bounding box center [183, 228] width 87 height 12
click at [207, 259] on div "Writer IPI" at bounding box center [193, 252] width 116 height 24
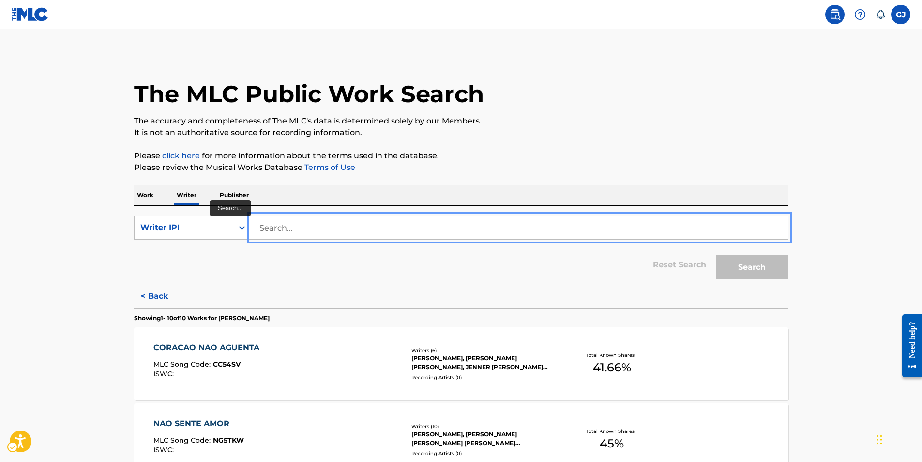
type input "[PERSON_NAME]"
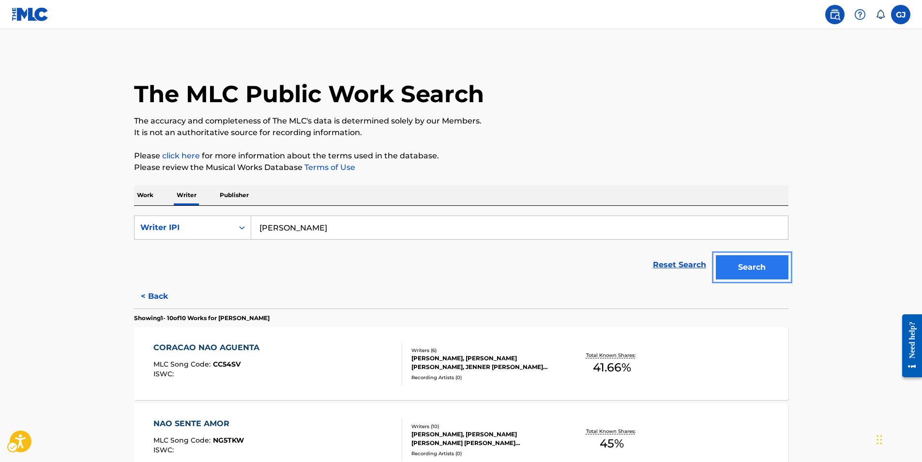
click at [770, 264] on button "Search" at bounding box center [752, 267] width 73 height 24
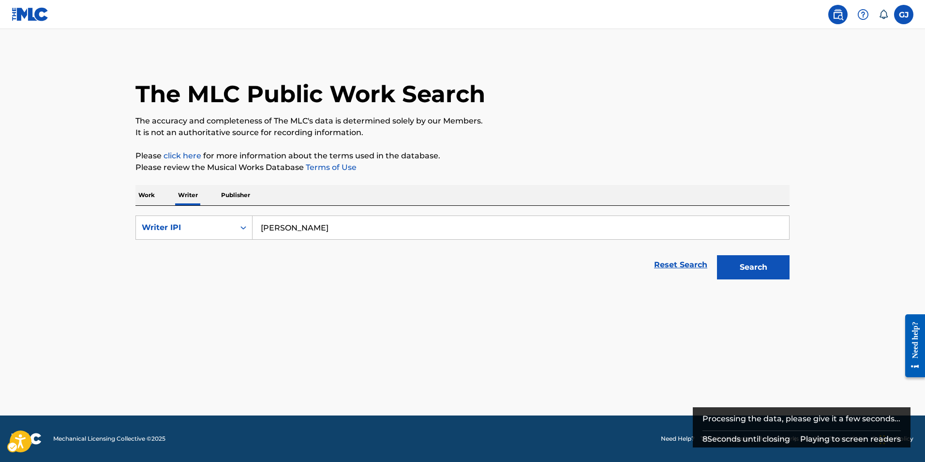
click at [249, 183] on div "The MLC Public Work Search The accuracy and completeness of The MLC's data is d…" at bounding box center [462, 168] width 677 height 231
click at [238, 196] on p "Publisher" at bounding box center [235, 195] width 35 height 20
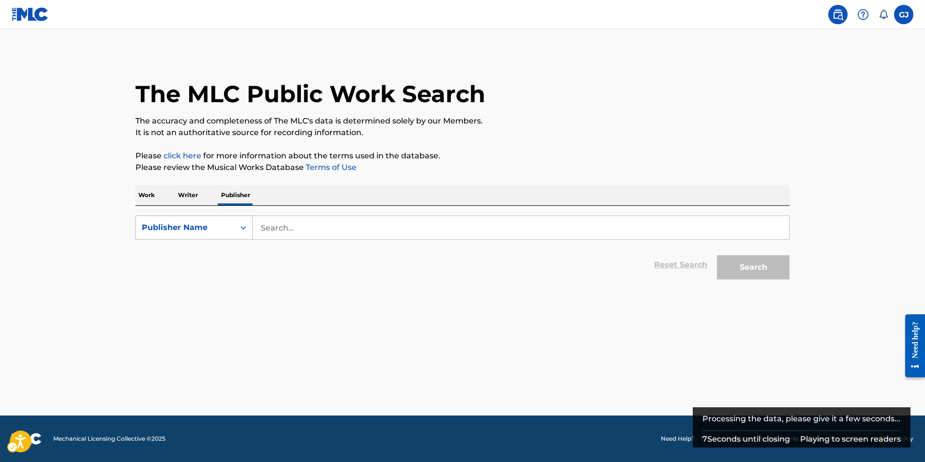
click at [237, 229] on div "Search Form" at bounding box center [243, 227] width 17 height 17
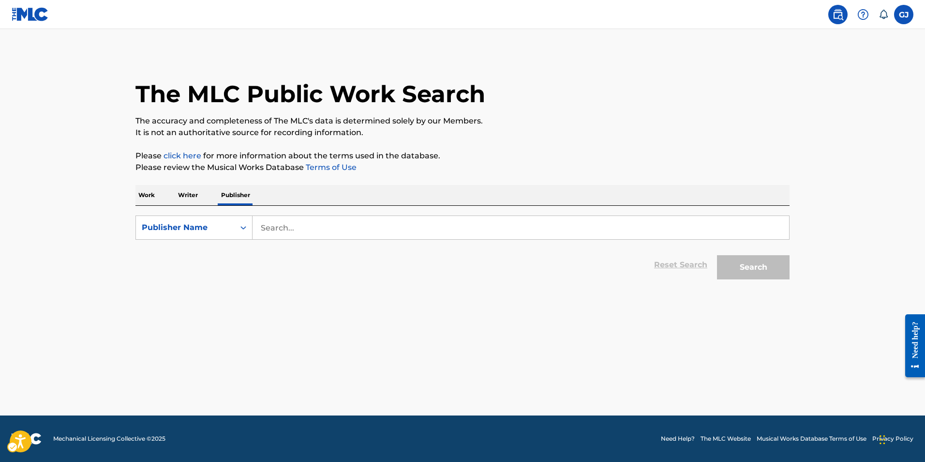
click at [900, 16] on label at bounding box center [903, 14] width 19 height 19
click at [904, 15] on input "[PERSON_NAME] [EMAIL_ADDRESS][DOMAIN_NAME] Notification Preferences Profile Log…" at bounding box center [904, 15] width 0 height 0
click at [166, 235] on div "Publisher Name" at bounding box center [185, 227] width 99 height 18
click at [172, 305] on div "Publisher Name" at bounding box center [194, 300] width 116 height 24
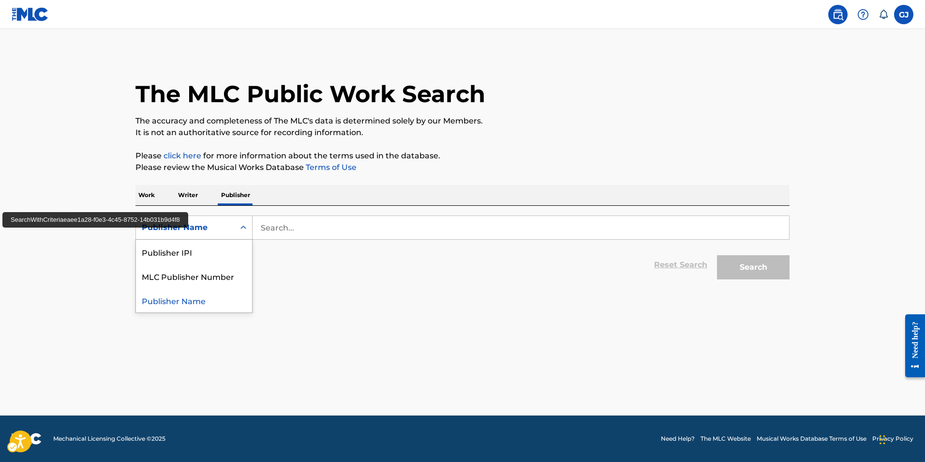
click at [223, 226] on div "Publisher Name" at bounding box center [185, 228] width 87 height 12
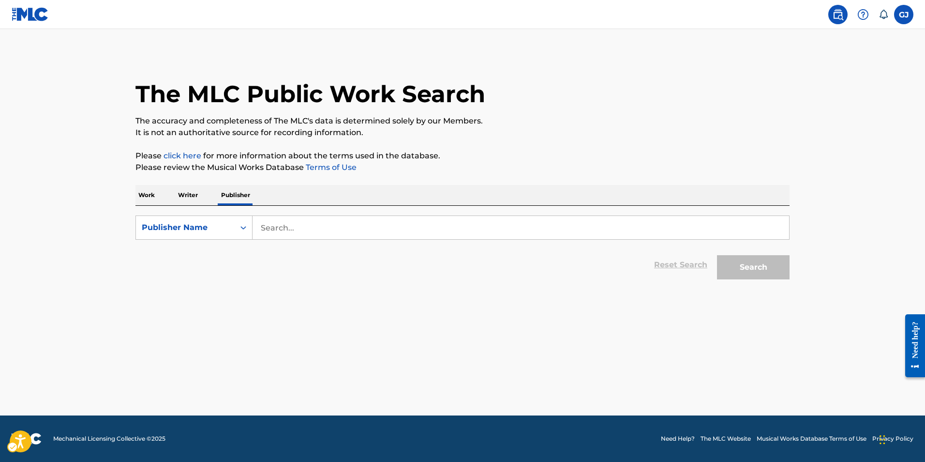
click at [245, 225] on icon "Search Form" at bounding box center [244, 228] width 10 height 10
click at [749, 255] on div "Search" at bounding box center [750, 264] width 77 height 39
click at [747, 258] on button "Search" at bounding box center [753, 267] width 73 height 24
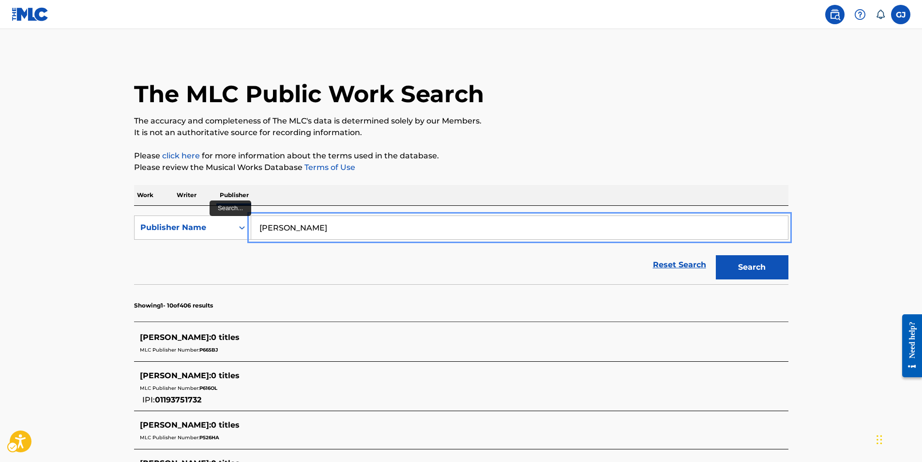
drag, startPoint x: 289, startPoint y: 230, endPoint x: 379, endPoint y: 237, distance: 90.7
click at [379, 237] on input "[PERSON_NAME]" at bounding box center [519, 227] width 537 height 23
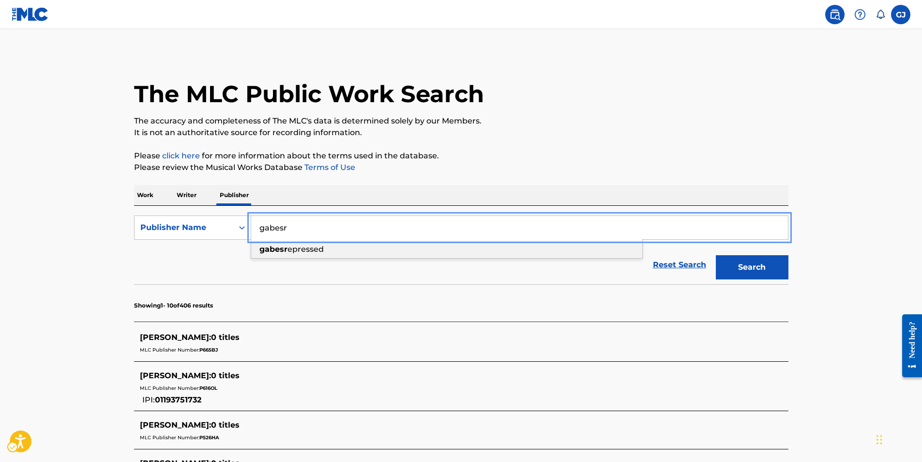
drag, startPoint x: 294, startPoint y: 258, endPoint x: 294, endPoint y: 250, distance: 7.7
click at [294, 255] on div "gabesr epressed" at bounding box center [447, 248] width 392 height 19
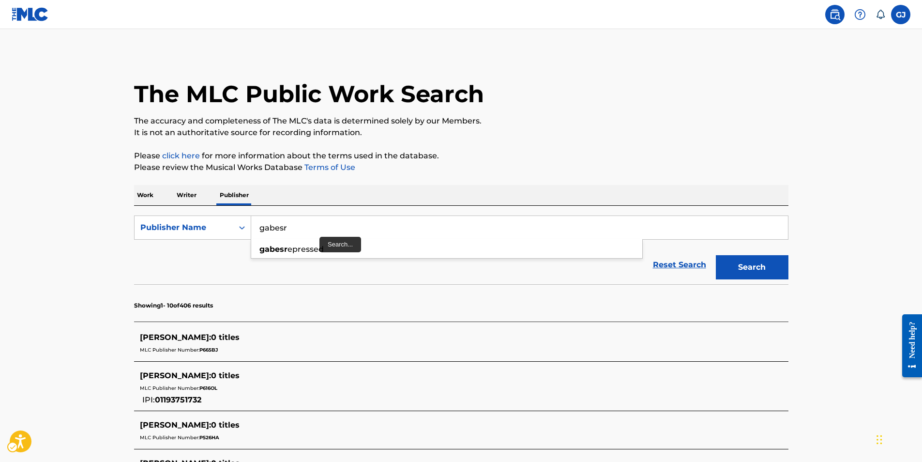
click at [372, 232] on input "gabesr" at bounding box center [519, 227] width 537 height 23
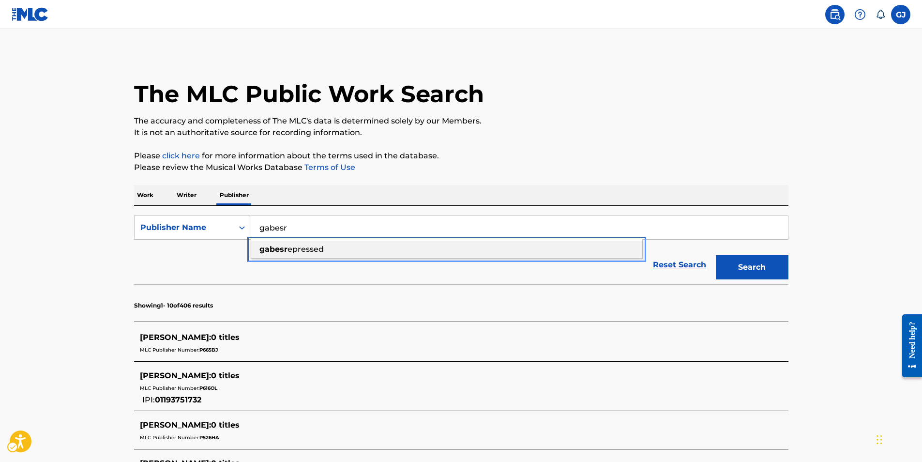
click at [331, 247] on div "gabesr epressed" at bounding box center [446, 248] width 391 height 17
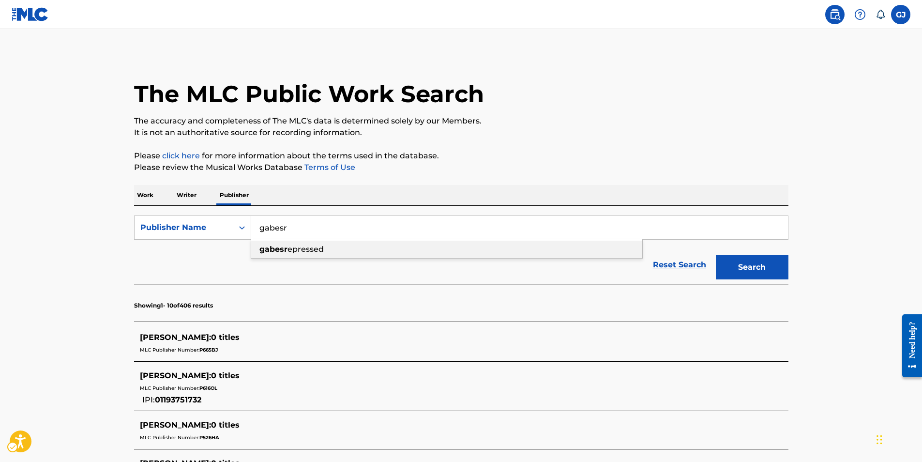
type input "gabesrepressed"
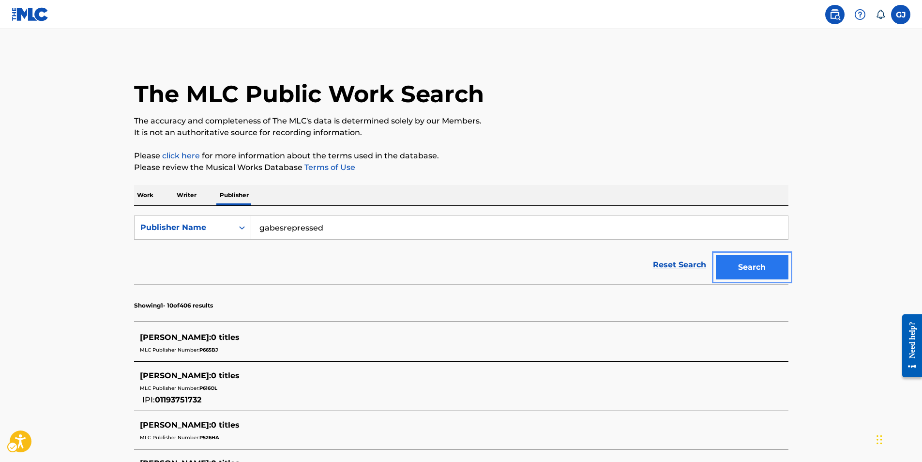
click at [778, 266] on button "Search" at bounding box center [752, 267] width 73 height 24
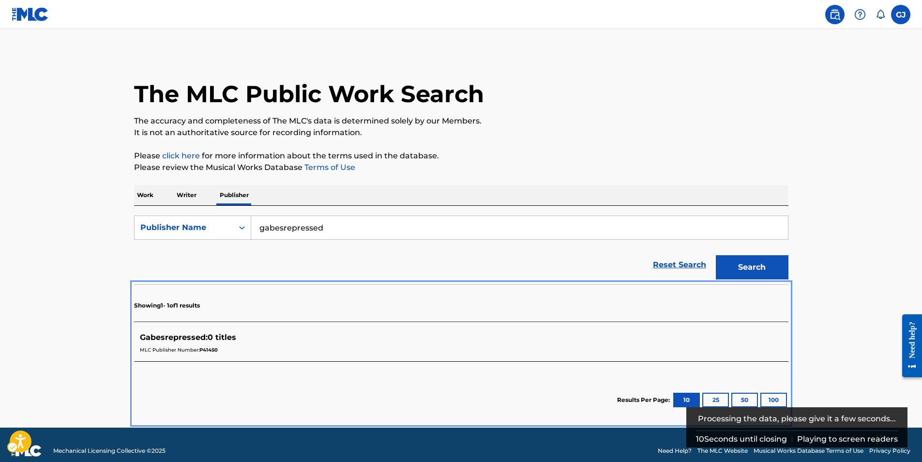
click at [178, 345] on div "MLC Publisher Number: P414S0" at bounding box center [448, 349] width 617 height 12
click at [177, 344] on div "MLC Publisher Number: P414S0" at bounding box center [448, 349] width 617 height 12
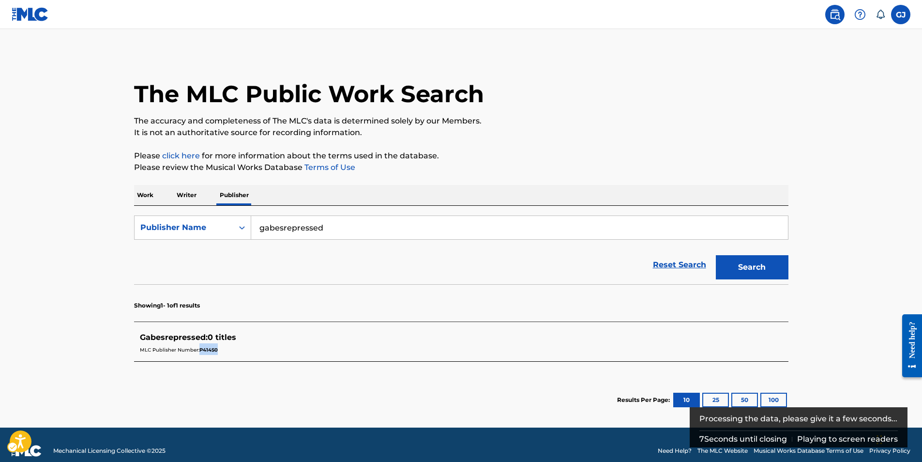
drag, startPoint x: 200, startPoint y: 351, endPoint x: 227, endPoint y: 351, distance: 27.1
click at [227, 351] on div "MLC Publisher Number: P414S0" at bounding box center [448, 349] width 617 height 12
drag, startPoint x: 227, startPoint y: 351, endPoint x: 217, endPoint y: 350, distance: 10.7
copy span "P414S0"
drag, startPoint x: 127, startPoint y: 194, endPoint x: 139, endPoint y: 194, distance: 12.6
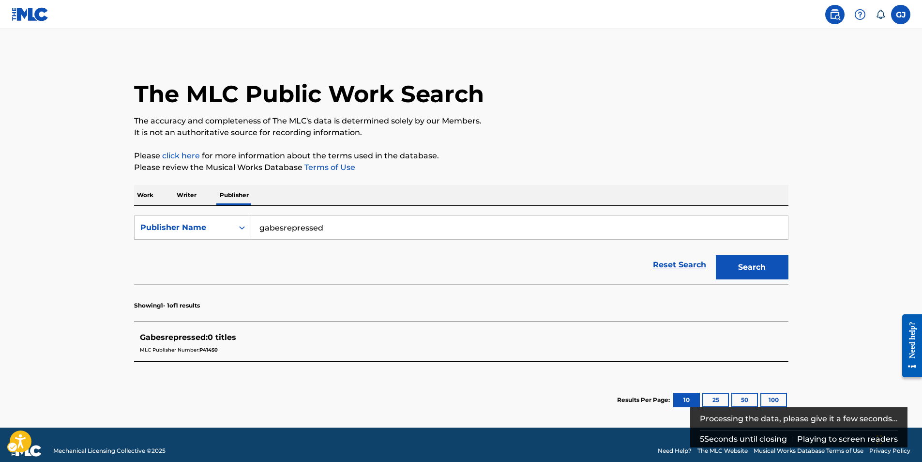
click at [134, 194] on div "The MLC Public Work Search The accuracy and completeness of The MLC's data is d…" at bounding box center [460, 237] width 677 height 369
click at [144, 192] on p "Work" at bounding box center [145, 195] width 22 height 20
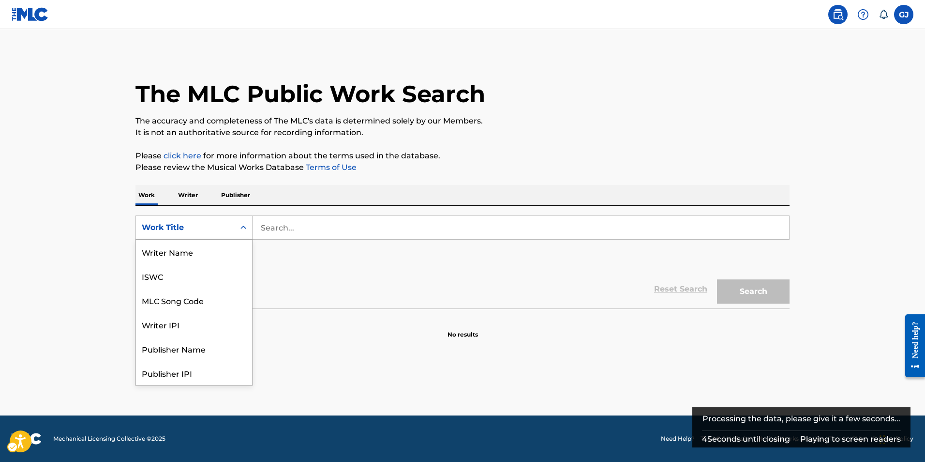
click at [221, 227] on div "Work Title" at bounding box center [185, 228] width 87 height 12
click at [185, 340] on div "MLC Publisher Number" at bounding box center [194, 348] width 116 height 24
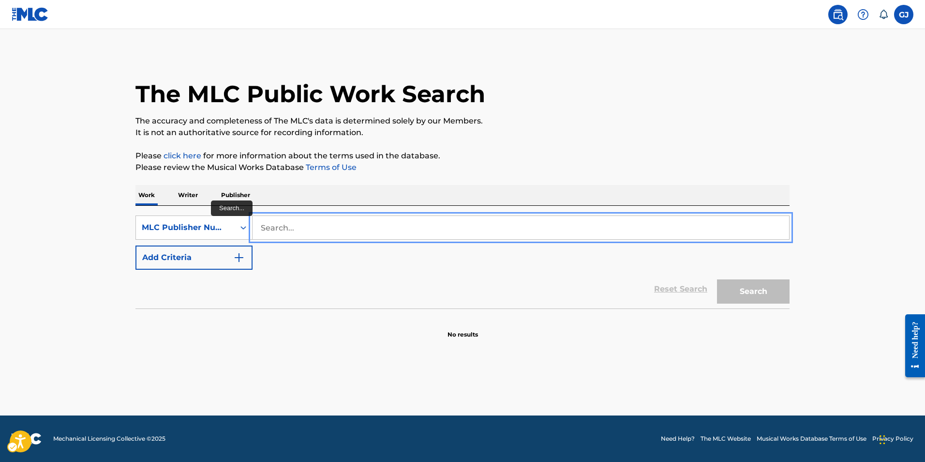
paste input "P414S0"
type input "P414S0"
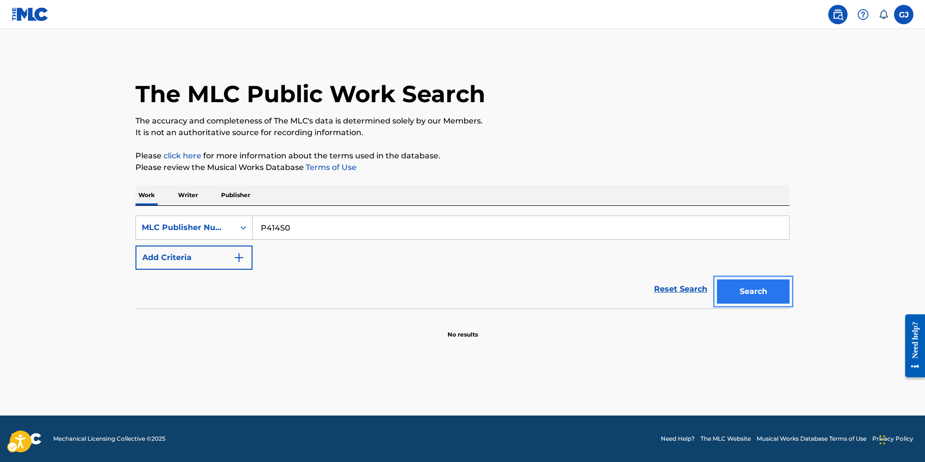
click at [770, 283] on button "Search" at bounding box center [753, 291] width 73 height 24
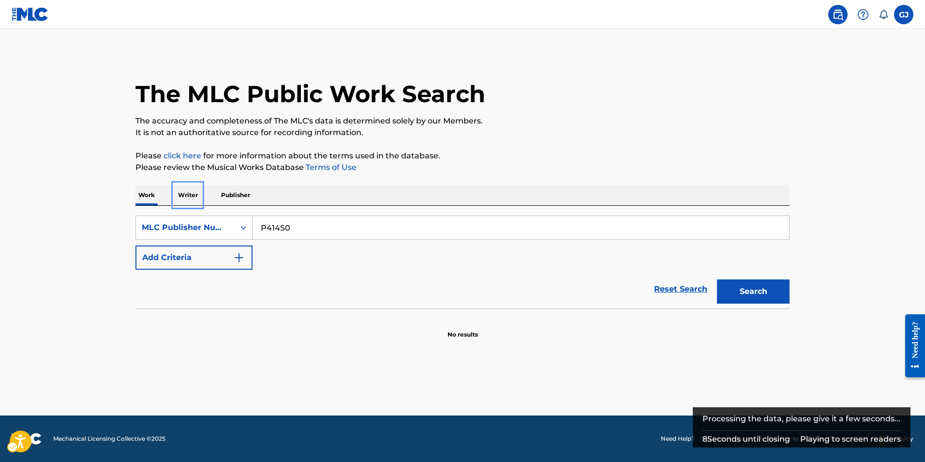
drag, startPoint x: 191, startPoint y: 196, endPoint x: 227, endPoint y: 196, distance: 36.3
click at [191, 196] on p "Writer" at bounding box center [188, 195] width 26 height 20
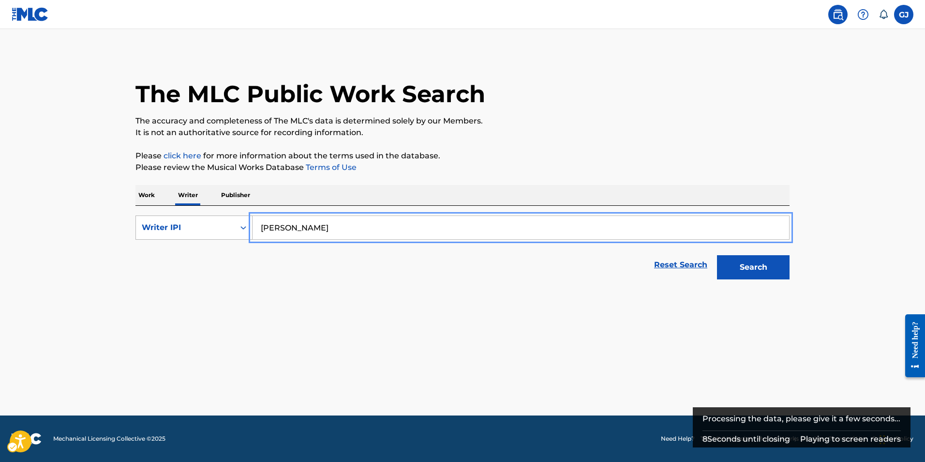
drag, startPoint x: 337, startPoint y: 225, endPoint x: 220, endPoint y: 230, distance: 117.2
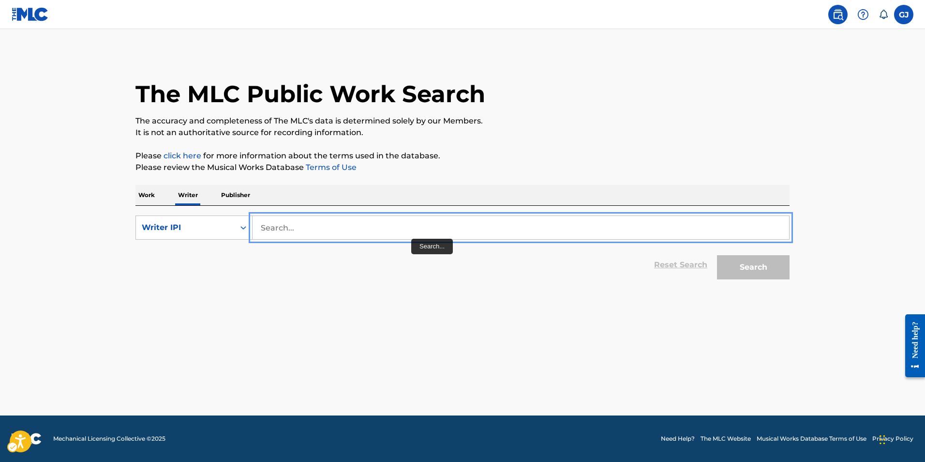
paste input "P414S0"
type input "P414S0"
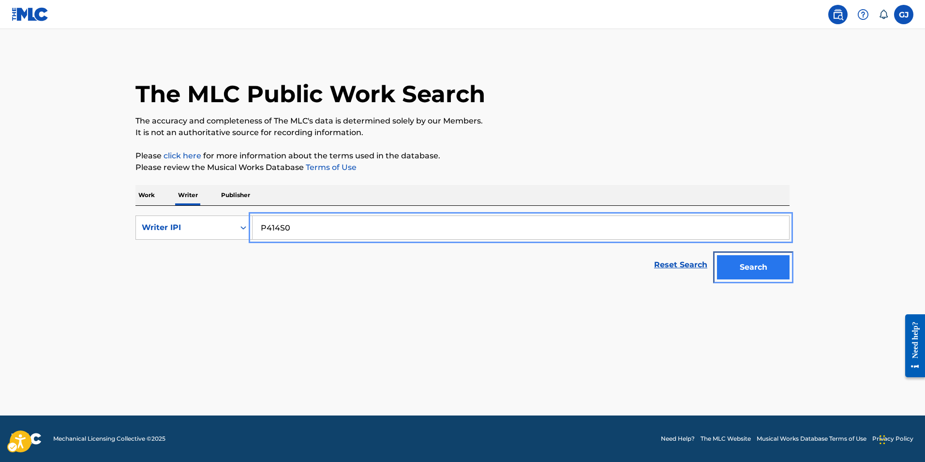
click at [775, 274] on button "Search" at bounding box center [753, 267] width 73 height 24
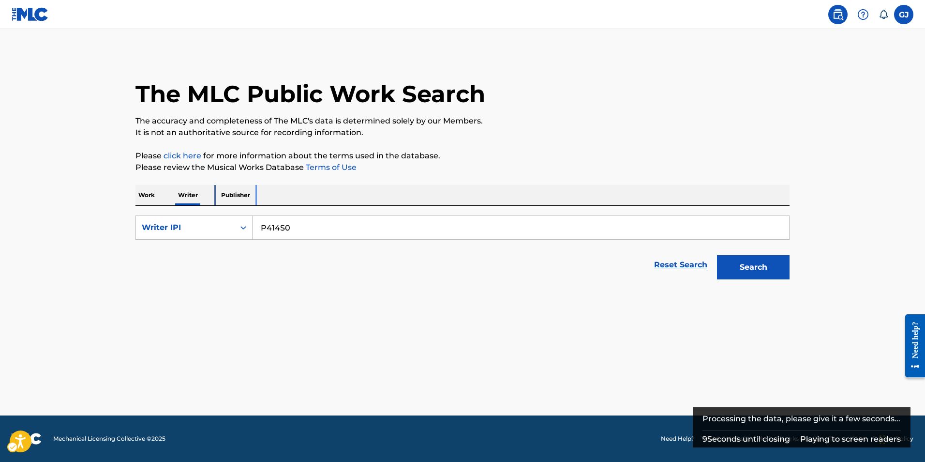
click at [227, 188] on p "Publisher" at bounding box center [235, 195] width 35 height 20
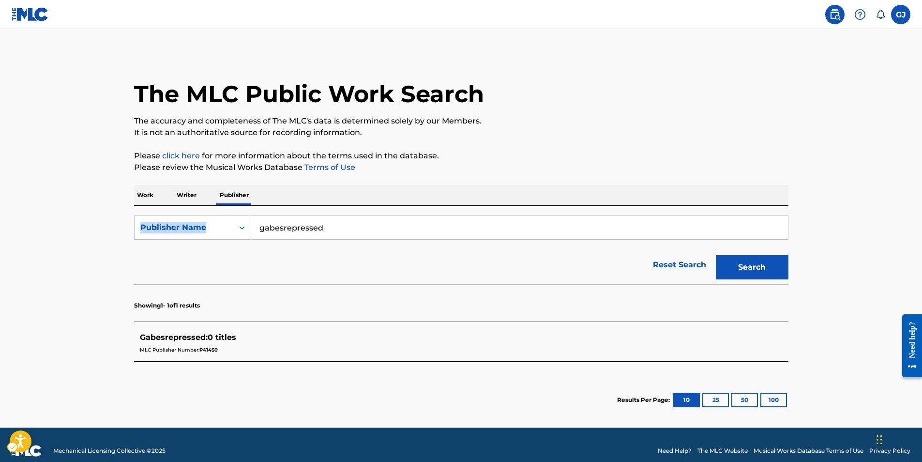
drag, startPoint x: 511, startPoint y: 205, endPoint x: 483, endPoint y: 214, distance: 29.1
click at [483, 214] on div "Work Writer Publisher SearchWithCriteriaeaee1a28-f0e3-4c45-8752-14b031b9d4f8 Pu…" at bounding box center [461, 304] width 654 height 238
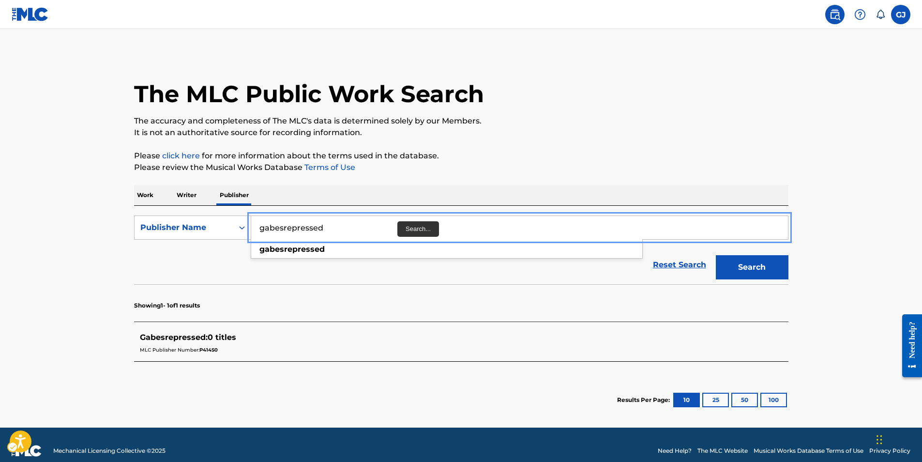
drag, startPoint x: 483, startPoint y: 214, endPoint x: 79, endPoint y: 209, distance: 403.6
type input "\\"
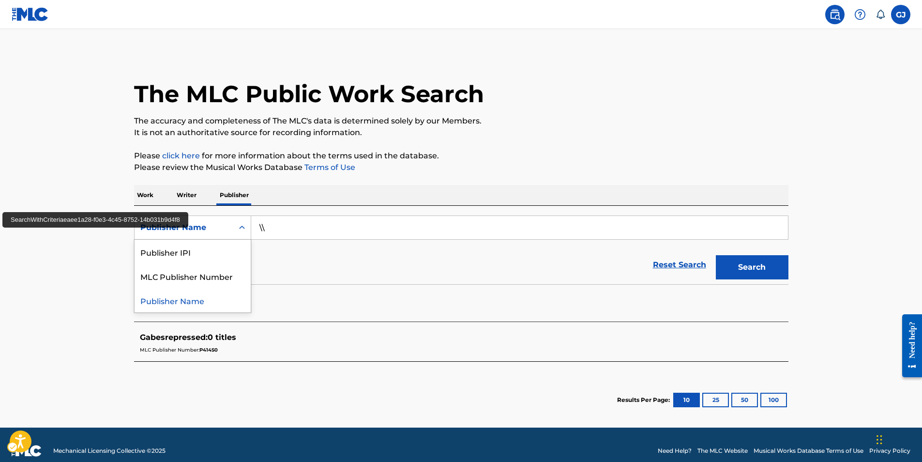
click at [235, 223] on div "On" at bounding box center [241, 227] width 17 height 17
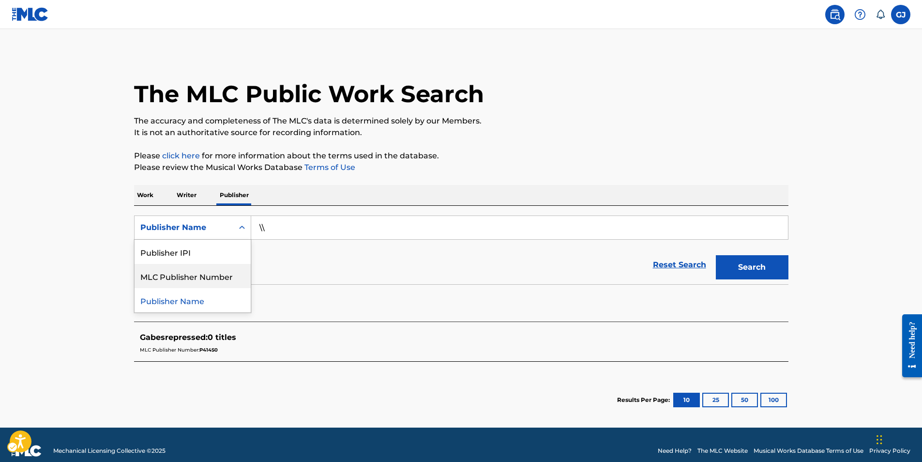
click at [241, 277] on div "MLC Publisher Number" at bounding box center [193, 276] width 116 height 24
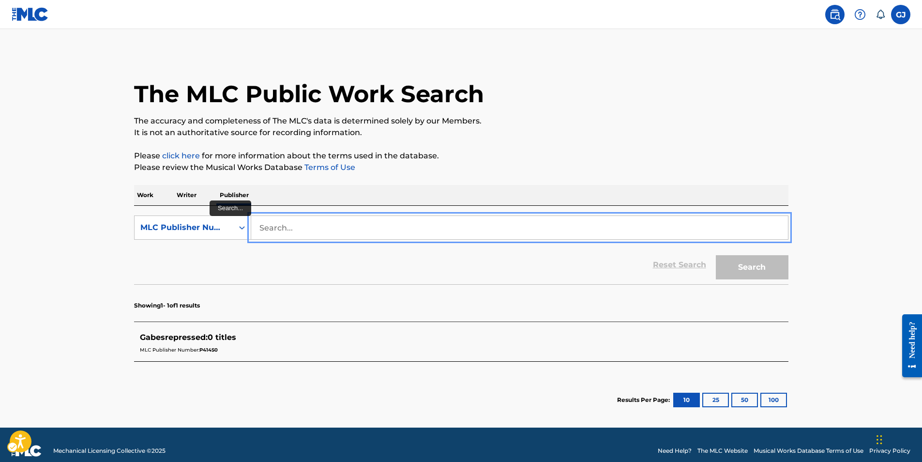
paste input "P414S0"
type input "P414S0"
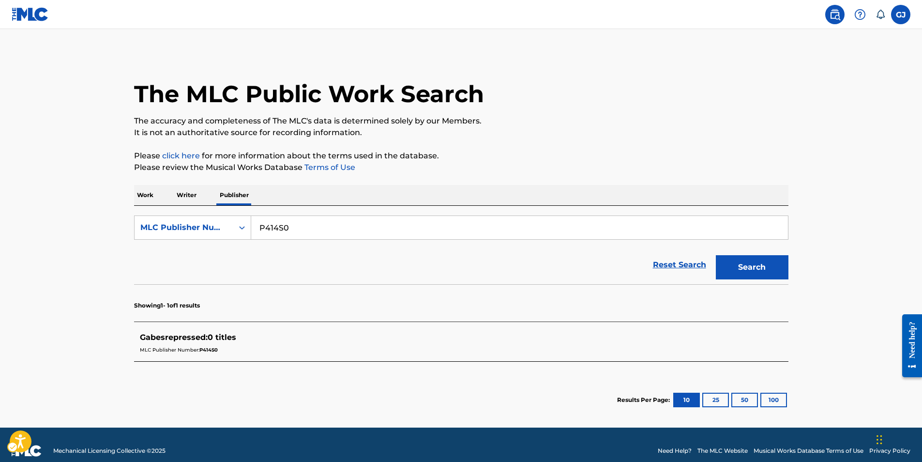
click at [730, 281] on div "Search" at bounding box center [749, 264] width 77 height 39
click at [734, 272] on button "Search" at bounding box center [752, 267] width 73 height 24
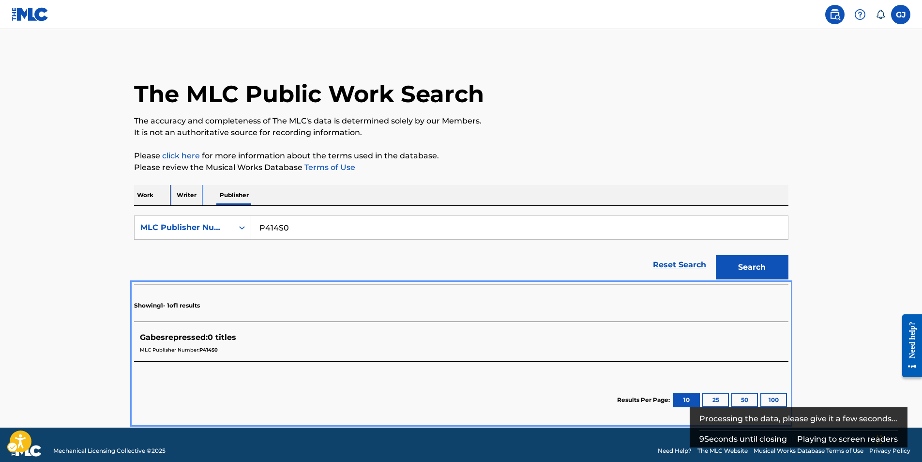
click at [187, 192] on p "Writer" at bounding box center [187, 195] width 26 height 20
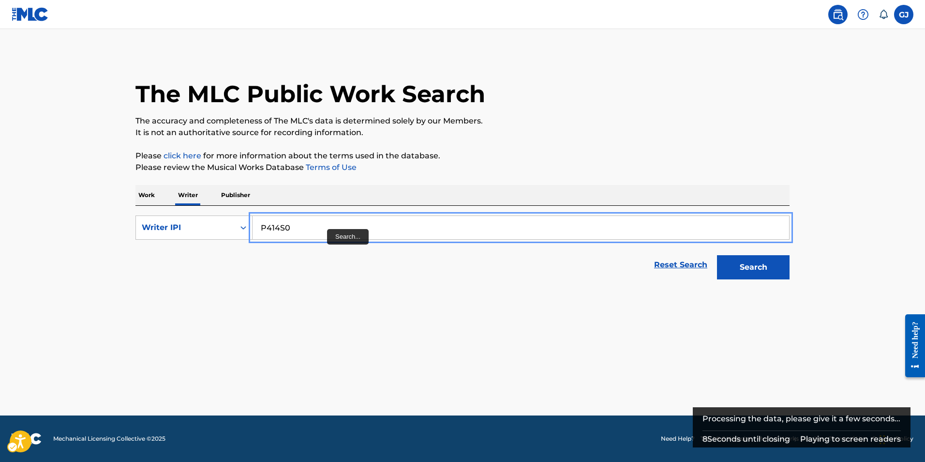
drag, startPoint x: 327, startPoint y: 229, endPoint x: 657, endPoint y: 248, distance: 330.1
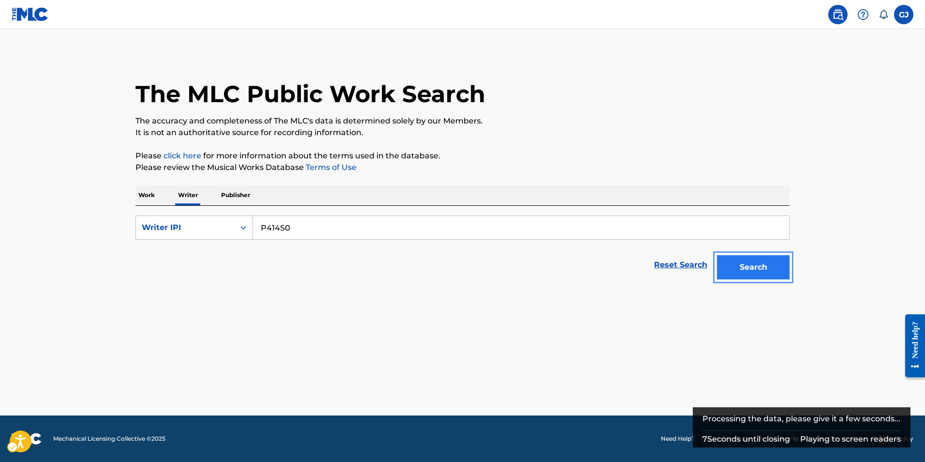
click at [762, 275] on button "Search" at bounding box center [753, 267] width 73 height 24
click at [180, 229] on div "Writer IPI" at bounding box center [185, 228] width 87 height 12
click at [154, 197] on p "Work" at bounding box center [146, 195] width 22 height 20
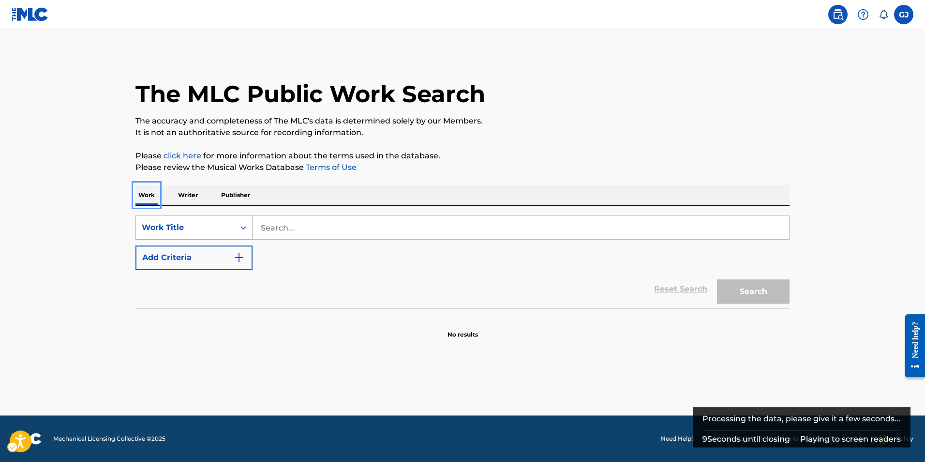
drag, startPoint x: 183, startPoint y: 242, endPoint x: 186, endPoint y: 238, distance: 5.0
click at [184, 240] on div "SearchWithCriteria7ee8ba22-78f0-4367-9219-fa1cee5796c5 Work Title Add Criteria" at bounding box center [462, 242] width 654 height 54
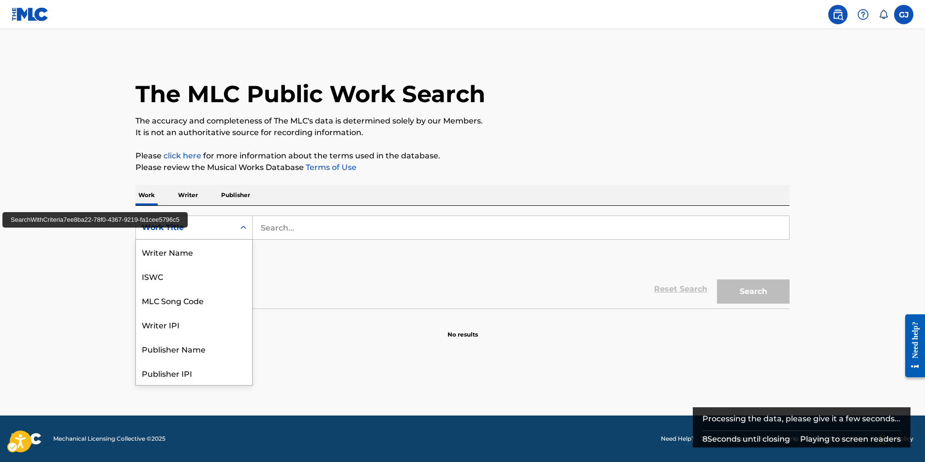
click at [188, 237] on div "Work Title" at bounding box center [193, 227] width 117 height 24
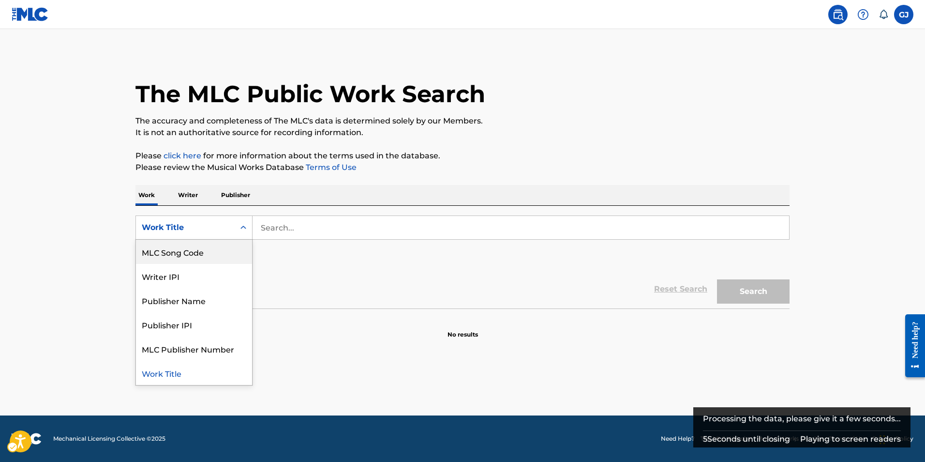
click at [200, 262] on div "MLC Song Code" at bounding box center [194, 252] width 116 height 24
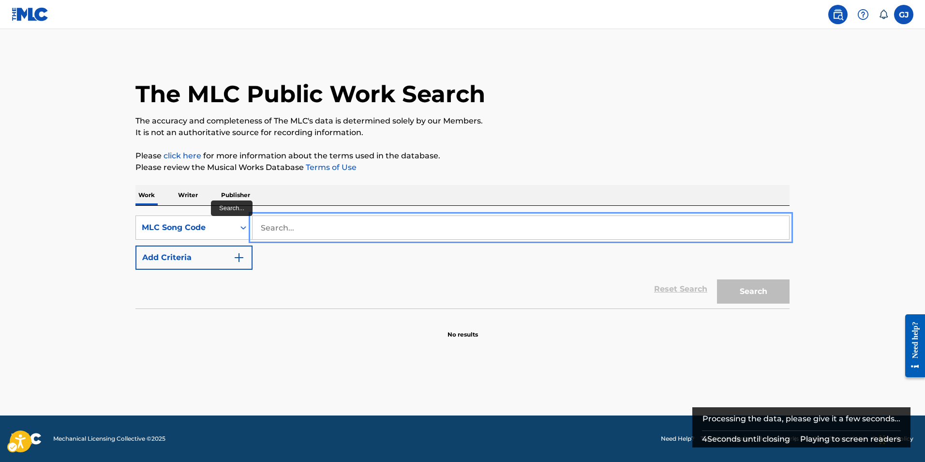
paste input "P414S0"
type input "P414S0"
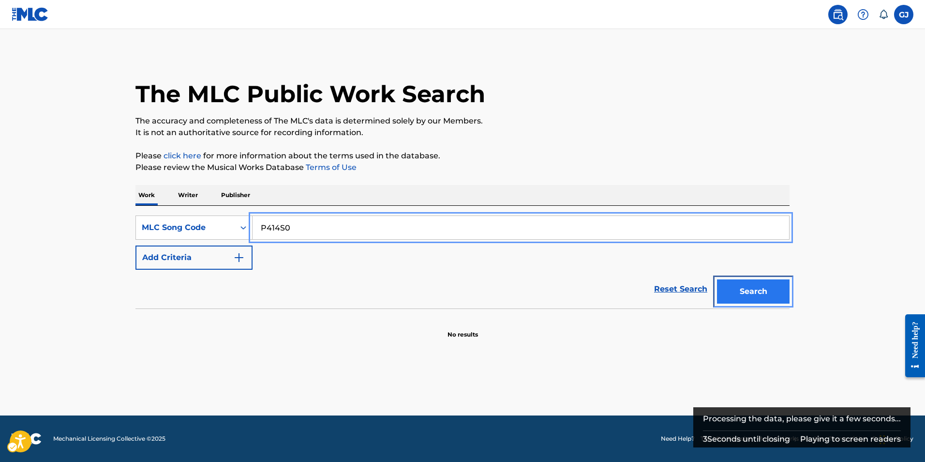
click at [753, 292] on button "Search" at bounding box center [753, 291] width 73 height 24
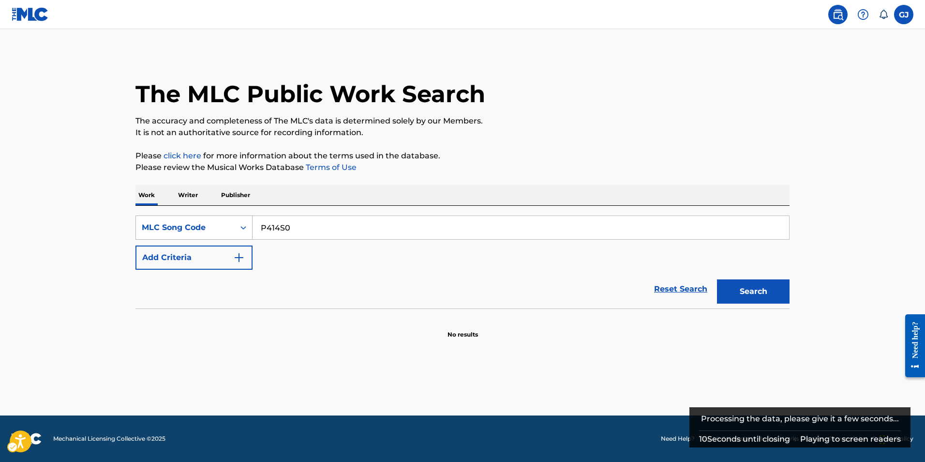
click at [182, 224] on div "MLC Song Code" at bounding box center [185, 228] width 87 height 12
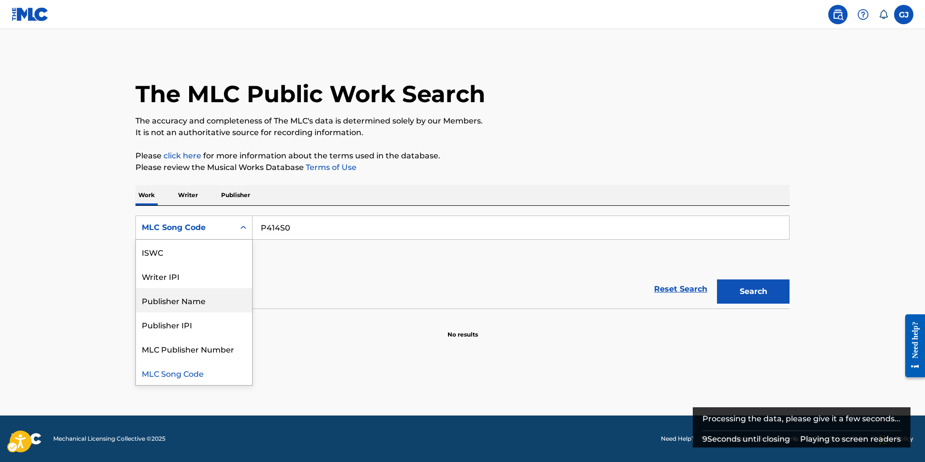
click at [176, 289] on div "Publisher Name" at bounding box center [194, 300] width 116 height 24
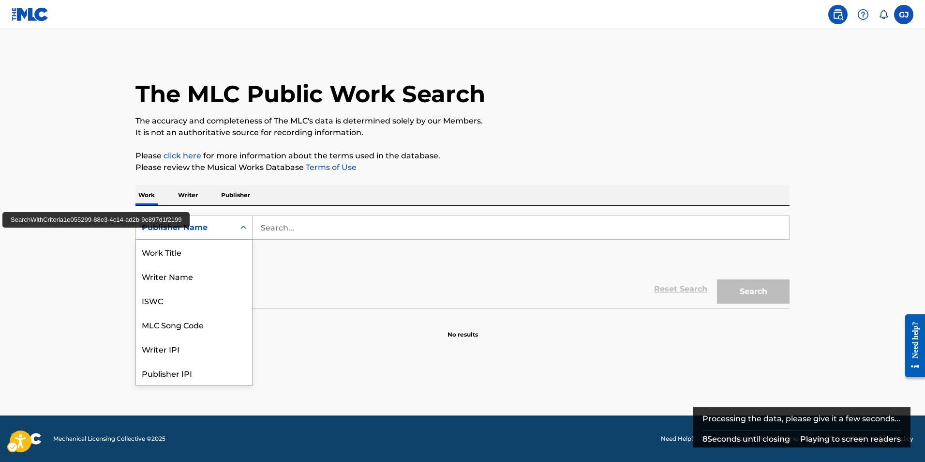
click at [198, 226] on div "Publisher Name" at bounding box center [185, 228] width 87 height 12
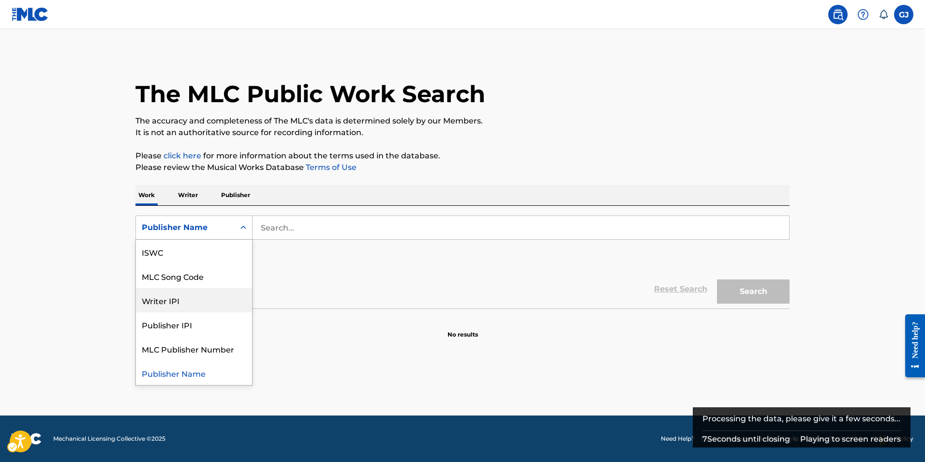
click at [174, 294] on div "Writer IPI" at bounding box center [194, 300] width 116 height 24
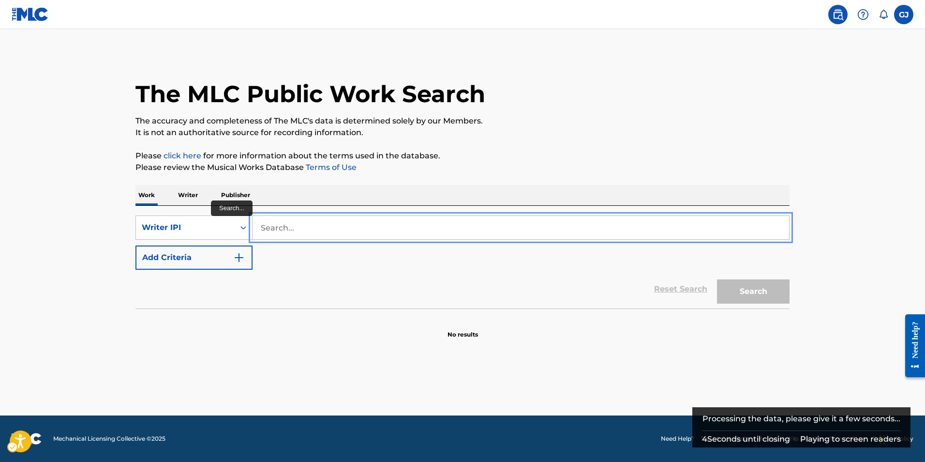
paste input "P414S0"
type input "P414S0"
click at [135, 245] on button "Add Criteria" at bounding box center [193, 257] width 117 height 24
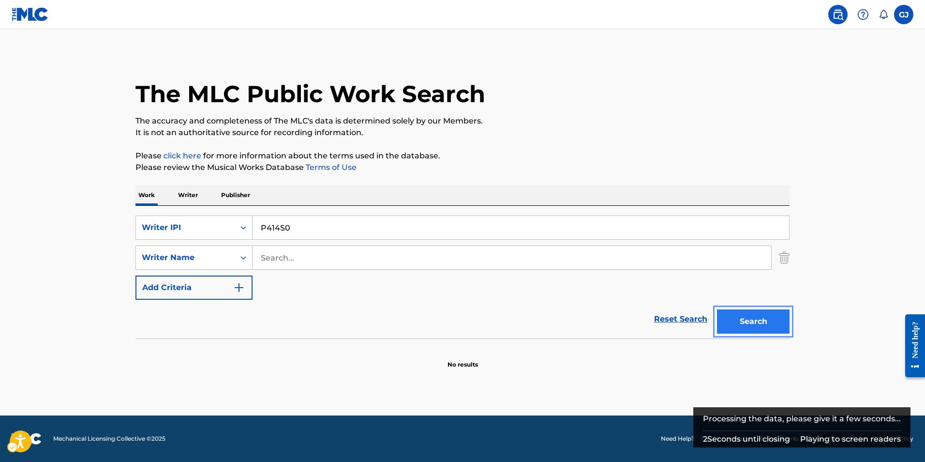
click at [752, 329] on button "Search" at bounding box center [753, 321] width 73 height 24
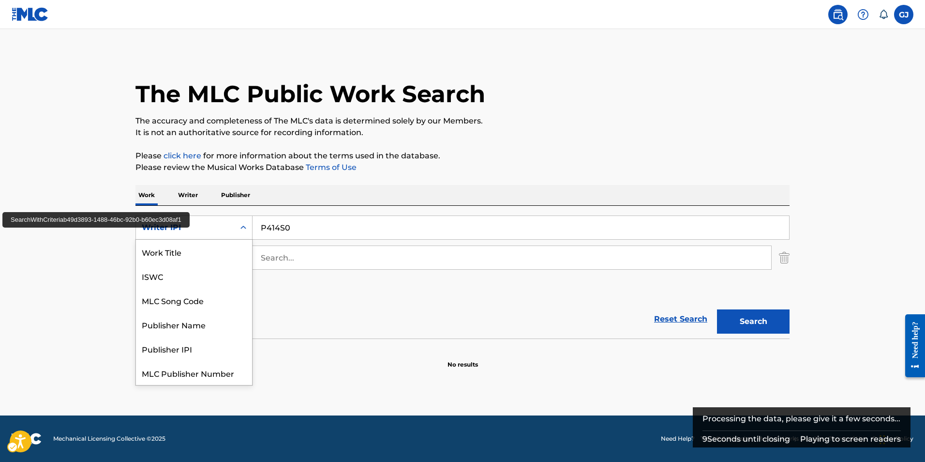
click at [170, 231] on div "Writer IPI" at bounding box center [185, 228] width 87 height 12
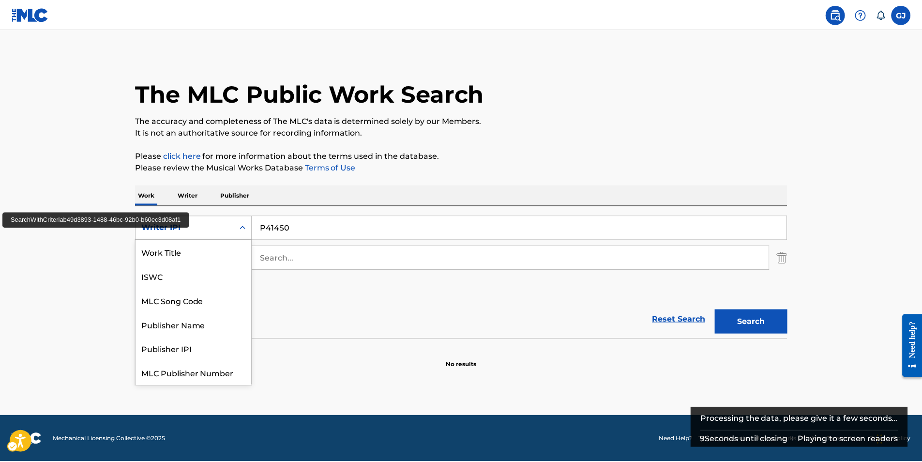
scroll to position [24, 0]
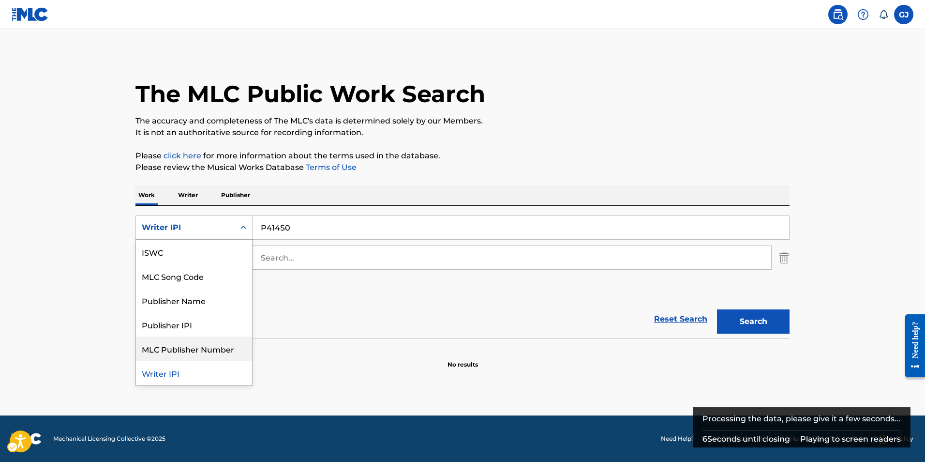
click at [190, 354] on div "MLC Publisher Number" at bounding box center [194, 348] width 116 height 24
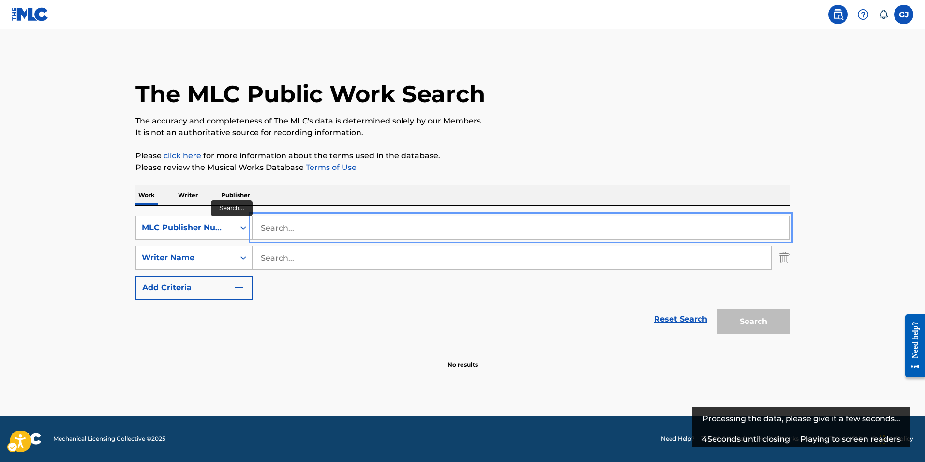
paste input "P414S0"
type input "P414S0"
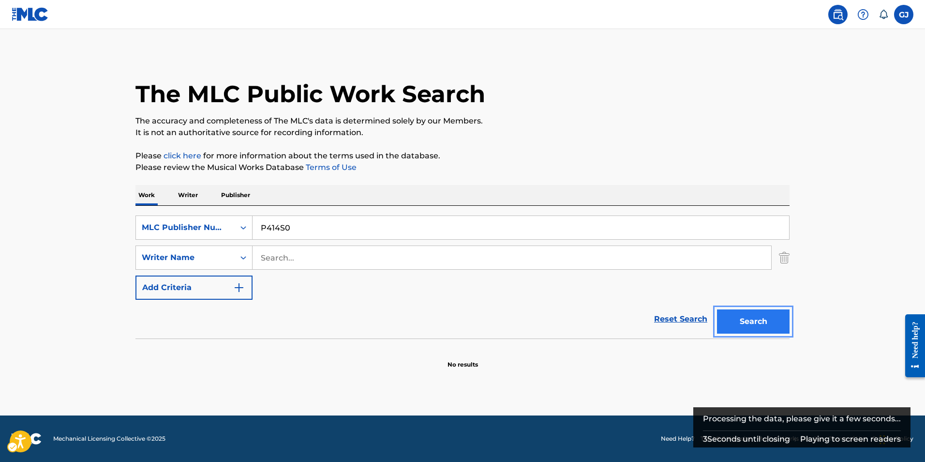
drag, startPoint x: 789, startPoint y: 321, endPoint x: 747, endPoint y: 321, distance: 41.6
click at [746, 320] on button "Search" at bounding box center [753, 321] width 73 height 24
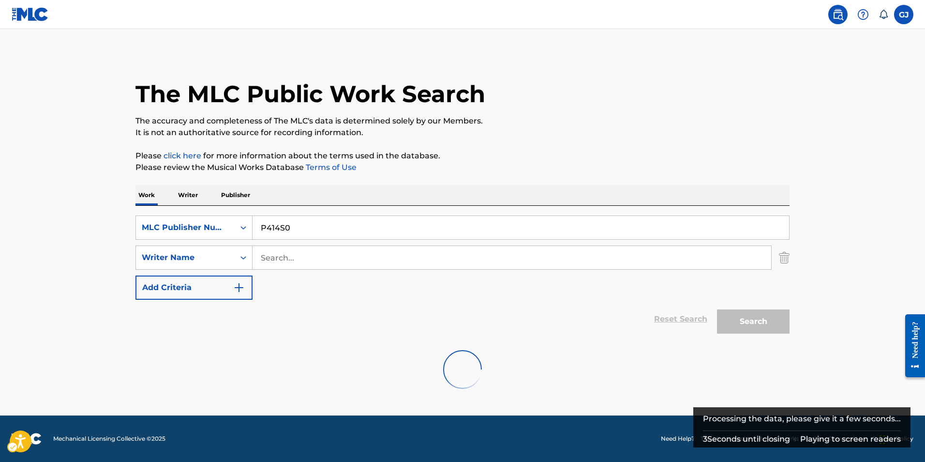
click at [842, 342] on main "The MLC Public Work Search The accuracy and completeness of The MLC's data is d…" at bounding box center [462, 222] width 925 height 386
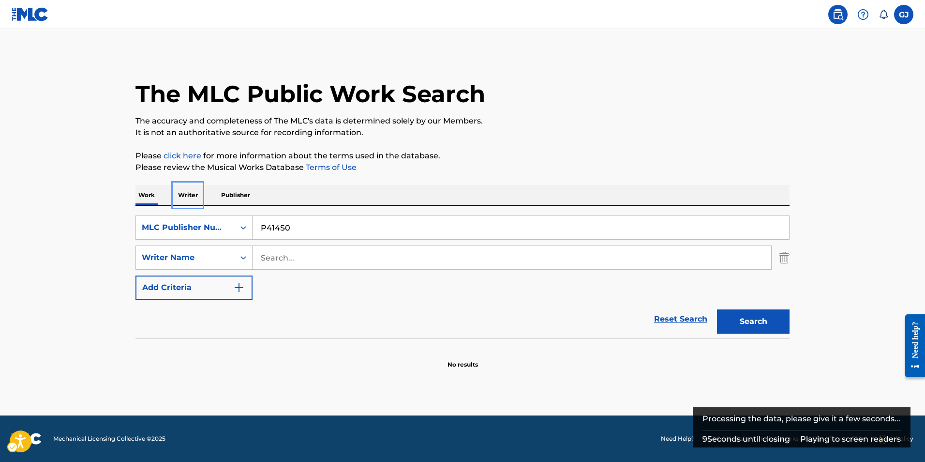
click at [185, 199] on p "Writer" at bounding box center [188, 195] width 26 height 20
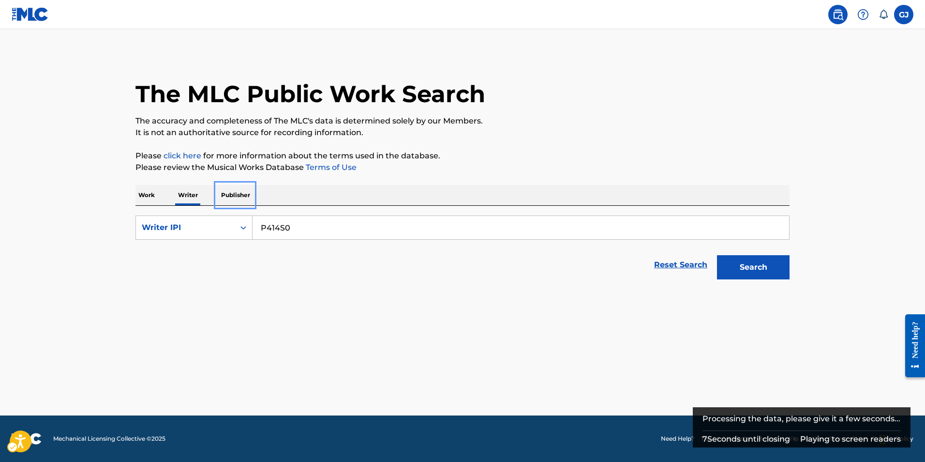
drag, startPoint x: 186, startPoint y: 203, endPoint x: 245, endPoint y: 193, distance: 59.9
click at [245, 193] on p "Publisher" at bounding box center [235, 195] width 35 height 20
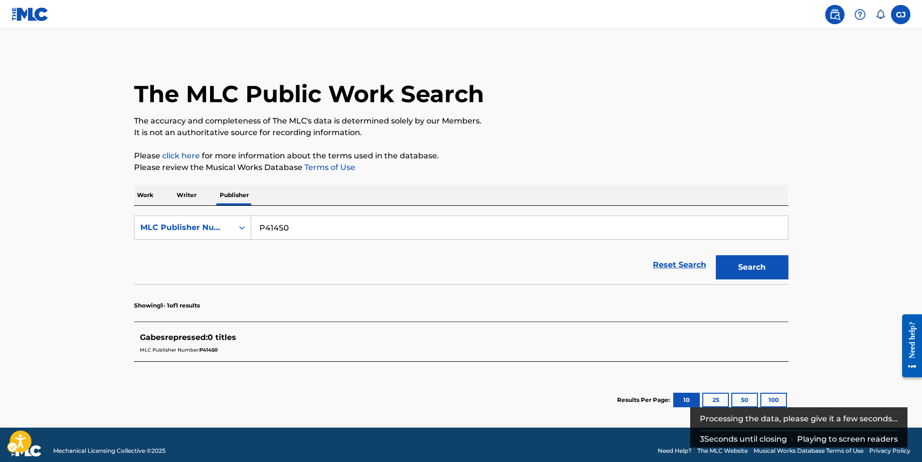
click at [907, 10] on label at bounding box center [900, 14] width 19 height 19
click at [901, 15] on input "[PERSON_NAME] [EMAIL_ADDRESS][DOMAIN_NAME] Notification Preferences Profile Log…" at bounding box center [901, 15] width 0 height 0
click at [819, 49] on div "[PERSON_NAME] [EMAIL_ADDRESS][DOMAIN_NAME]" at bounding box center [850, 61] width 120 height 53
click at [901, 15] on input "[PERSON_NAME] [EMAIL_ADDRESS][DOMAIN_NAME] Notification Preferences Profile Log…" at bounding box center [901, 15] width 0 height 0
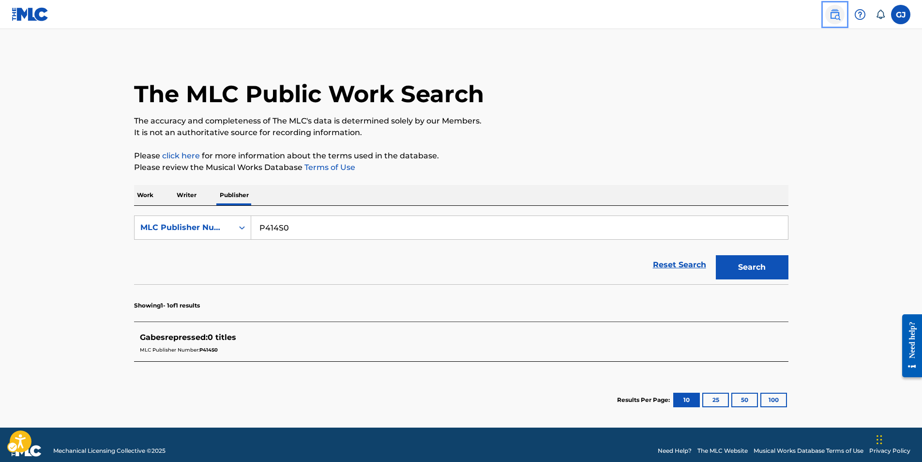
click at [836, 20] on img at bounding box center [835, 15] width 12 height 12
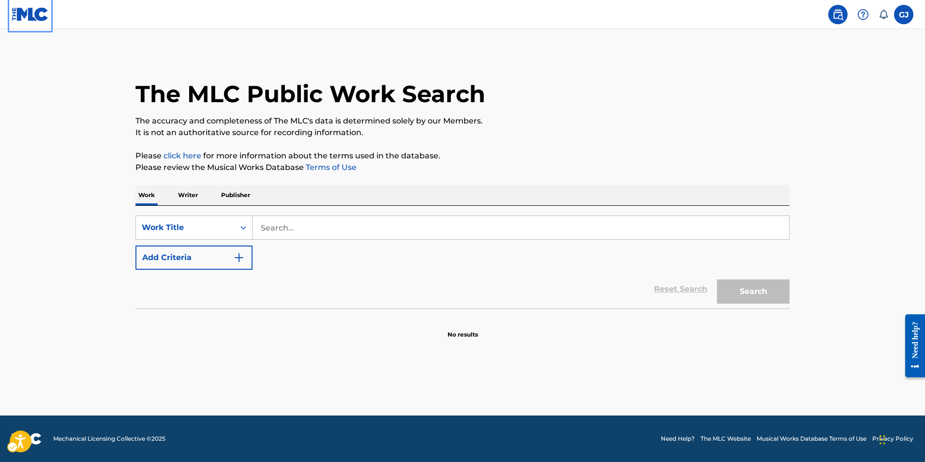
click at [30, 17] on img at bounding box center [30, 14] width 37 height 14
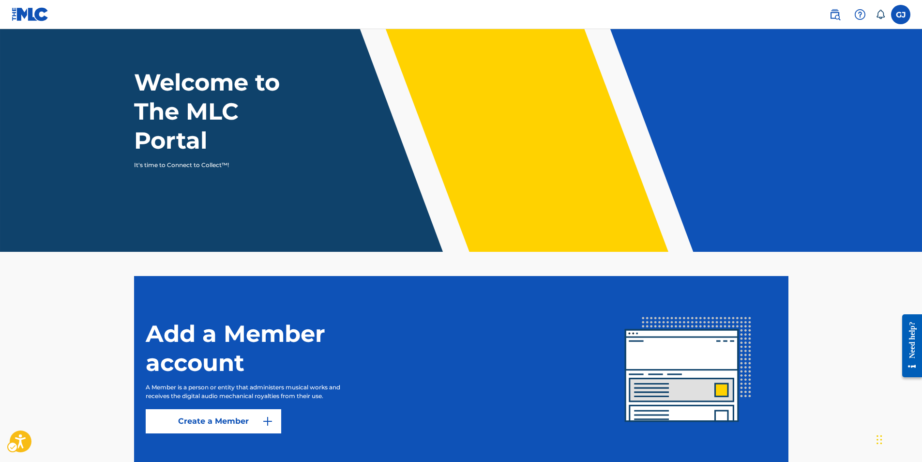
scroll to position [93, 0]
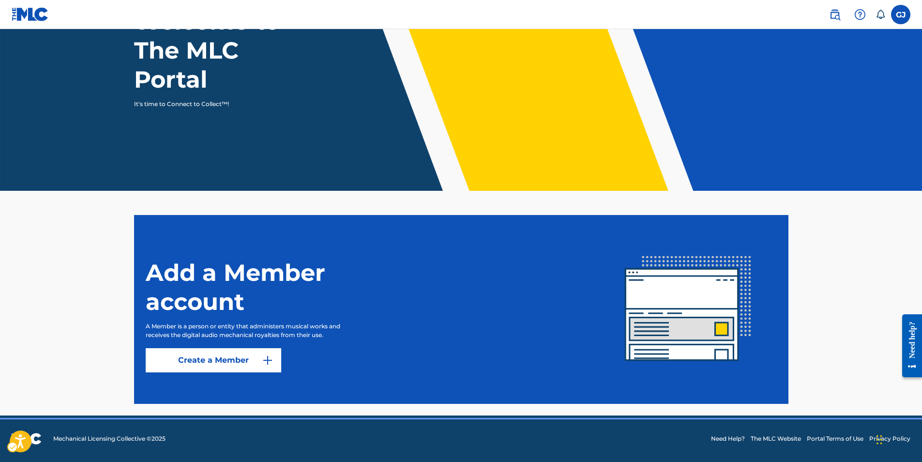
drag, startPoint x: 886, startPoint y: 12, endPoint x: 879, endPoint y: 14, distance: 8.0
click at [880, 14] on div "Public Search GJ [PERSON_NAME] [EMAIL_ADDRESS][DOMAIN_NAME] Notification Prefer…" at bounding box center [864, 14] width 91 height 19
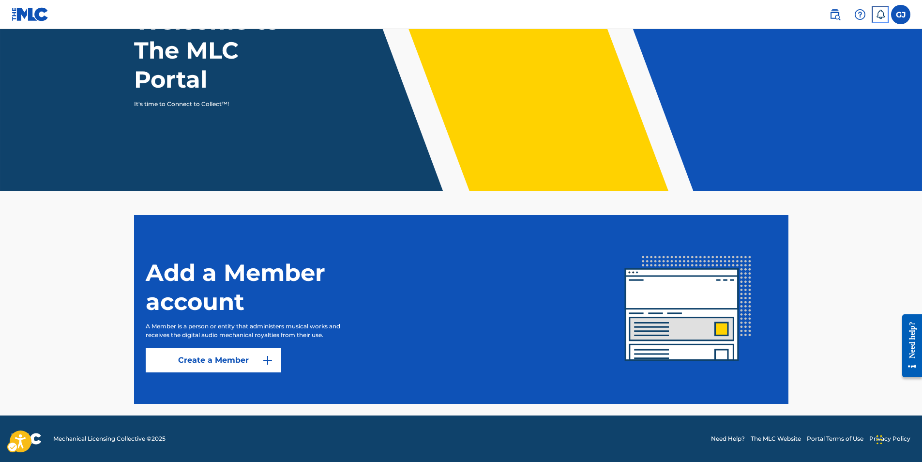
click at [879, 14] on icon at bounding box center [880, 15] width 10 height 10
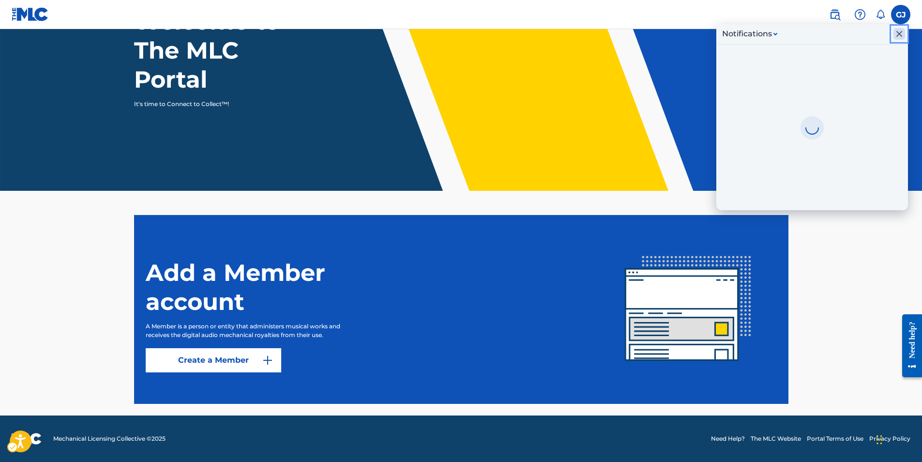
click at [896, 34] on icon "Close Inbox" at bounding box center [899, 34] width 12 height 12
